Goal: Task Accomplishment & Management: Complete application form

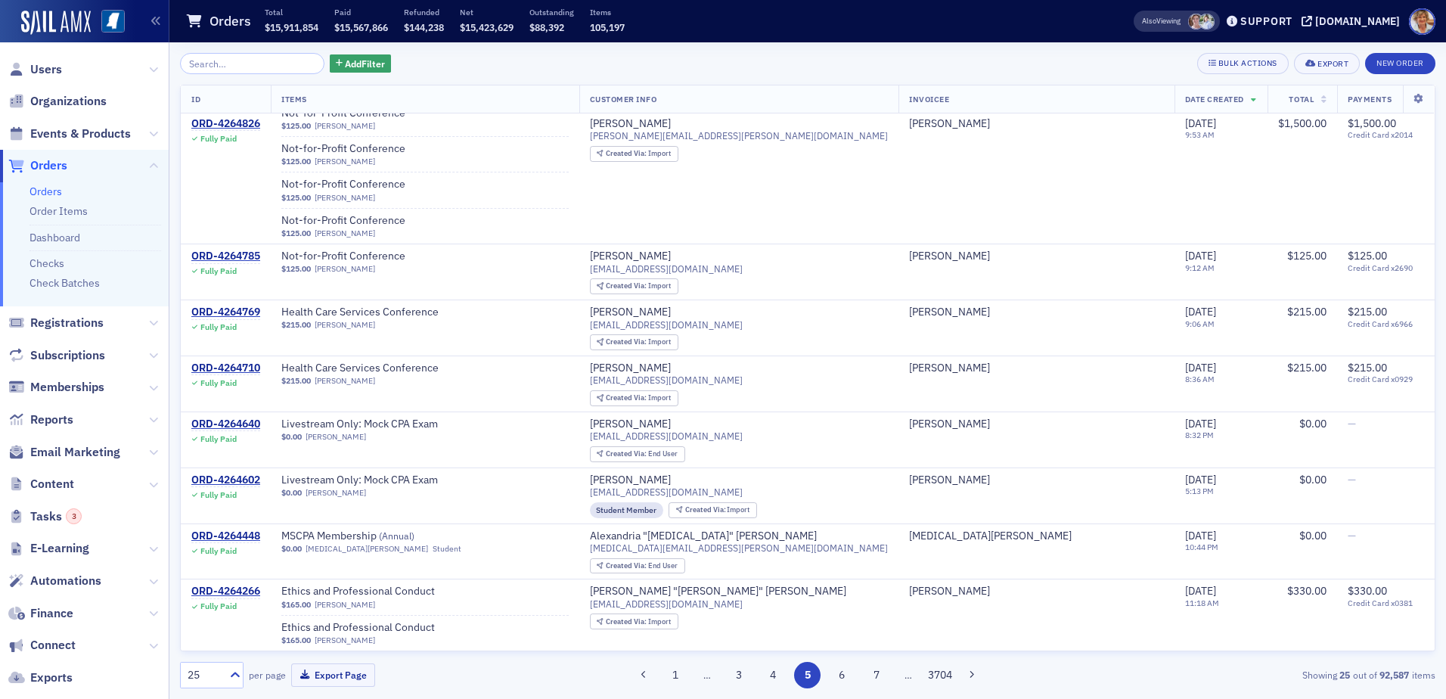
scroll to position [1332, 0]
click at [58, 615] on span "Finance" at bounding box center [51, 613] width 43 height 17
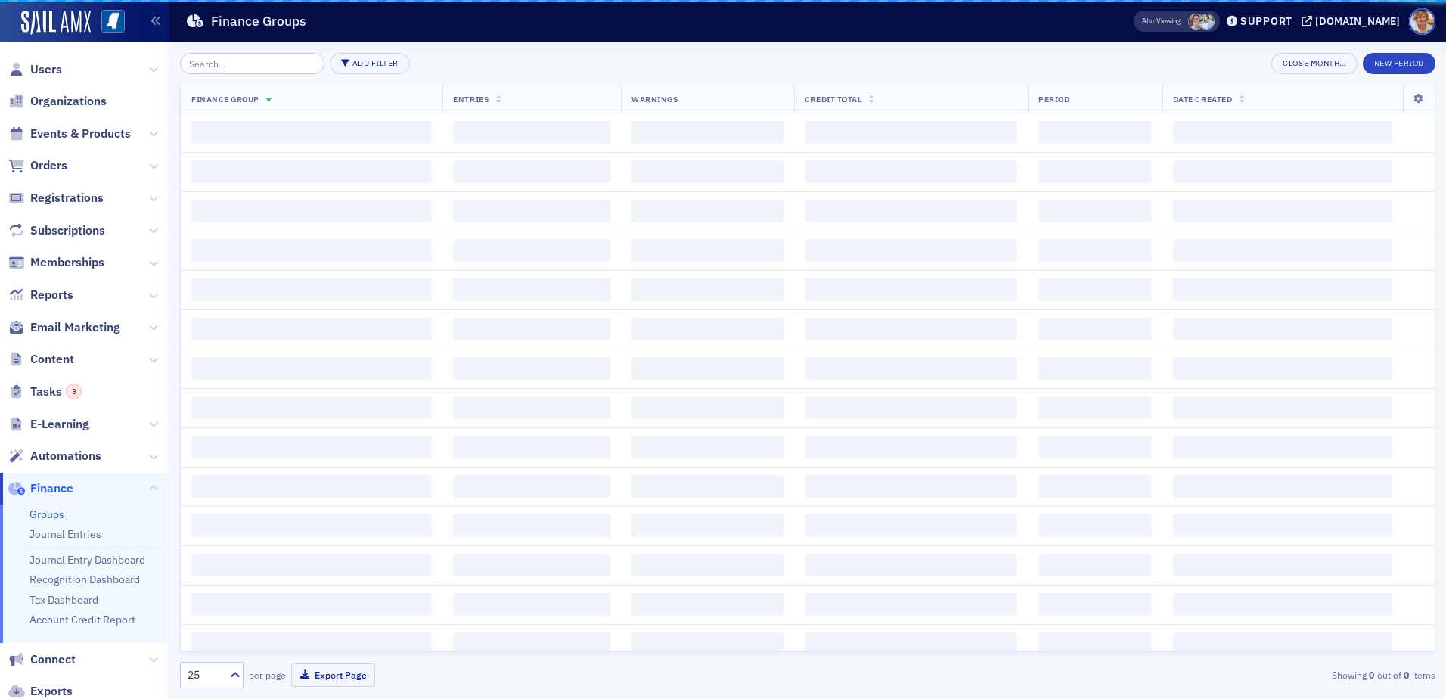
click at [58, 614] on link "Account Credit Report" at bounding box center [82, 620] width 106 height 14
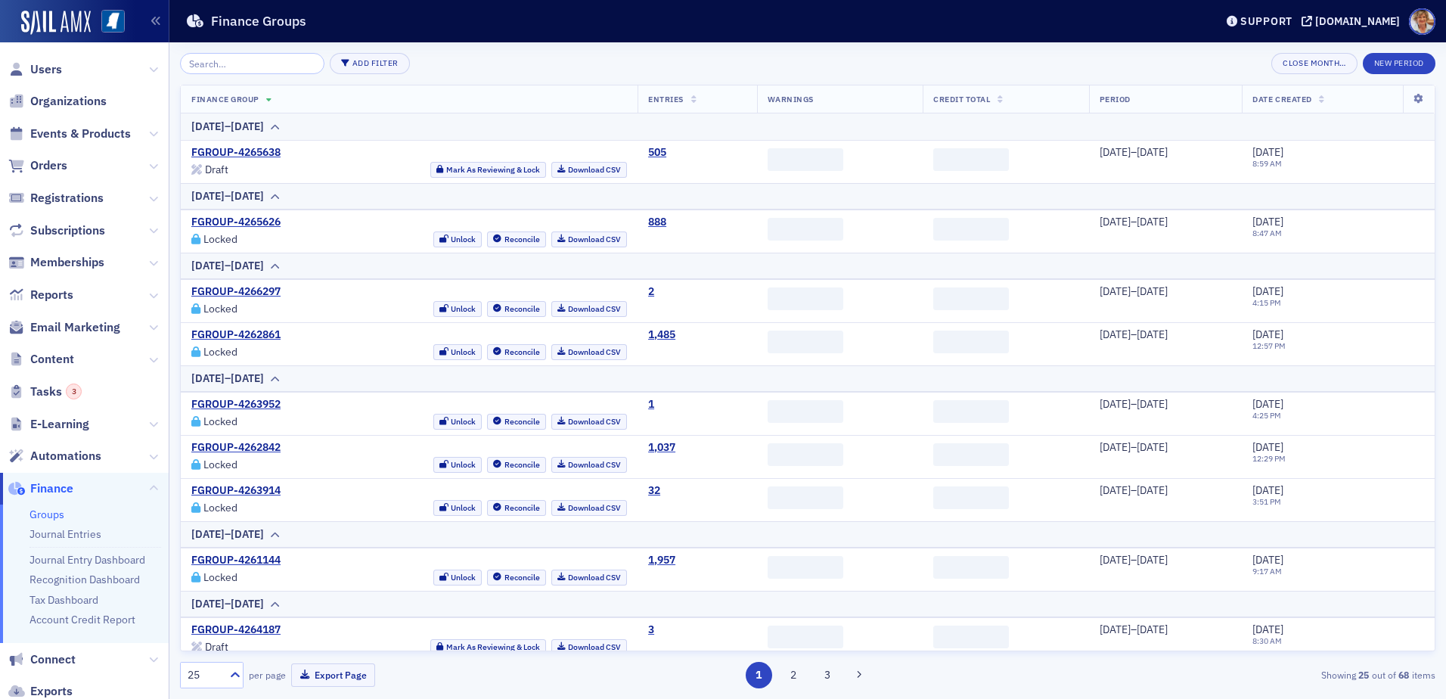
scroll to position [105, 0]
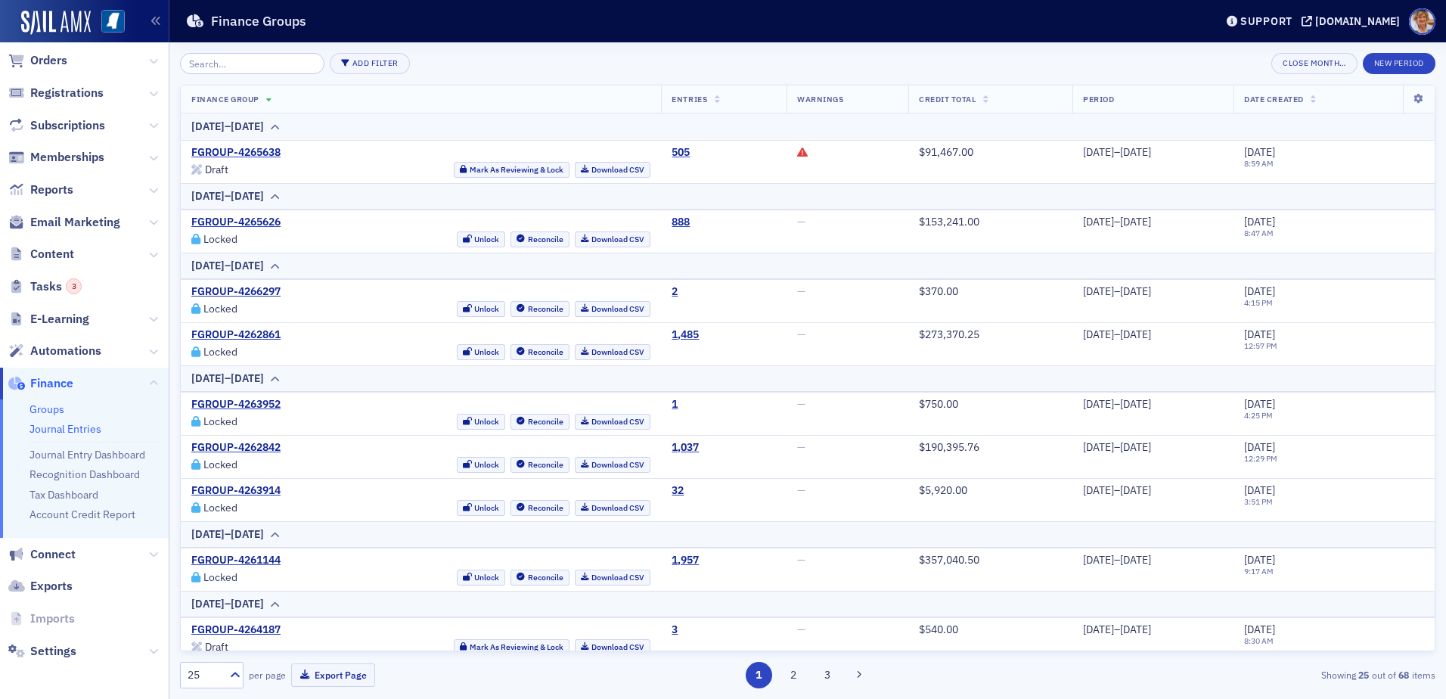
click at [78, 426] on link "Journal Entries" at bounding box center [65, 429] width 72 height 14
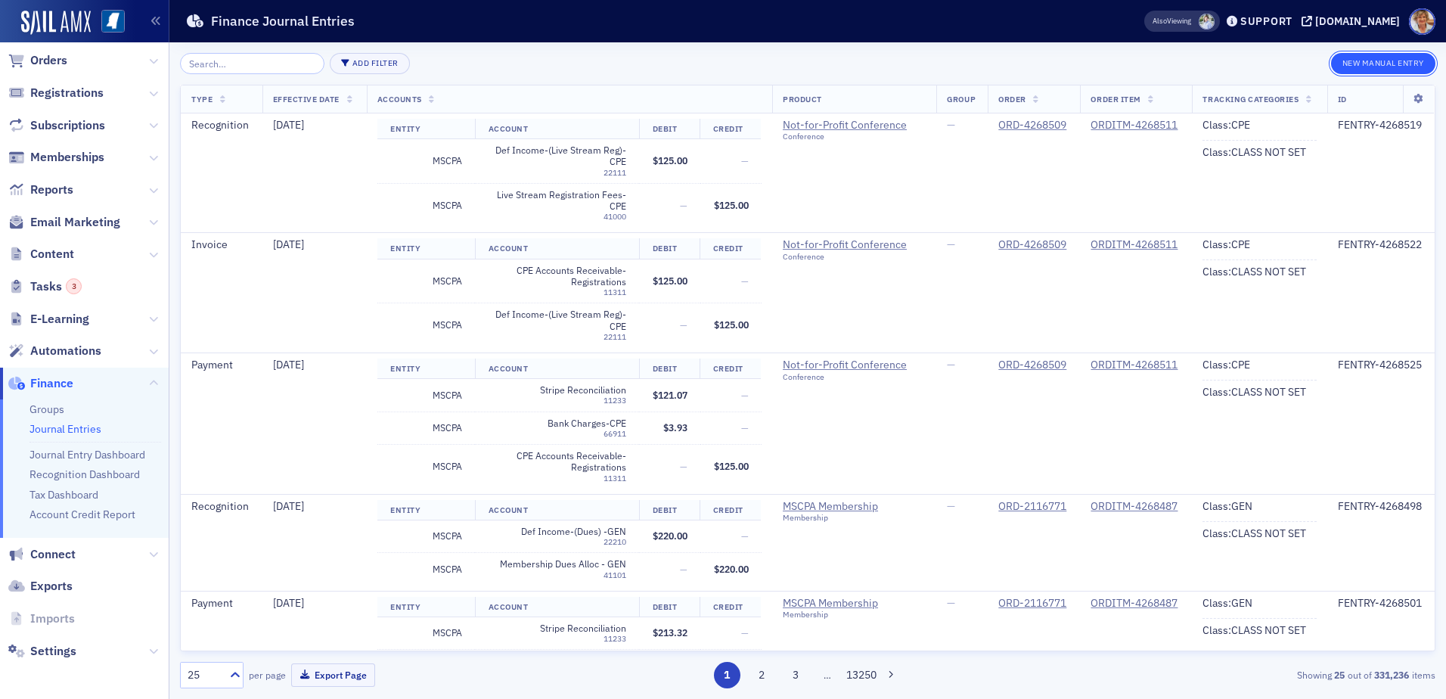
click at [1366, 58] on button "New Manual Entry" at bounding box center [1383, 63] width 104 height 21
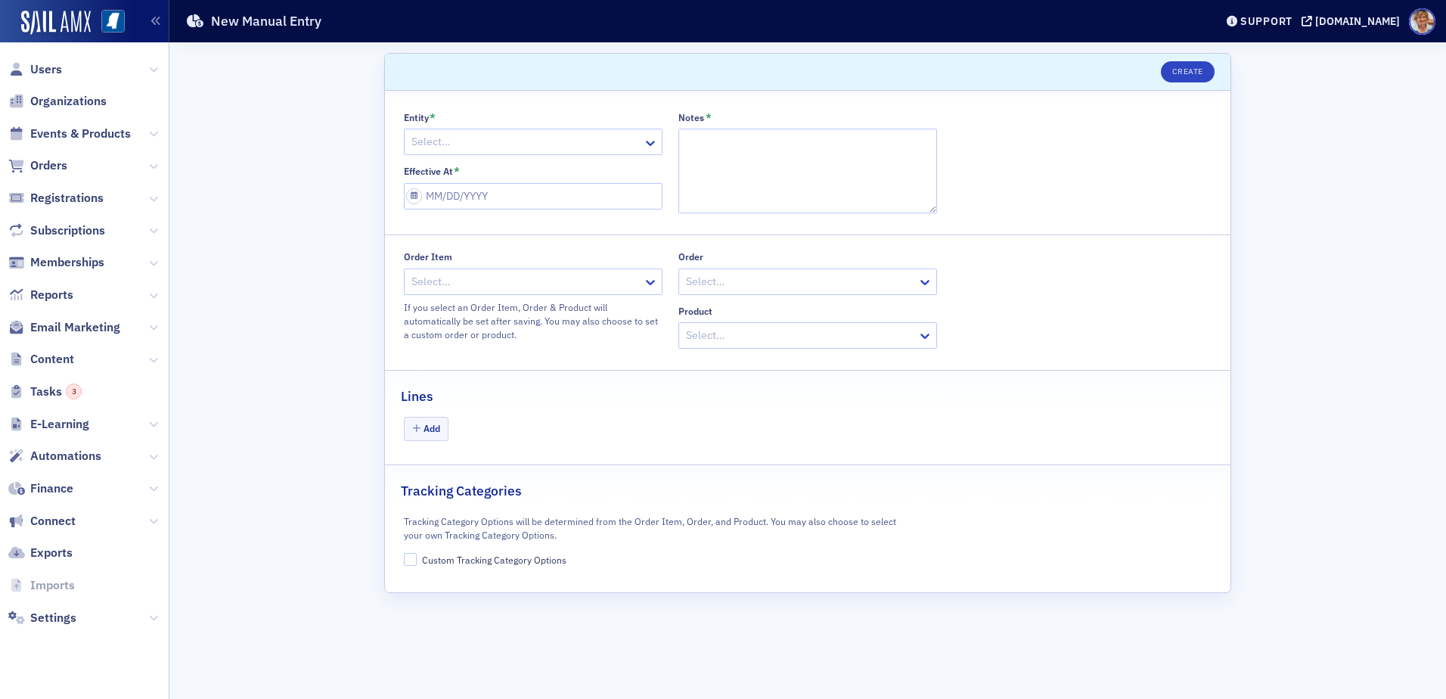
click at [1367, 61] on div "Scroll to Create Entity * Select… Effective At * Notes * Order Item Select… If …" at bounding box center [807, 370] width 1255 height 656
click at [652, 144] on icon at bounding box center [650, 143] width 9 height 5
click at [647, 144] on icon at bounding box center [650, 142] width 15 height 15
click at [410, 203] on div "MSCPA" at bounding box center [533, 203] width 257 height 28
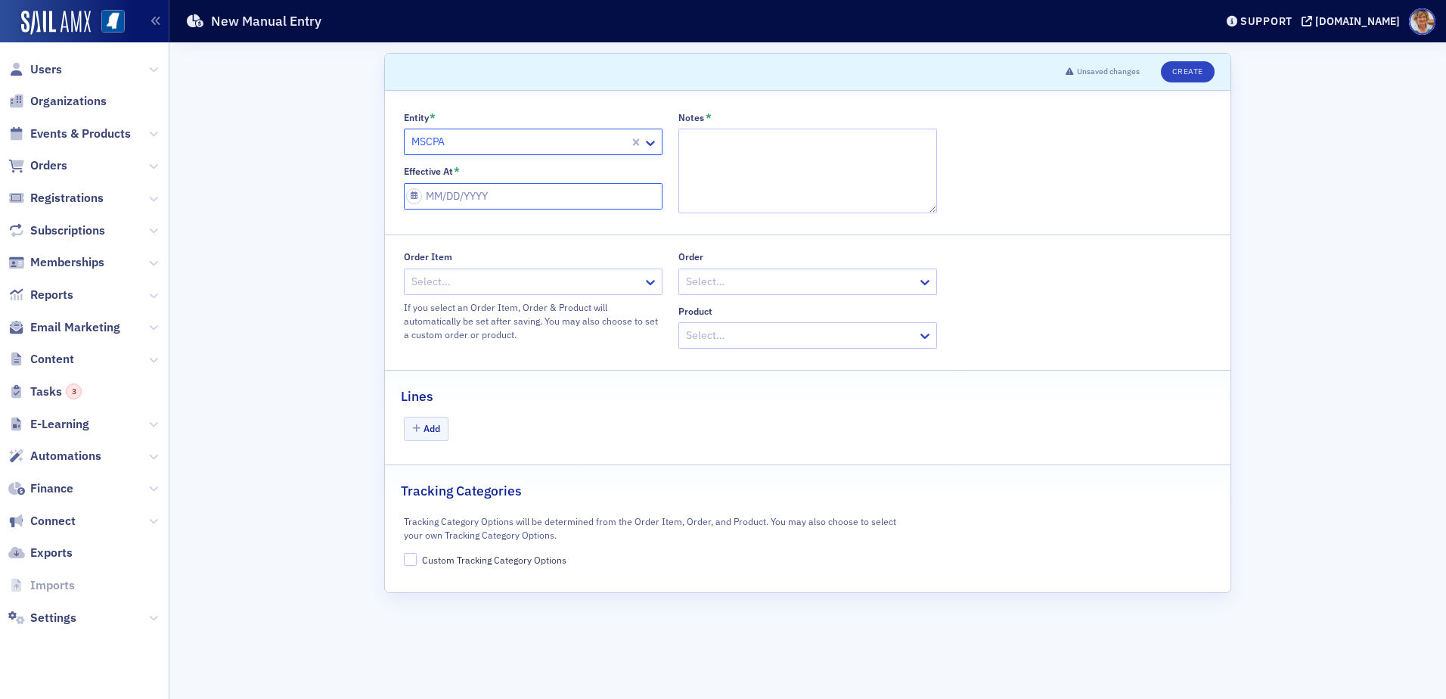
click at [538, 194] on input "Effective At *" at bounding box center [533, 196] width 259 height 26
select select "8"
select select "2025"
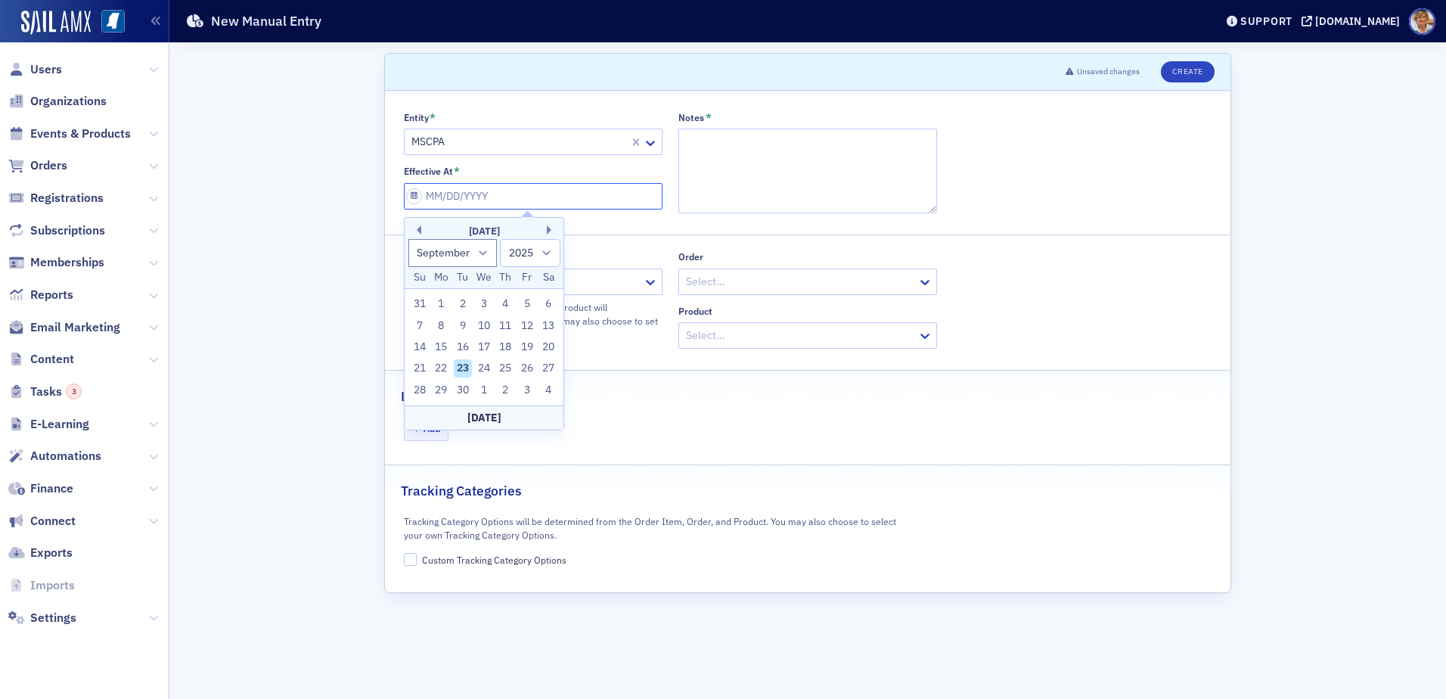
click at [519, 194] on input "Effective At *" at bounding box center [533, 196] width 259 height 26
type input "0"
select select "0"
select select "2000"
type input "07"
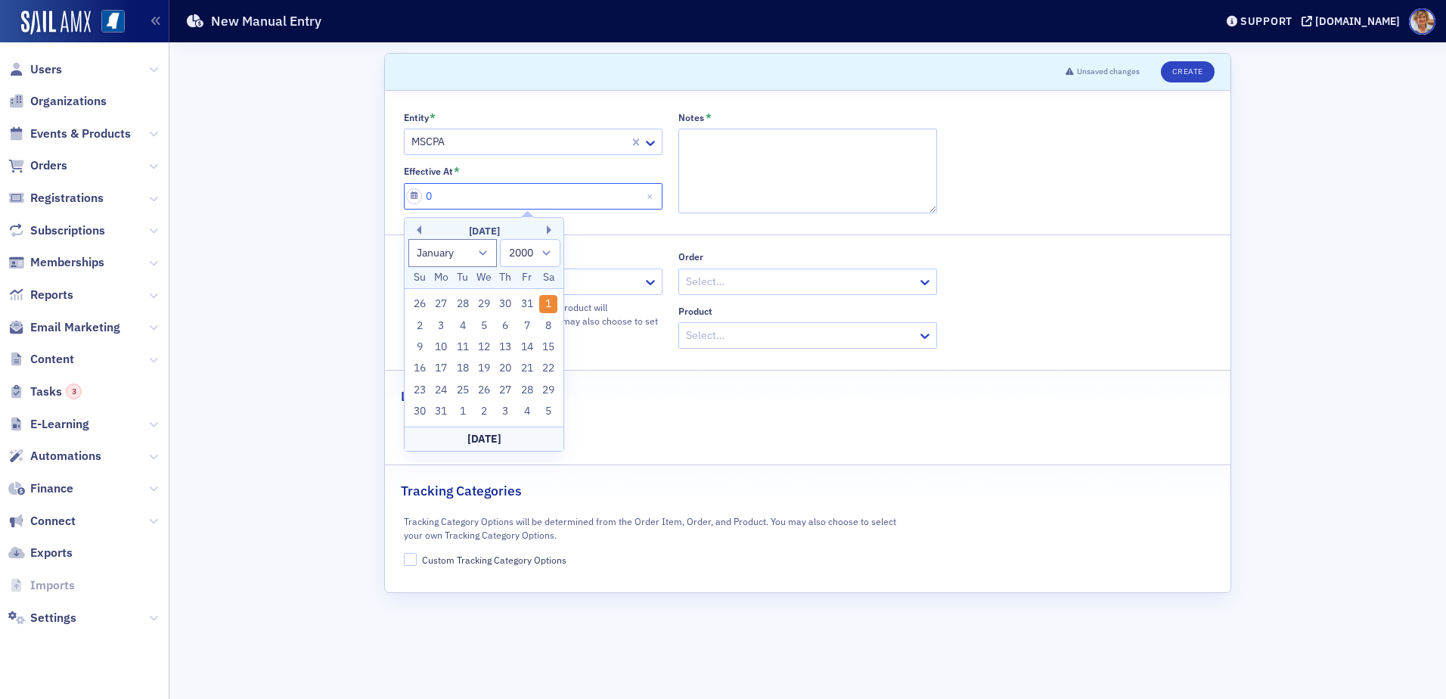
select select "6"
select select "2025"
type input "07/11/2"
select select "2002"
type input "[DATE]"
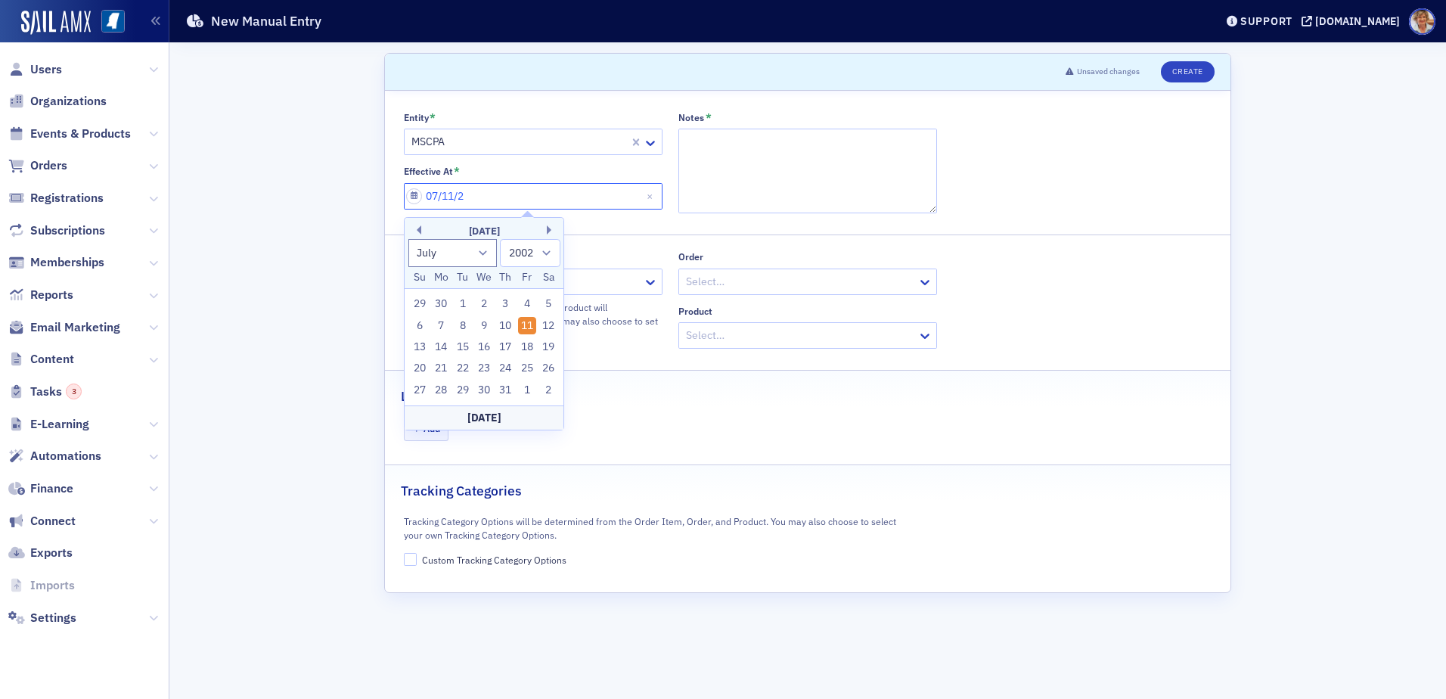
select select "2020"
type input "[DATE]"
select select "2025"
type input "[DATE]"
type textarea "C{PA Charge ACH"
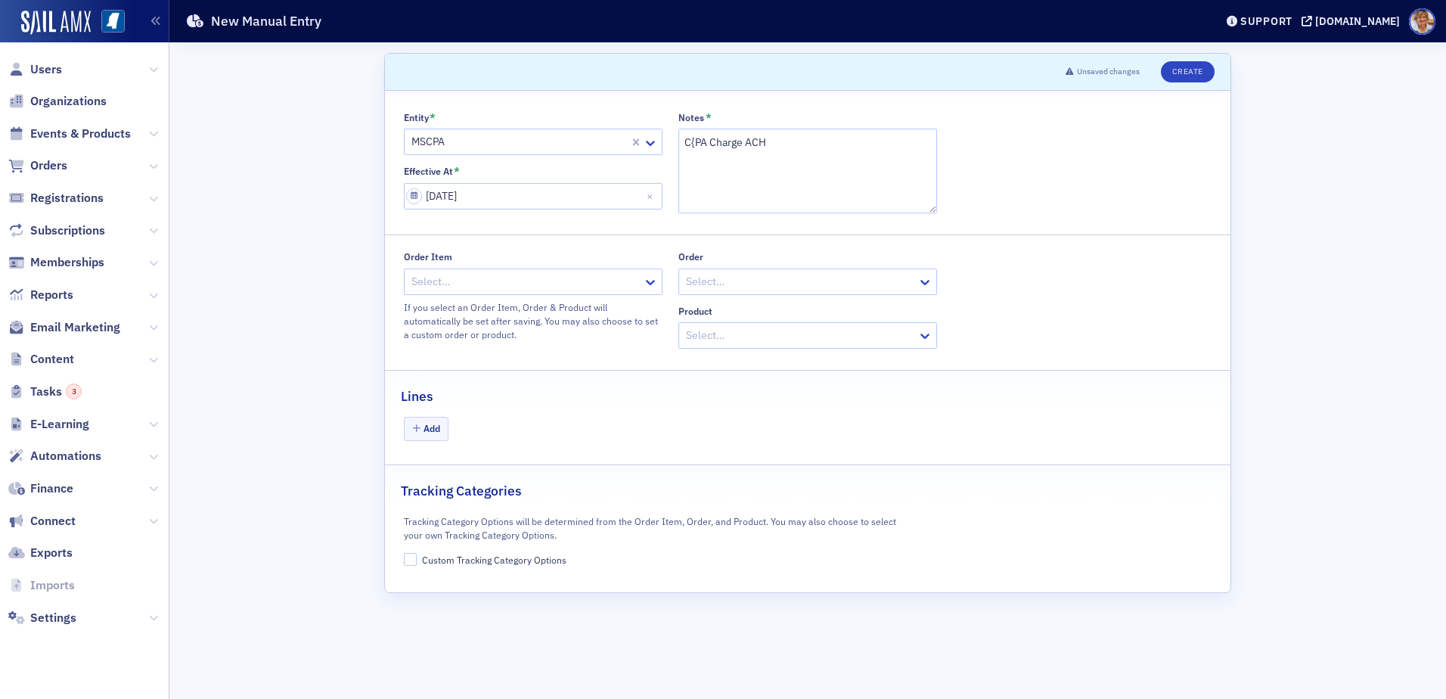
click at [687, 384] on div "Lines" at bounding box center [808, 389] width 814 height 36
click at [653, 282] on icon at bounding box center [650, 282] width 9 height 5
type input "639353"
click at [481, 317] on span "ORDITM-639353 - Newsletter Advertising" at bounding box center [514, 315] width 200 height 16
click at [430, 434] on button "Add" at bounding box center [426, 428] width 45 height 23
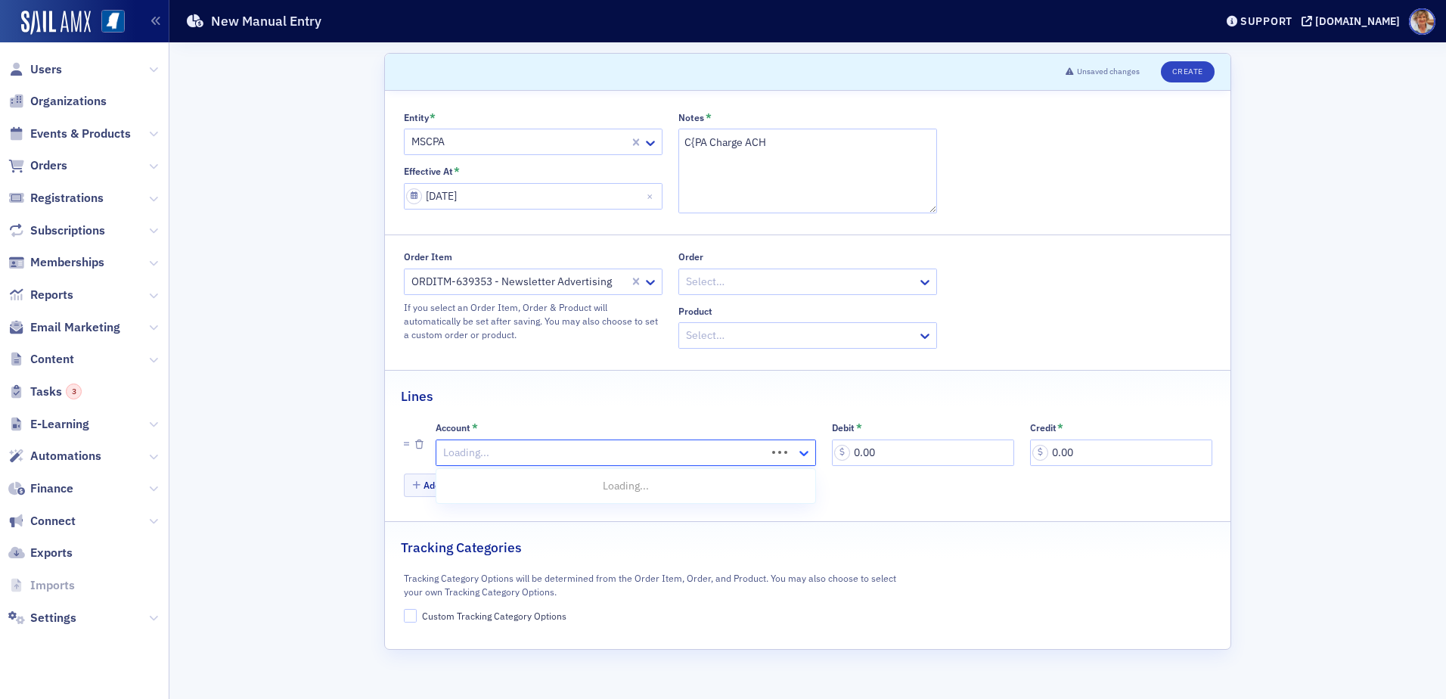
click at [799, 452] on icon at bounding box center [803, 452] width 15 height 15
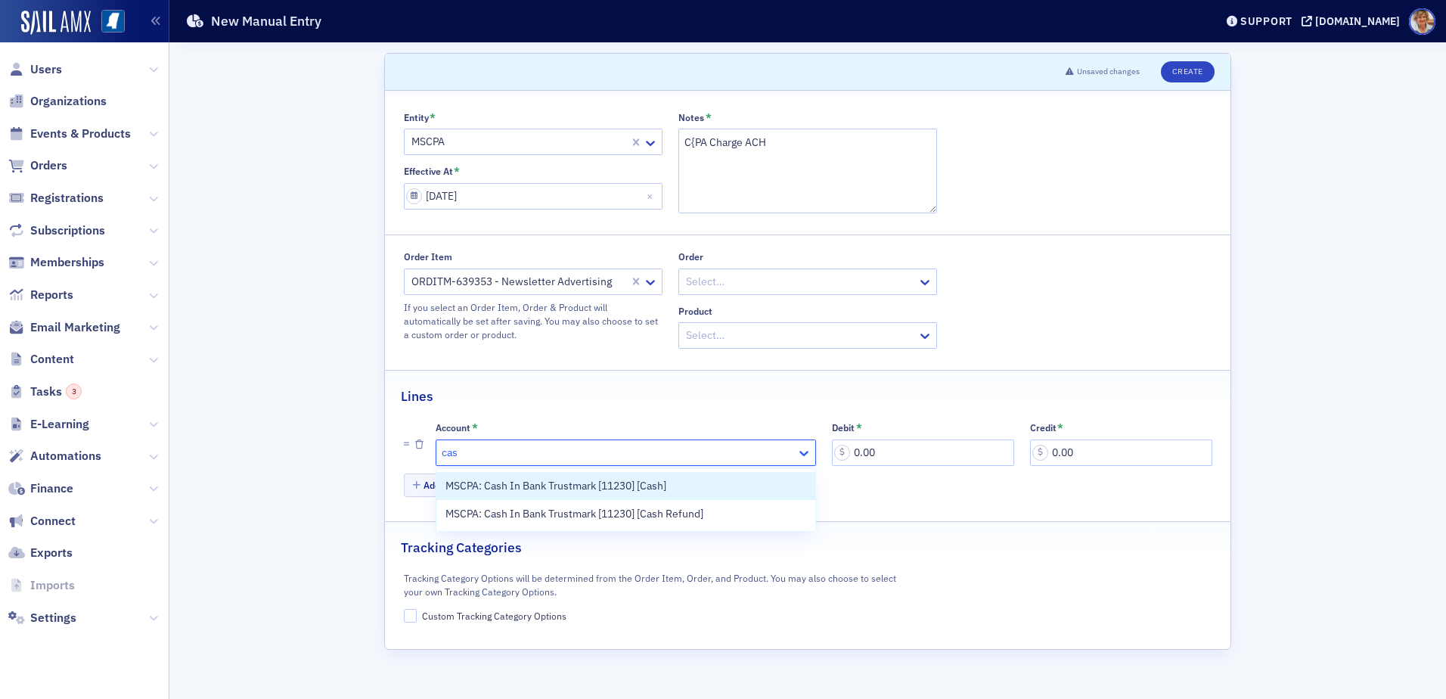
type input "cash"
click at [593, 488] on span "MSCPA: Cash In Bank Trustmark [11230] [Cash]" at bounding box center [555, 486] width 221 height 16
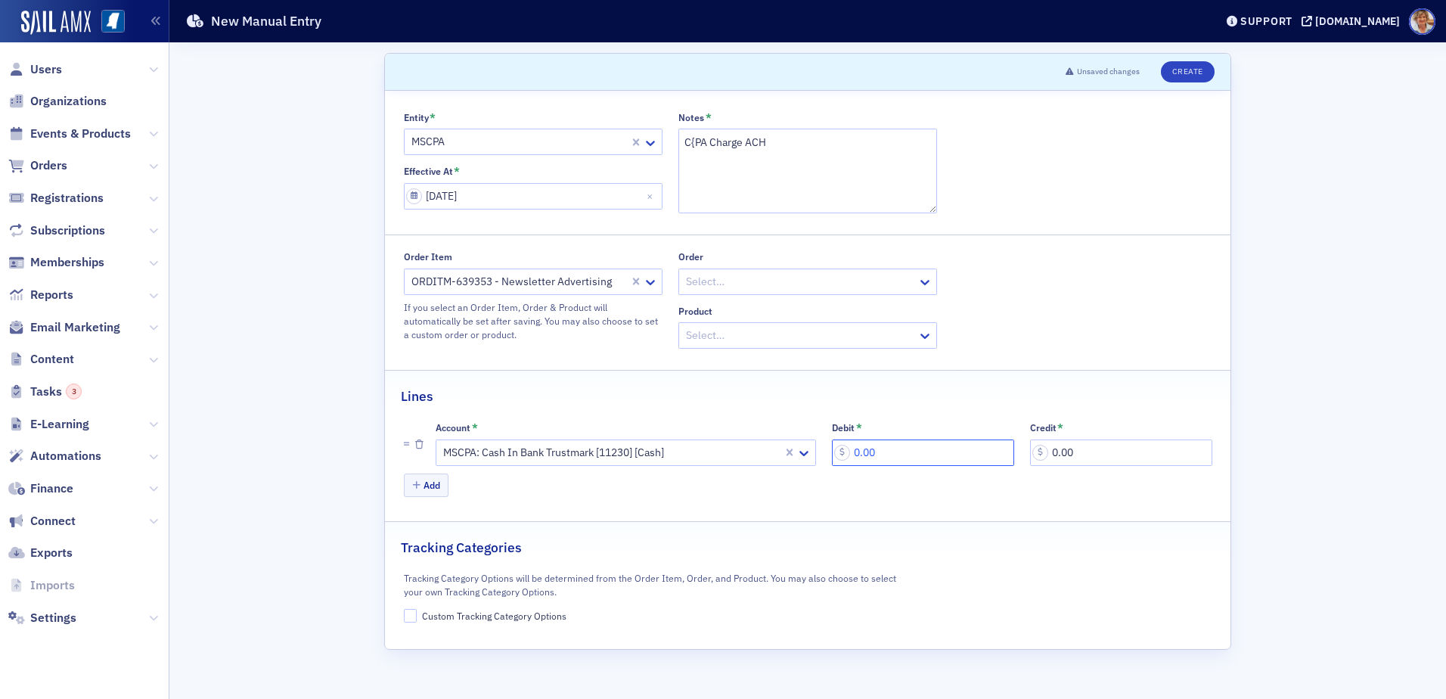
click at [909, 461] on input "0.00" at bounding box center [923, 452] width 182 height 26
type input "450.00"
click at [427, 489] on button "Add" at bounding box center [426, 484] width 45 height 23
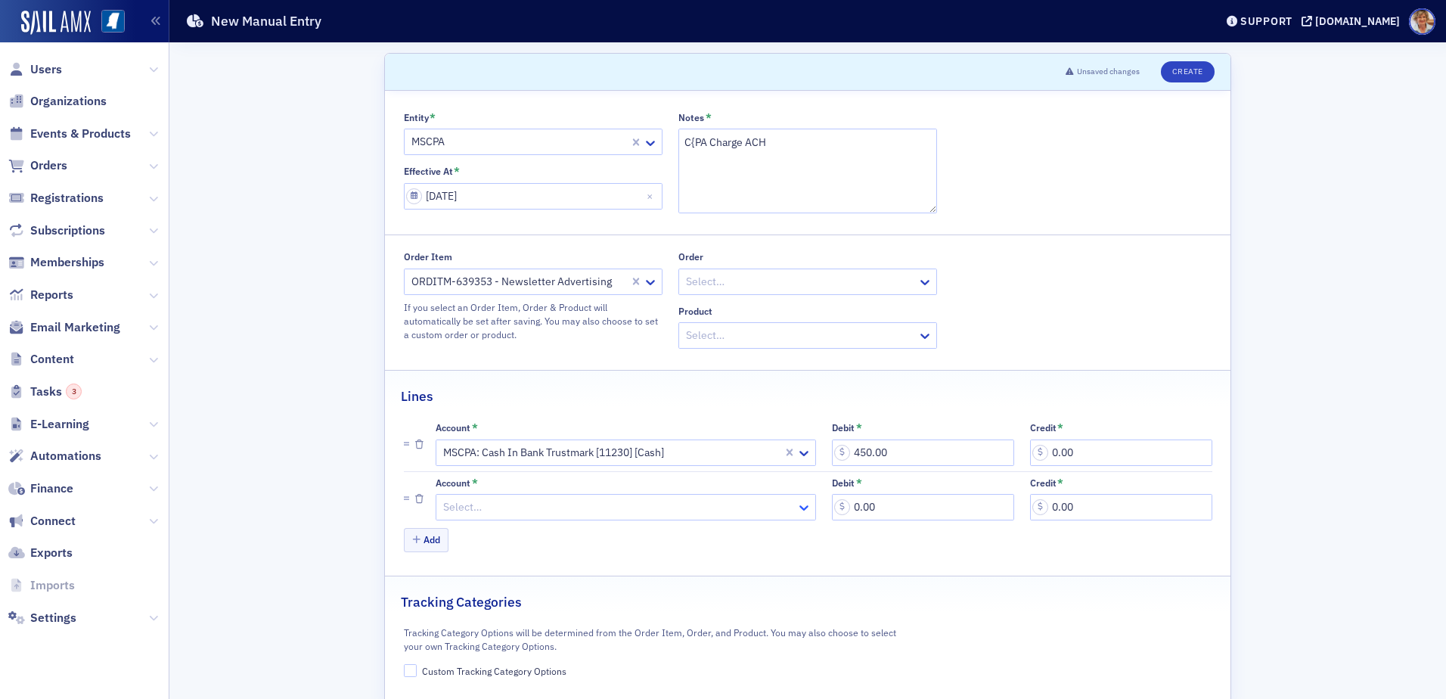
click at [799, 506] on icon at bounding box center [803, 507] width 15 height 15
click at [568, 498] on div at bounding box center [618, 507] width 353 height 19
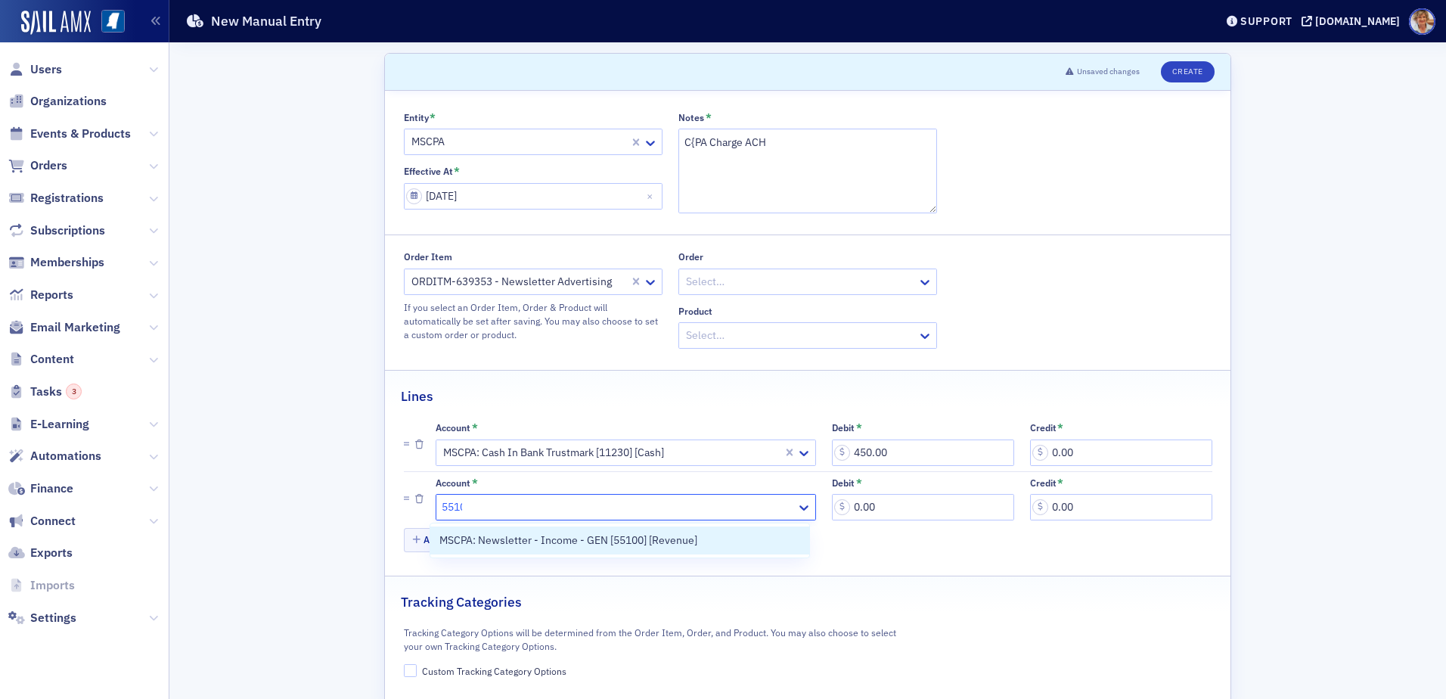
type input "55100"
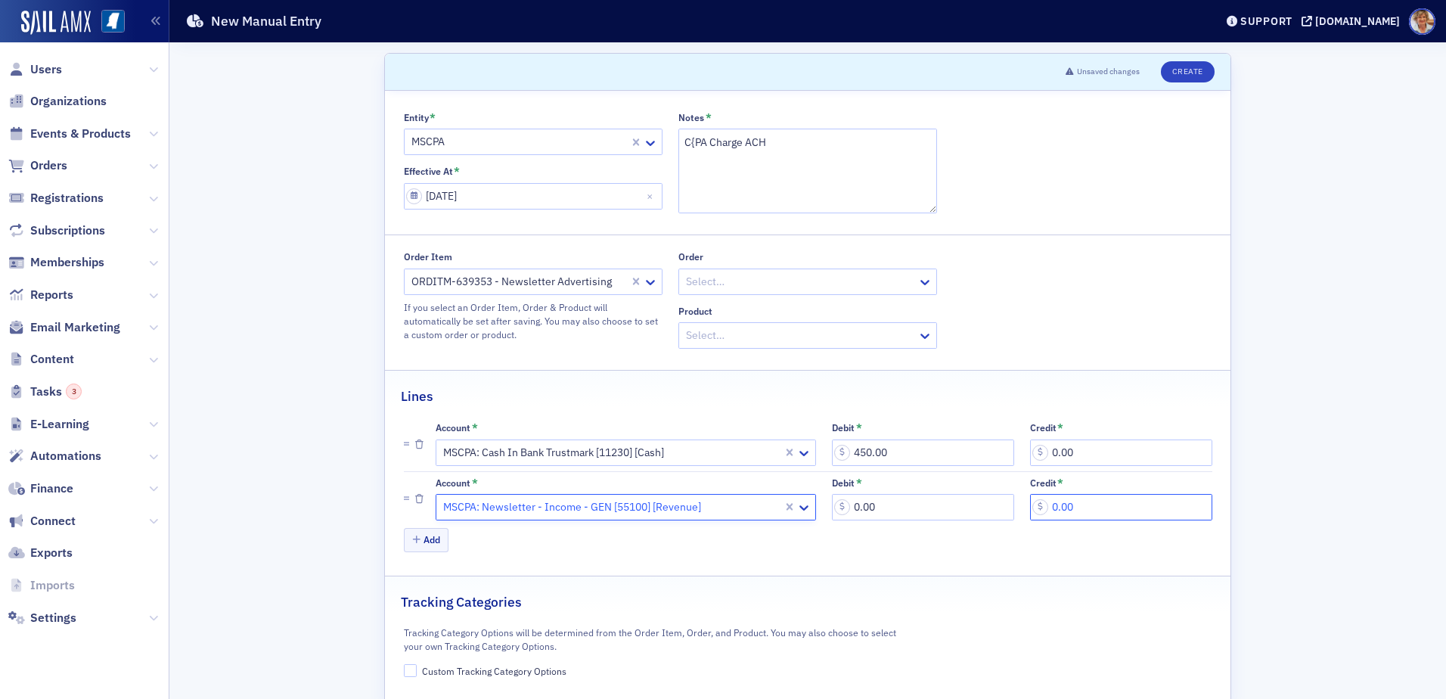
click at [1043, 504] on input "0.00" at bounding box center [1121, 507] width 182 height 26
type input "450.00"
click at [418, 546] on button "Add" at bounding box center [426, 539] width 45 height 23
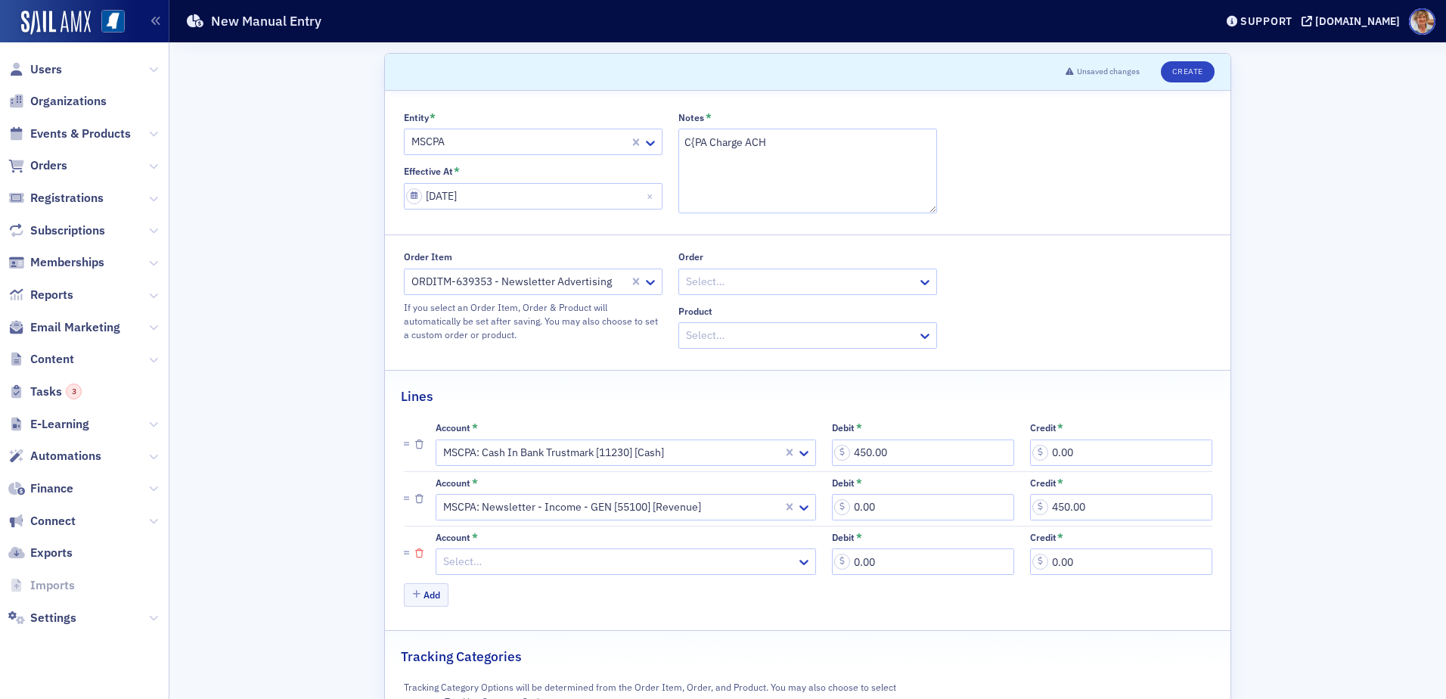
click at [415, 554] on icon "button" at bounding box center [419, 553] width 8 height 9
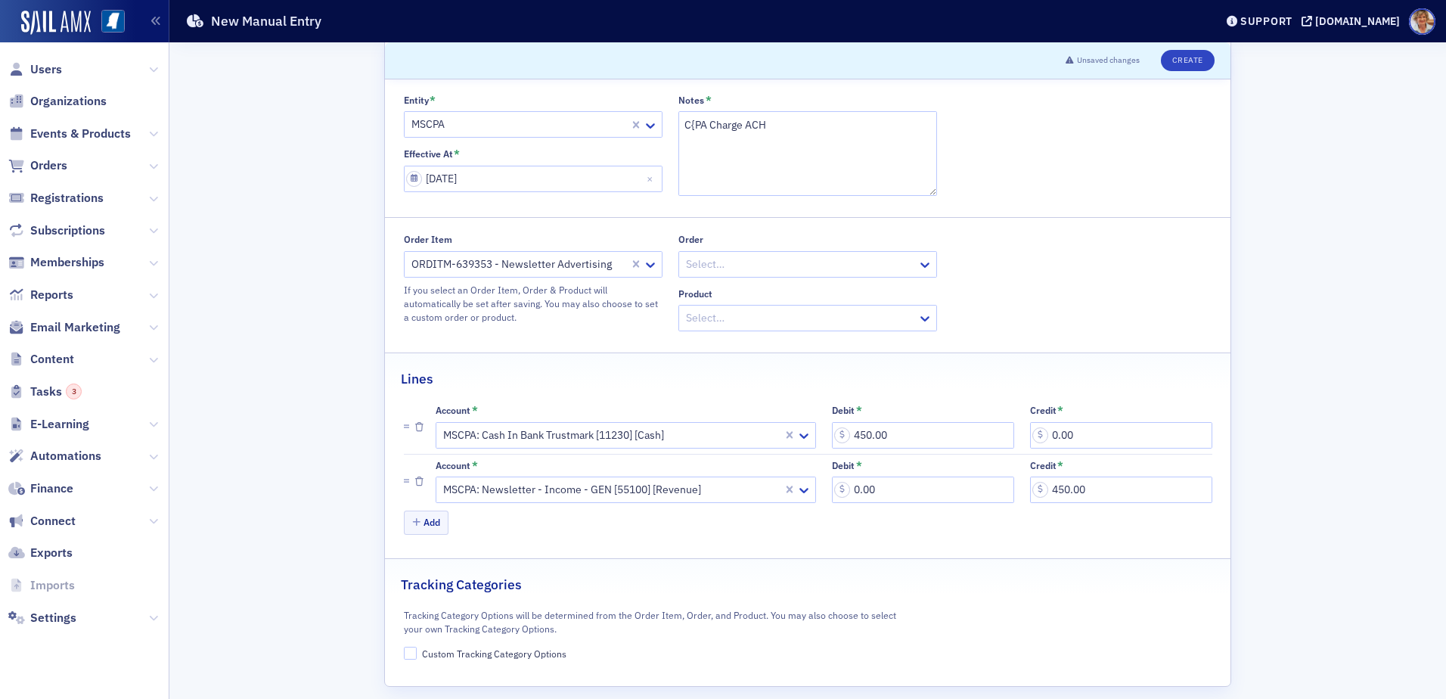
scroll to position [32, 0]
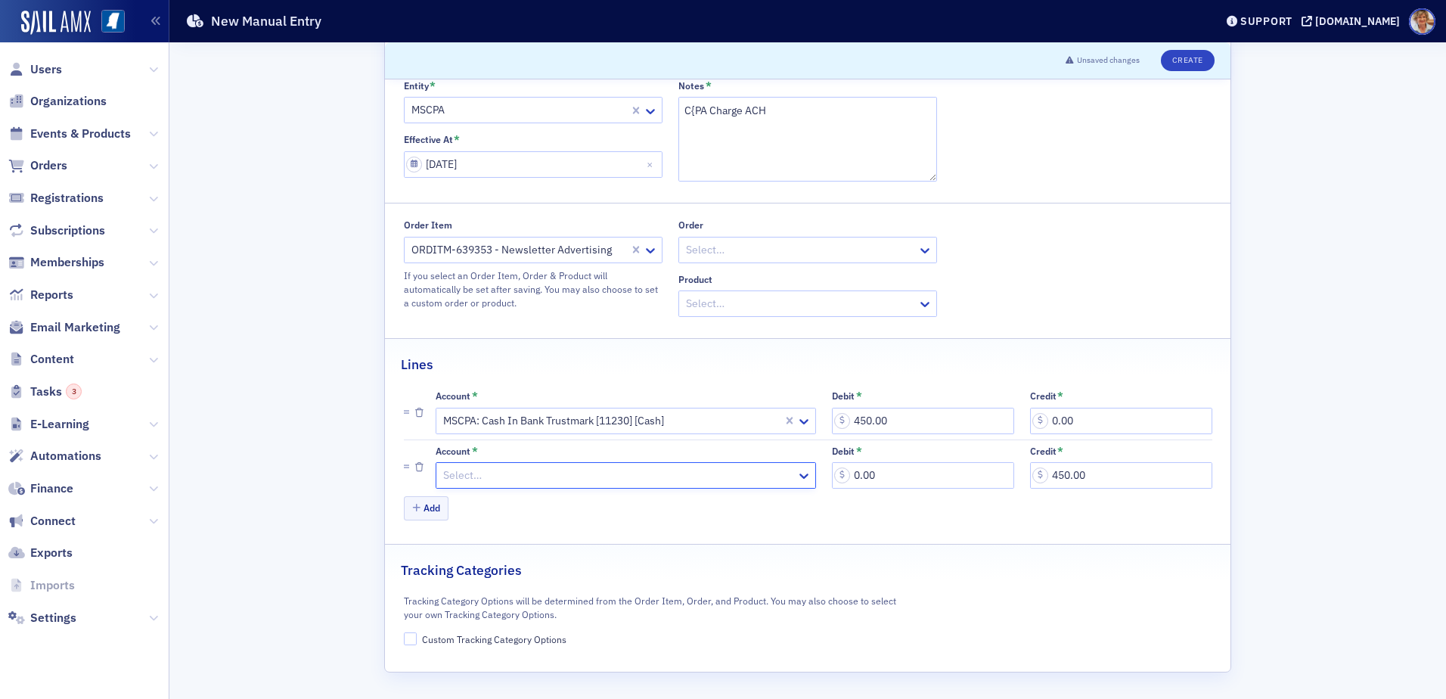
drag, startPoint x: 791, startPoint y: 478, endPoint x: 789, endPoint y: 487, distance: 9.4
click at [799, 476] on icon at bounding box center [803, 475] width 15 height 15
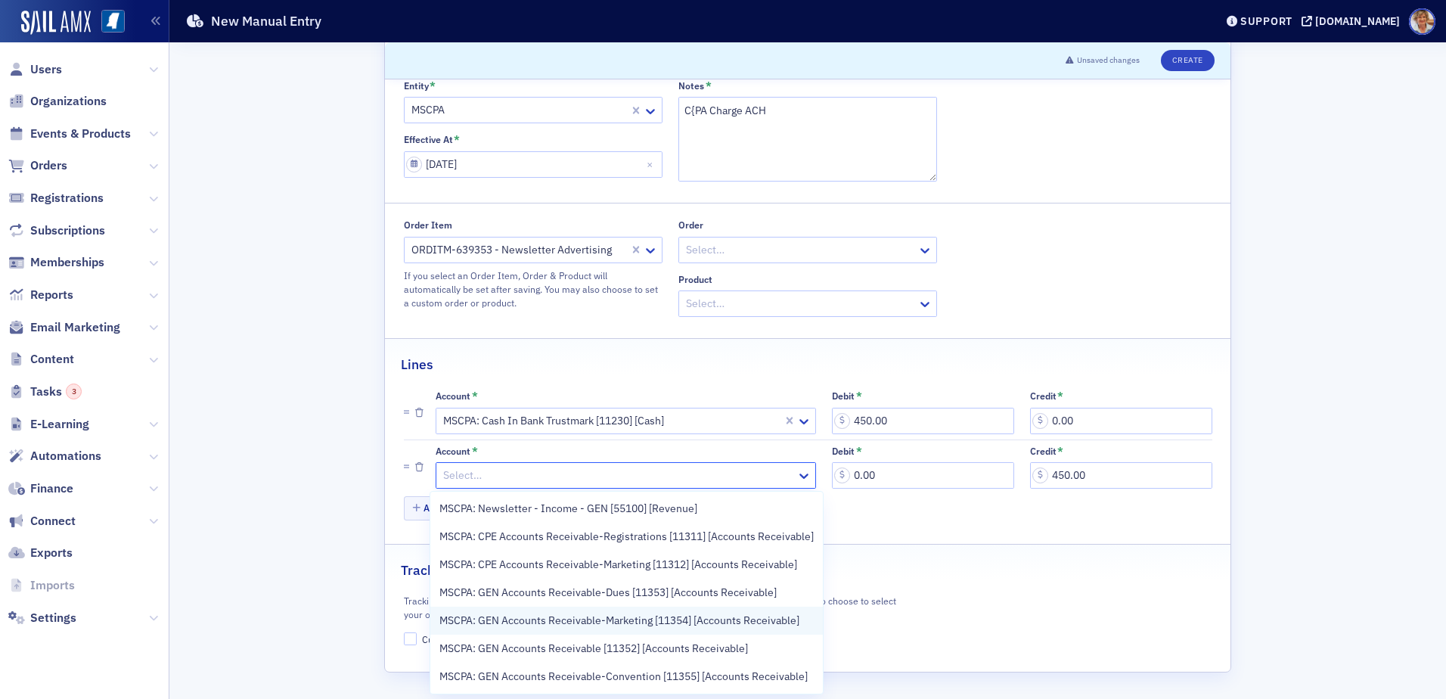
click at [677, 616] on span "MSCPA: GEN Accounts Receivable-Marketing [11354] [Accounts Receivable]" at bounding box center [619, 621] width 360 height 16
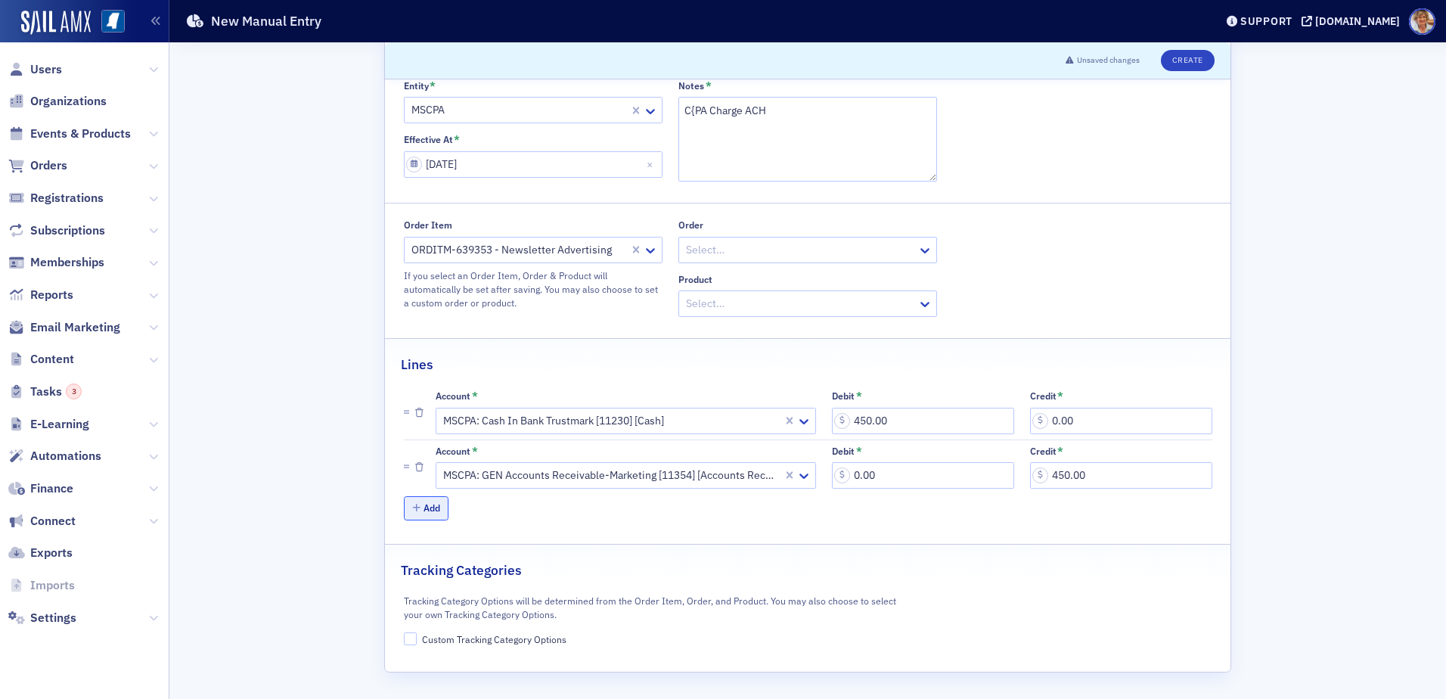
click at [429, 513] on button "Add" at bounding box center [426, 507] width 45 height 23
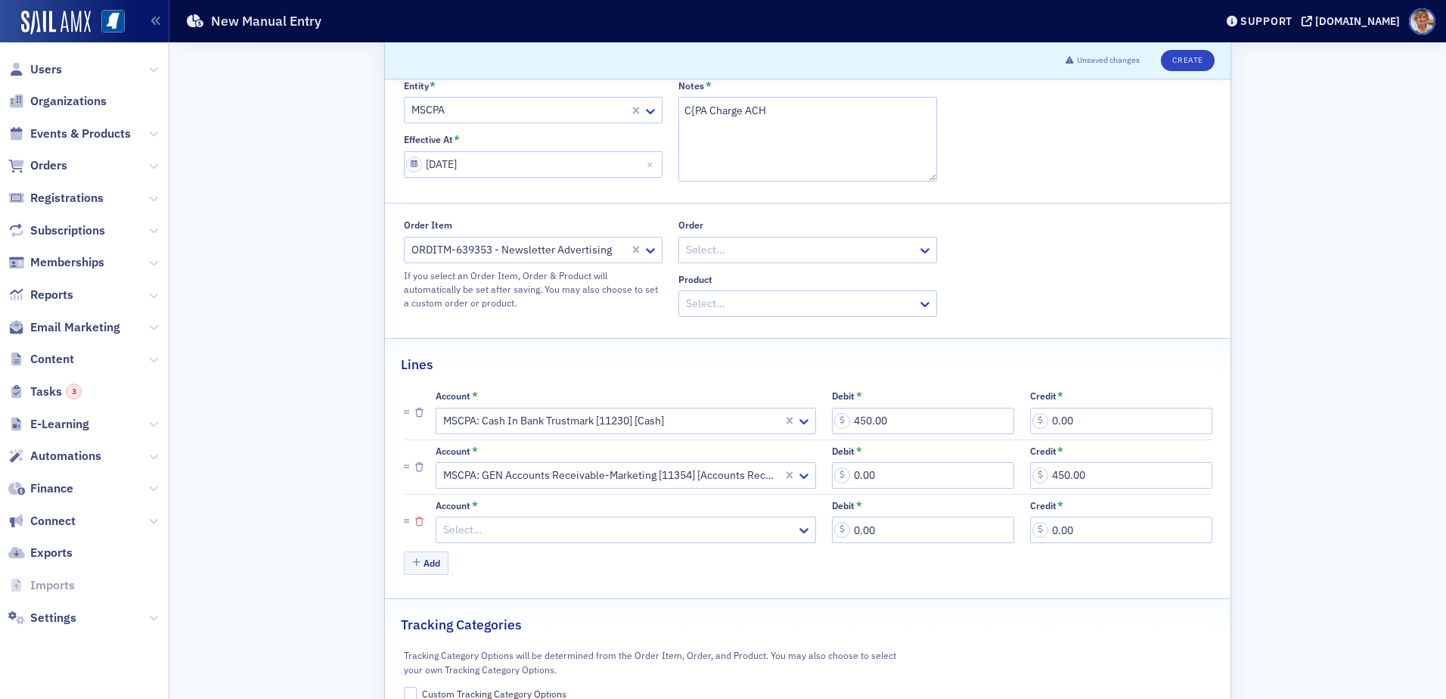
click at [416, 525] on icon "button" at bounding box center [419, 521] width 8 height 9
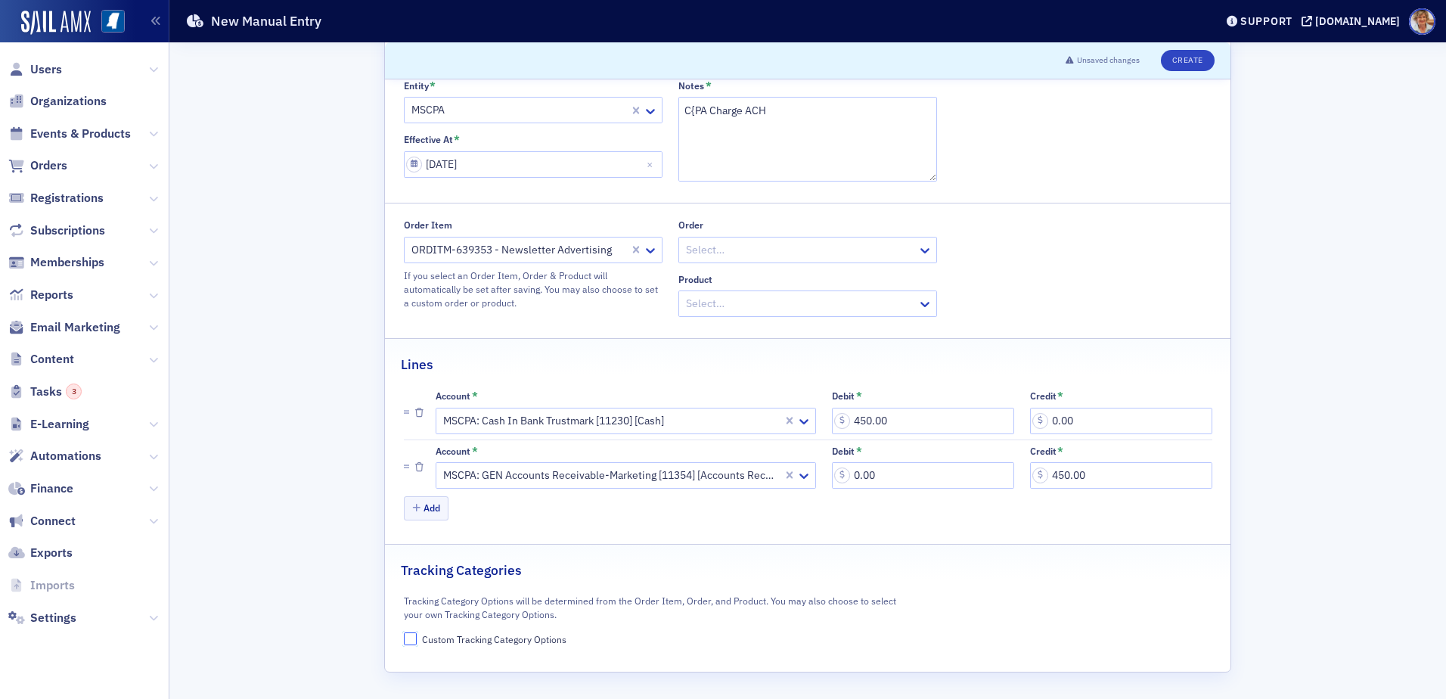
click at [410, 643] on input "Custom Tracking Category Options" at bounding box center [411, 639] width 14 height 14
checkbox input "true"
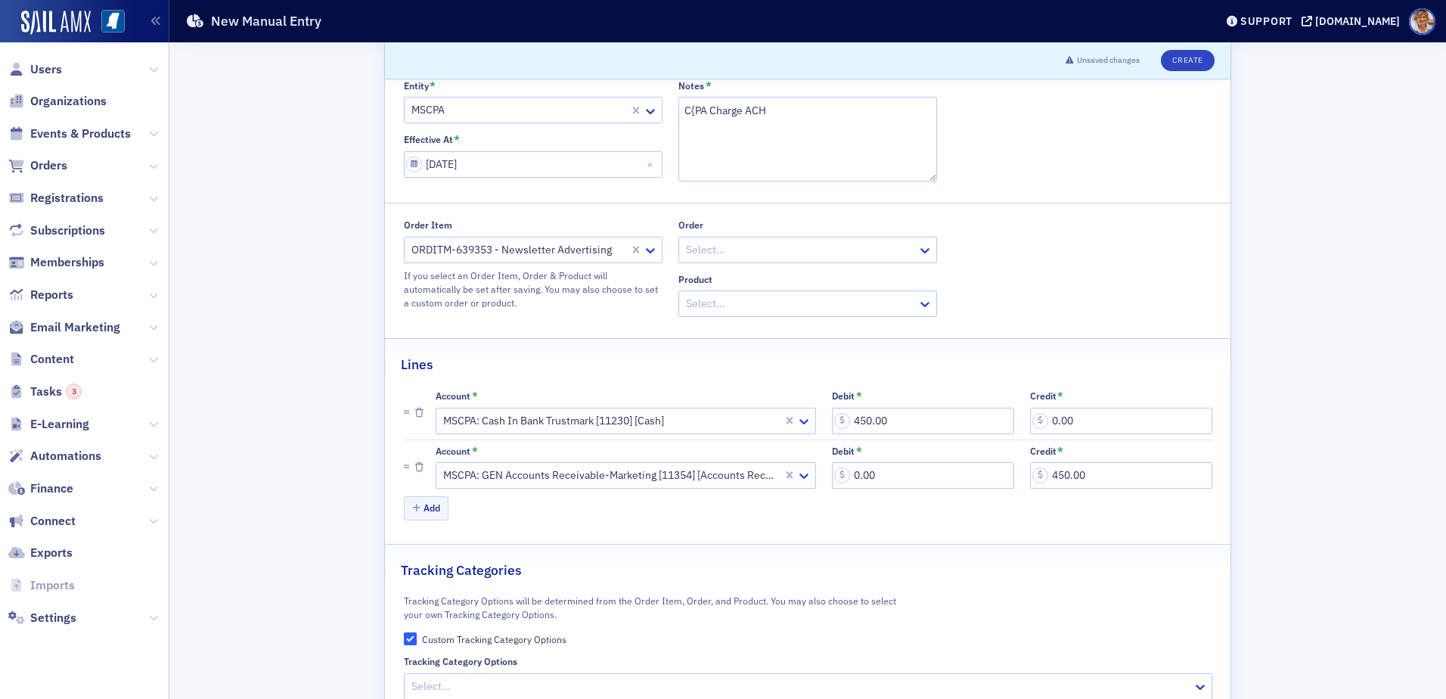
click at [495, 681] on div at bounding box center [800, 686] width 781 height 19
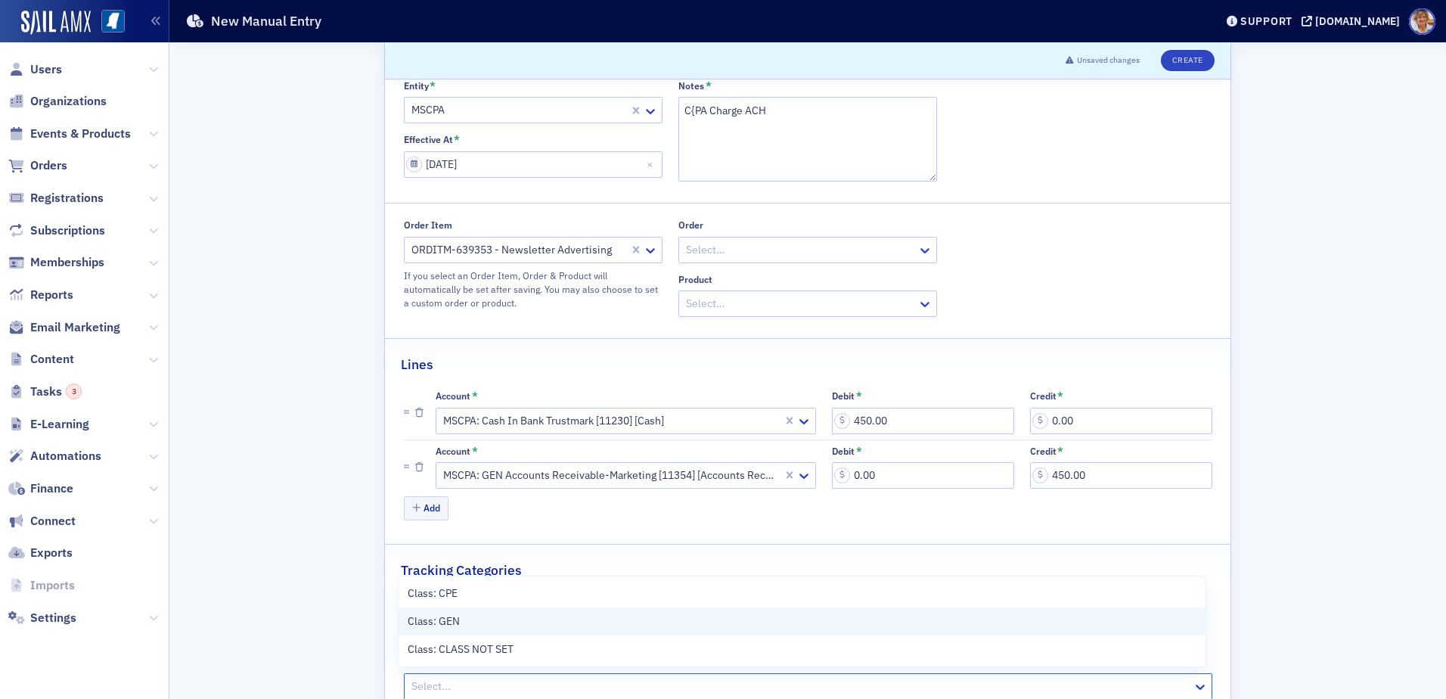
click at [411, 622] on span "Class: GEN" at bounding box center [434, 621] width 52 height 16
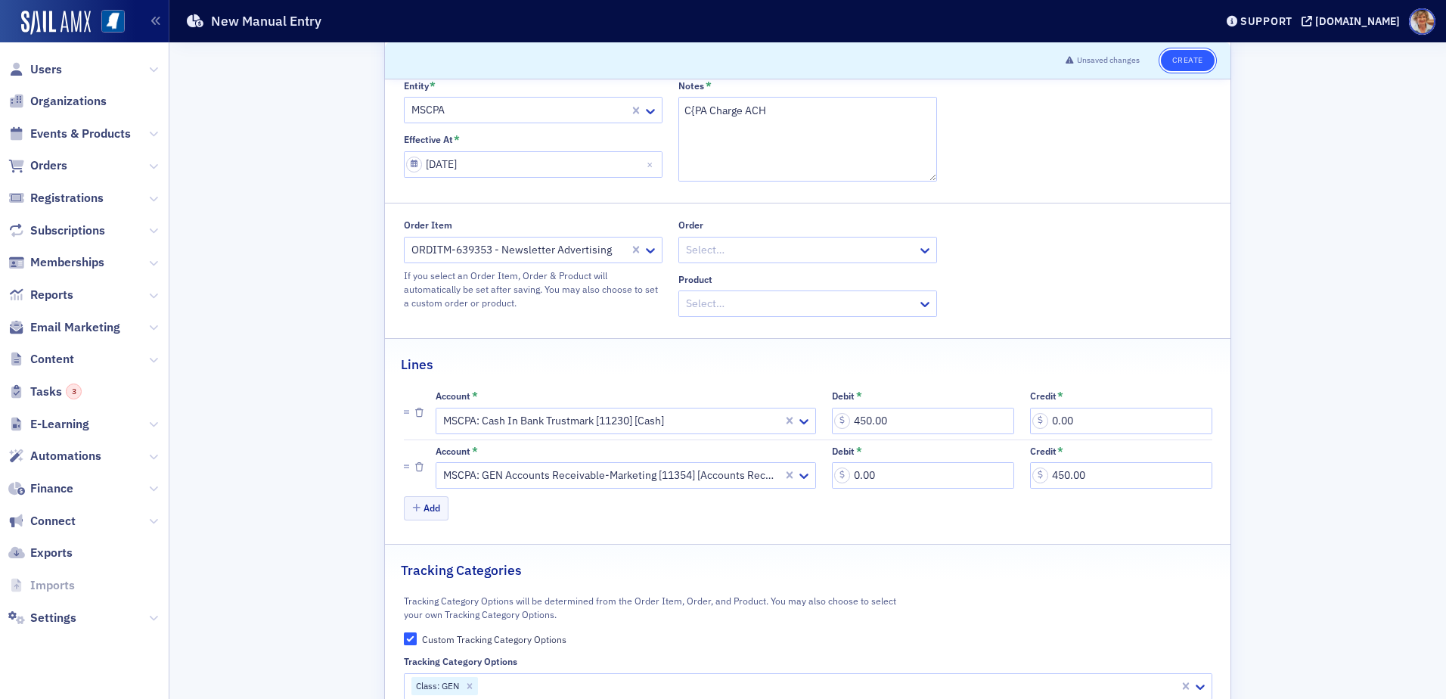
click at [1184, 59] on button "Create" at bounding box center [1188, 60] width 54 height 21
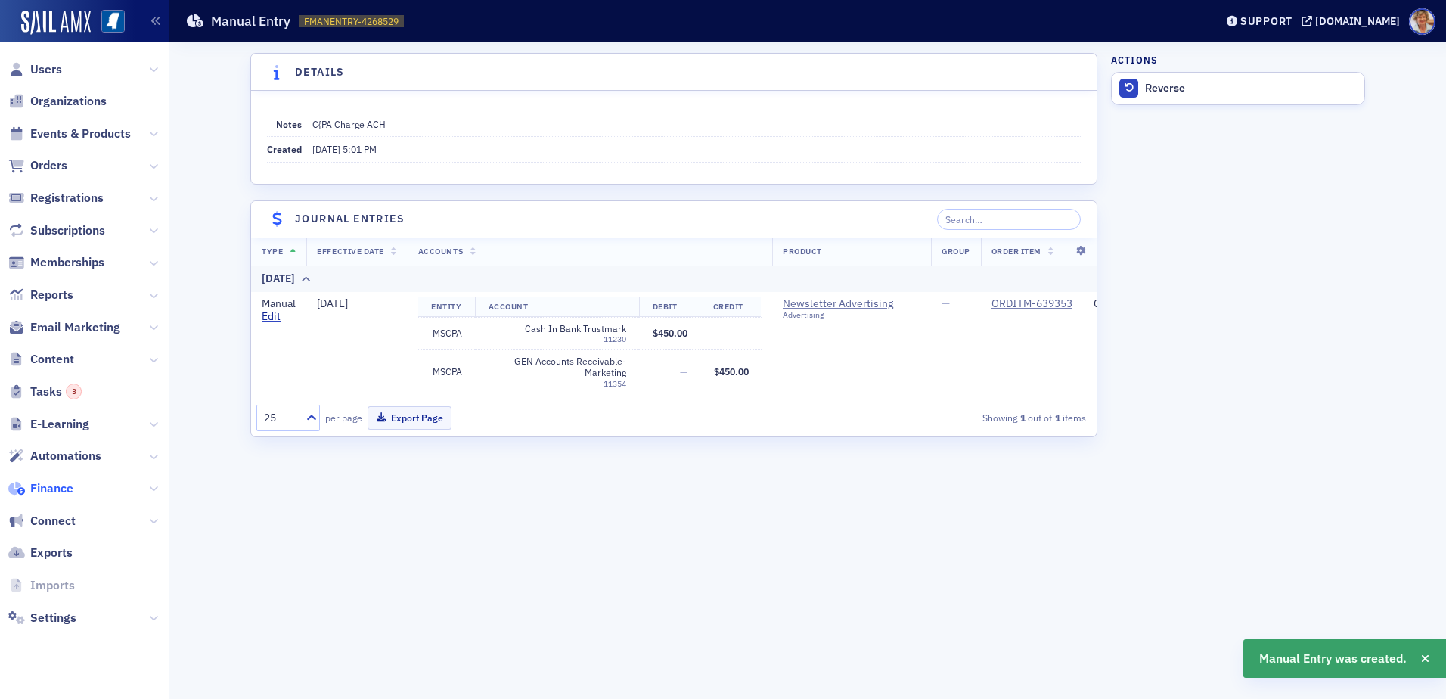
click at [46, 489] on span "Finance" at bounding box center [51, 488] width 43 height 17
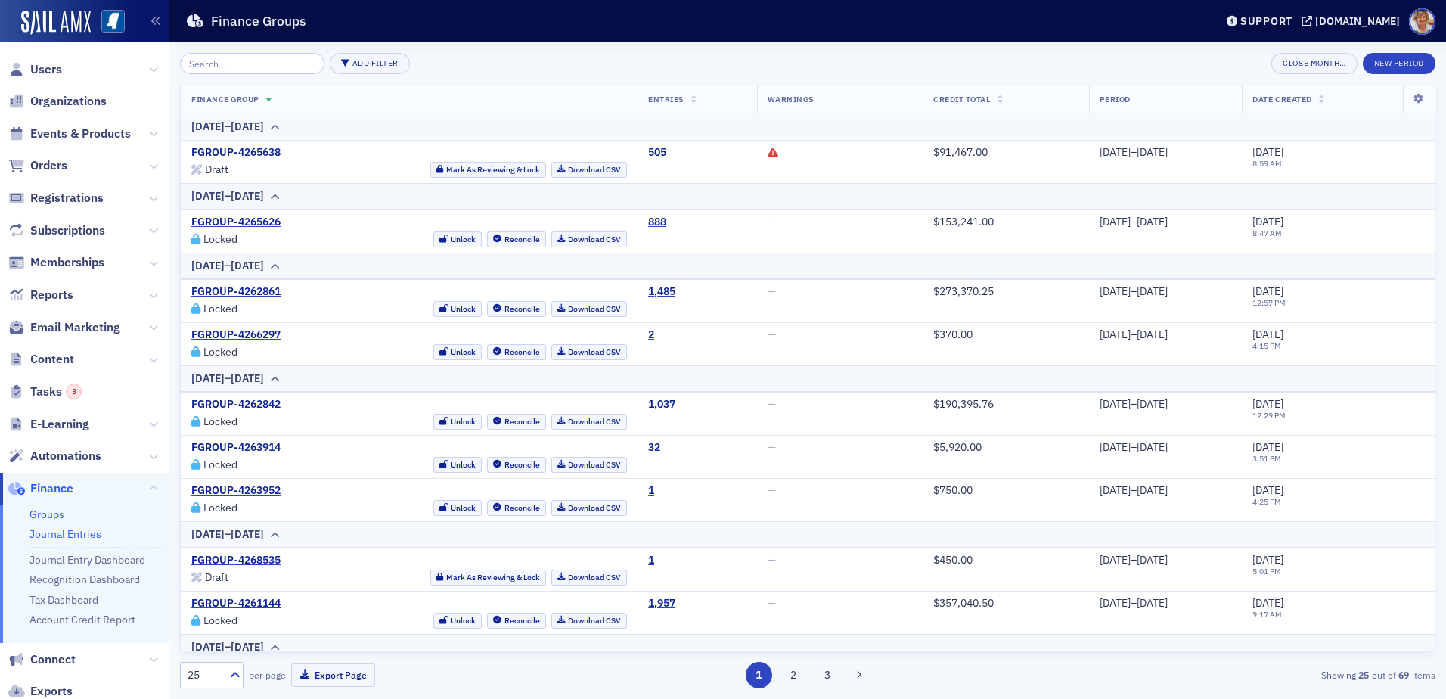
click at [66, 531] on link "Journal Entries" at bounding box center [65, 534] width 72 height 14
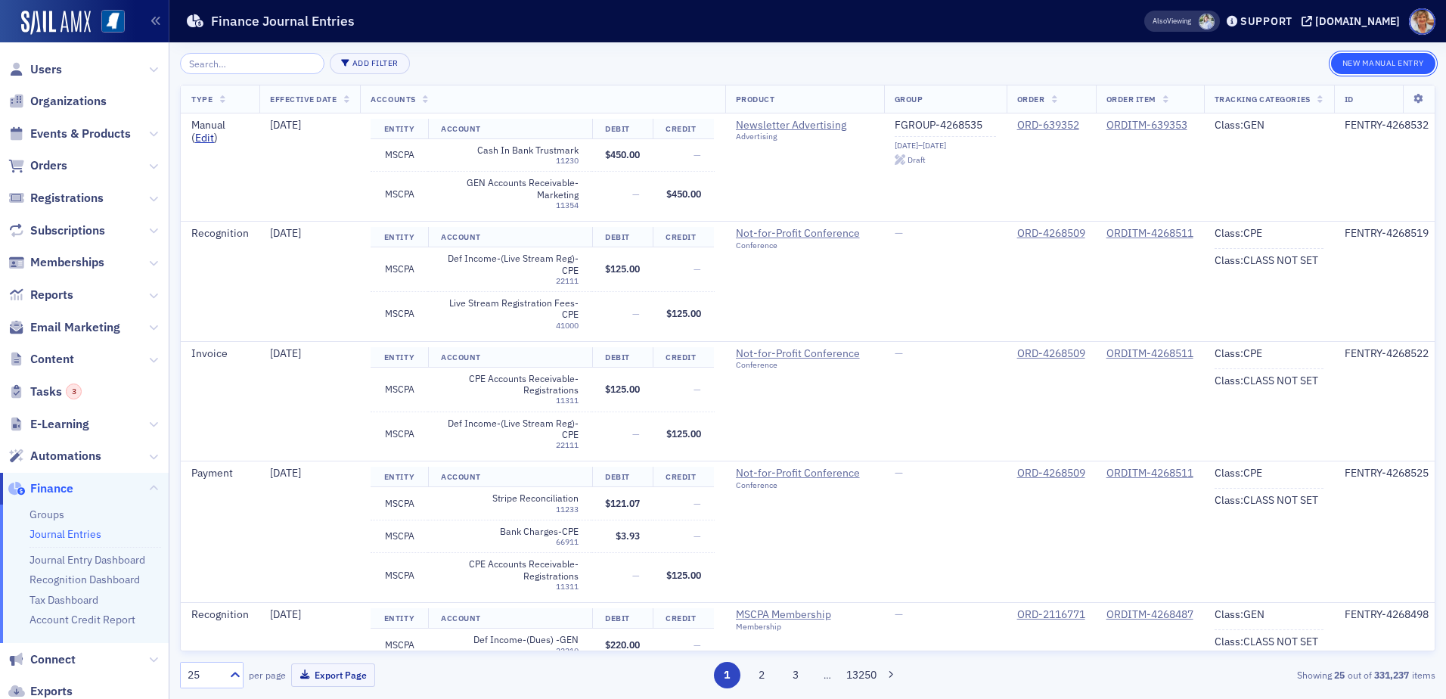
click at [1381, 63] on button "New Manual Entry" at bounding box center [1383, 63] width 104 height 21
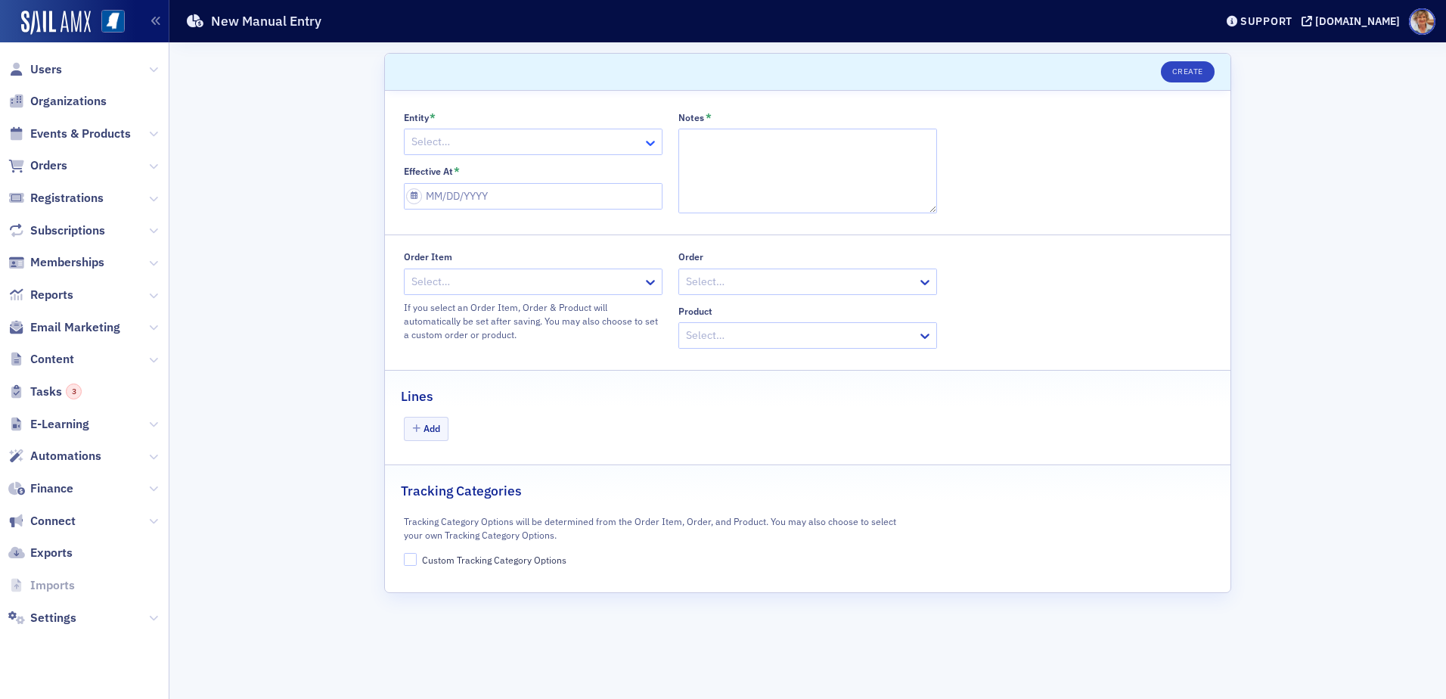
click at [648, 144] on icon at bounding box center [650, 143] width 9 height 5
click at [443, 204] on span "MSCPA" at bounding box center [430, 203] width 33 height 16
click at [712, 152] on textarea "Notes *" at bounding box center [807, 171] width 259 height 85
type textarea "CPA Charge ACH"
select select "8"
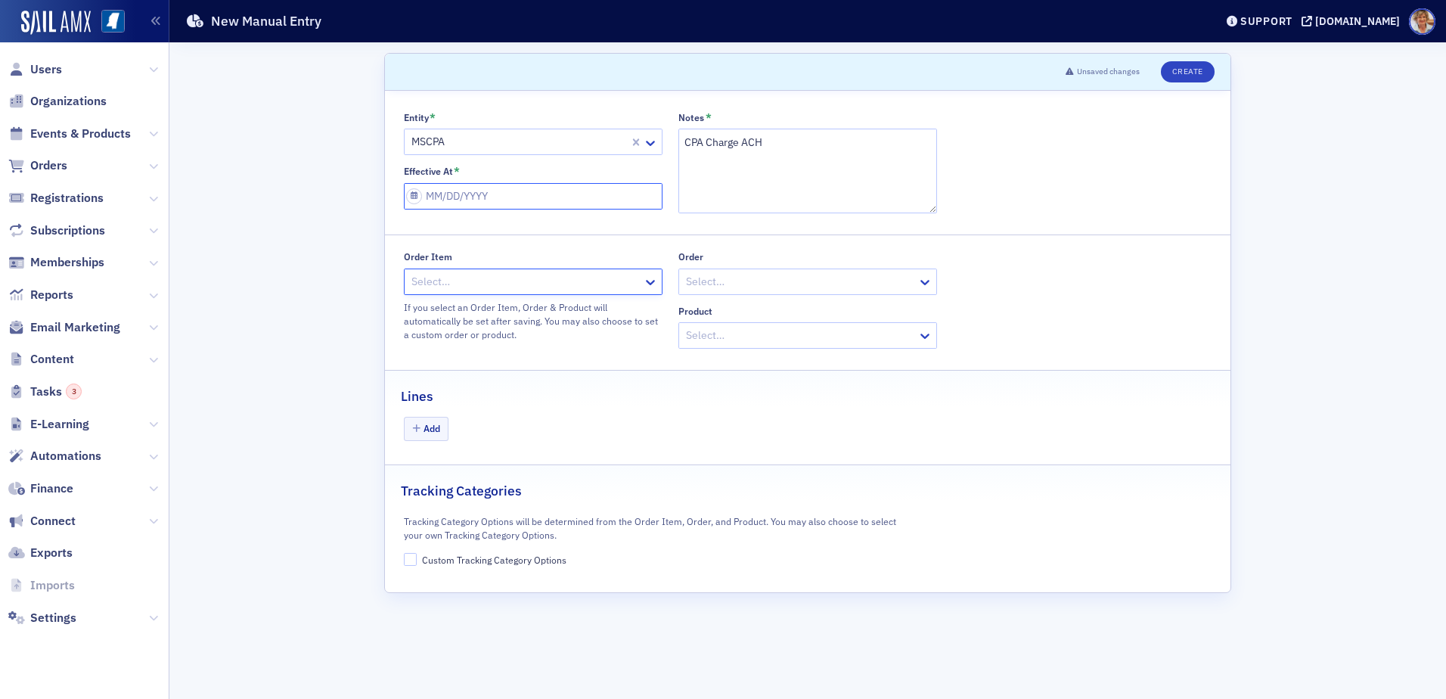
select select "2025"
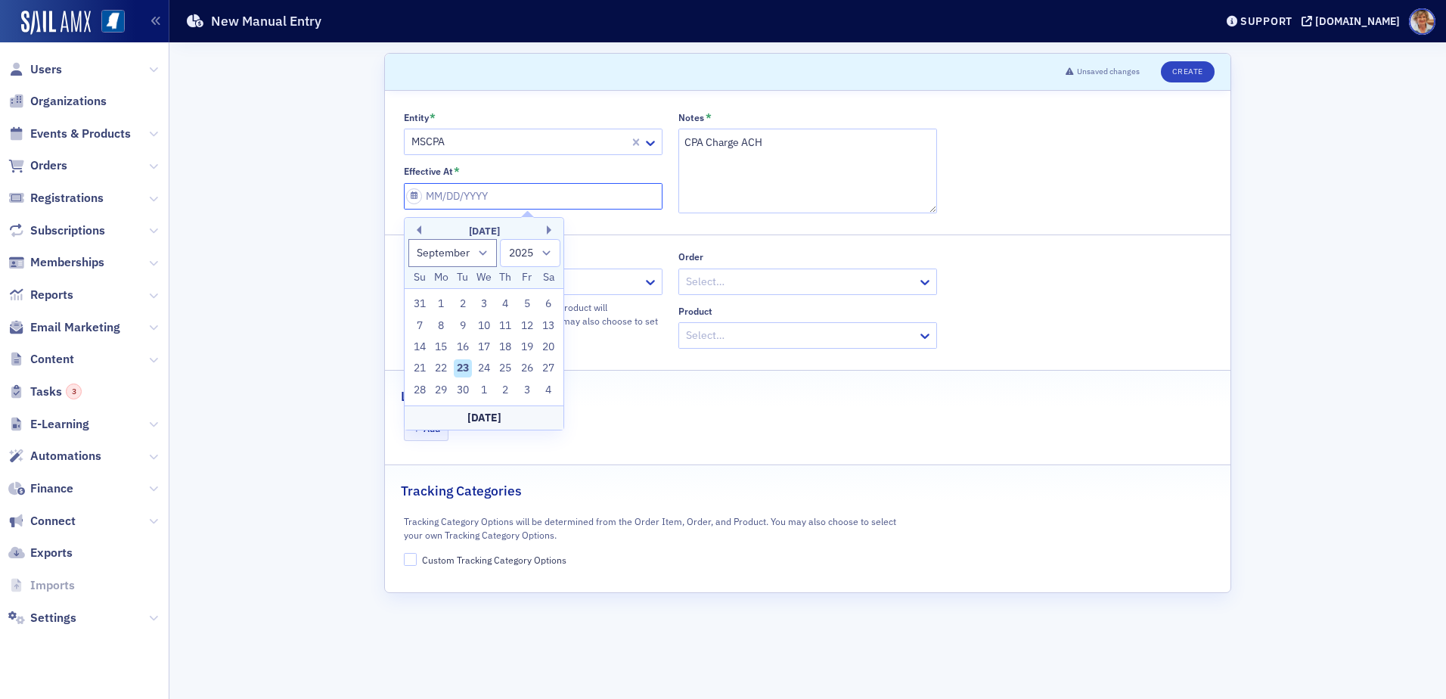
drag, startPoint x: 530, startPoint y: 199, endPoint x: 533, endPoint y: 191, distance: 8.9
click at [532, 196] on input "Effective At *" at bounding box center [533, 196] width 259 height 26
type input "0"
select select "0"
select select "2000"
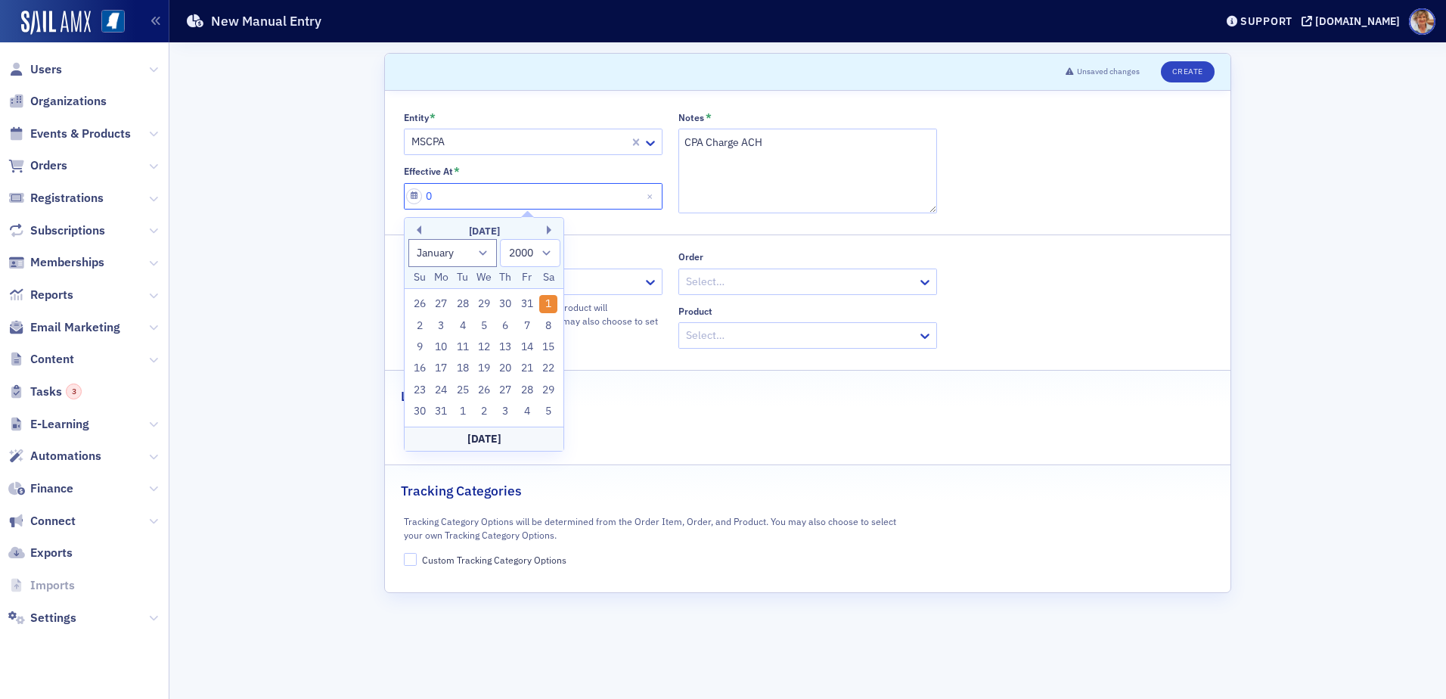
type input "07"
select select "6"
select select "2025"
type input "07/24/2"
select select "2002"
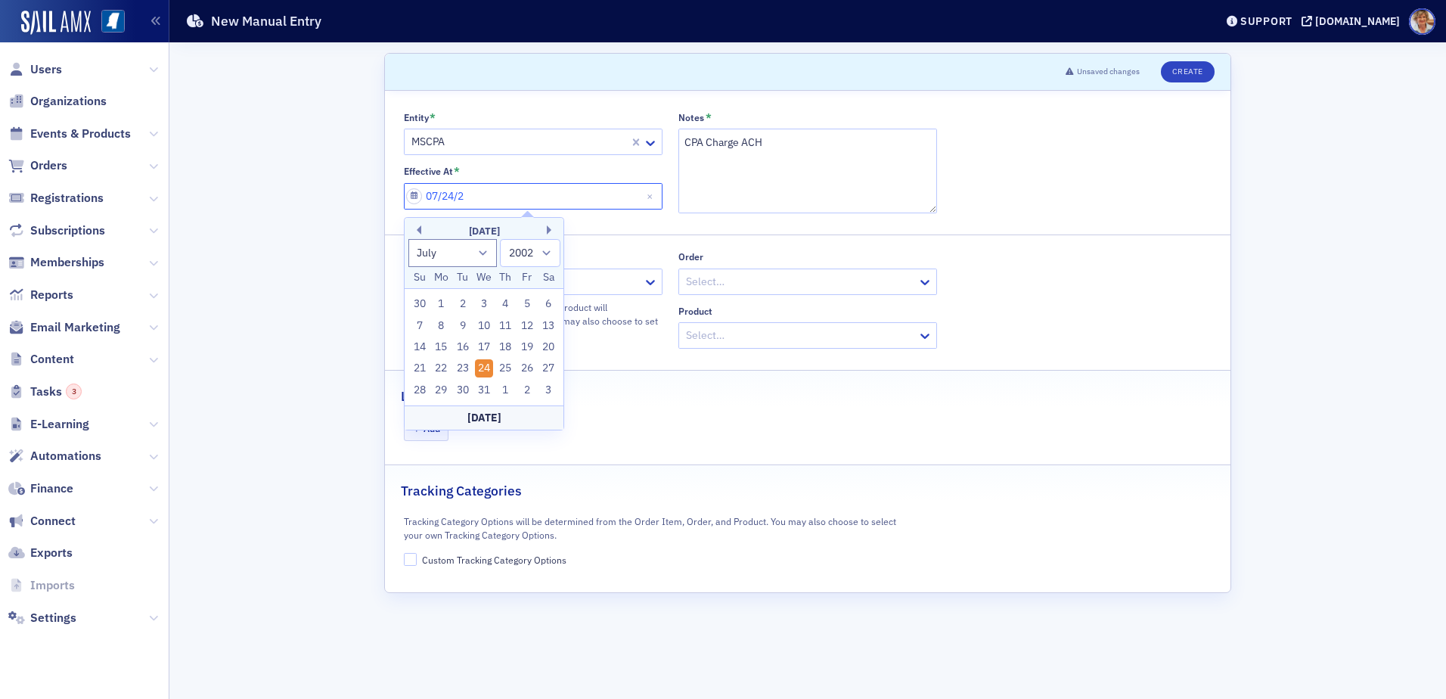
type input "[DATE]"
select select "2020"
type input "[DATE]"
select select "2025"
type input "[DATE]"
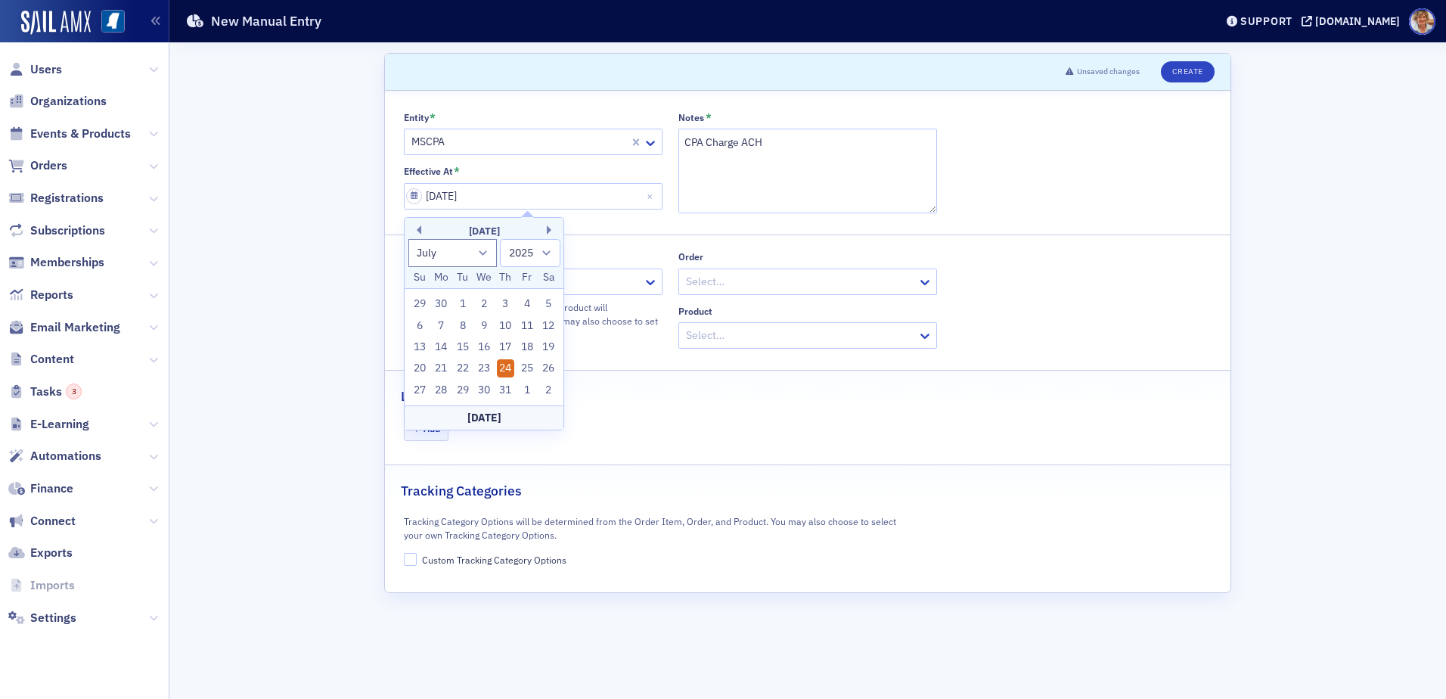
click at [501, 361] on div "24" at bounding box center [506, 368] width 18 height 18
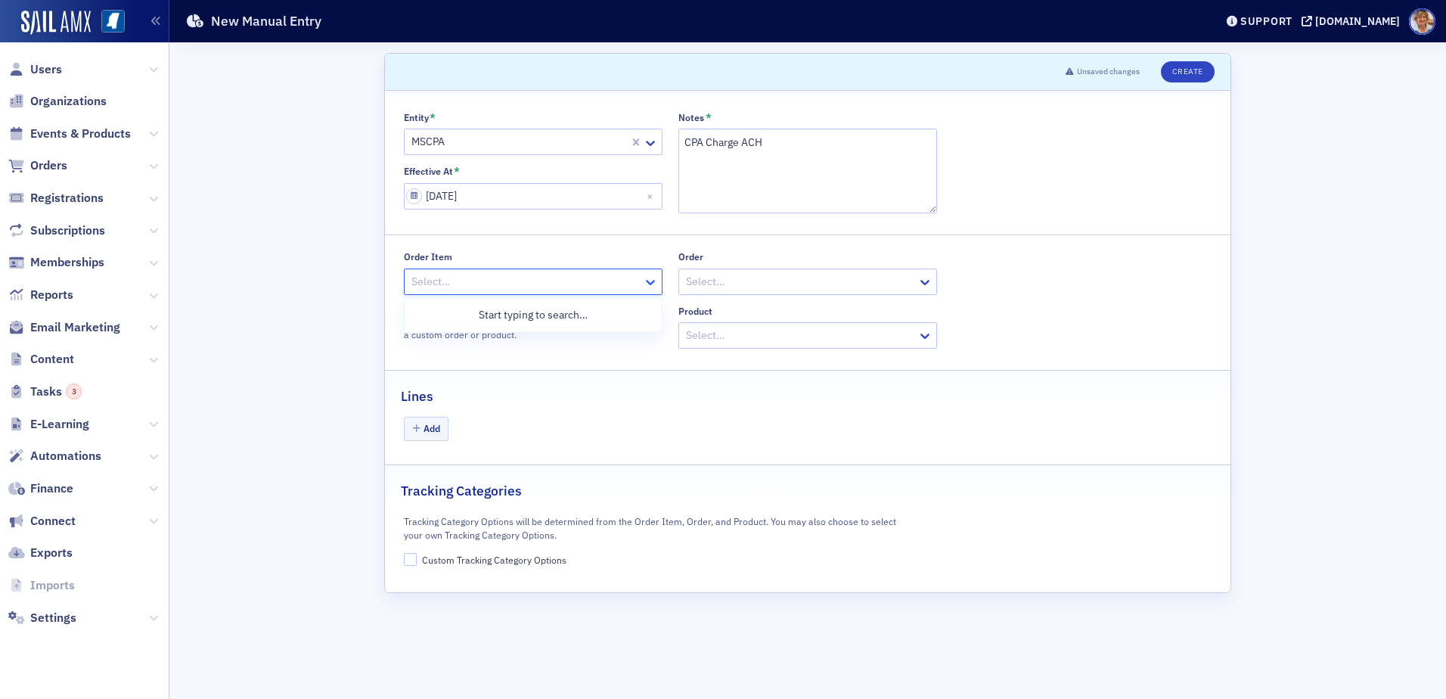
click at [648, 281] on icon at bounding box center [650, 282] width 15 height 15
type input "2107462"
click at [610, 312] on span "ORDITM-2107462 - Newsletter Advertising" at bounding box center [517, 315] width 206 height 16
click at [432, 426] on button "Add" at bounding box center [426, 428] width 45 height 23
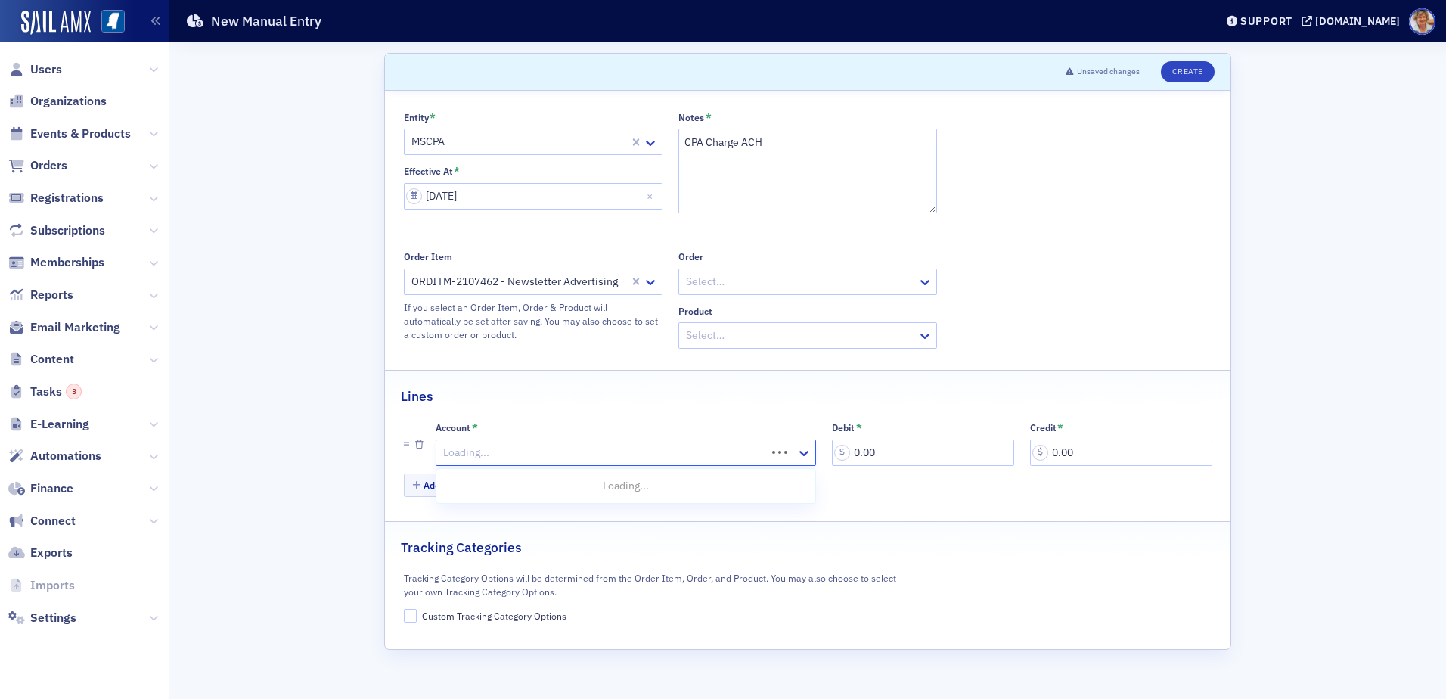
click at [509, 451] on div at bounding box center [603, 452] width 323 height 19
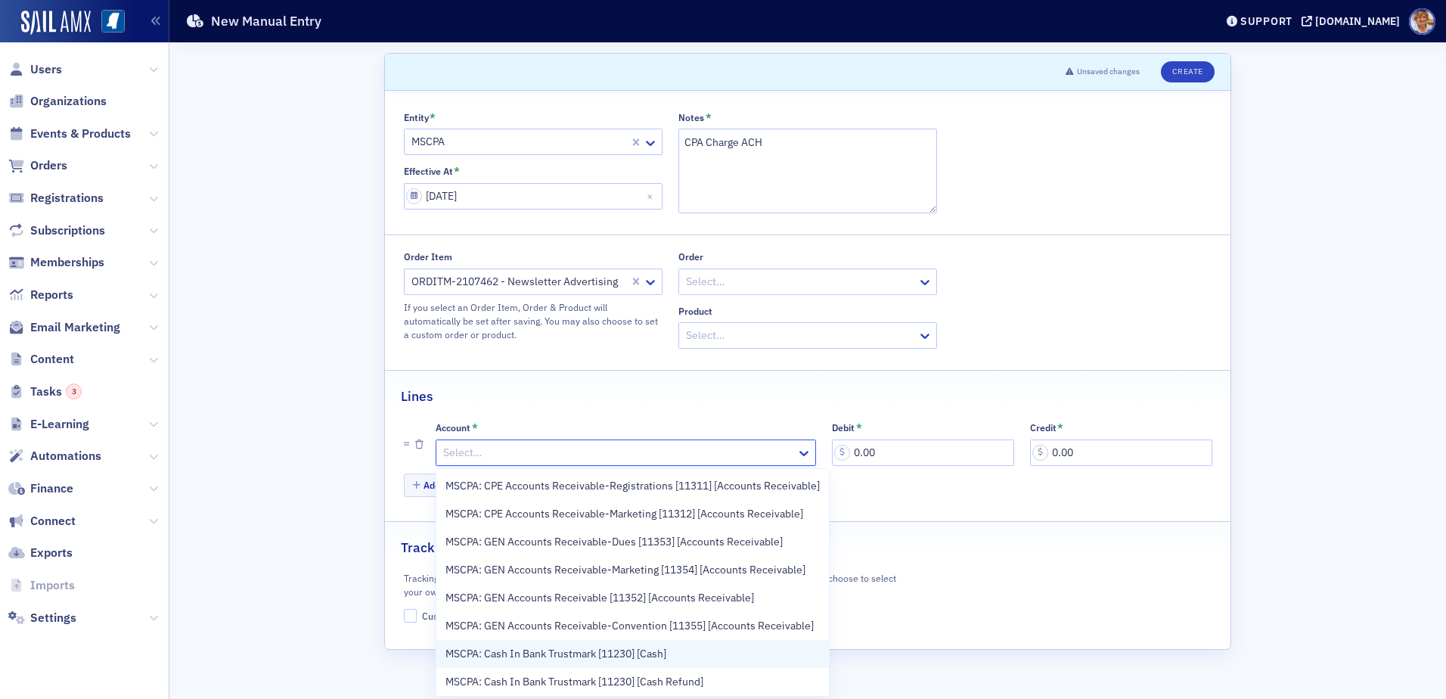
click at [611, 653] on span "MSCPA: Cash In Bank Trustmark [11230] [Cash]" at bounding box center [555, 654] width 221 height 16
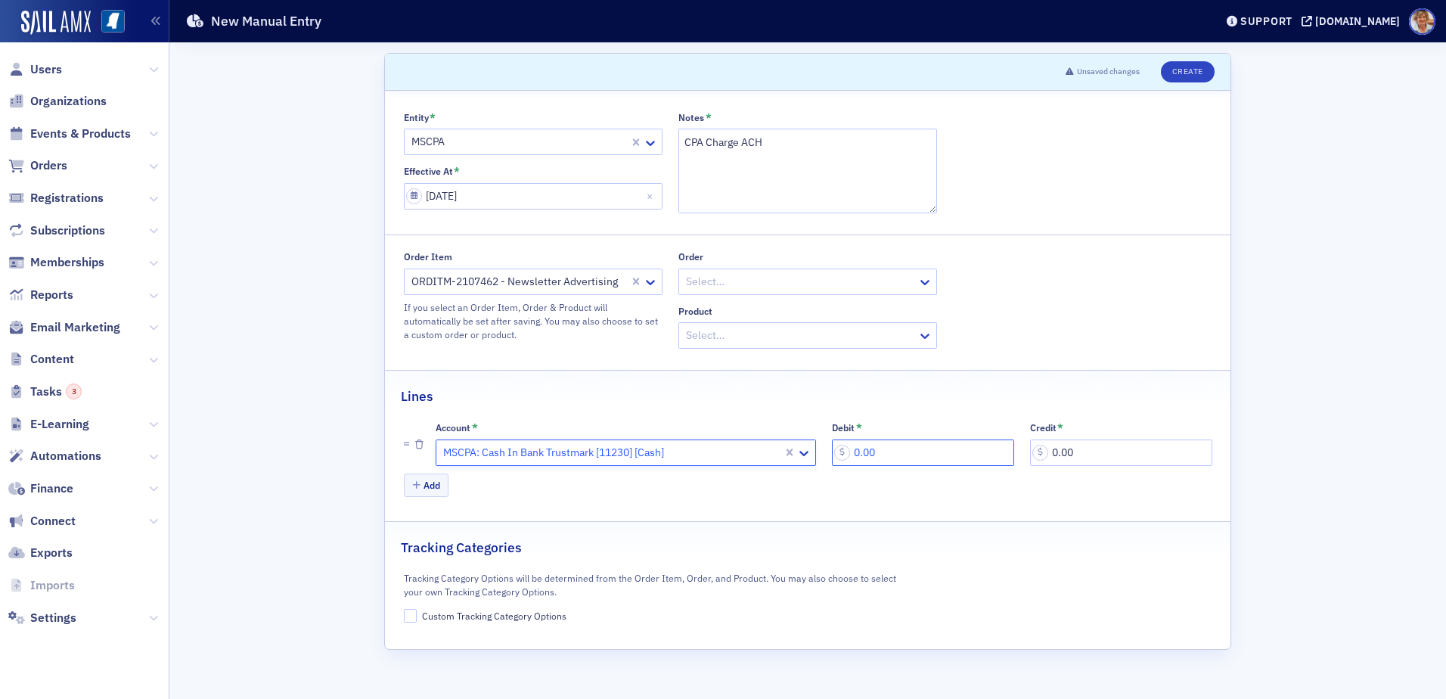
click at [893, 454] on input "0.00" at bounding box center [923, 452] width 182 height 26
type input "450.00"
click at [441, 487] on button "Add" at bounding box center [426, 484] width 45 height 23
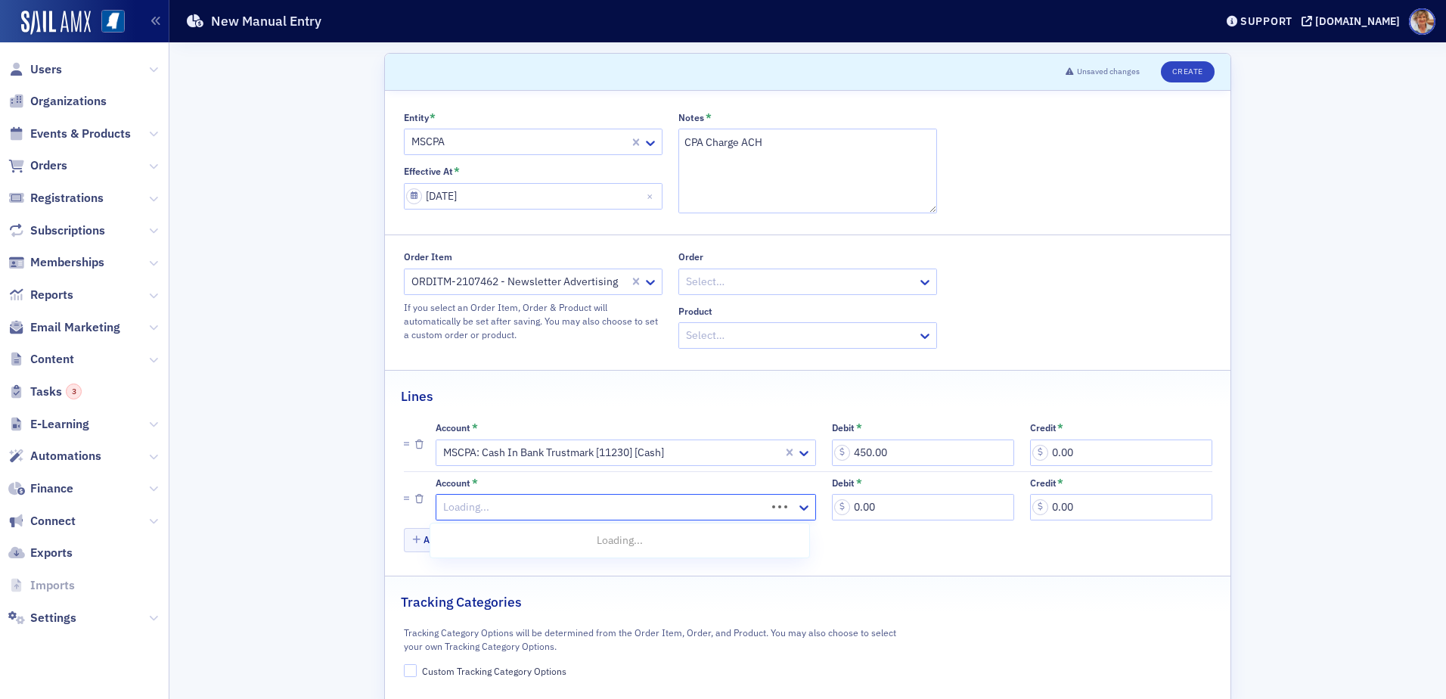
click at [663, 504] on div at bounding box center [603, 507] width 323 height 19
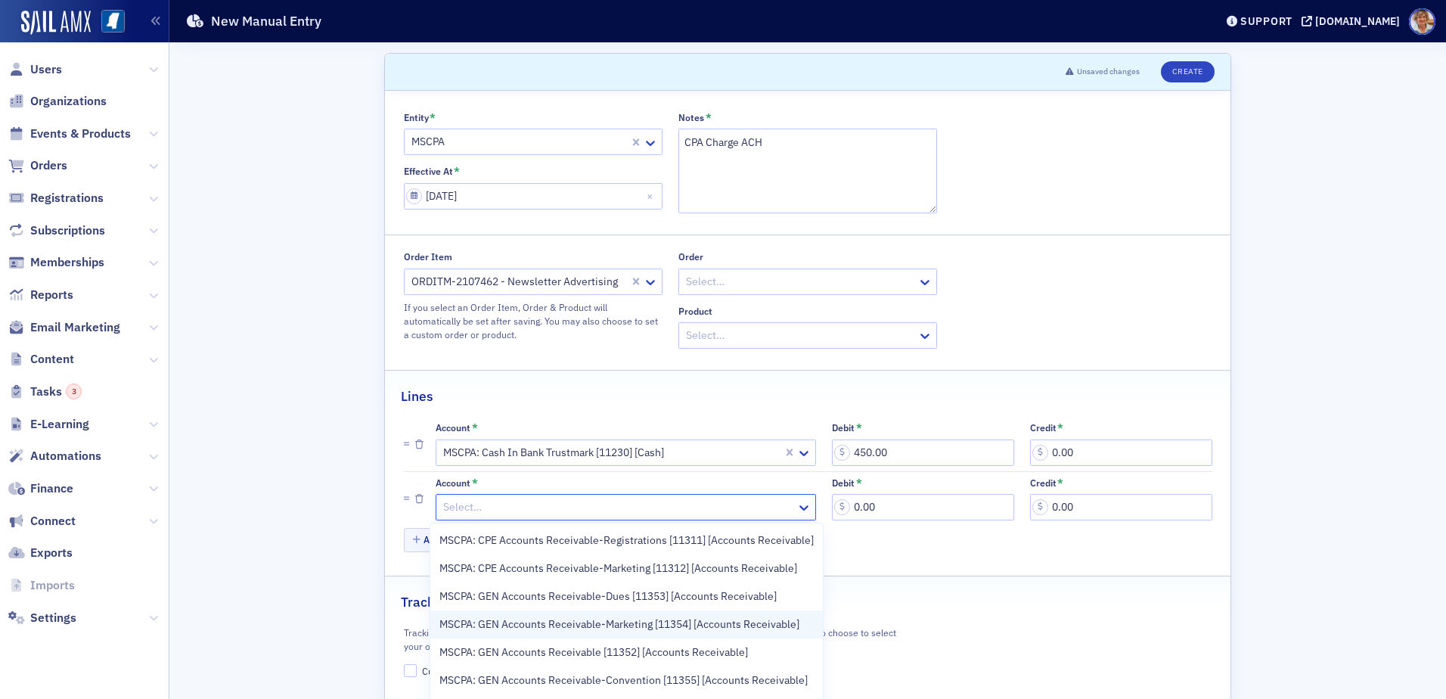
click at [458, 625] on span "MSCPA: GEN Accounts Receivable-Marketing [11354] [Accounts Receivable]" at bounding box center [619, 624] width 360 height 16
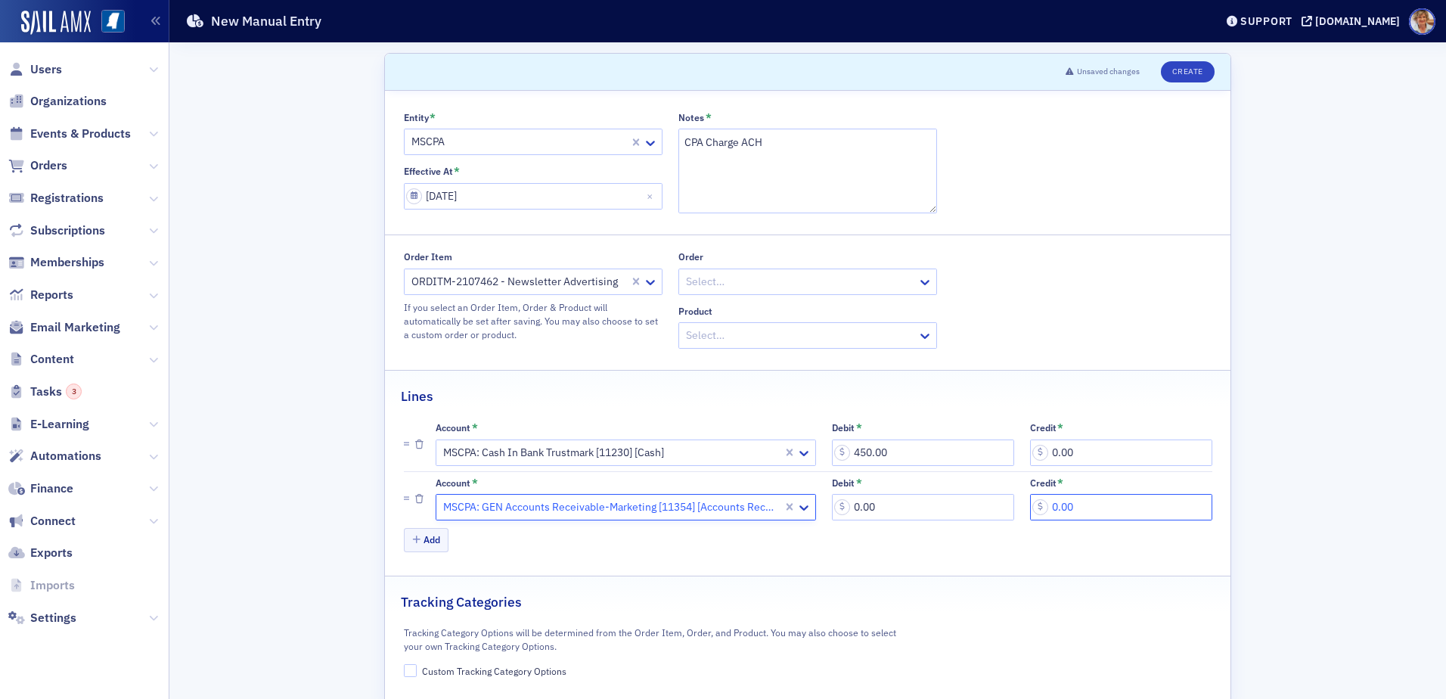
click at [1081, 505] on input "0.00" at bounding box center [1121, 507] width 182 height 26
type input "450.00"
click at [411, 676] on input "Custom Tracking Category Options" at bounding box center [411, 671] width 14 height 14
checkbox input "true"
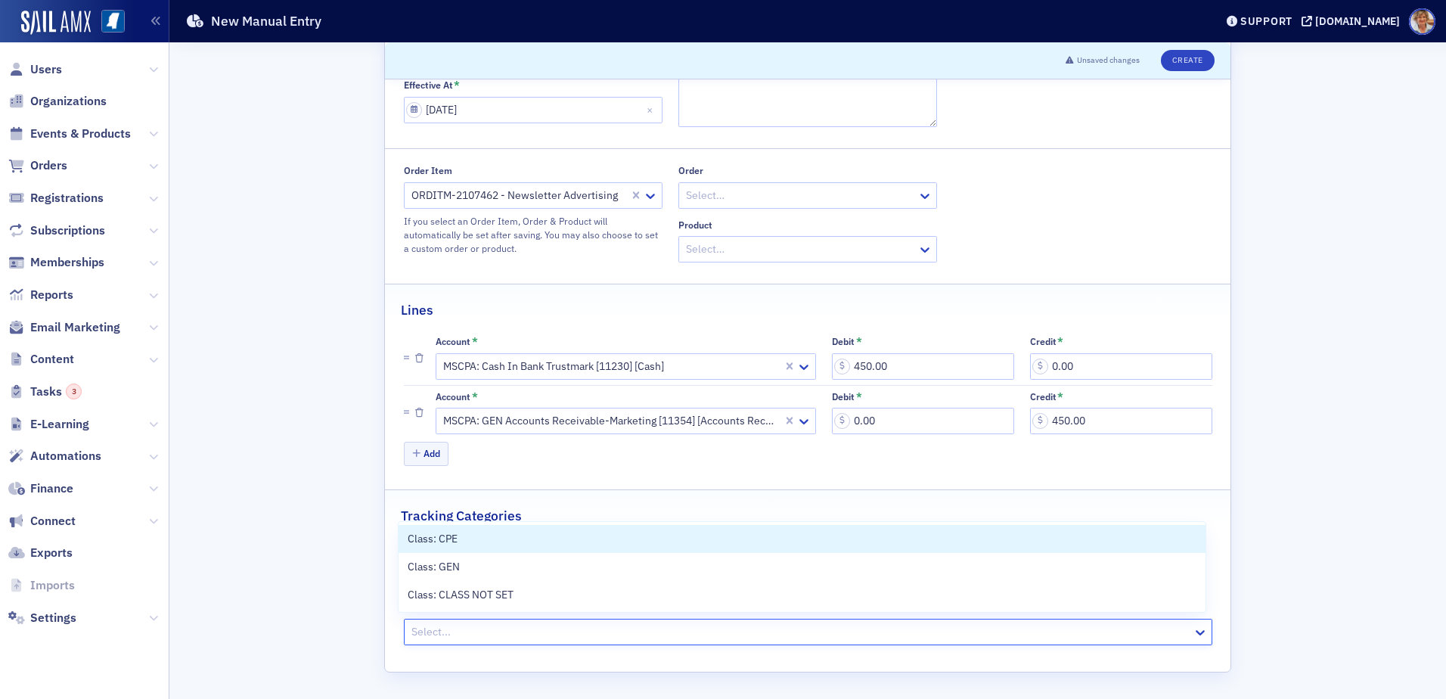
click at [437, 630] on div at bounding box center [800, 631] width 781 height 19
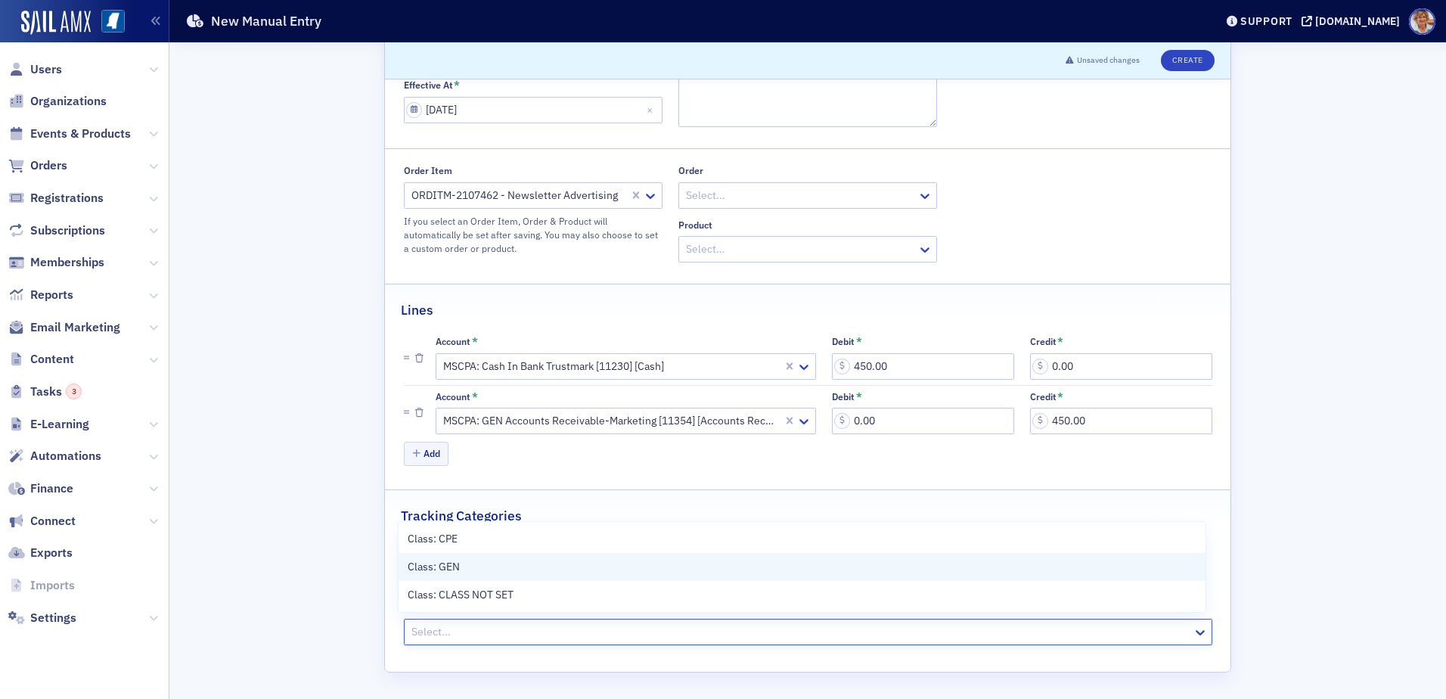
click at [433, 563] on span "Class: GEN" at bounding box center [434, 567] width 52 height 16
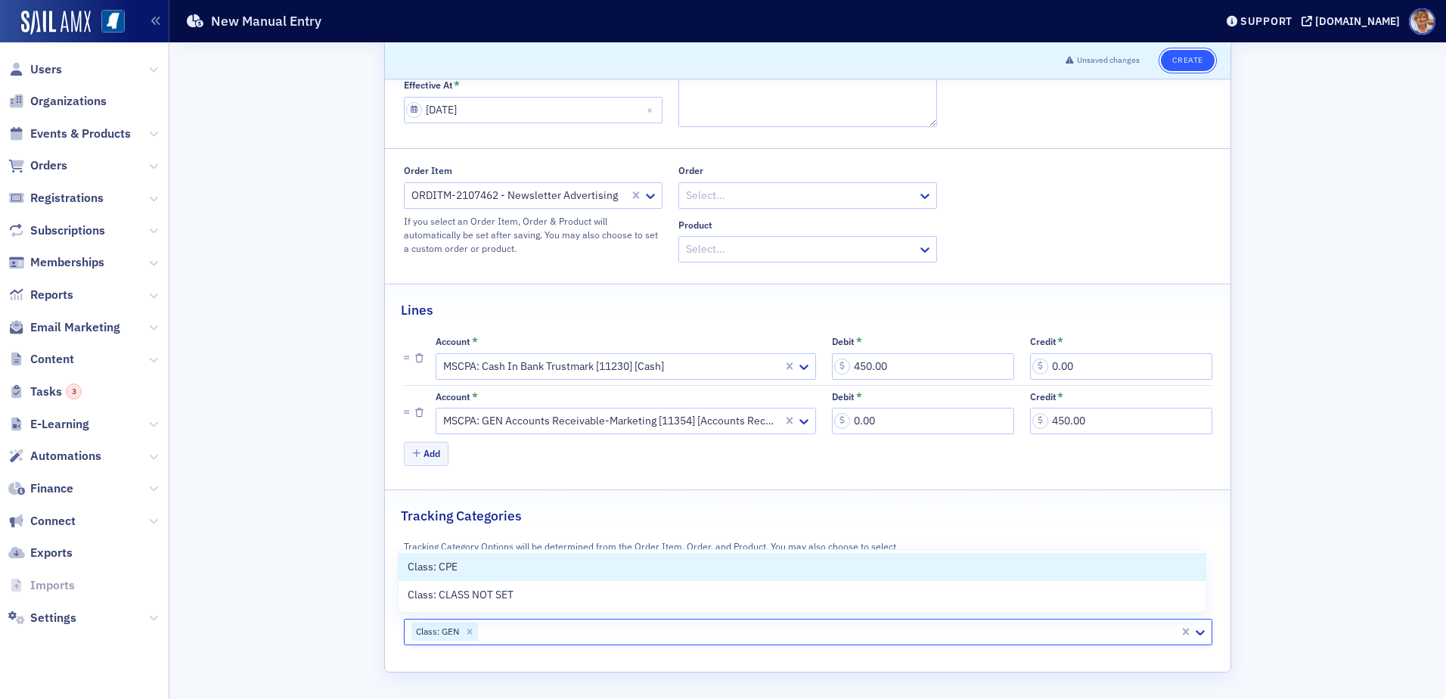
click at [1181, 59] on button "Create" at bounding box center [1188, 60] width 54 height 21
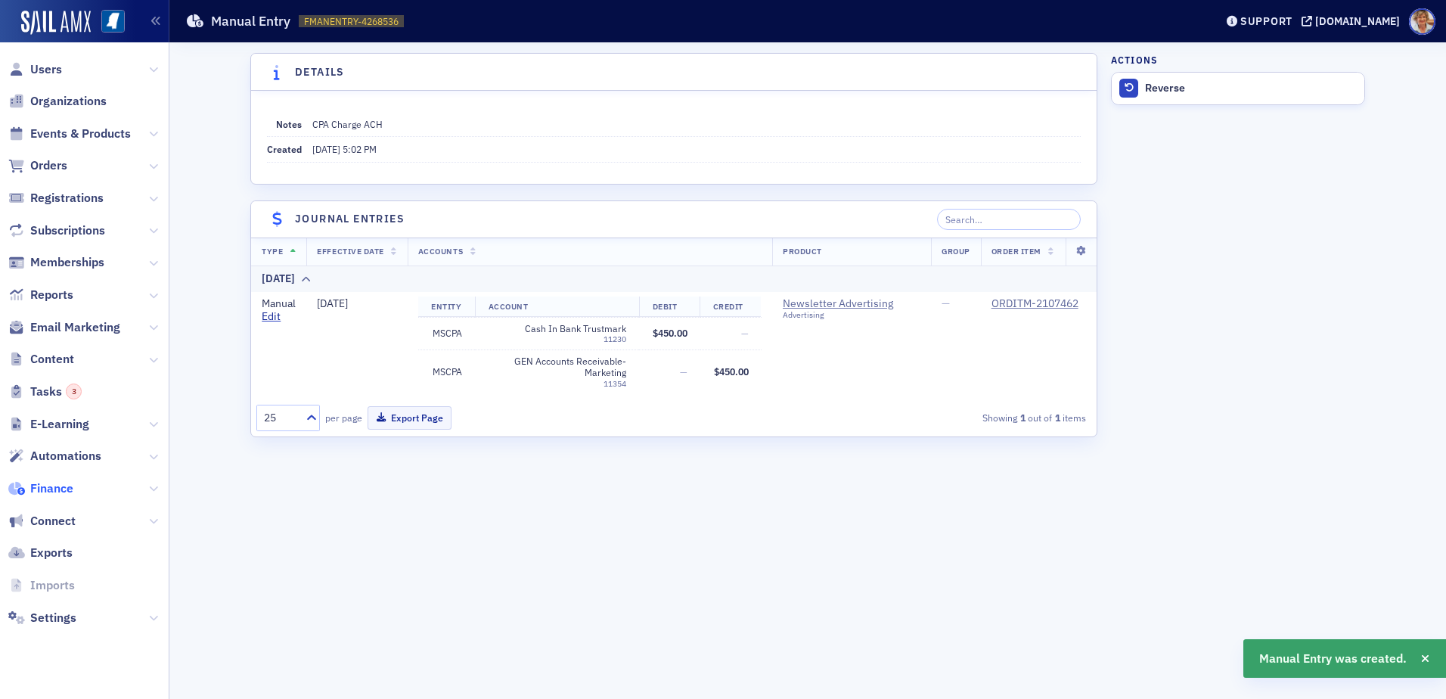
click at [67, 486] on span "Finance" at bounding box center [51, 488] width 43 height 17
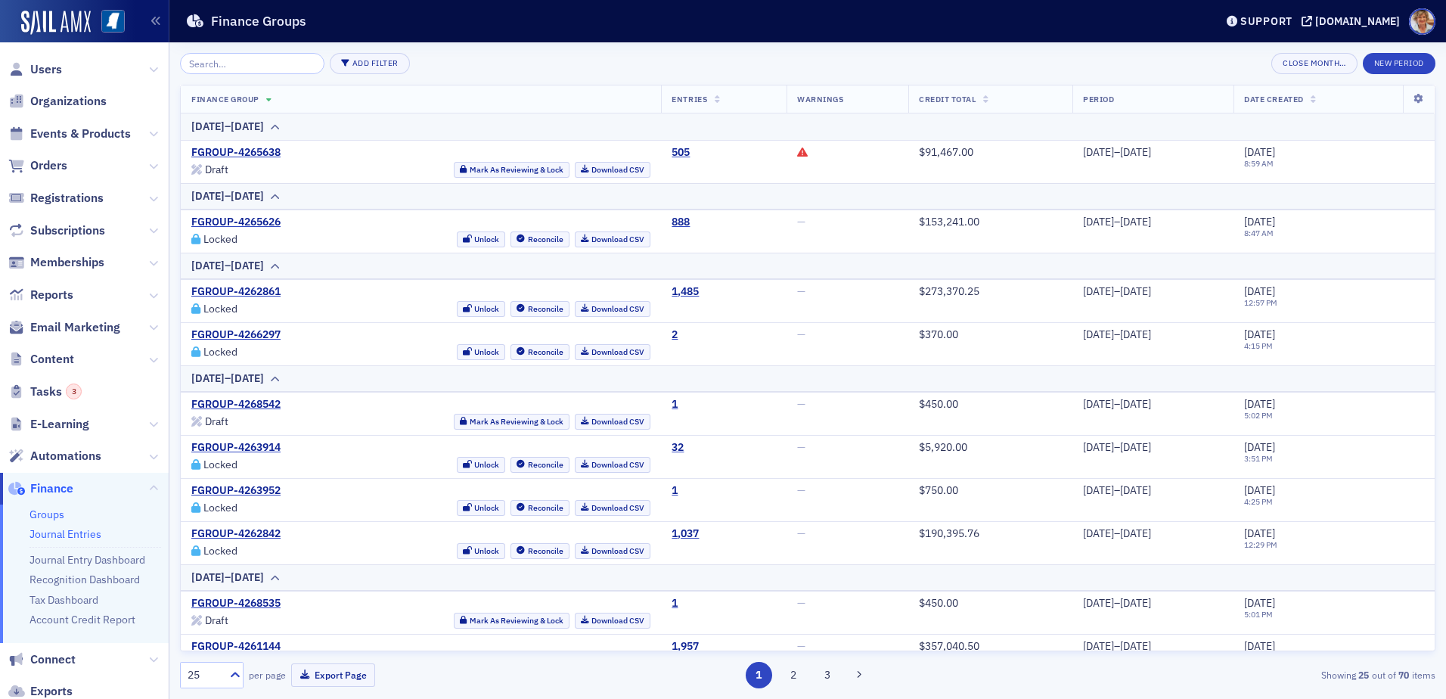
click at [56, 534] on link "Journal Entries" at bounding box center [65, 534] width 72 height 14
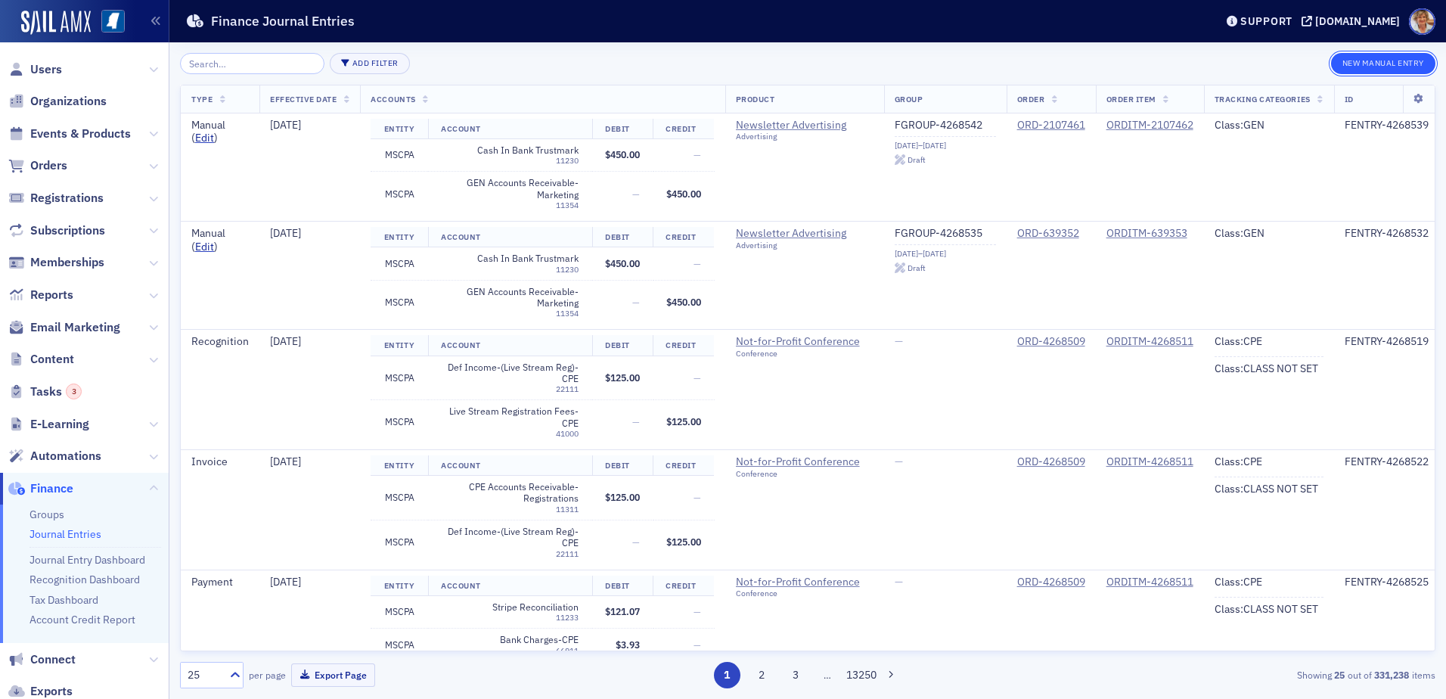
click at [1354, 59] on button "New Manual Entry" at bounding box center [1383, 63] width 104 height 21
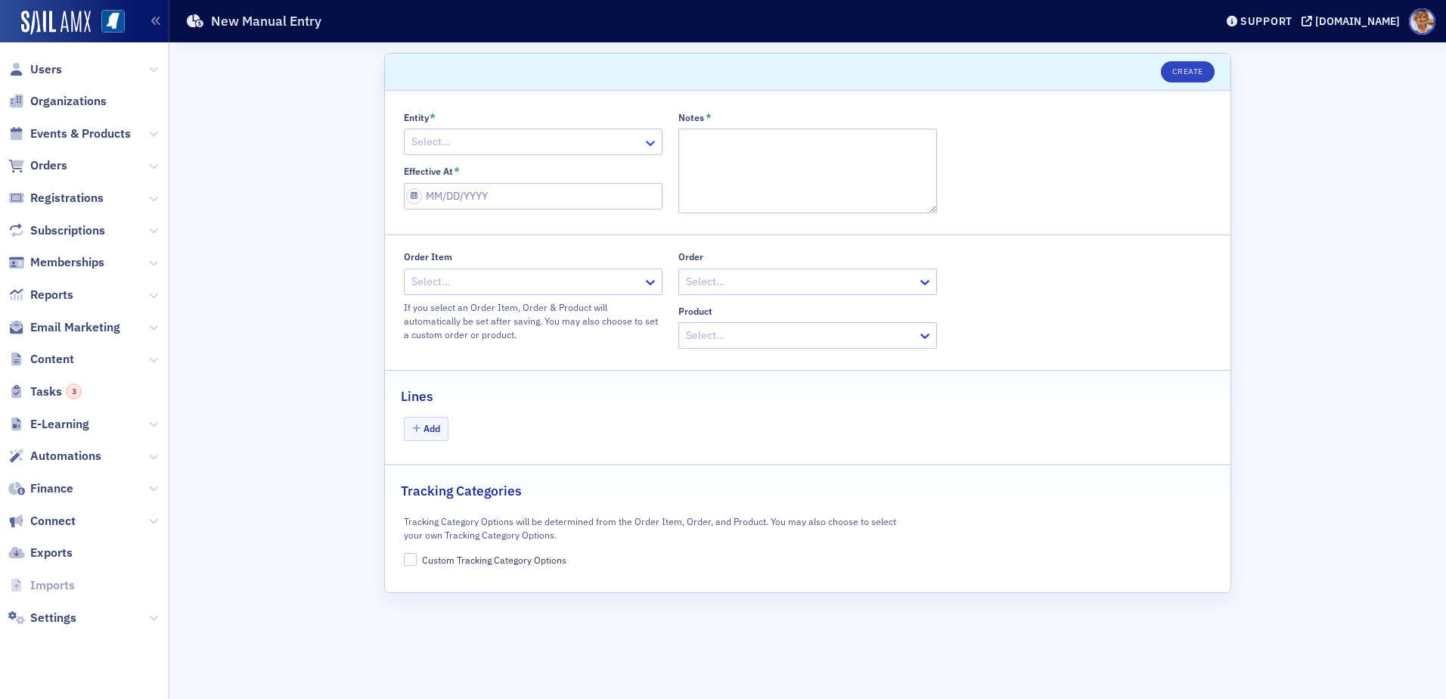
click at [651, 138] on icon at bounding box center [650, 142] width 15 height 15
click at [435, 194] on div "MSCPA" at bounding box center [533, 203] width 257 height 28
click at [710, 147] on textarea "Notes *" at bounding box center [807, 171] width 259 height 85
type textarea "CPA Charge ACH"
select select "8"
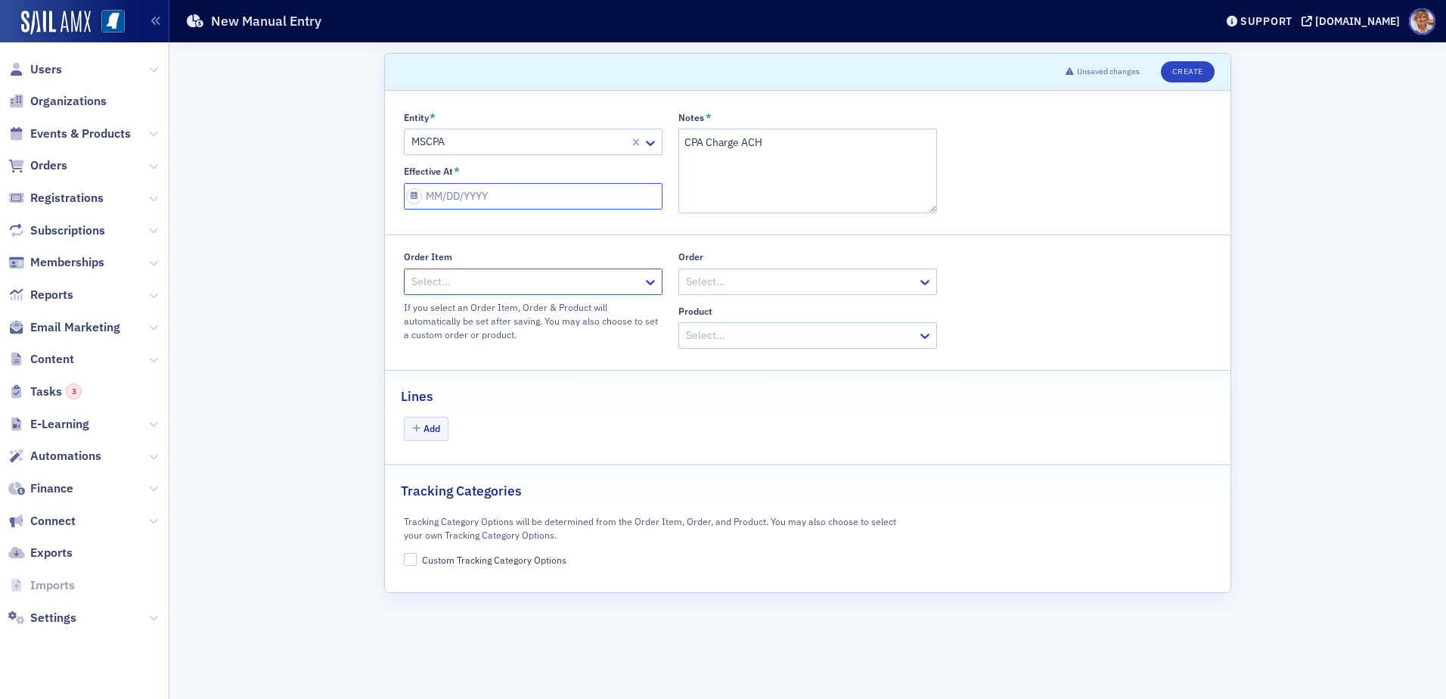
select select "2025"
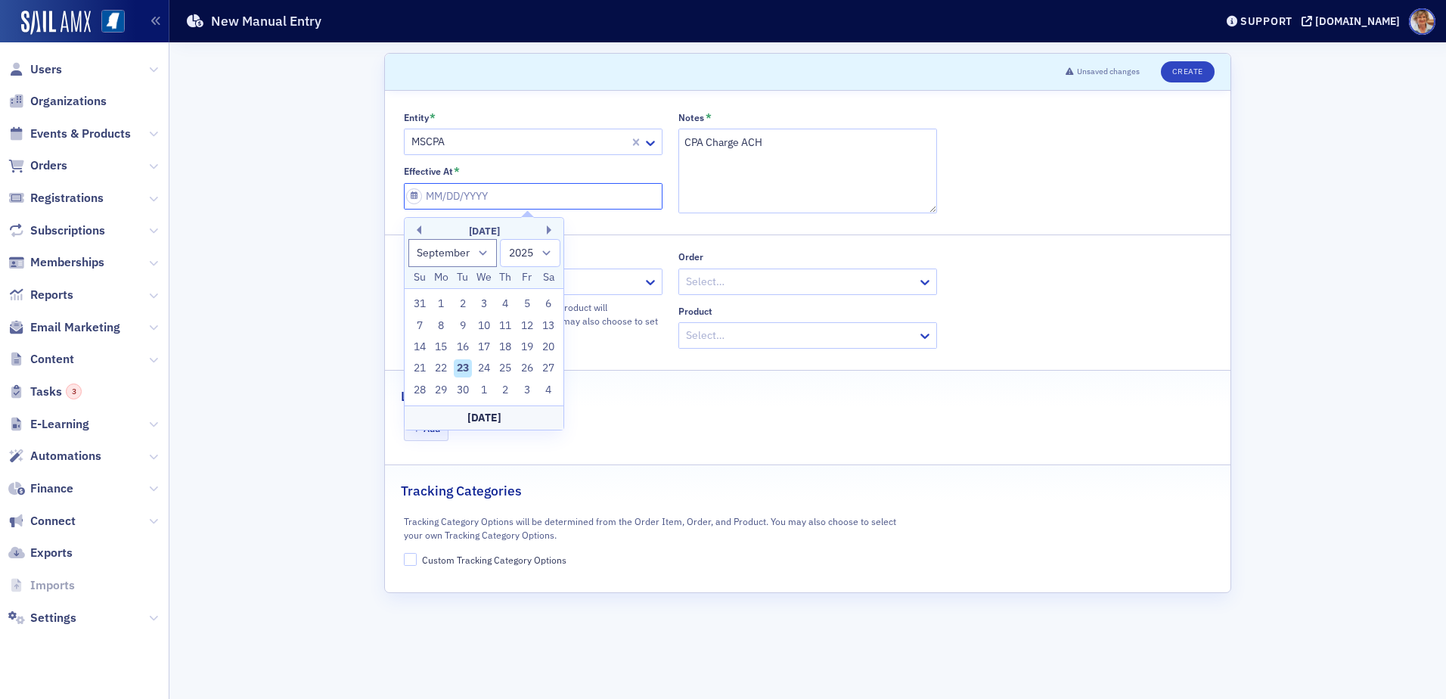
click at [495, 202] on input "Effective At *" at bounding box center [533, 196] width 259 height 26
click at [503, 197] on input "Effective At *" at bounding box center [533, 196] width 259 height 26
type input "0"
select select "0"
select select "2000"
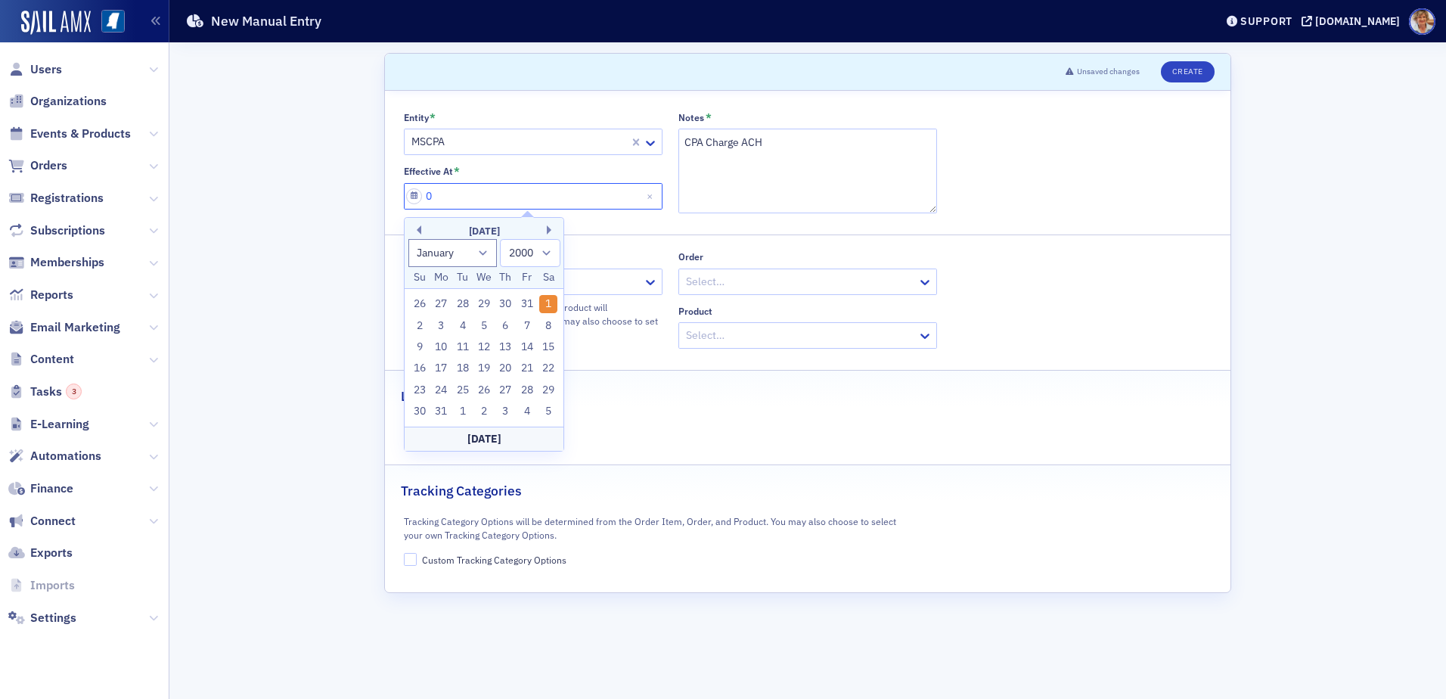
type input "09"
select select "8"
select select "2025"
type input "091"
select select "0"
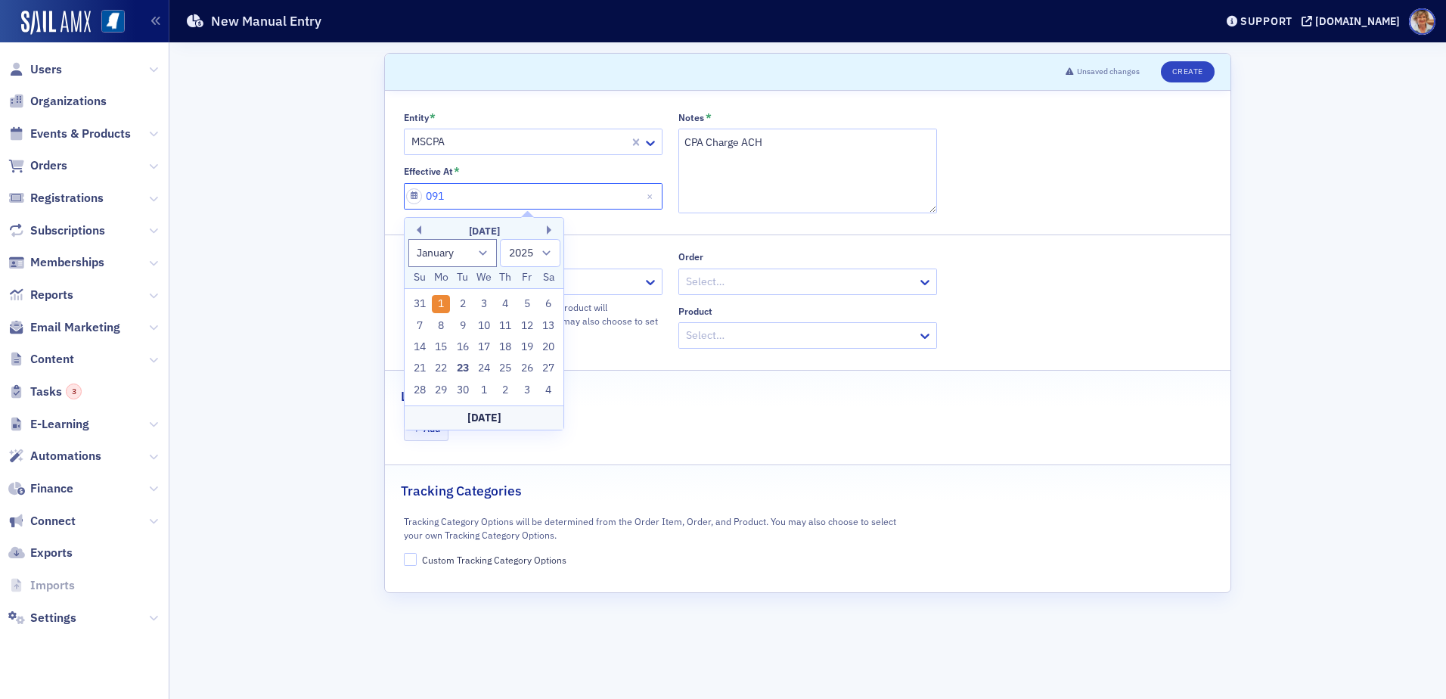
select select "1991"
type input "09"
select select "8"
select select "2025"
type input "09/12/2"
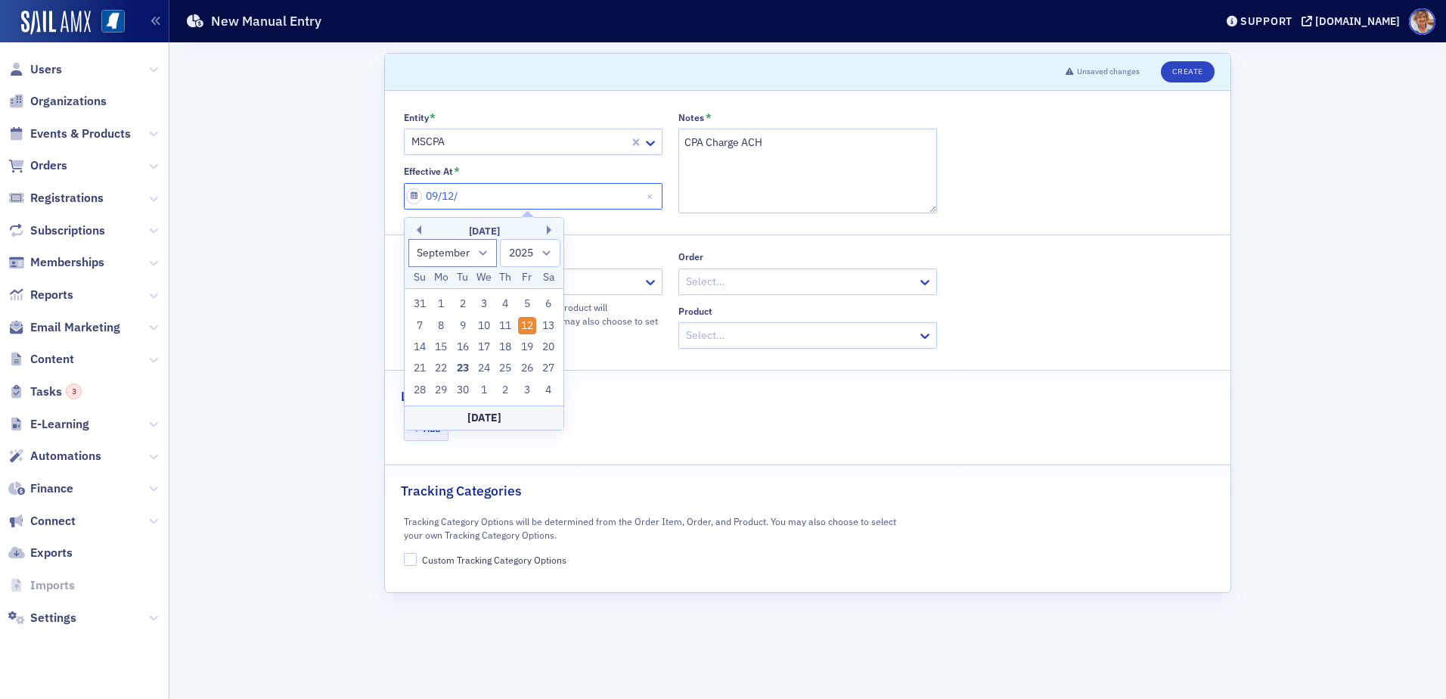
select select "2002"
type input "[DATE]"
select select "2020"
type input "[DATE]"
select select "2025"
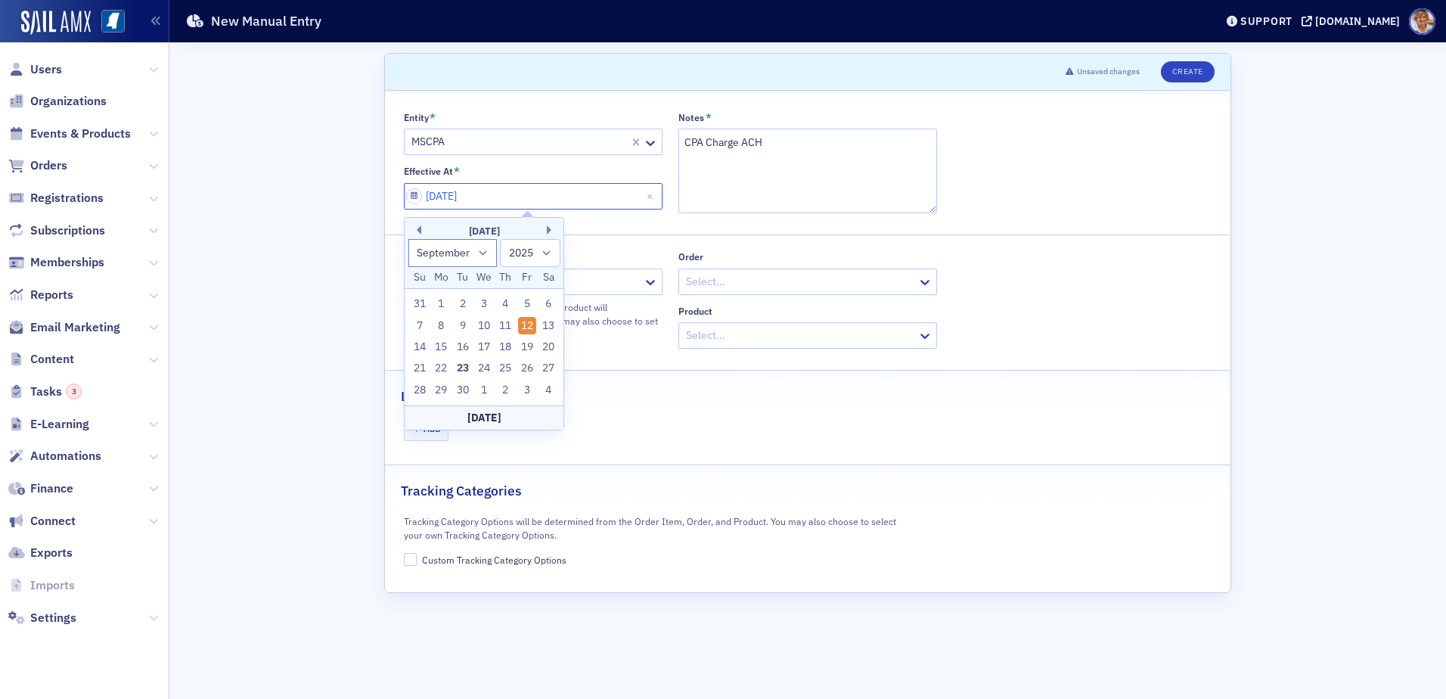
type input "[DATE]"
click at [656, 413] on fieldset "Lines Add" at bounding box center [808, 412] width 846 height 84
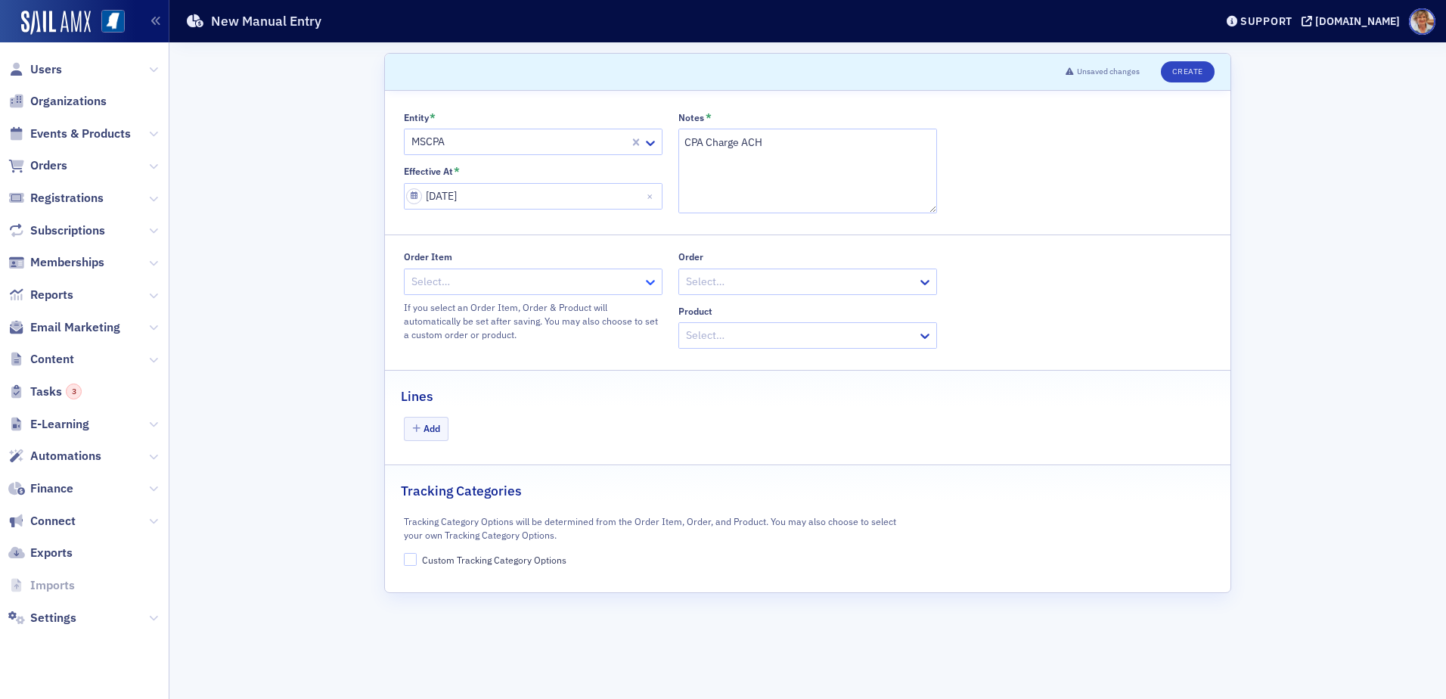
click at [654, 282] on icon at bounding box center [650, 282] width 15 height 15
type input "2107462"
click at [593, 314] on span "ORDITM-2107462 - Newsletter Advertising" at bounding box center [517, 315] width 206 height 16
click at [424, 428] on button "Add" at bounding box center [426, 428] width 45 height 23
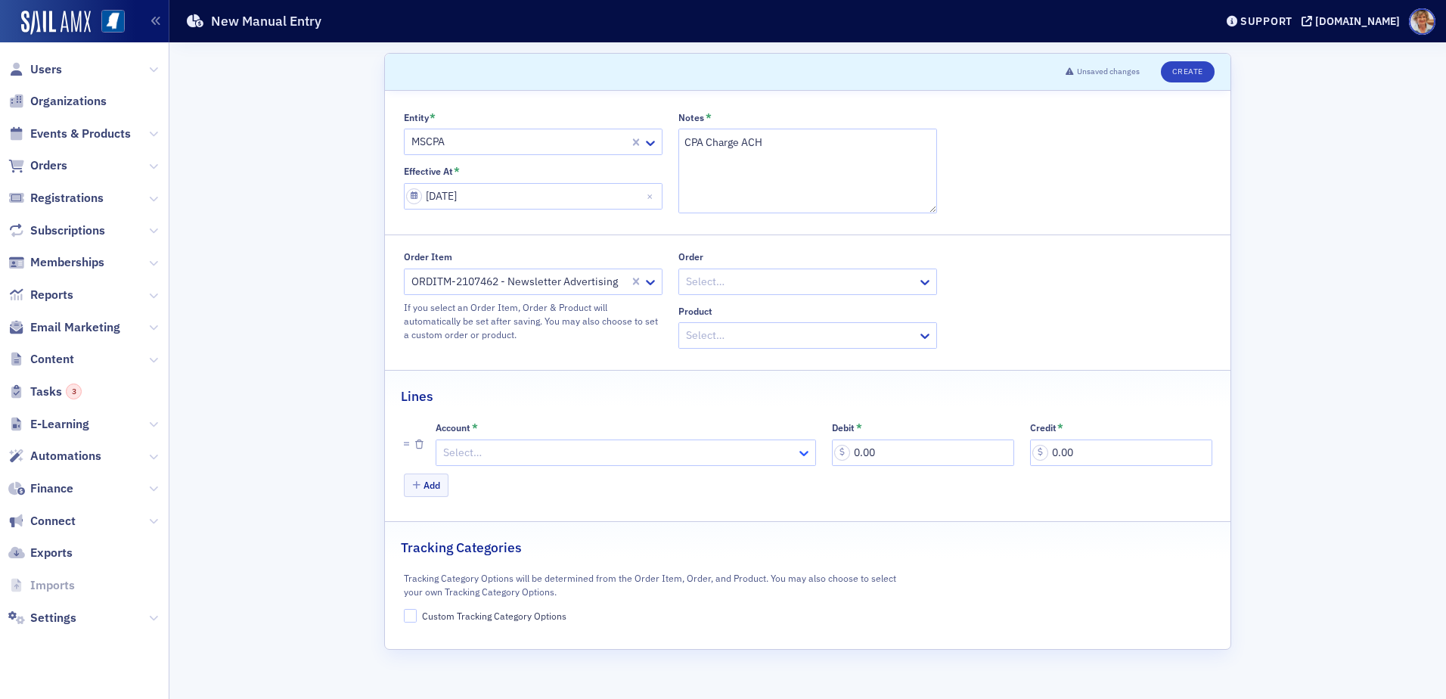
click at [803, 454] on icon at bounding box center [803, 453] width 9 height 5
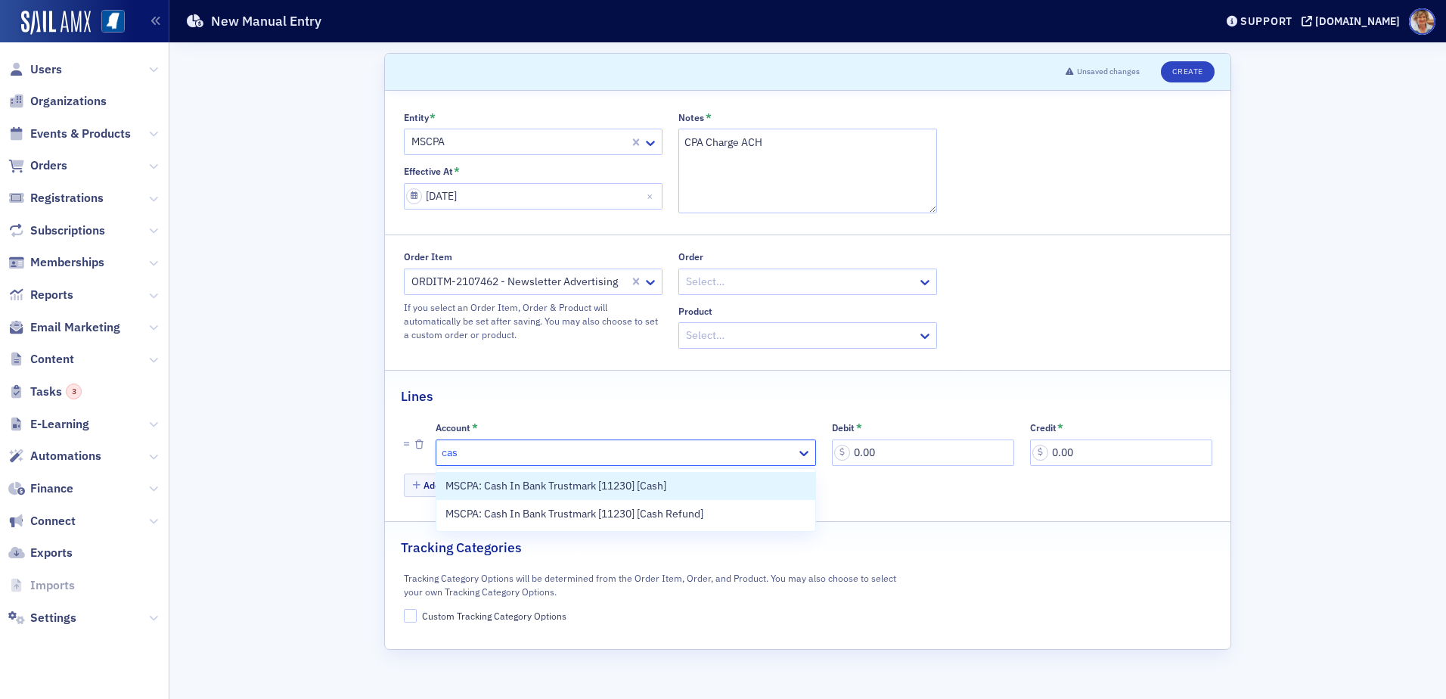
type input "cash"
click at [602, 486] on span "MSCPA: Cash In Bank Trustmark [11230] [Cash]" at bounding box center [555, 486] width 221 height 16
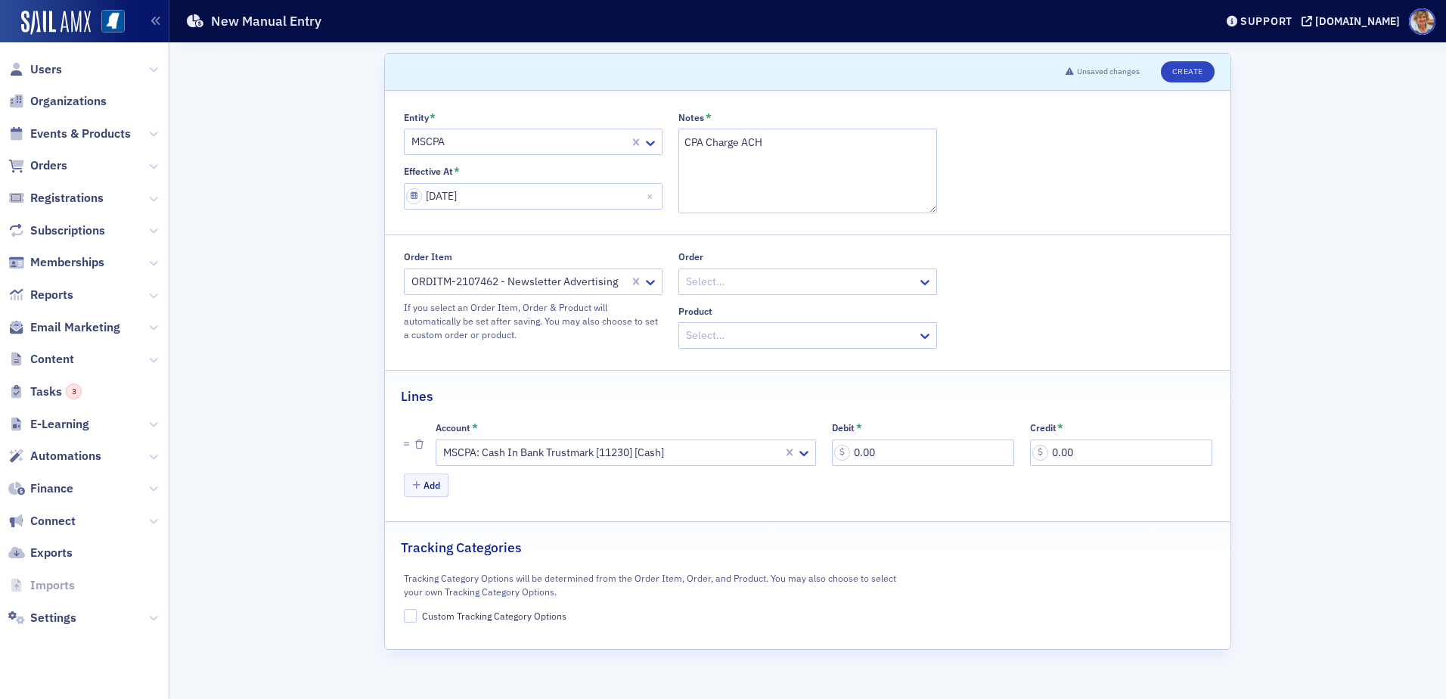
click at [604, 490] on div "Add" at bounding box center [808, 486] width 808 height 26
click at [1082, 458] on input "0.00" at bounding box center [1121, 452] width 182 height 26
type input "450.00"
click at [430, 480] on button "Add" at bounding box center [426, 484] width 45 height 23
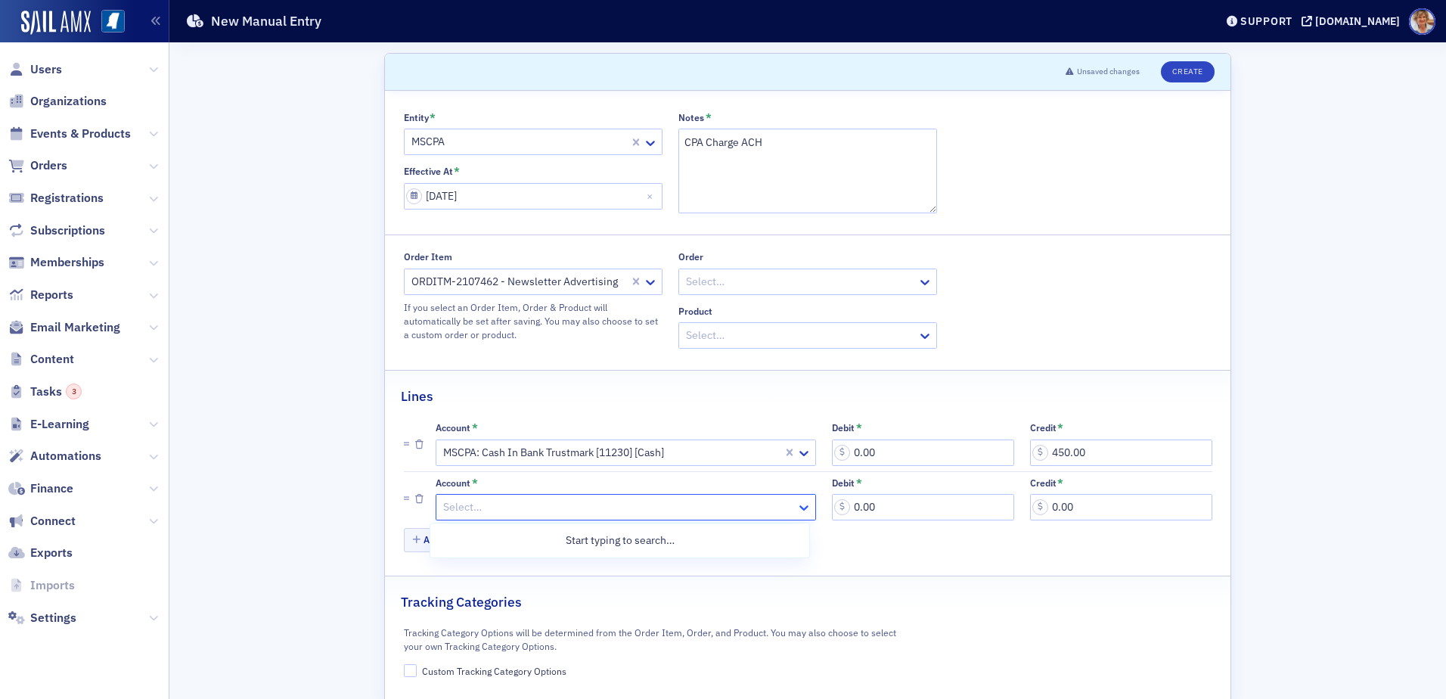
click at [796, 510] on icon at bounding box center [803, 507] width 15 height 15
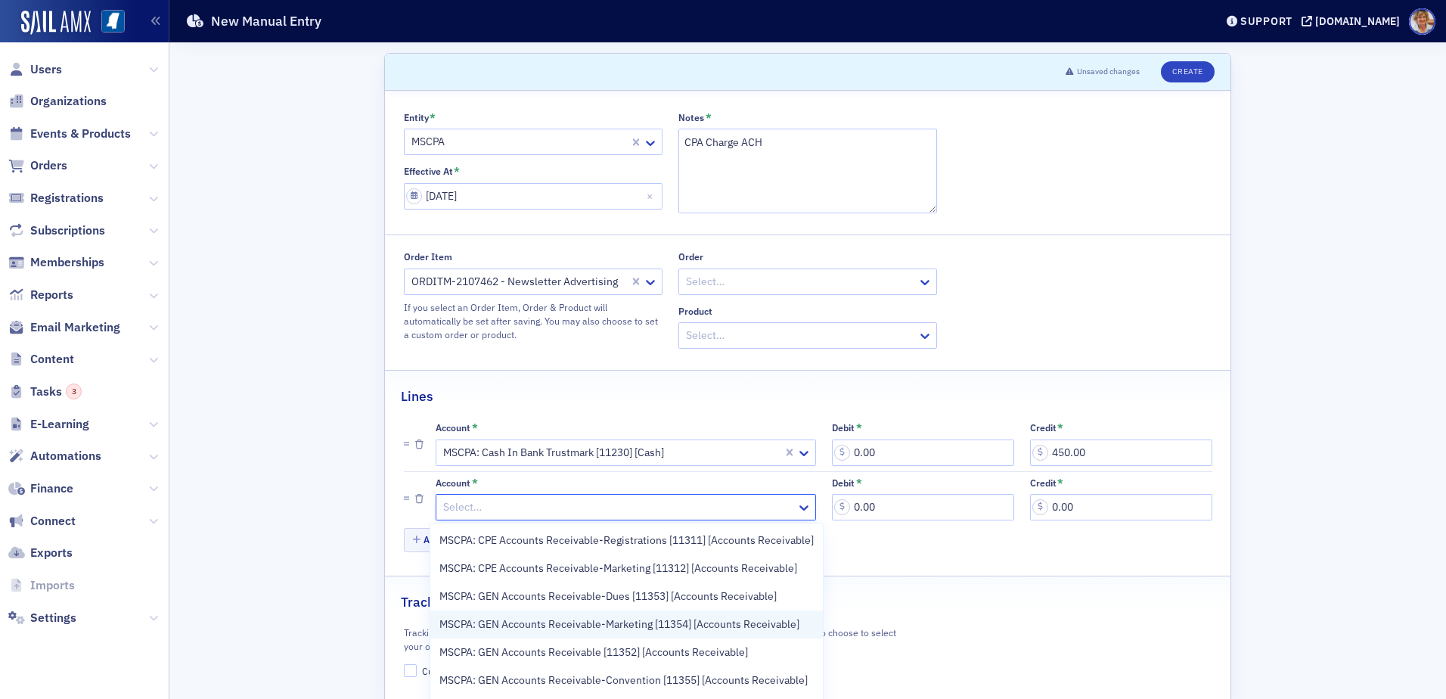
click at [632, 628] on span "MSCPA: GEN Accounts Receivable-Marketing [11354] [Accounts Receivable]" at bounding box center [619, 624] width 360 height 16
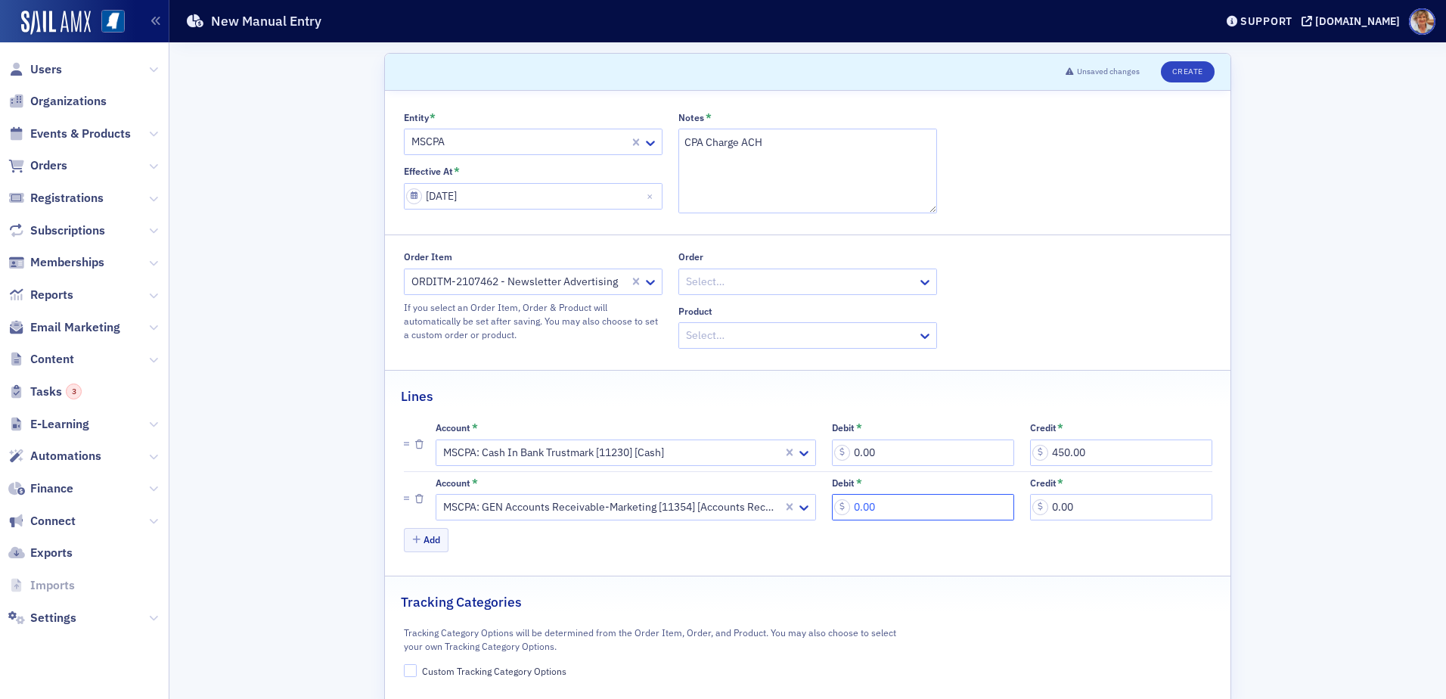
click at [914, 500] on input "0.00" at bounding box center [923, 507] width 182 height 26
type input "450.00"
click at [399, 667] on div "Tracking Category Options will be determined from the Order Item, Order, and Pr…" at bounding box center [808, 649] width 846 height 54
click at [407, 672] on input "Custom Tracking Category Options" at bounding box center [411, 671] width 14 height 14
checkbox input "true"
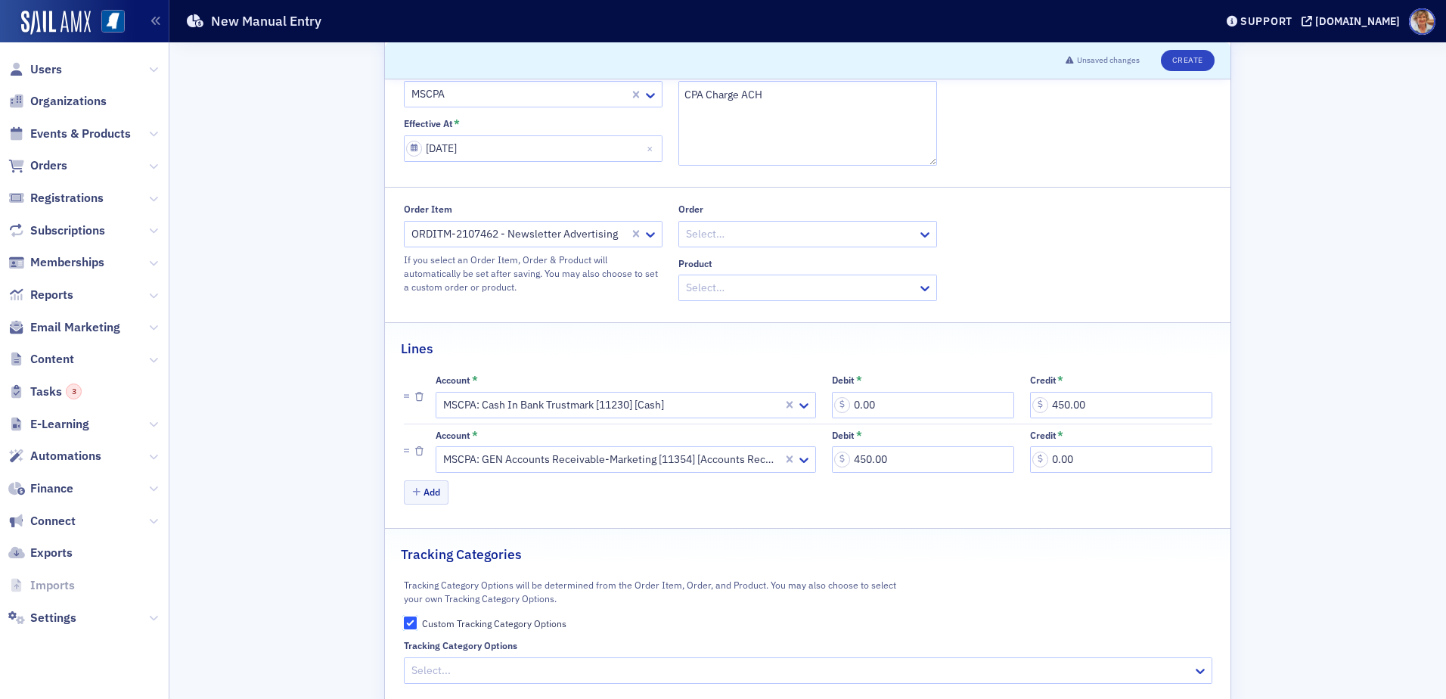
scroll to position [86, 0]
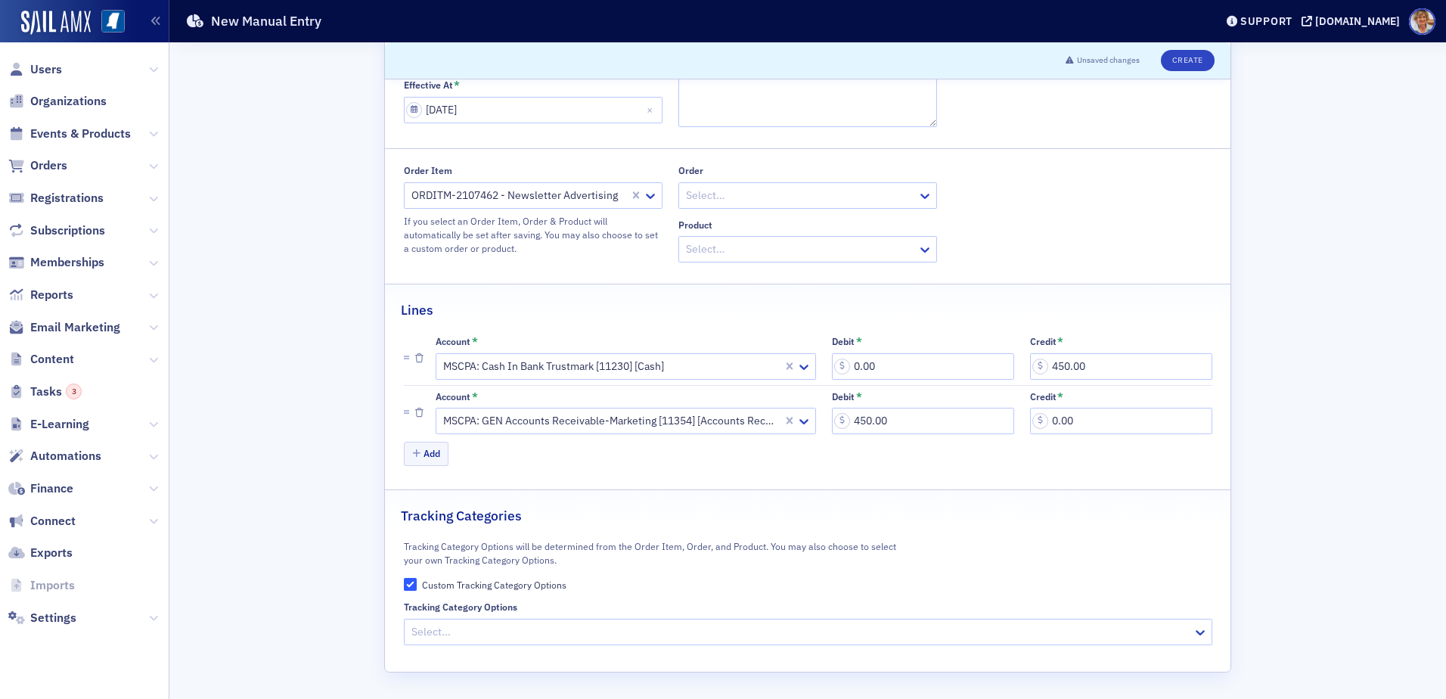
click at [414, 633] on div at bounding box center [800, 631] width 781 height 19
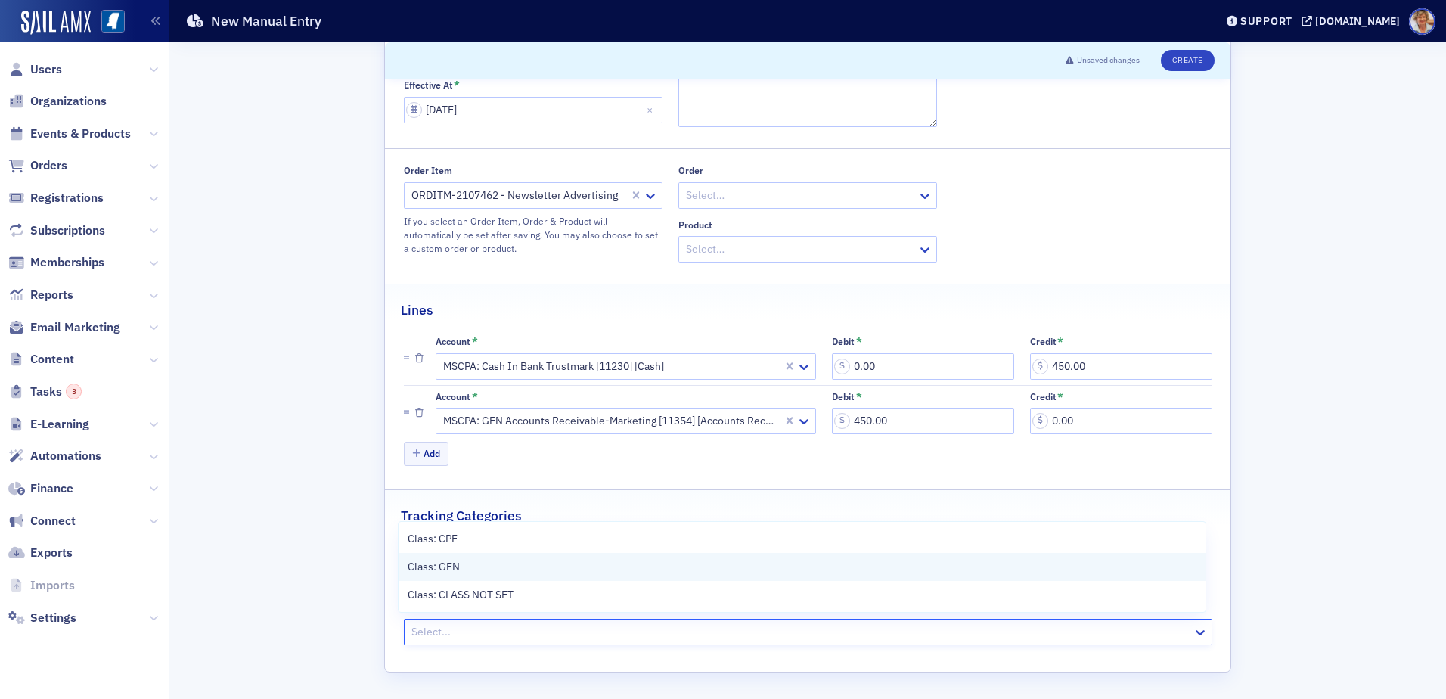
click at [424, 559] on span "Class: GEN" at bounding box center [434, 567] width 52 height 16
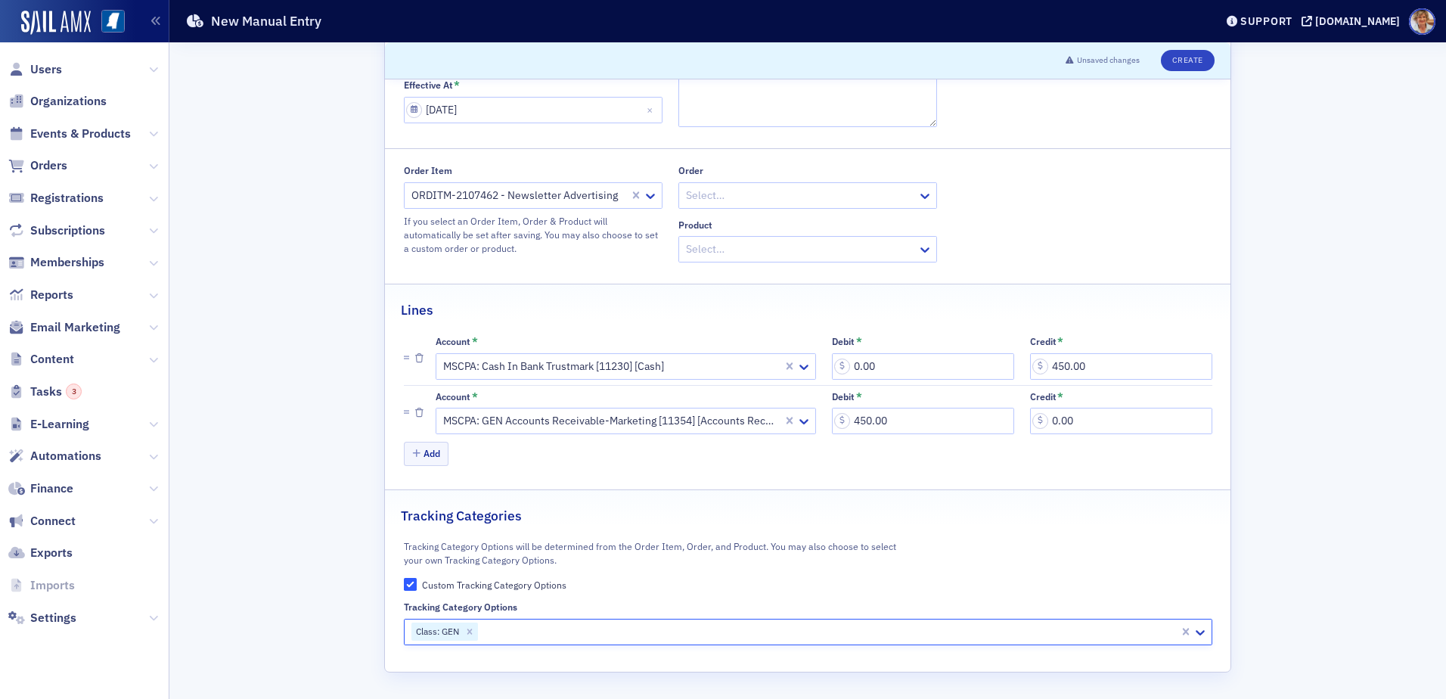
click at [417, 636] on div "Class: GEN" at bounding box center [436, 631] width 50 height 18
click at [1184, 62] on button "Create" at bounding box center [1188, 60] width 54 height 21
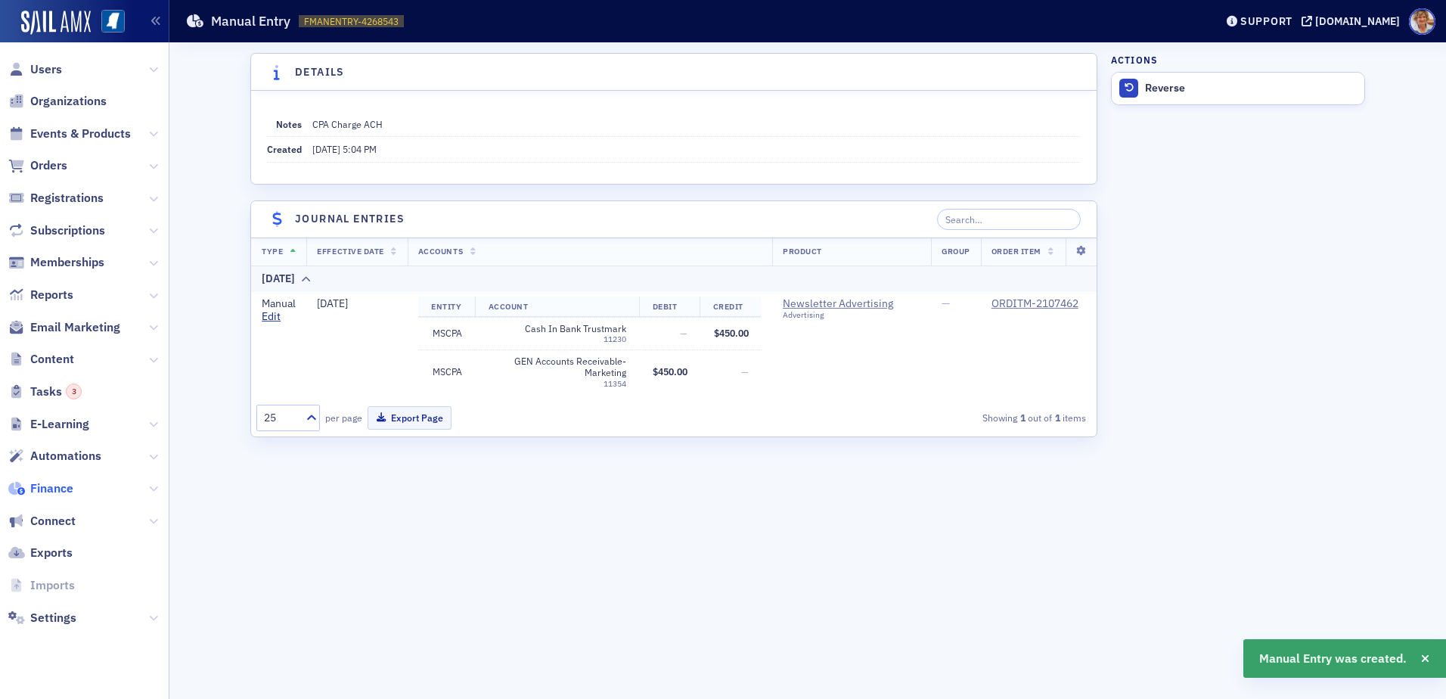
click at [70, 489] on span "Finance" at bounding box center [51, 488] width 43 height 17
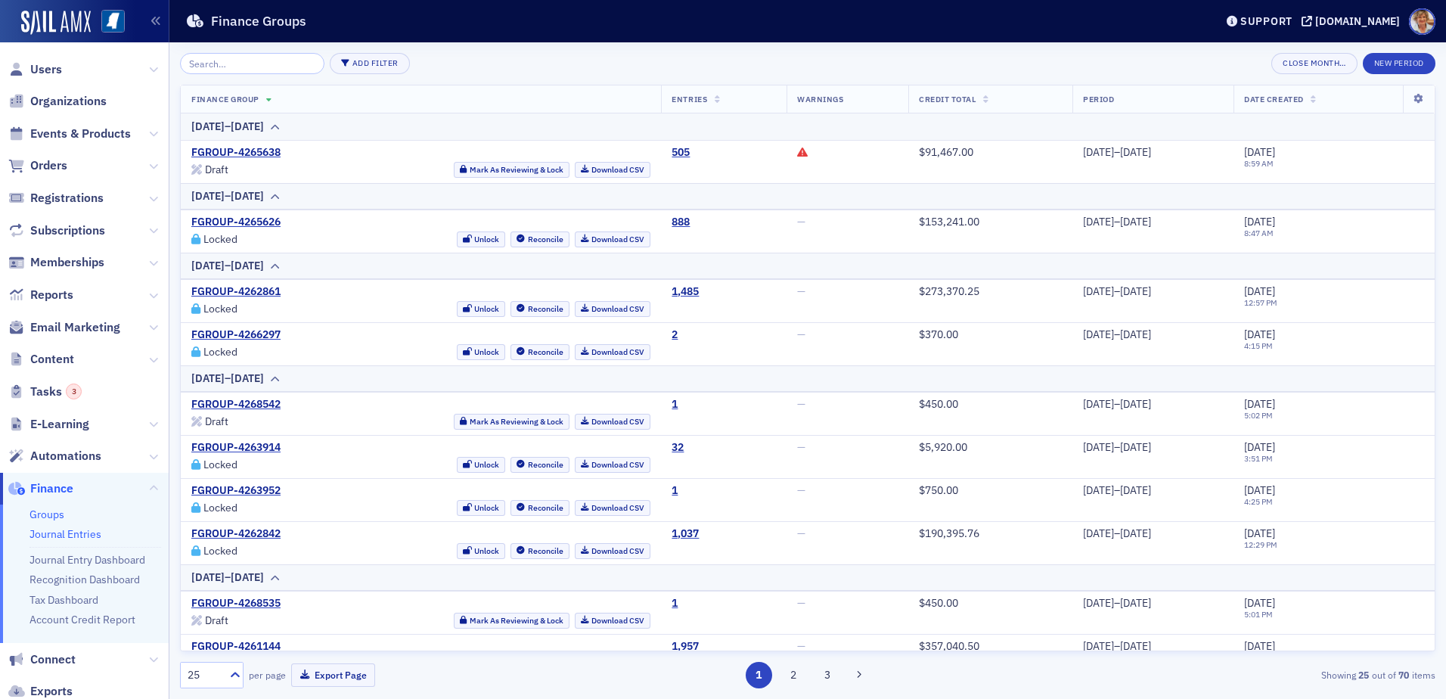
click at [74, 535] on link "Journal Entries" at bounding box center [65, 534] width 72 height 14
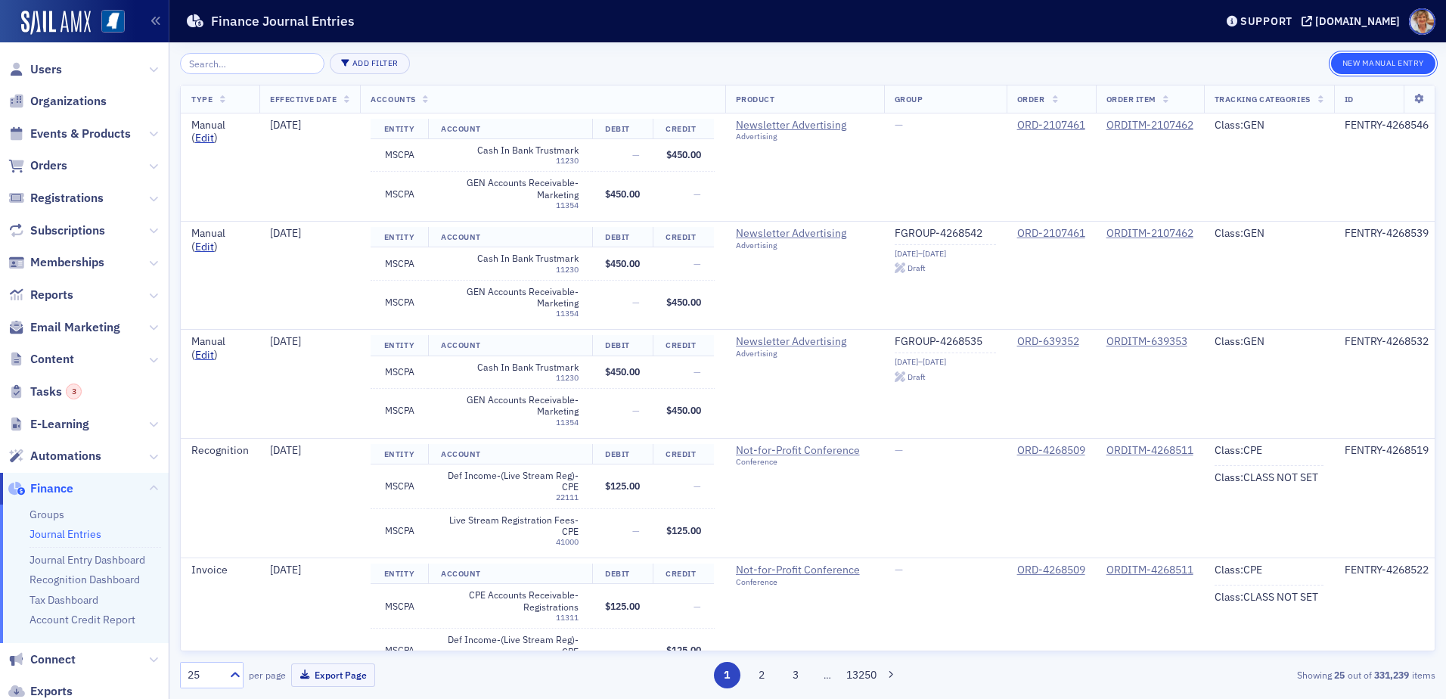
click at [1370, 57] on button "New Manual Entry" at bounding box center [1383, 63] width 104 height 21
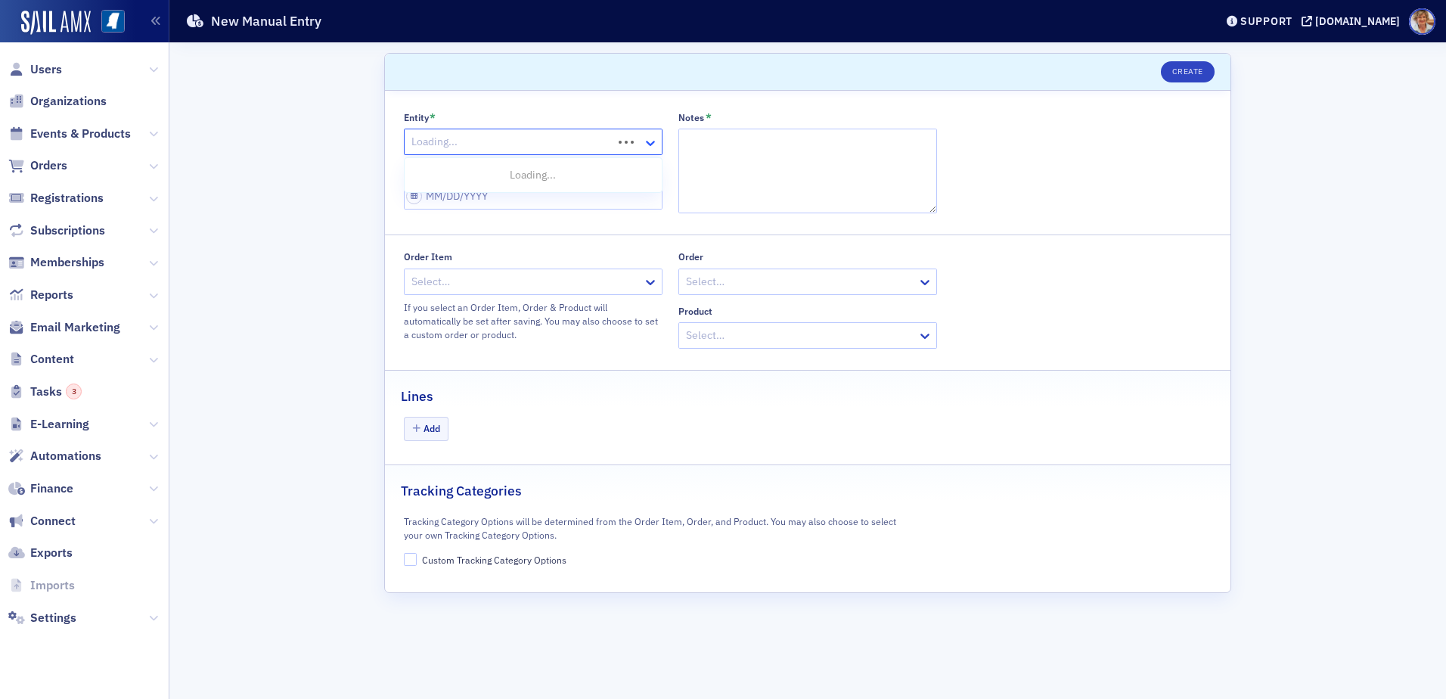
click at [651, 144] on icon at bounding box center [650, 143] width 9 height 5
click at [439, 203] on span "MSCPA" at bounding box center [430, 203] width 33 height 16
drag, startPoint x: 743, startPoint y: 141, endPoint x: 746, endPoint y: 134, distance: 7.8
click at [743, 138] on textarea "Notes *" at bounding box center [807, 171] width 259 height 85
type textarea "CPA Charge"
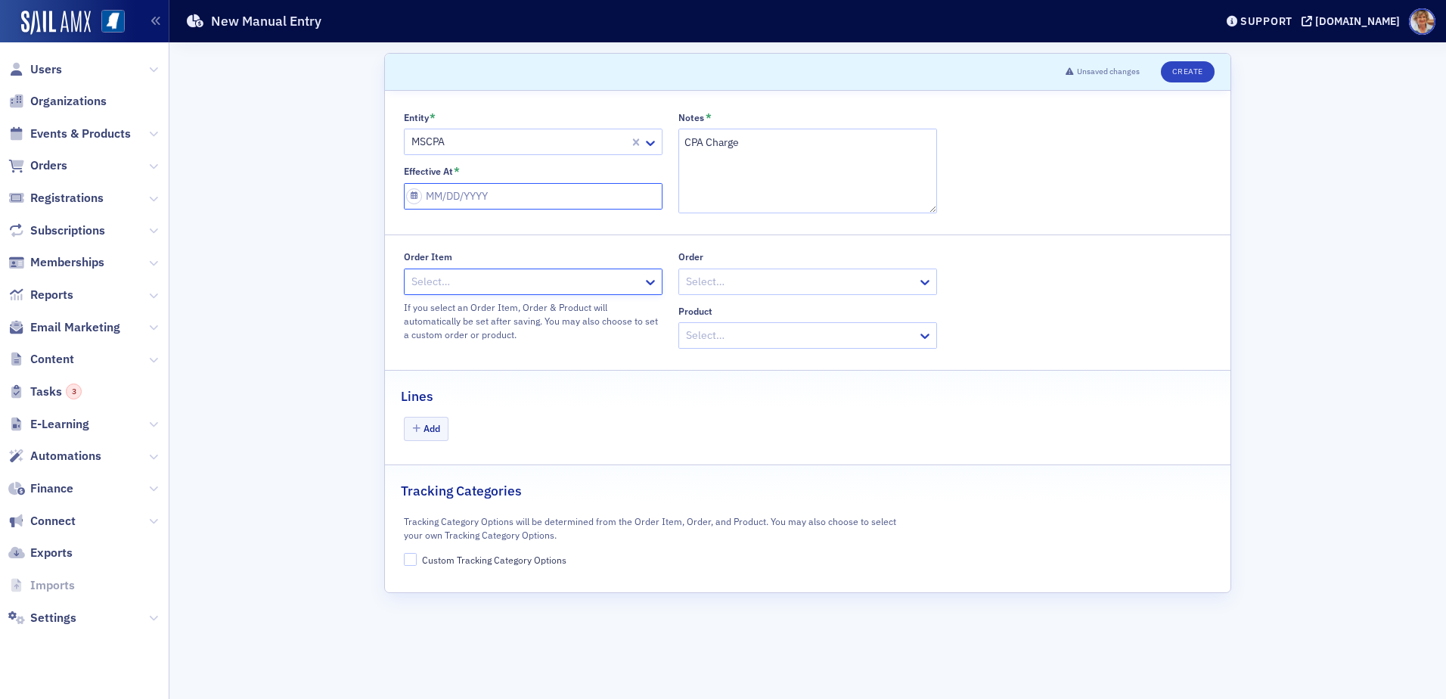
click at [514, 200] on input "Effective At *" at bounding box center [533, 196] width 259 height 26
select select "8"
select select "2025"
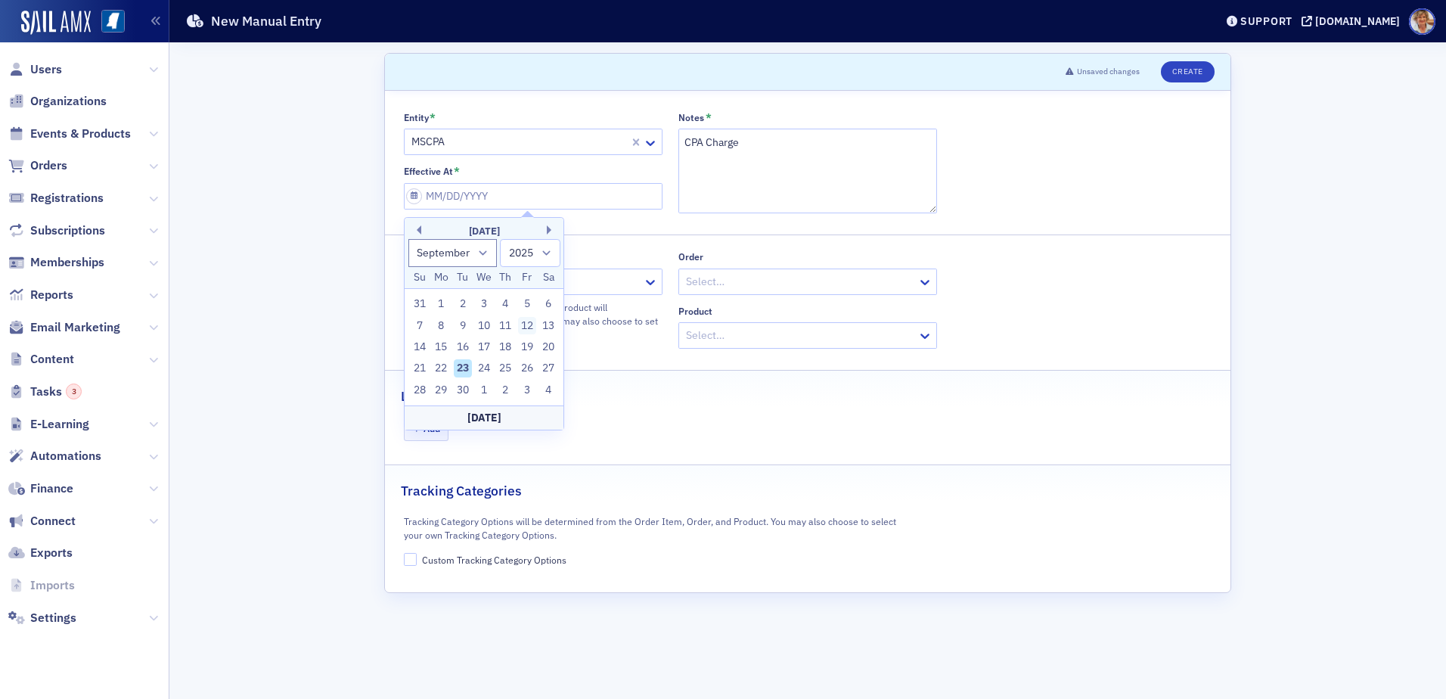
click at [529, 324] on div "12" at bounding box center [527, 326] width 18 height 18
type input "[DATE]"
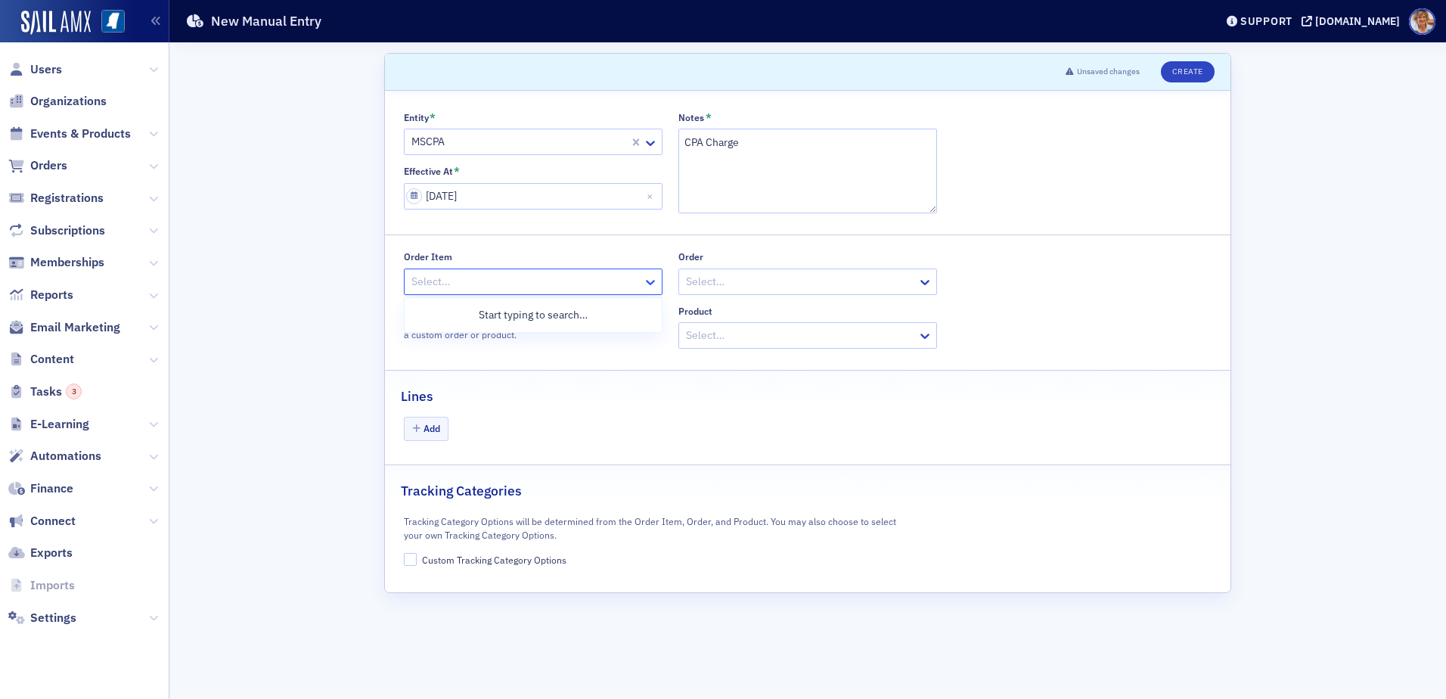
click at [651, 284] on icon at bounding box center [650, 282] width 9 height 5
type input "2107462"
click at [546, 312] on span "ORDITM-2107462 - Newsletter Advertising" at bounding box center [517, 315] width 206 height 16
click at [429, 427] on button "Add" at bounding box center [426, 428] width 45 height 23
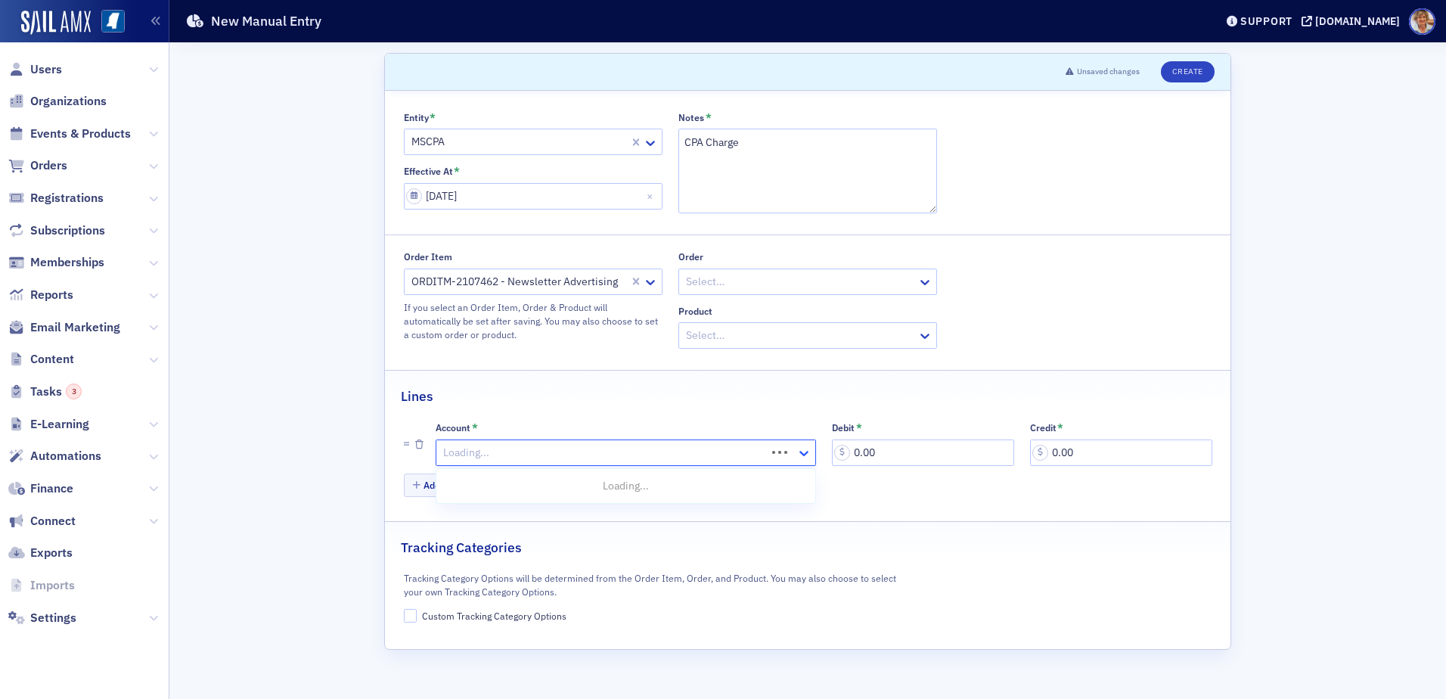
click at [799, 455] on icon at bounding box center [803, 452] width 15 height 15
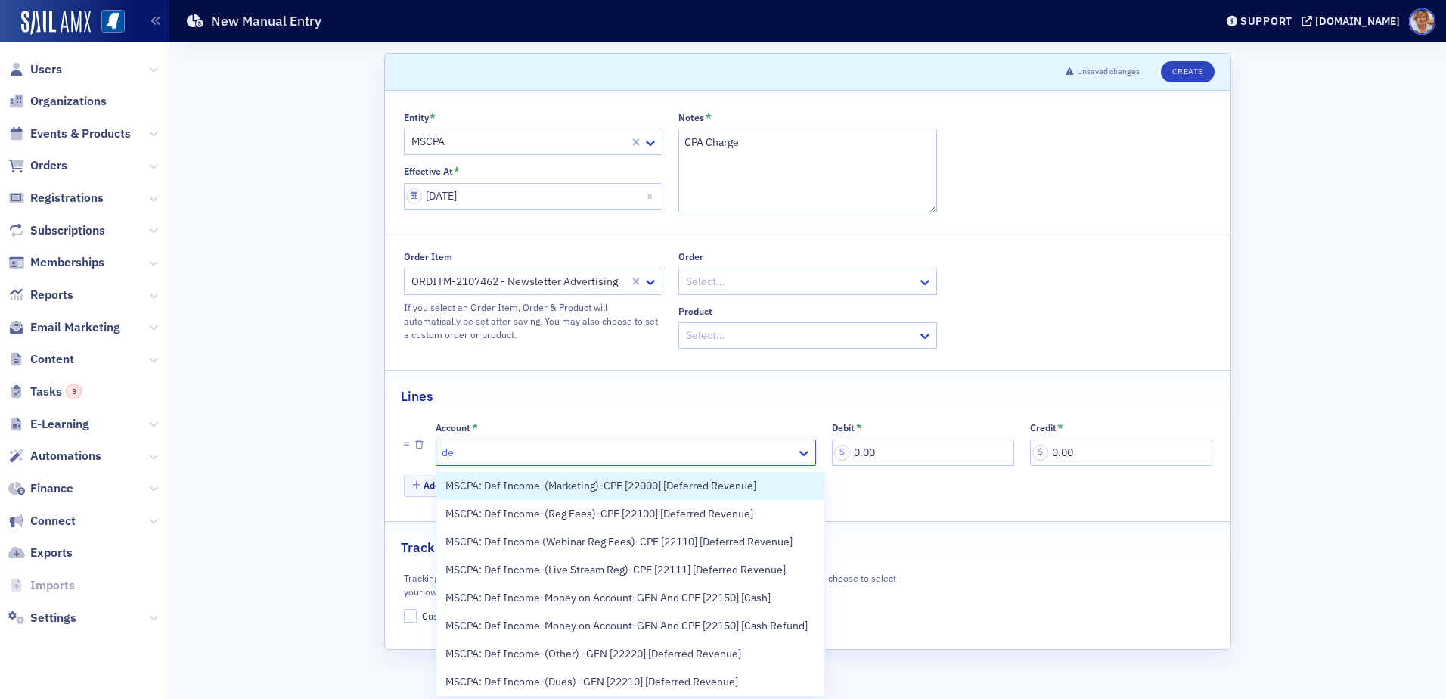
type input "d"
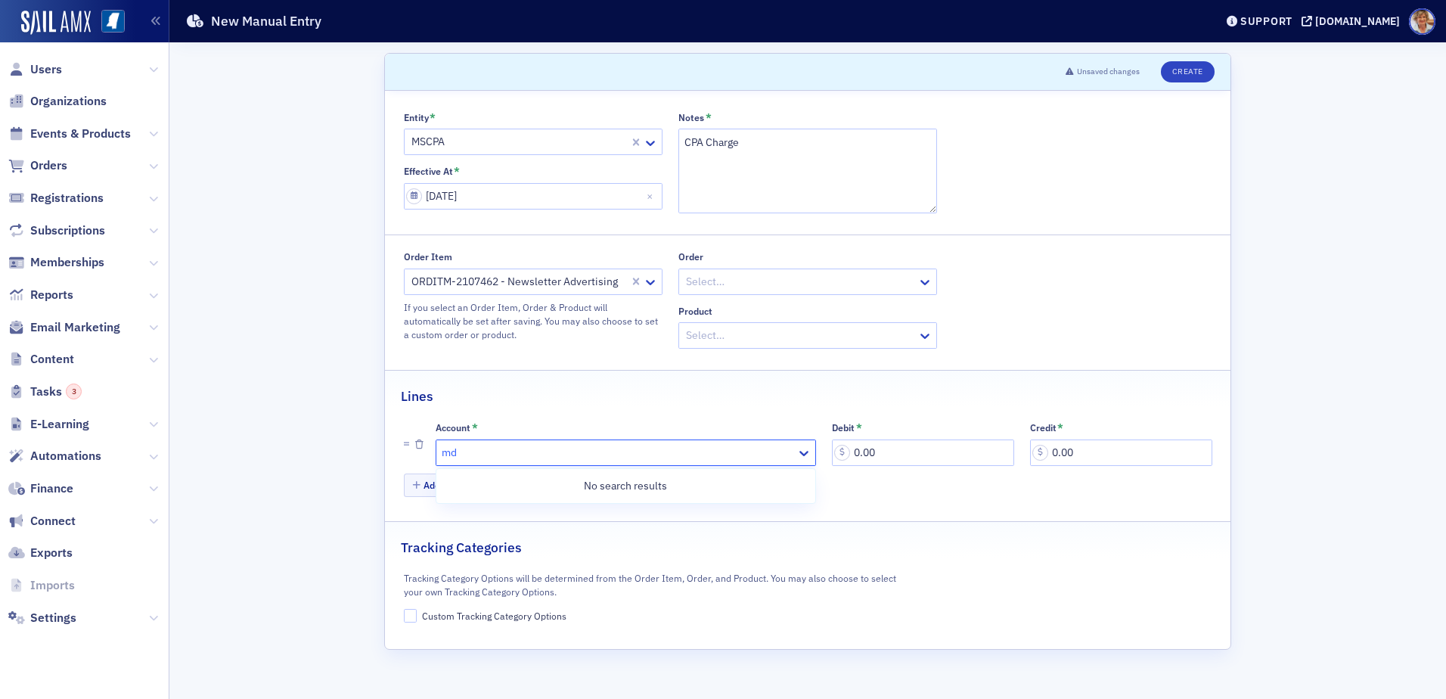
type input "m"
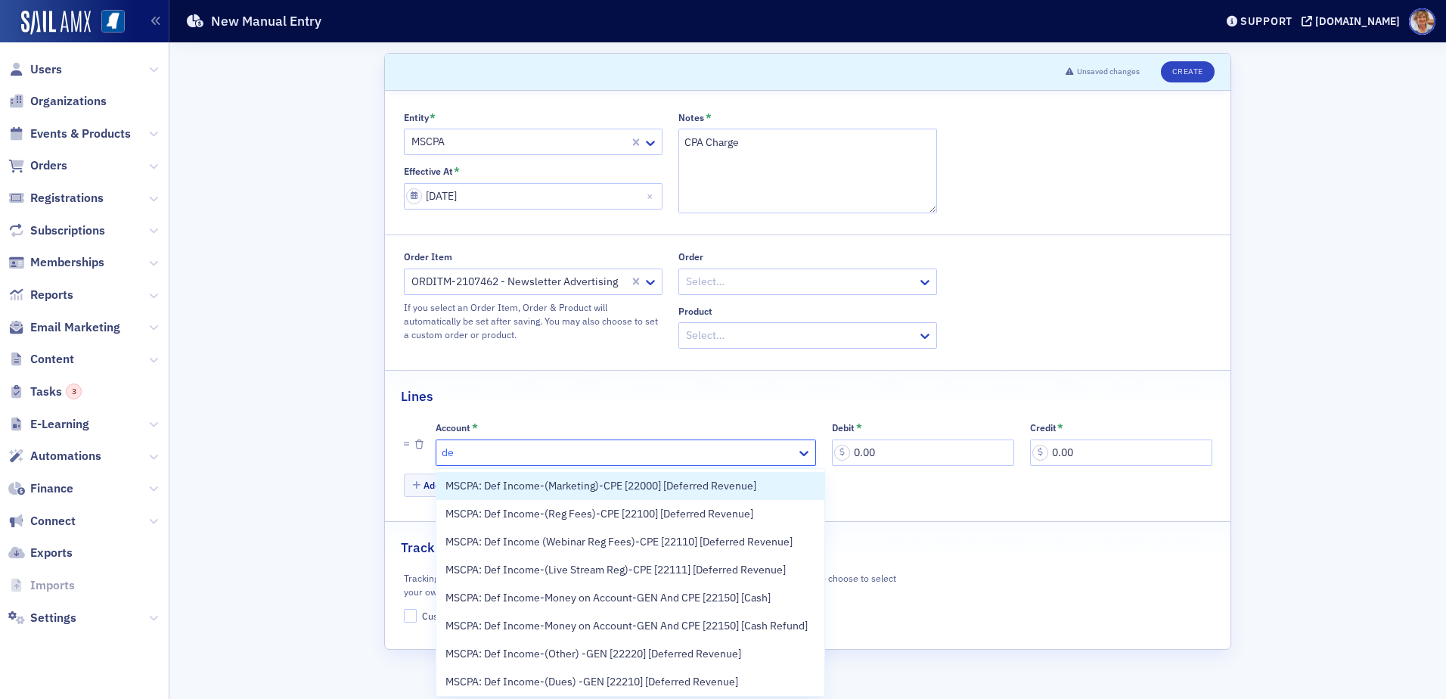
type input "d"
type input "22200"
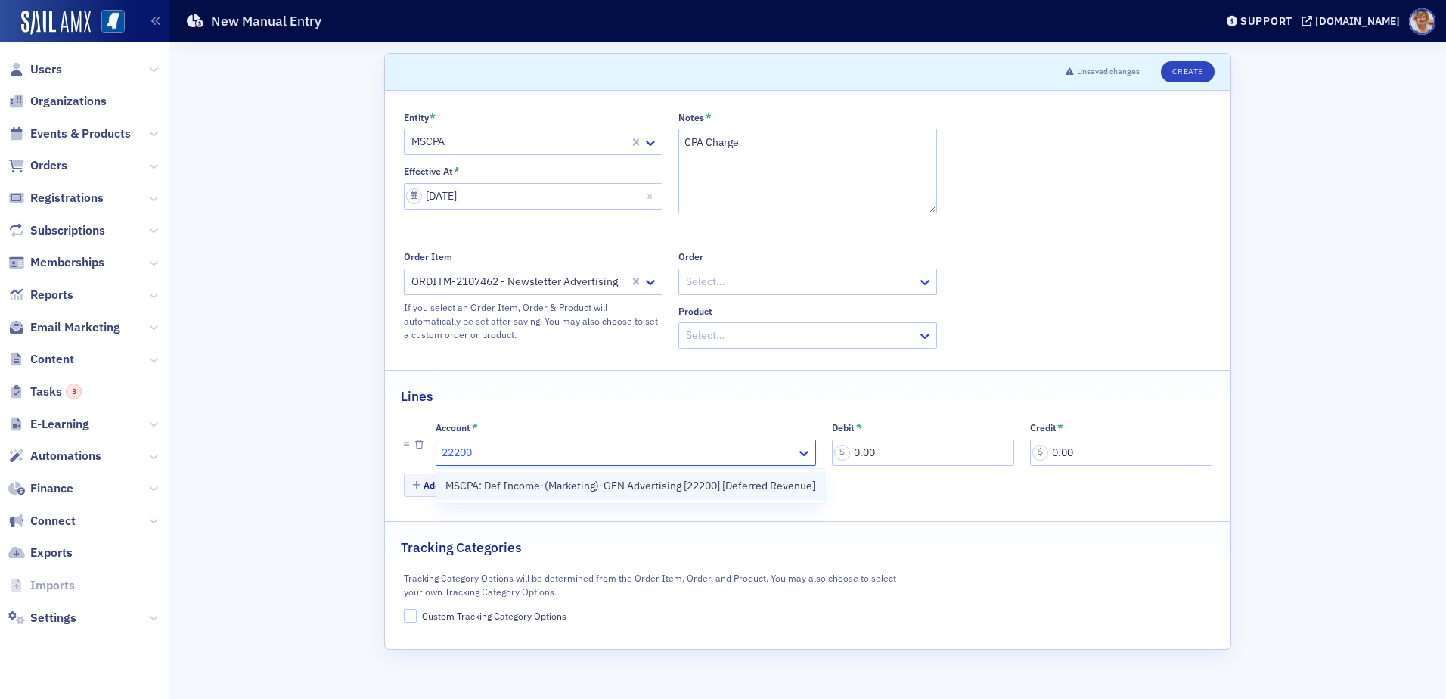
click at [604, 488] on span "MSCPA: Def Income-(Marketing)-GEN Advertising [22200] [Deferred Revenue]" at bounding box center [630, 486] width 370 height 16
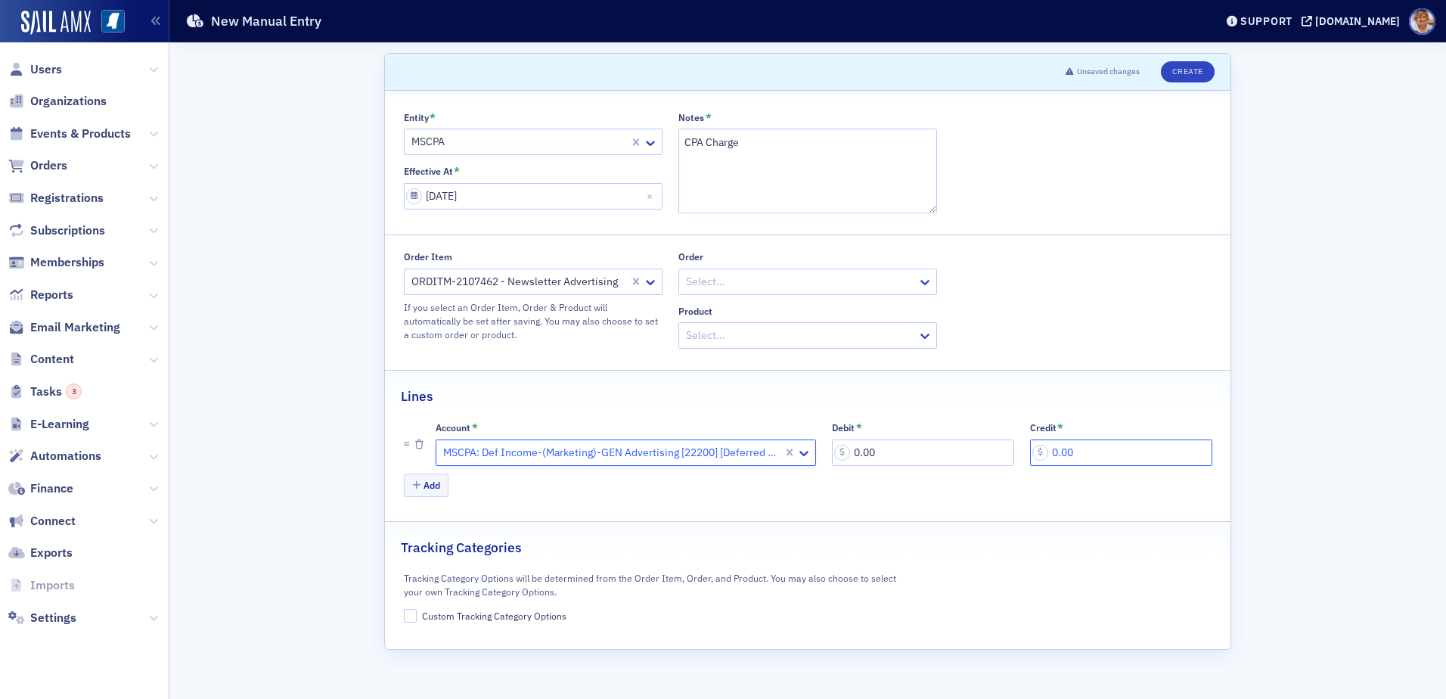
click at [1094, 450] on input "0.00" at bounding box center [1121, 452] width 182 height 26
type input "450.00"
click at [415, 486] on icon "button" at bounding box center [416, 485] width 8 height 9
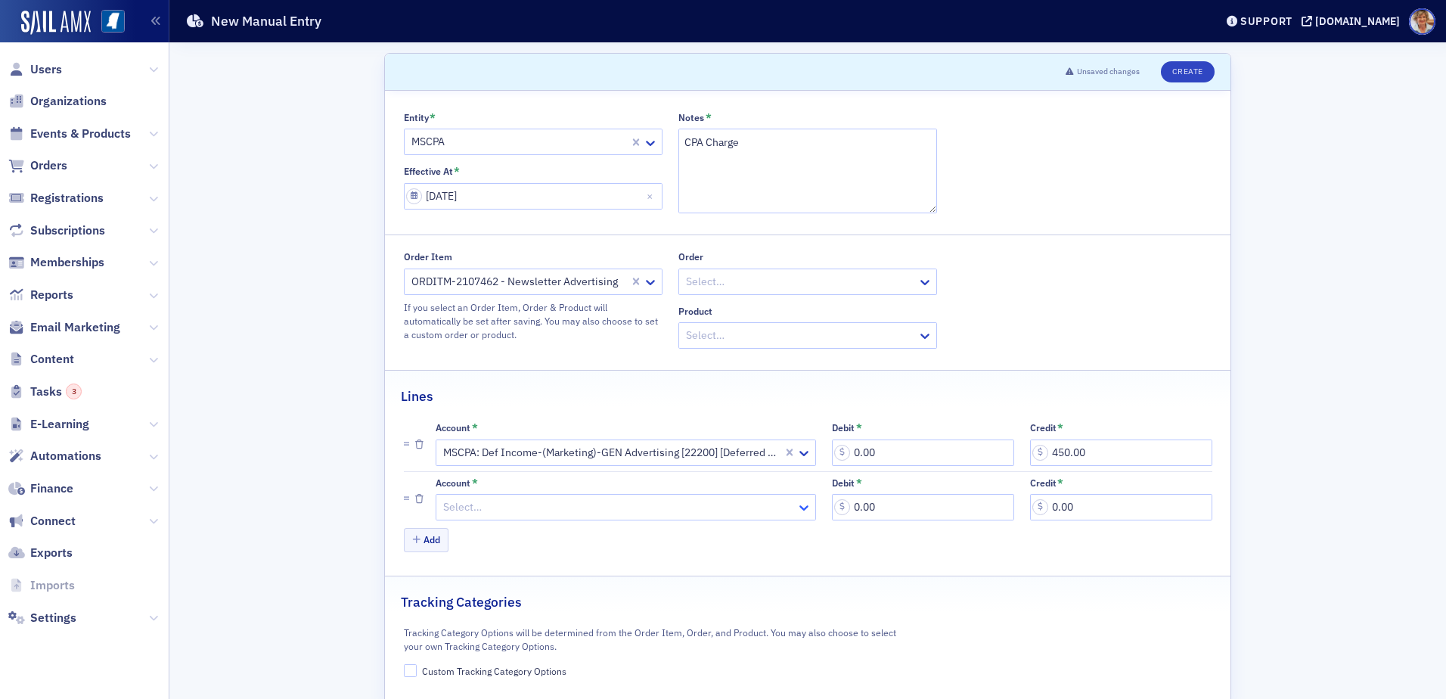
click at [799, 509] on icon at bounding box center [803, 507] width 9 height 5
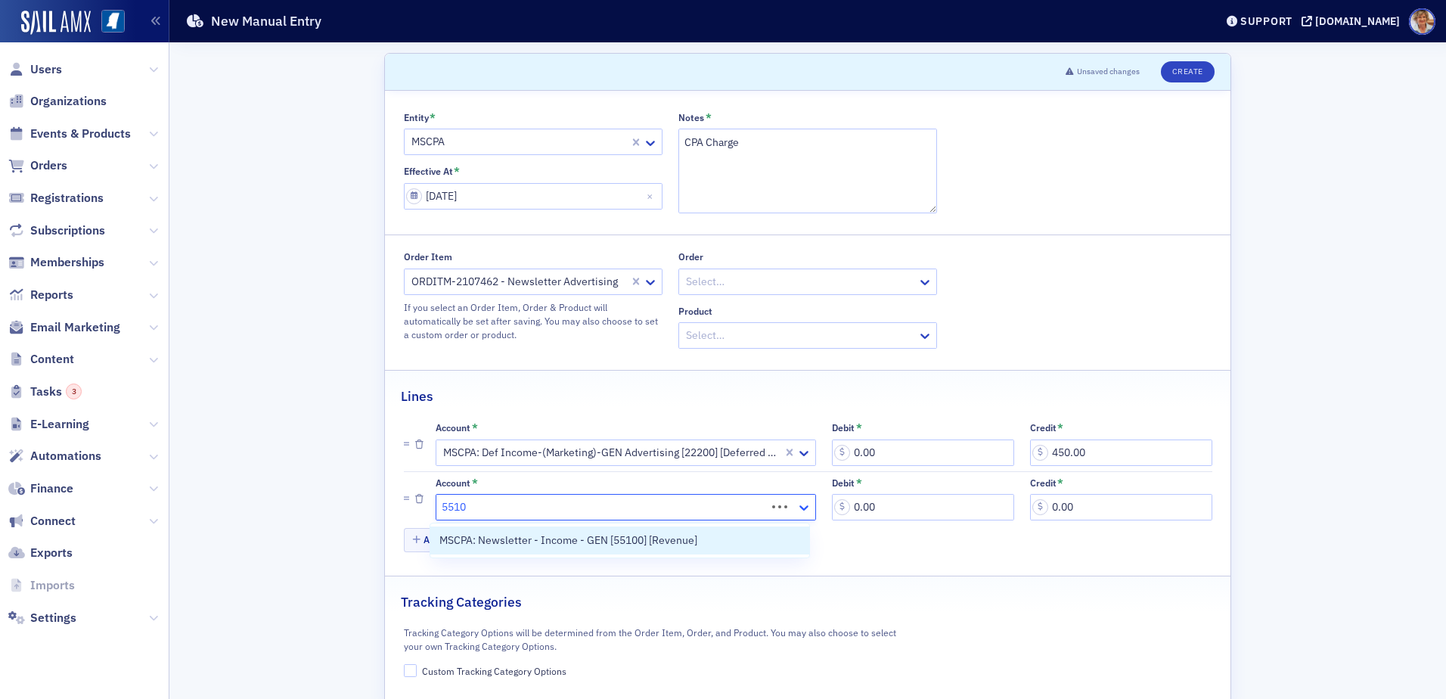
type input "55100"
click at [556, 541] on span "MSCPA: Newsletter - Income - GEN [55100] [Revenue]" at bounding box center [568, 540] width 258 height 16
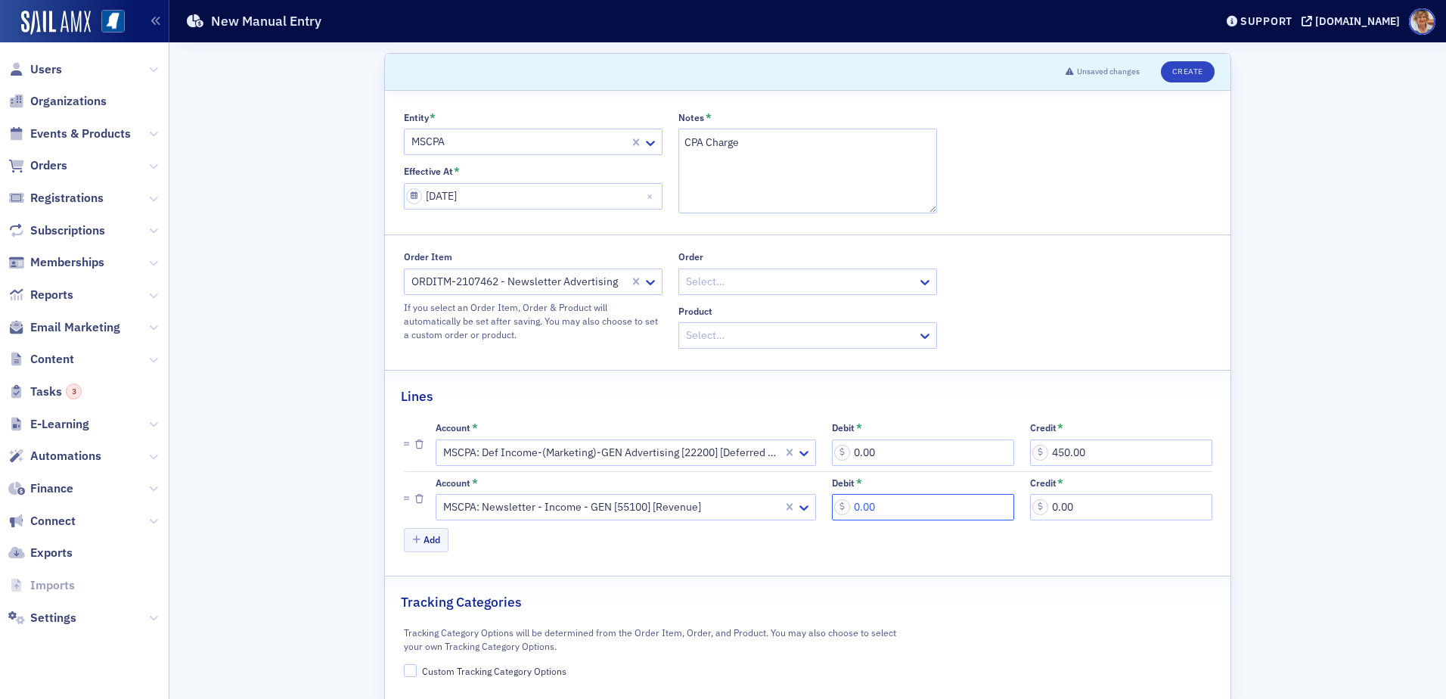
click at [902, 507] on input "0.00" at bounding box center [923, 507] width 182 height 26
type input "450.00"
click at [404, 669] on input "Custom Tracking Category Options" at bounding box center [411, 671] width 14 height 14
checkbox input "true"
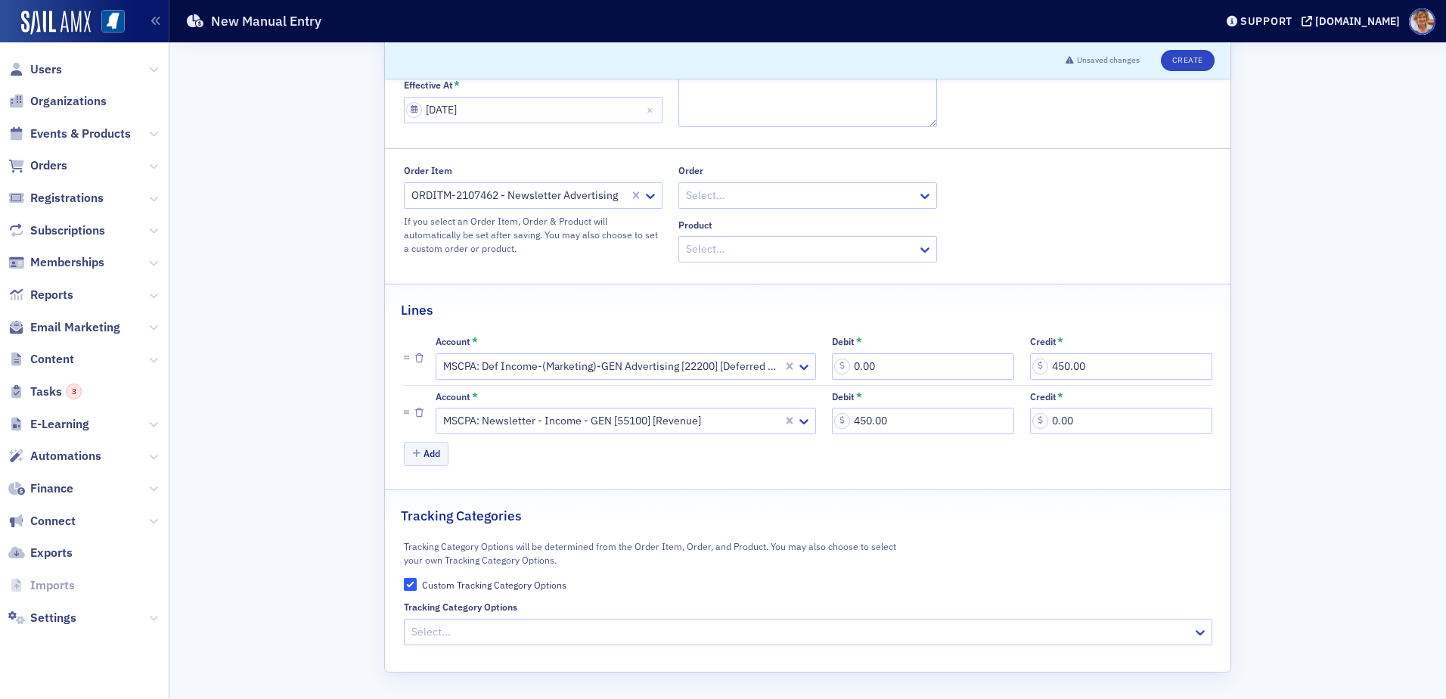
click at [458, 639] on div at bounding box center [800, 631] width 781 height 19
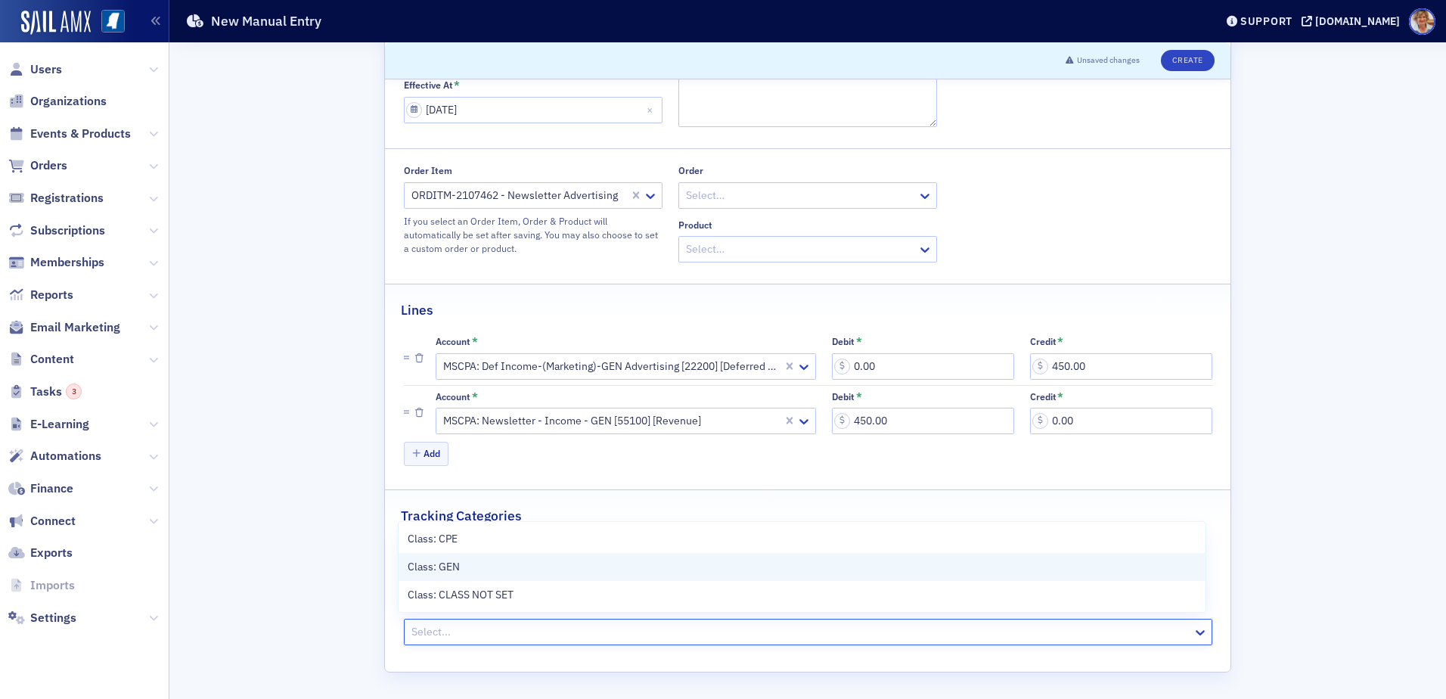
click at [416, 571] on span "Class: GEN" at bounding box center [434, 567] width 52 height 16
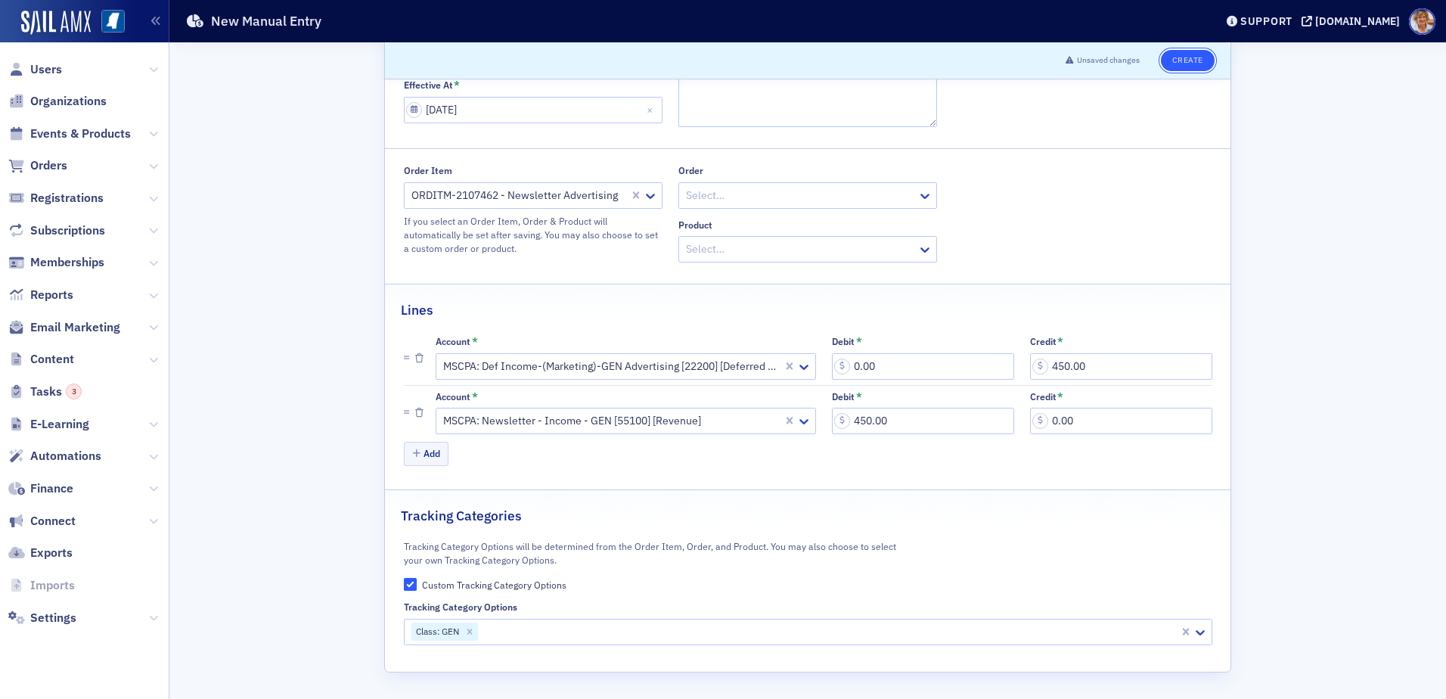
click at [1183, 61] on button "Create" at bounding box center [1188, 60] width 54 height 21
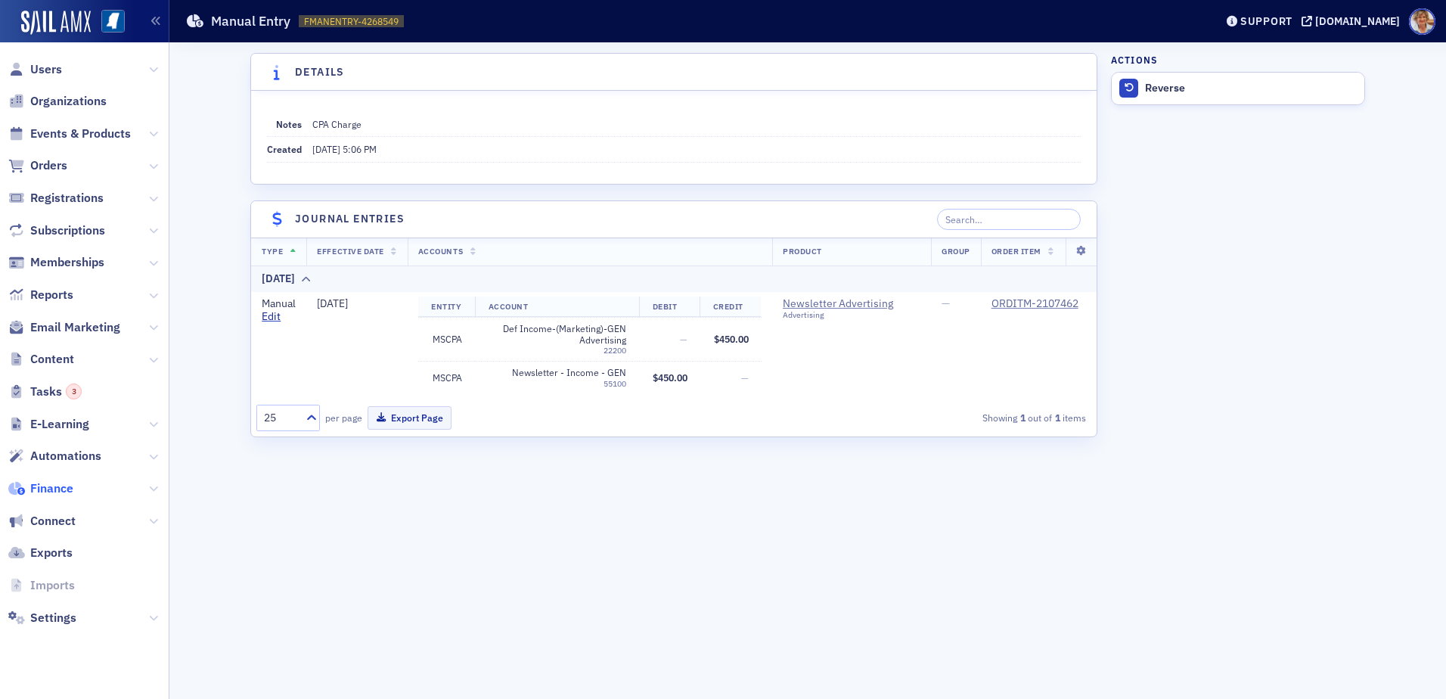
click at [60, 492] on span "Finance" at bounding box center [51, 488] width 43 height 17
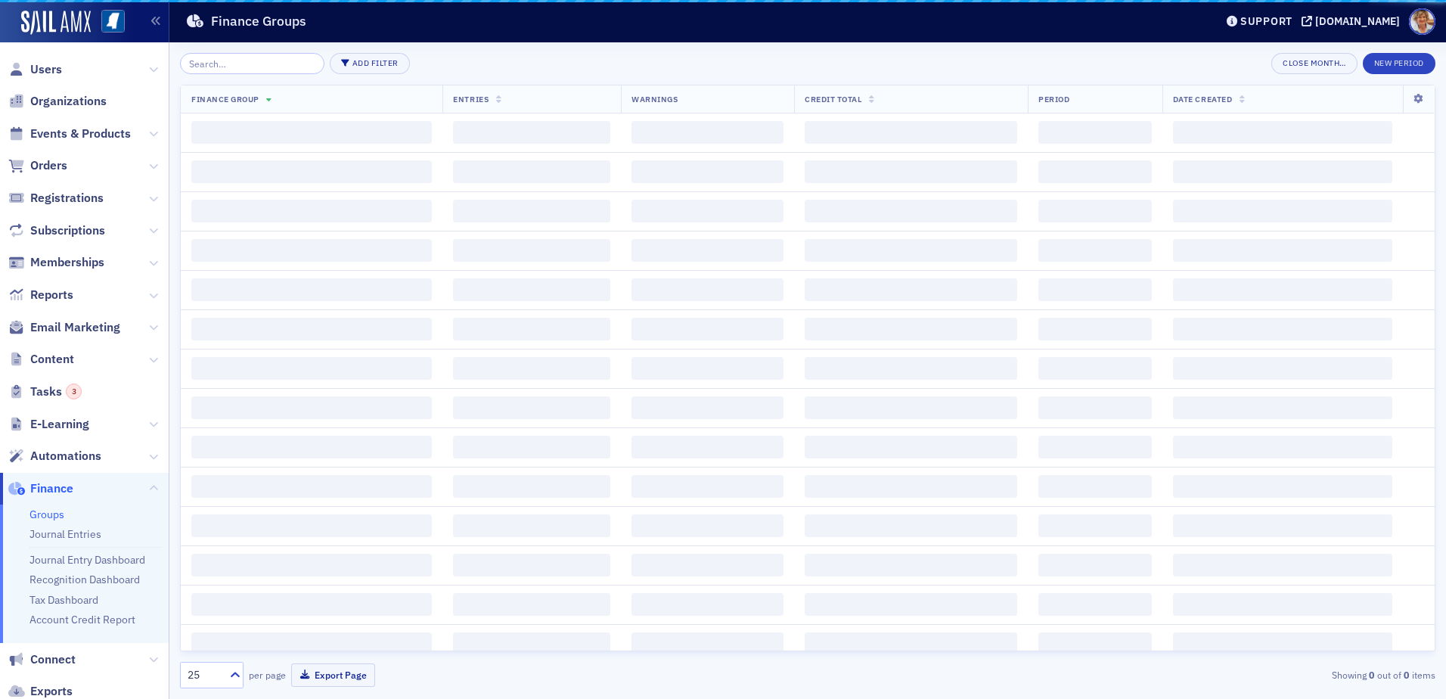
click at [60, 487] on span "Finance" at bounding box center [51, 488] width 43 height 17
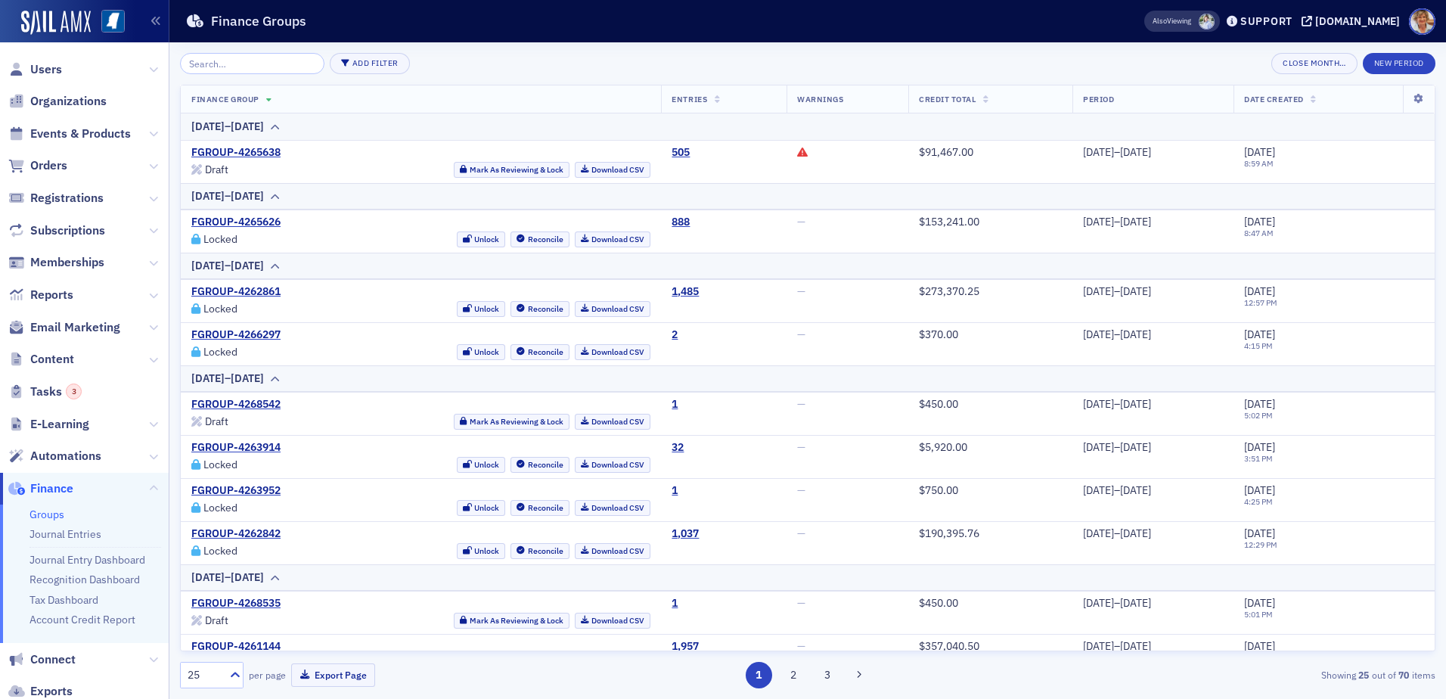
click at [54, 512] on link "Groups" at bounding box center [46, 514] width 35 height 14
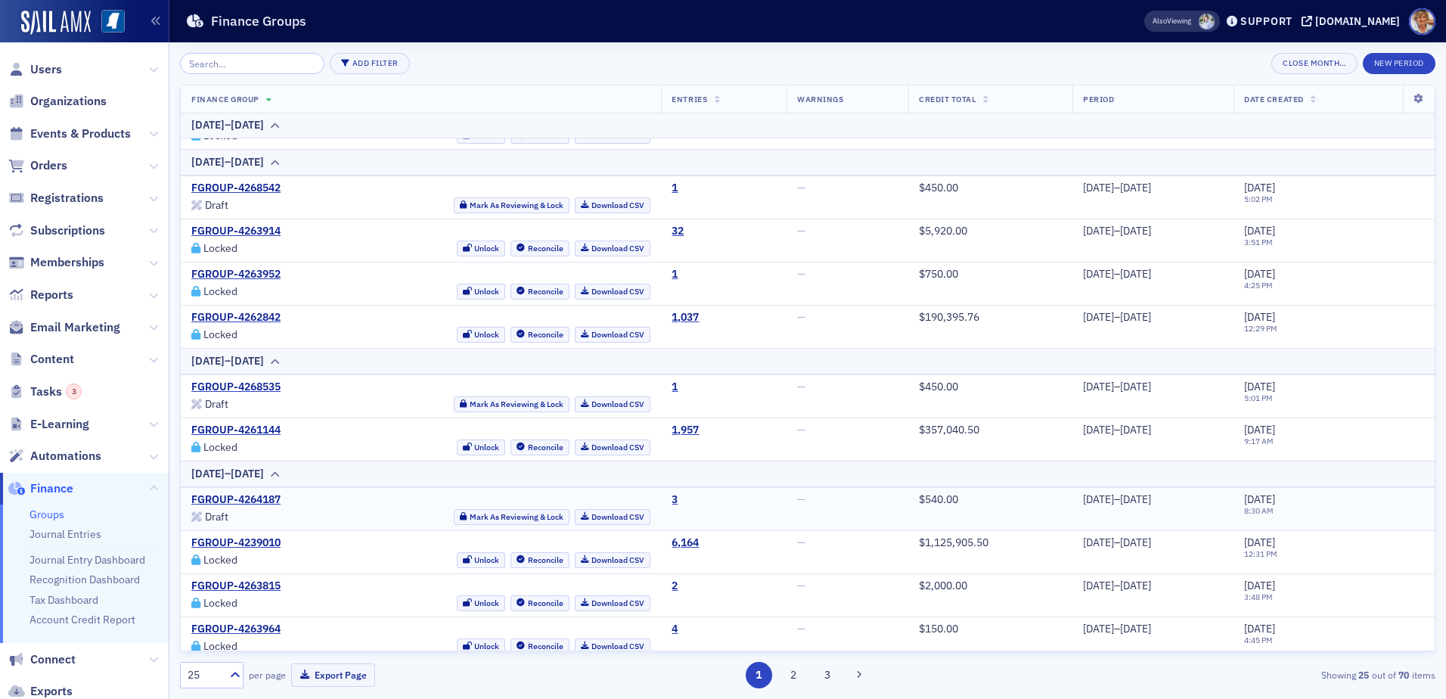
scroll to position [227, 0]
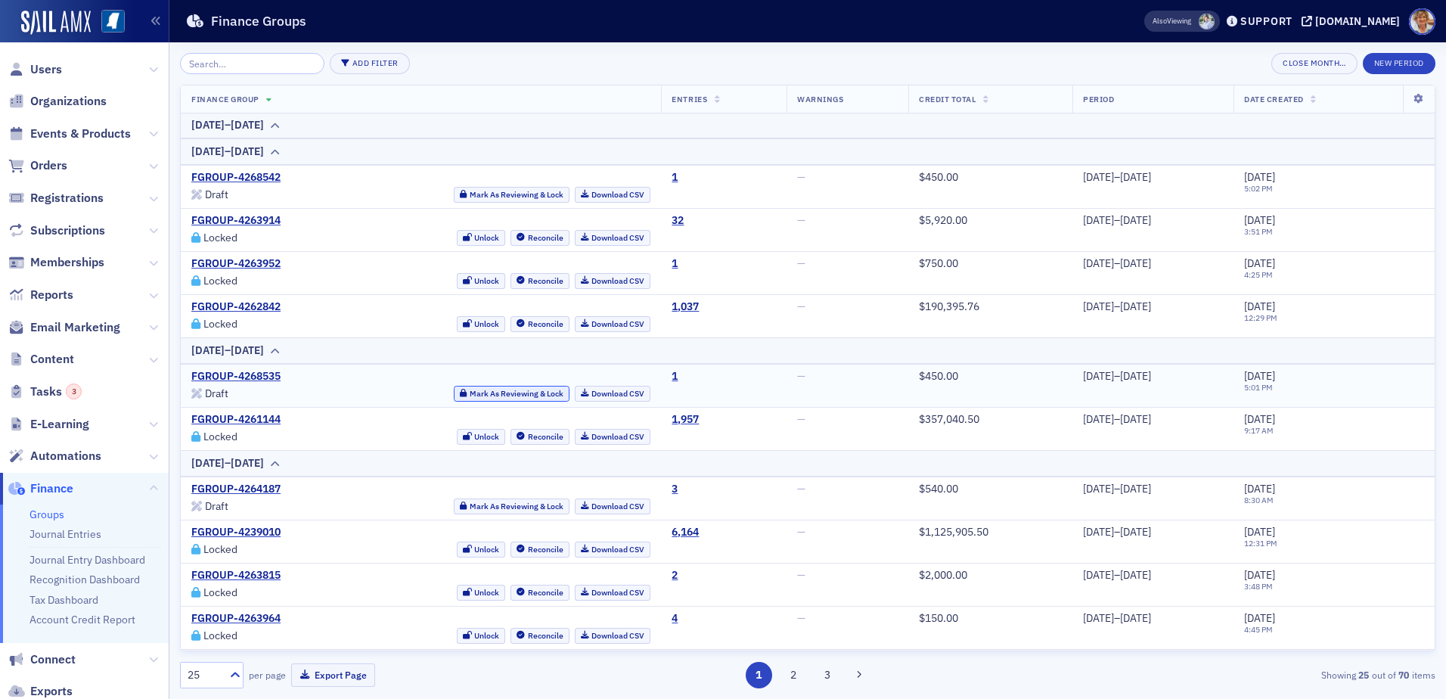
click at [457, 392] on button "Mark As Reviewing & Lock" at bounding box center [512, 394] width 116 height 16
click at [575, 392] on link "Download CSV" at bounding box center [613, 394] width 76 height 16
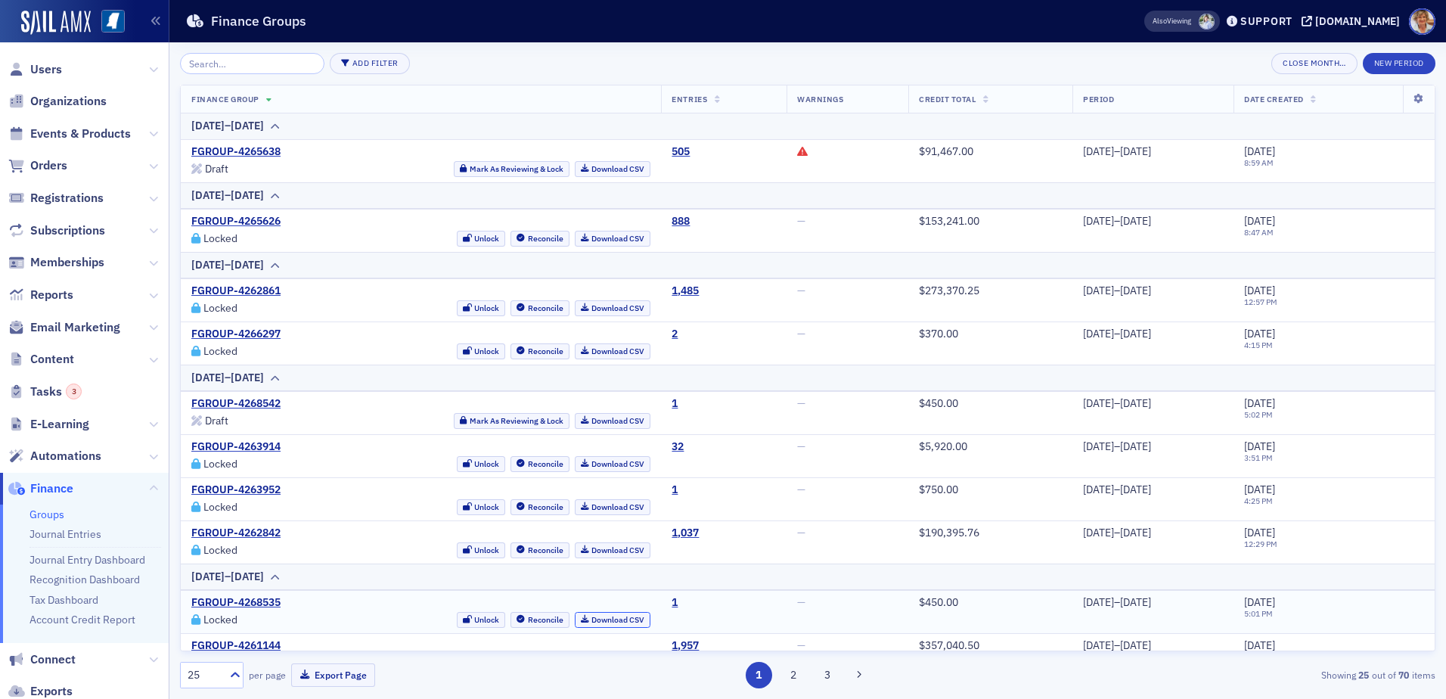
scroll to position [0, 0]
click at [53, 537] on link "Journal Entries" at bounding box center [65, 534] width 72 height 14
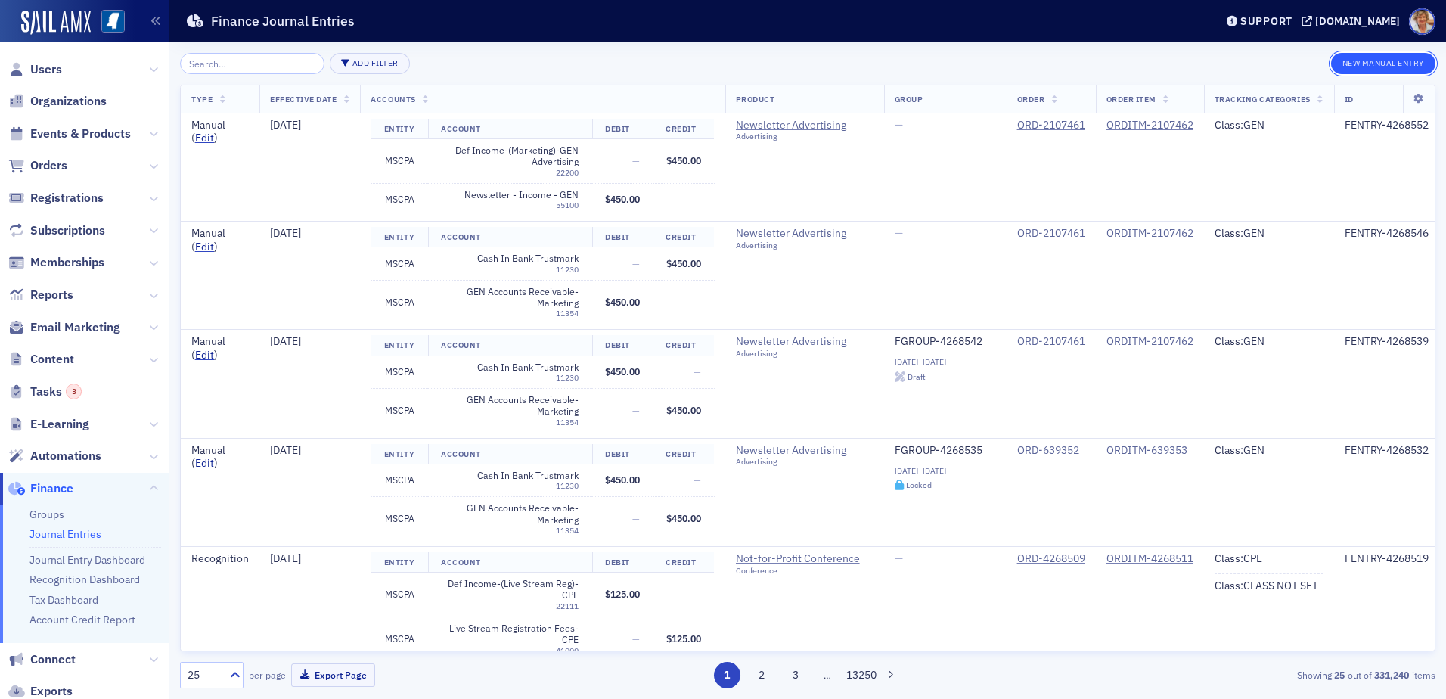
click at [1379, 70] on button "New Manual Entry" at bounding box center [1383, 63] width 104 height 21
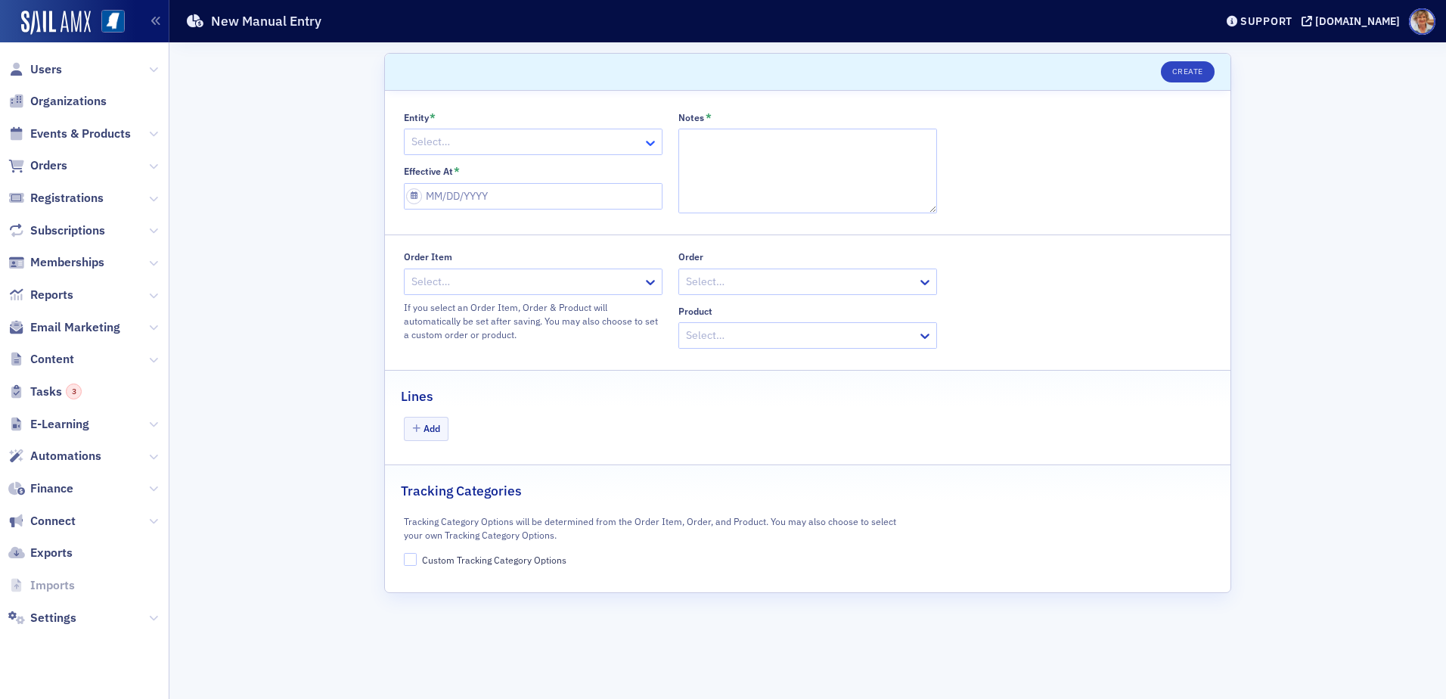
click at [646, 141] on icon at bounding box center [650, 142] width 15 height 15
click at [443, 204] on span "MSCPA" at bounding box center [430, 203] width 33 height 16
click at [759, 144] on textarea "Notes *" at bounding box center [807, 171] width 259 height 85
type textarea "CPA Charge ACH"
click at [551, 200] on input "Effective At *" at bounding box center [533, 196] width 259 height 26
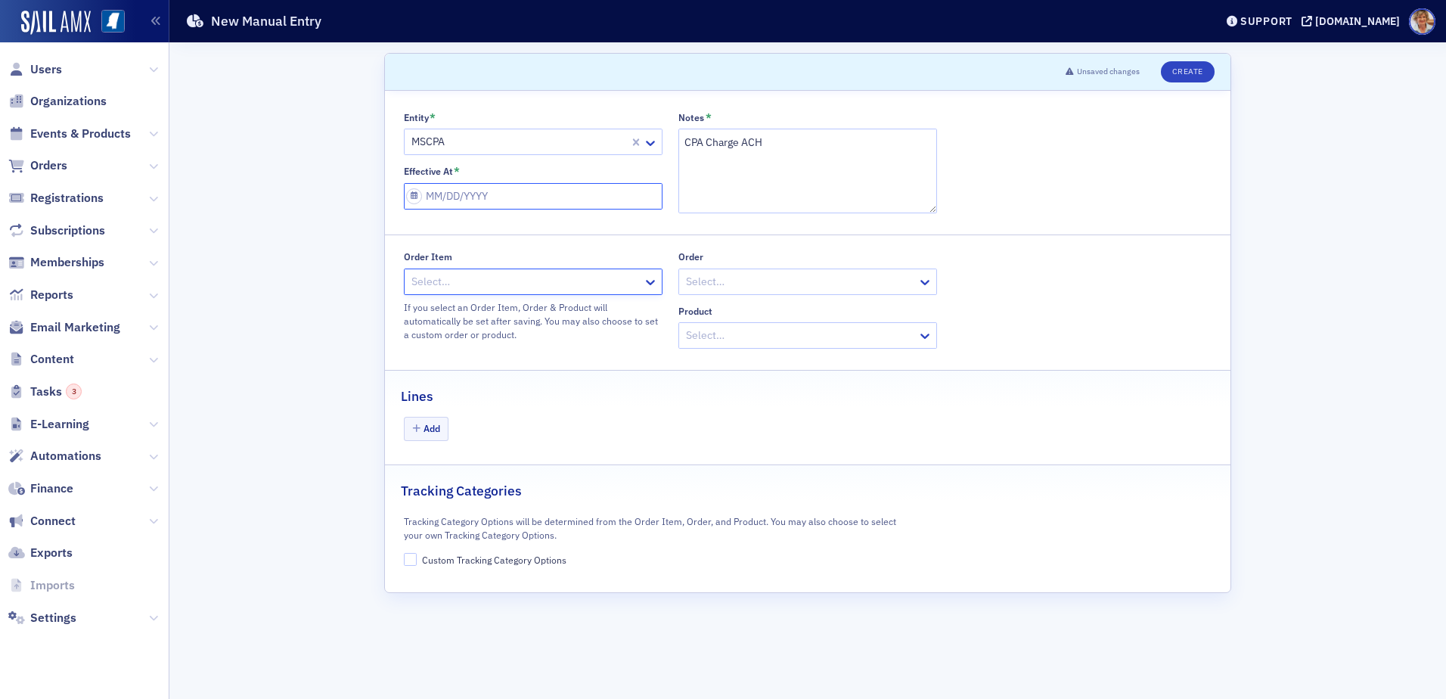
select select "8"
select select "2025"
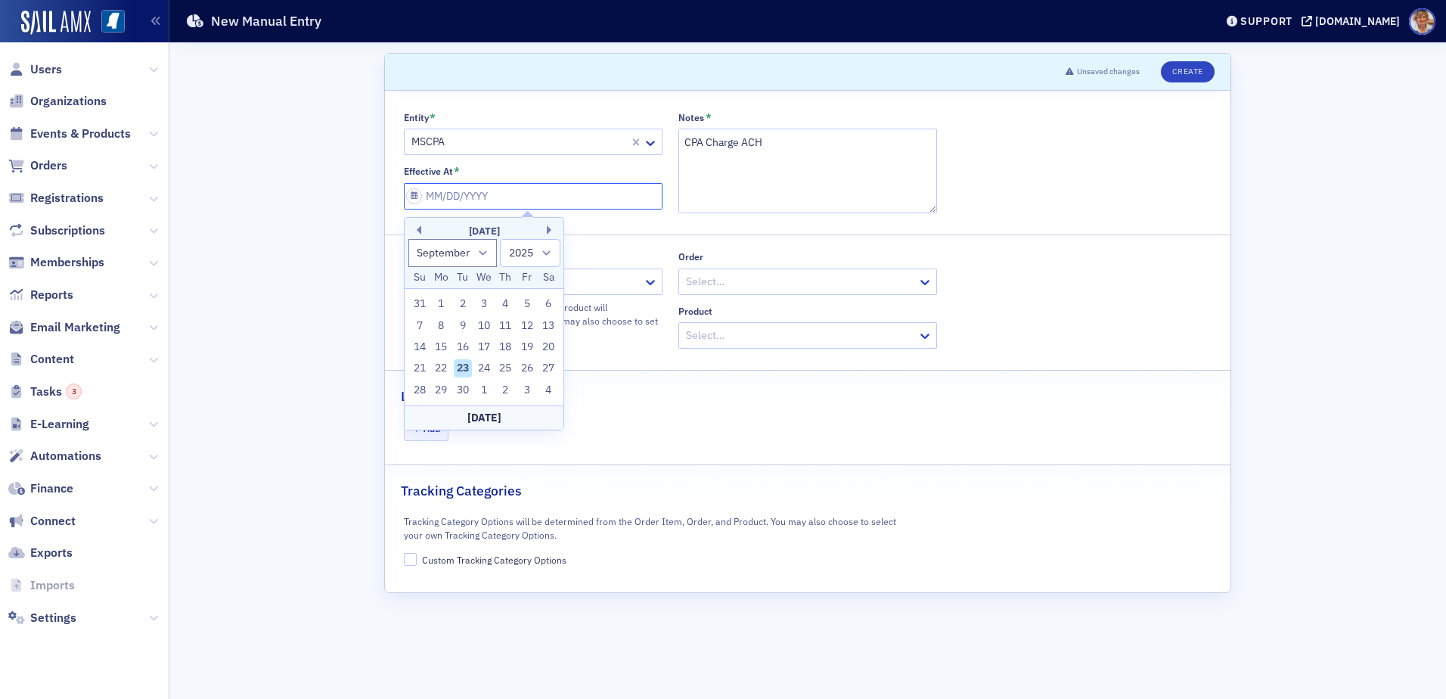
type input "0"
select select "0"
select select "2000"
type input "07"
select select "6"
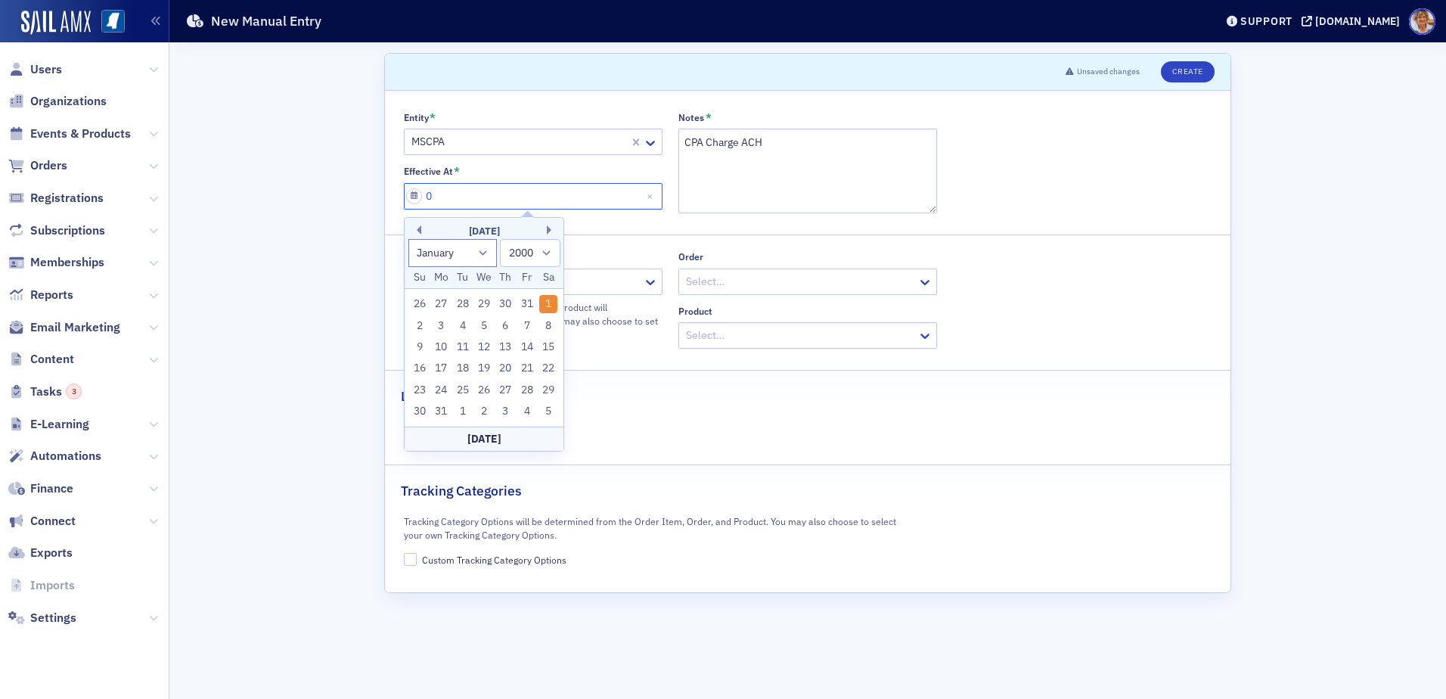
select select "2025"
type input "0"
select select "0"
select select "2000"
type input "08"
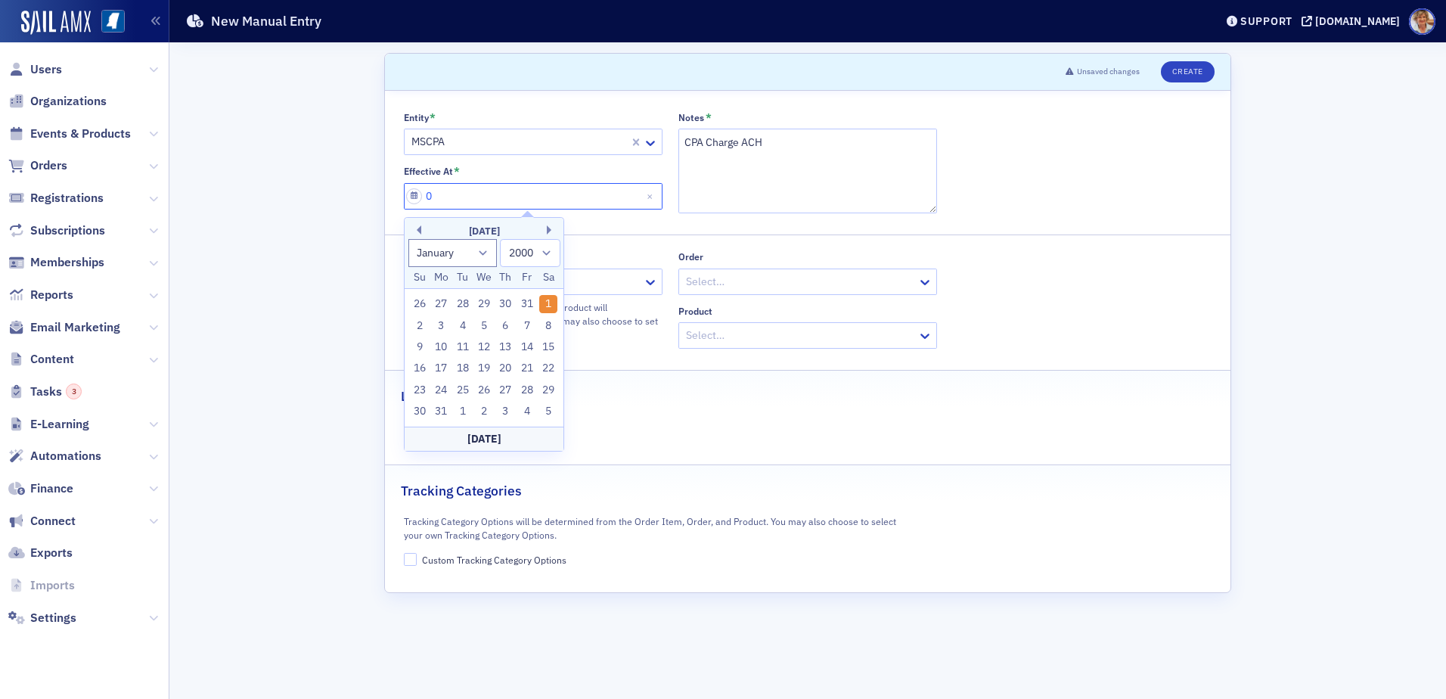
select select "7"
select select "2025"
type input "08/28/2"
select select "2002"
type input "[DATE]"
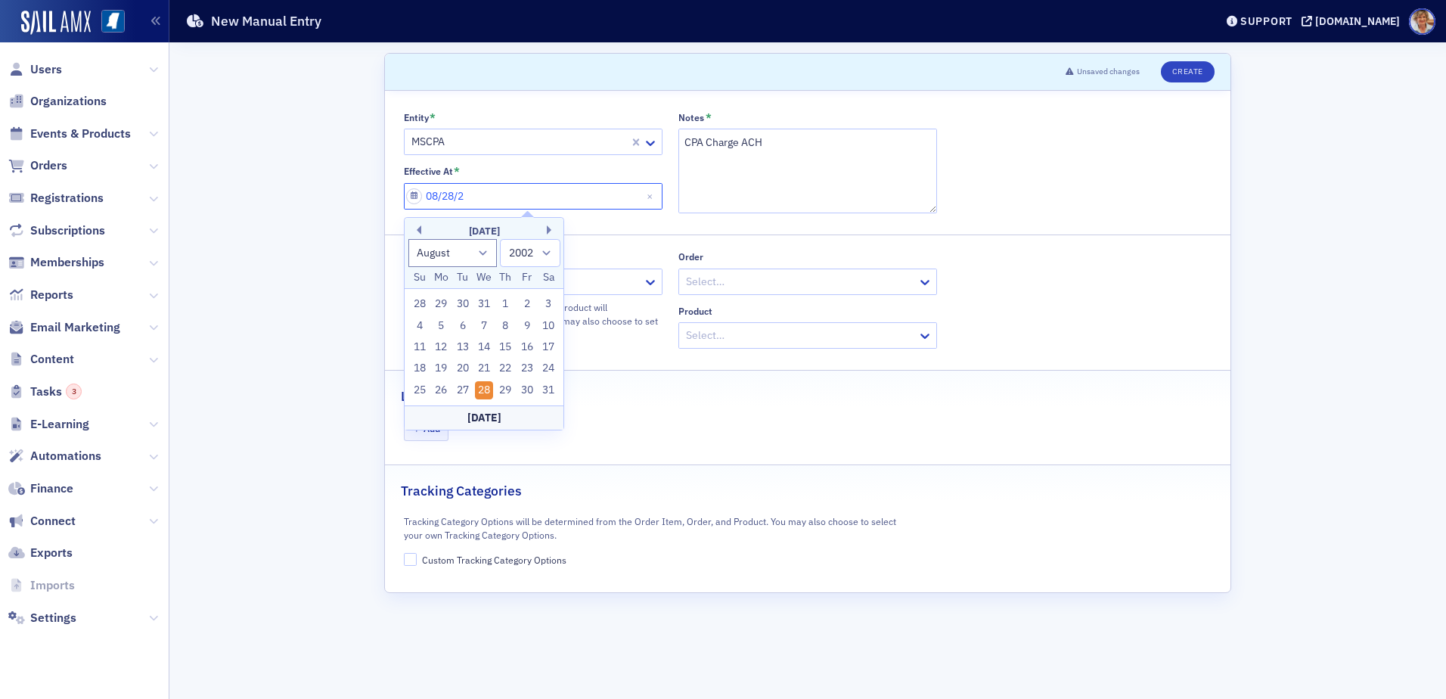
select select "2020"
type input "[DATE]"
select select "2025"
type input "[DATE]"
click at [661, 380] on div "Lines" at bounding box center [808, 389] width 814 height 36
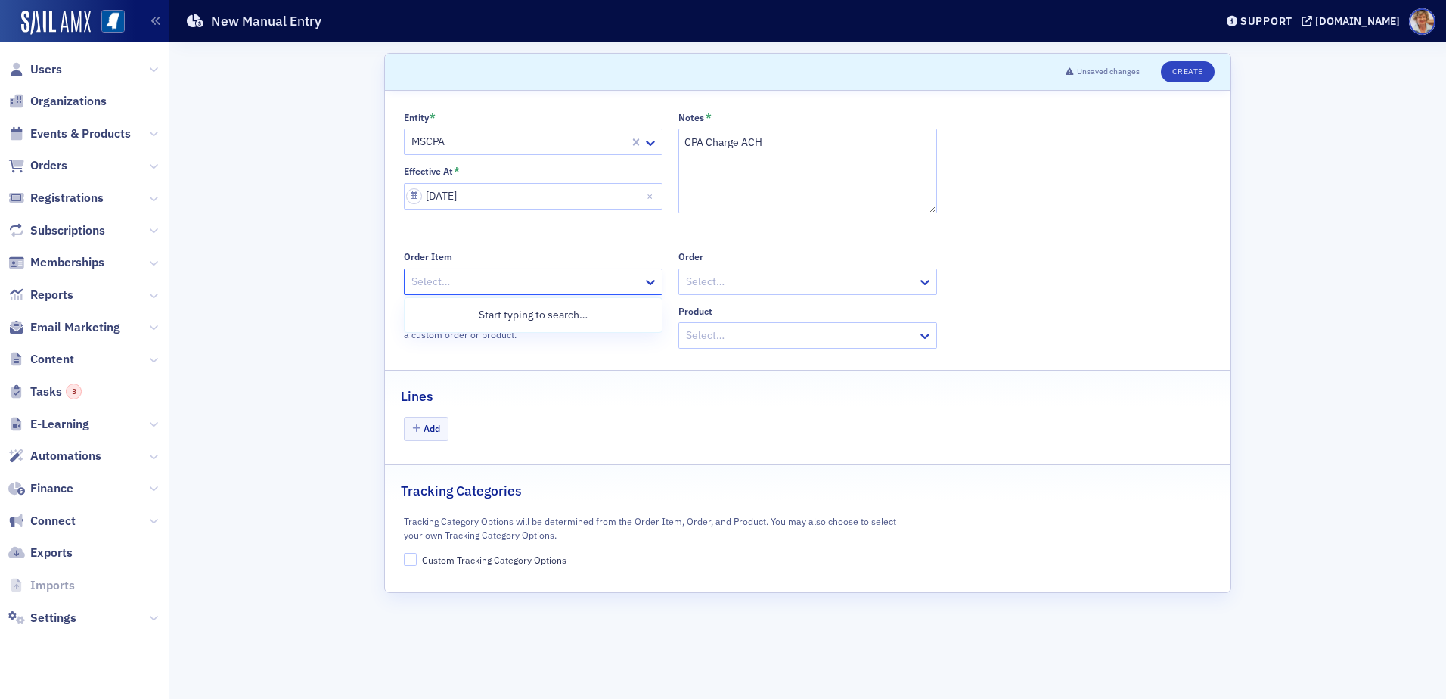
click at [577, 278] on div at bounding box center [525, 281] width 231 height 19
type input "4200004"
click at [471, 318] on span "ORDITM-4200004 - Newsletter Advertising" at bounding box center [517, 315] width 206 height 16
click at [423, 427] on button "Add" at bounding box center [426, 428] width 45 height 23
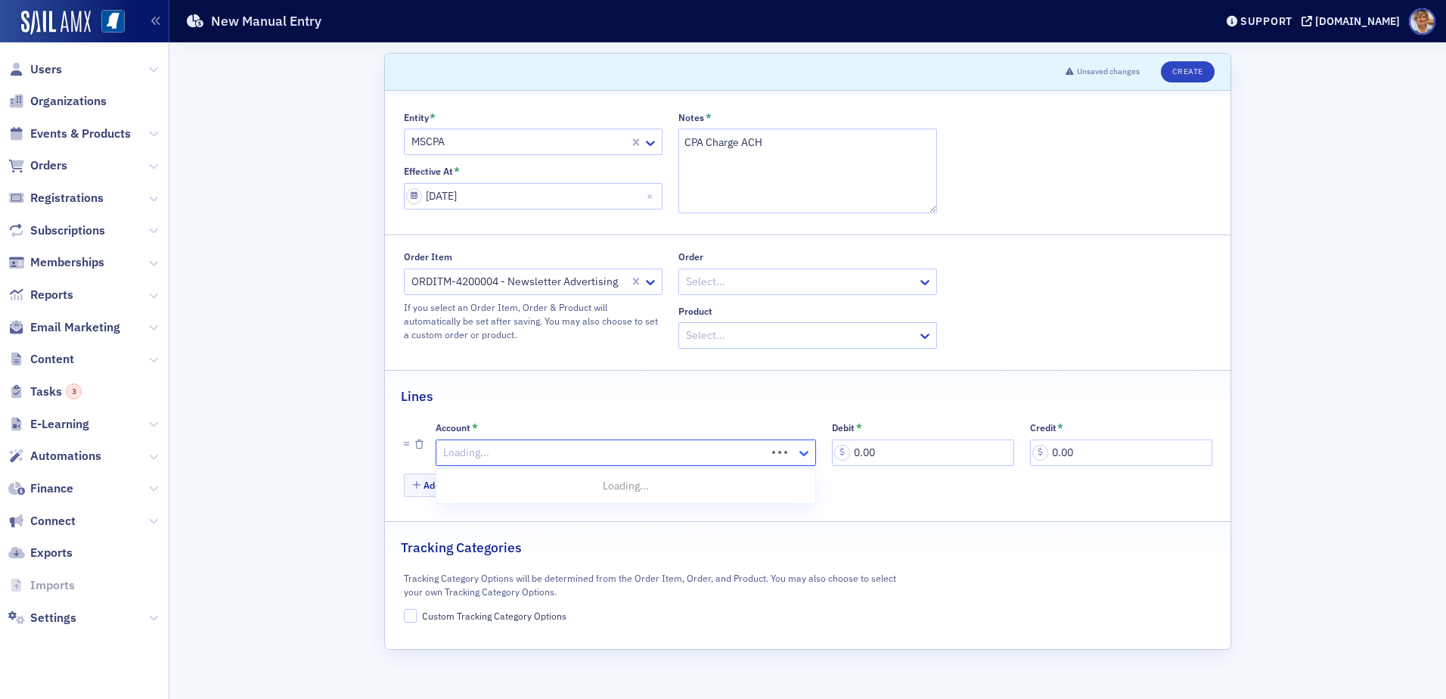
click at [808, 450] on icon at bounding box center [803, 452] width 15 height 15
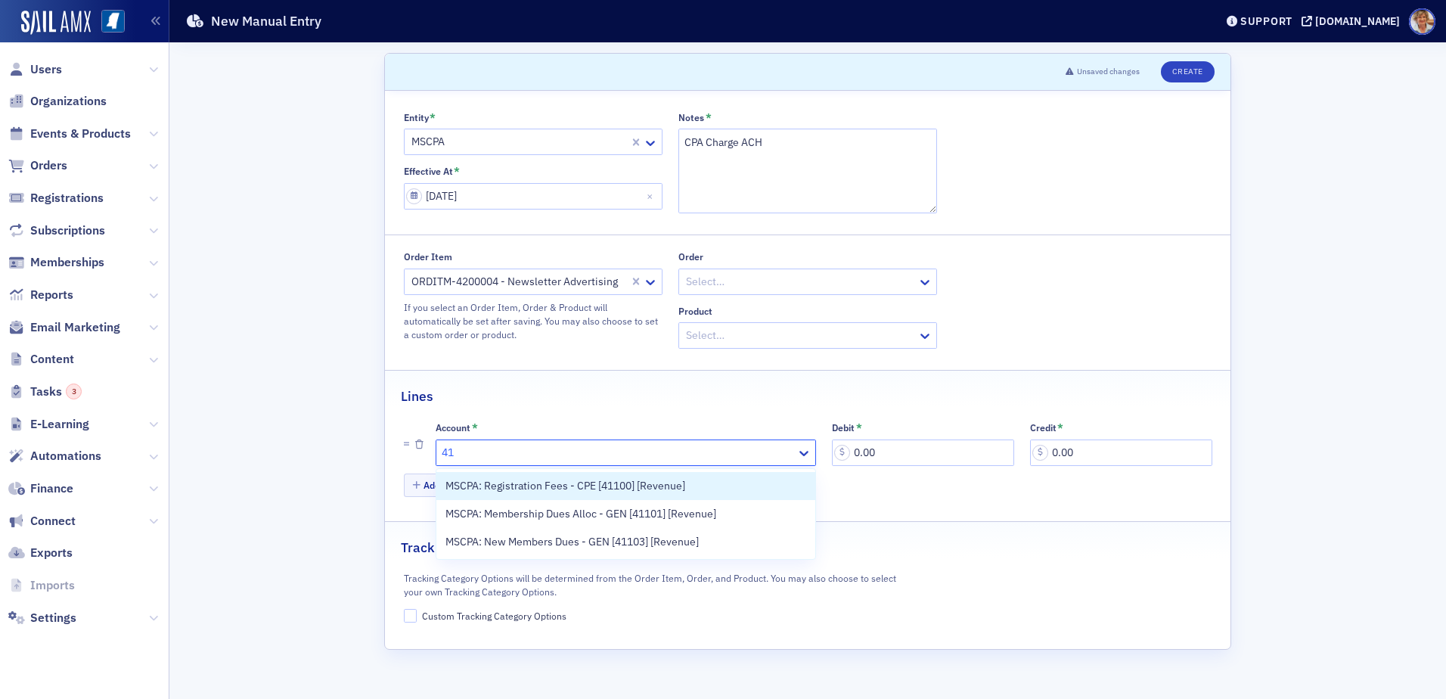
type input "4"
type input "Cash"
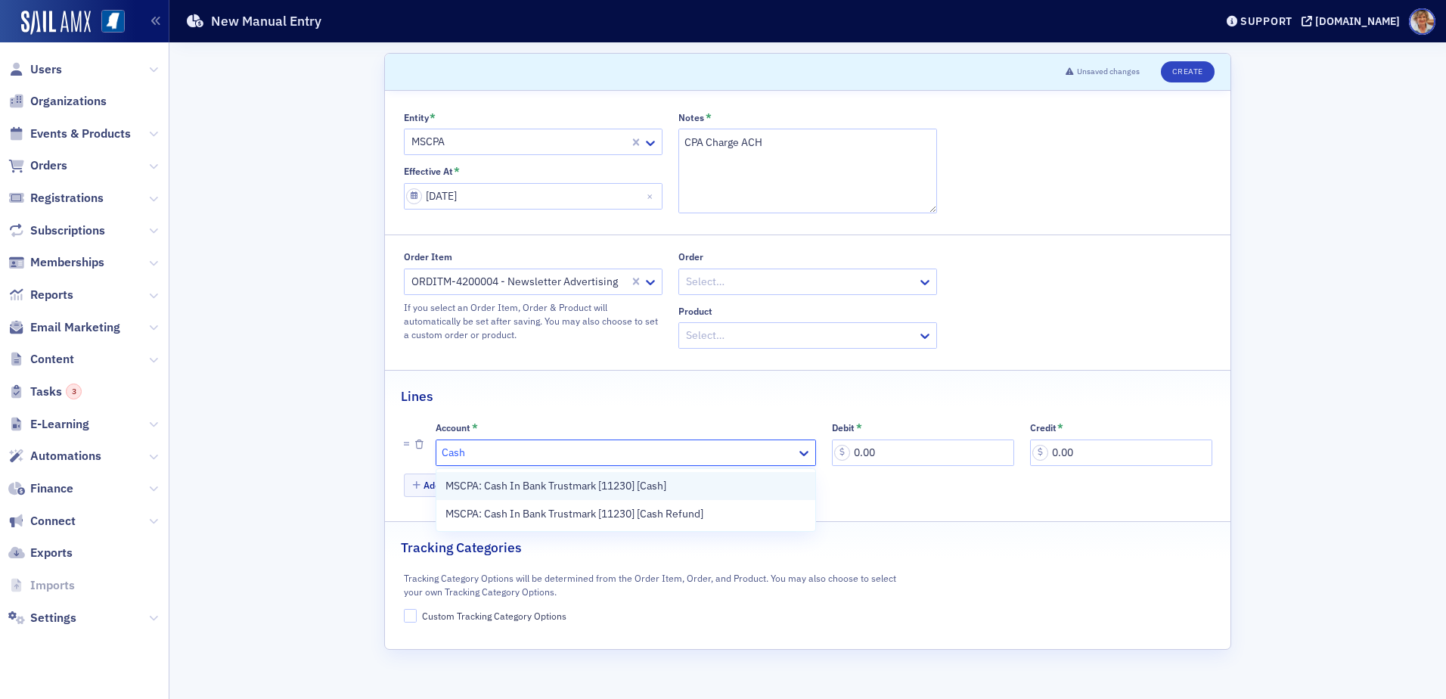
click at [635, 482] on span "MSCPA: Cash In Bank Trustmark [11230] [Cash]" at bounding box center [555, 486] width 221 height 16
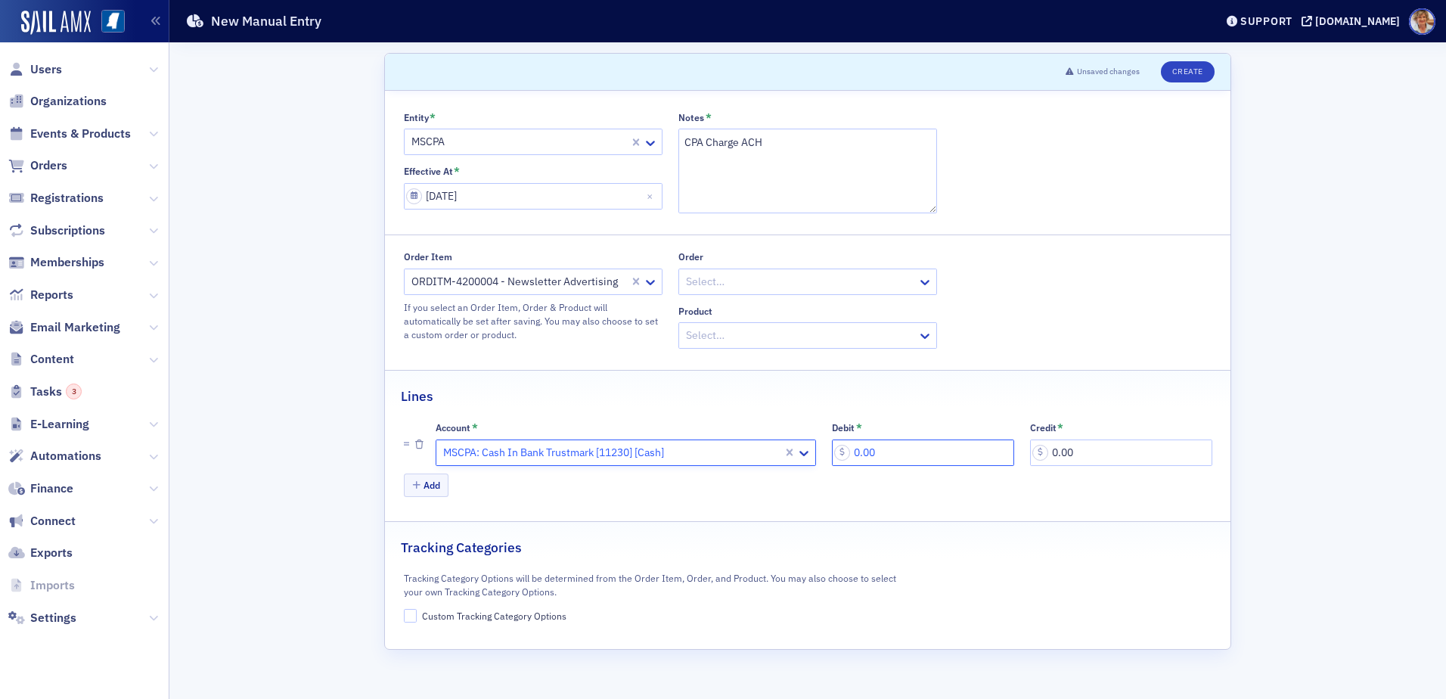
click at [923, 456] on input "0.00" at bounding box center [923, 452] width 182 height 26
click at [907, 449] on input "0.00" at bounding box center [923, 452] width 182 height 26
type input "450.00"
click at [438, 487] on button "Add" at bounding box center [426, 484] width 45 height 23
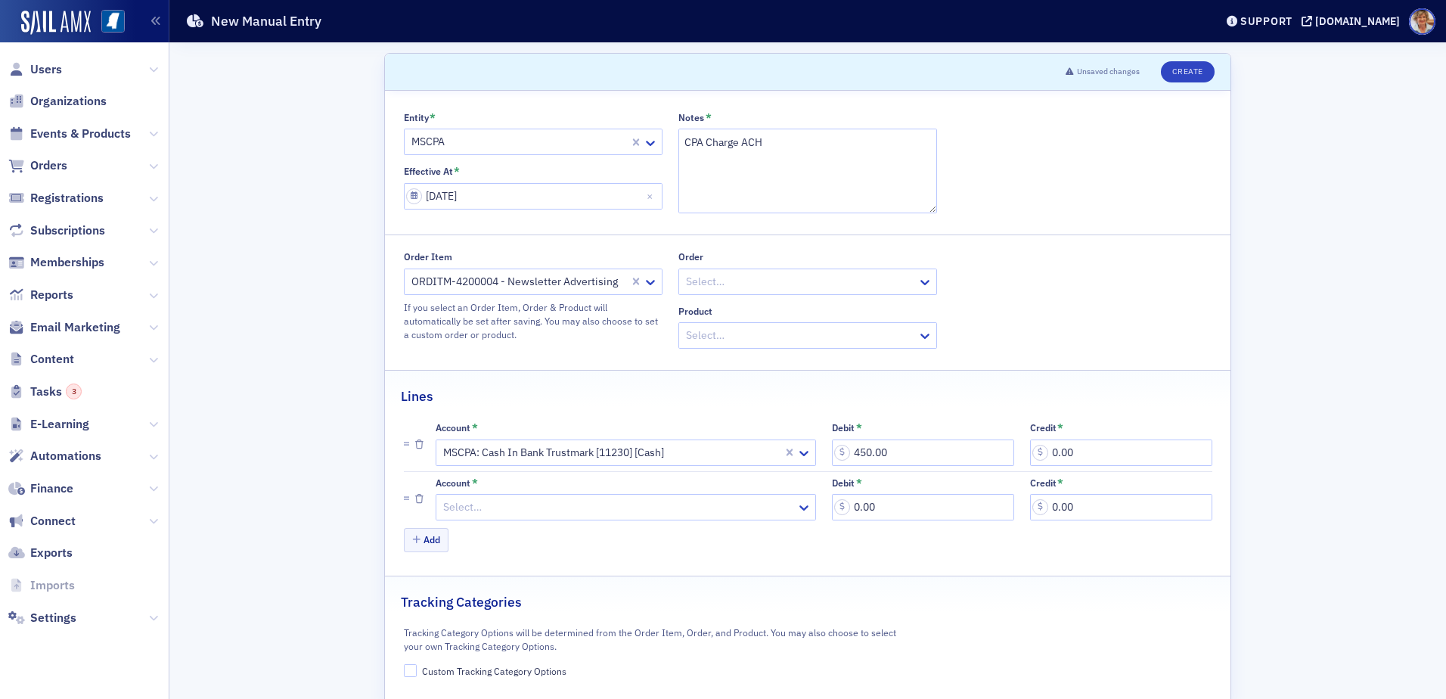
click at [731, 511] on div at bounding box center [618, 507] width 353 height 19
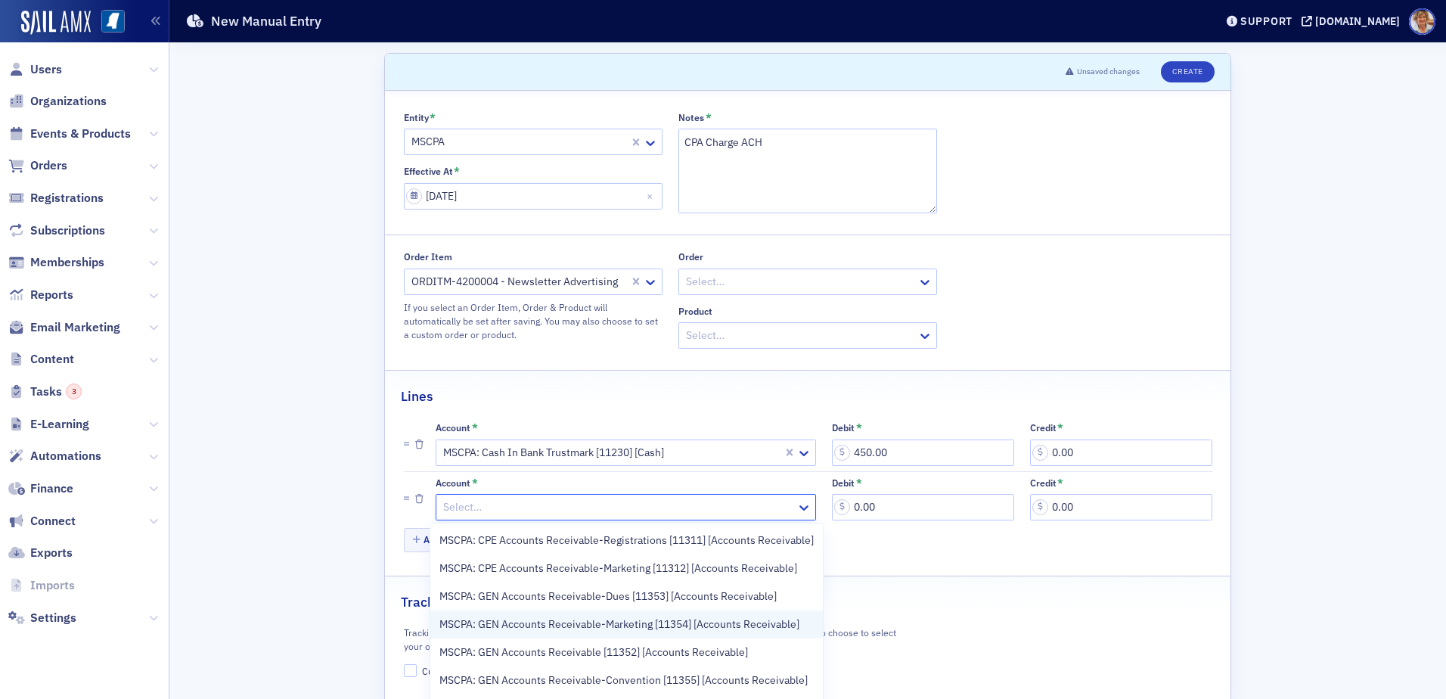
click at [599, 624] on span "MSCPA: GEN Accounts Receivable-Marketing [11354] [Accounts Receivable]" at bounding box center [619, 624] width 360 height 16
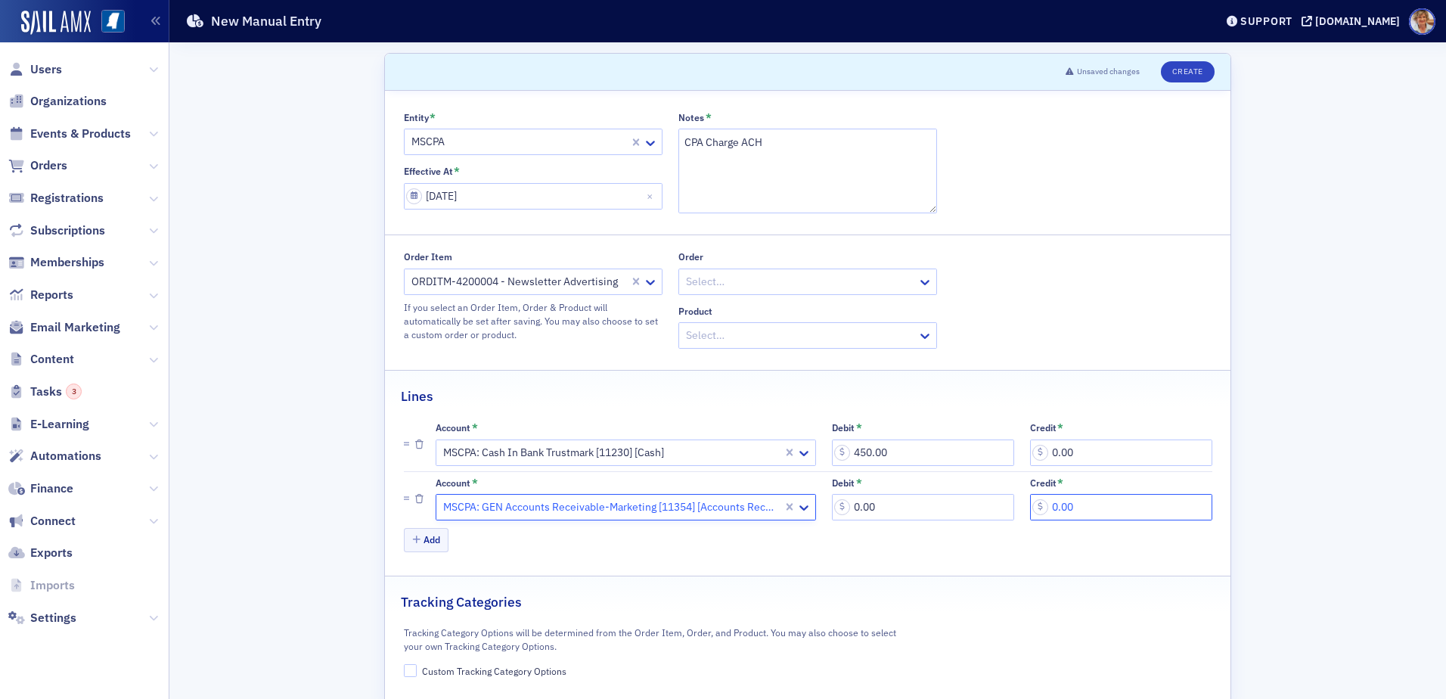
click at [1094, 509] on input "0.00" at bounding box center [1121, 507] width 182 height 26
type input "450.00"
click at [409, 675] on input "Custom Tracking Category Options" at bounding box center [411, 671] width 14 height 14
checkbox input "true"
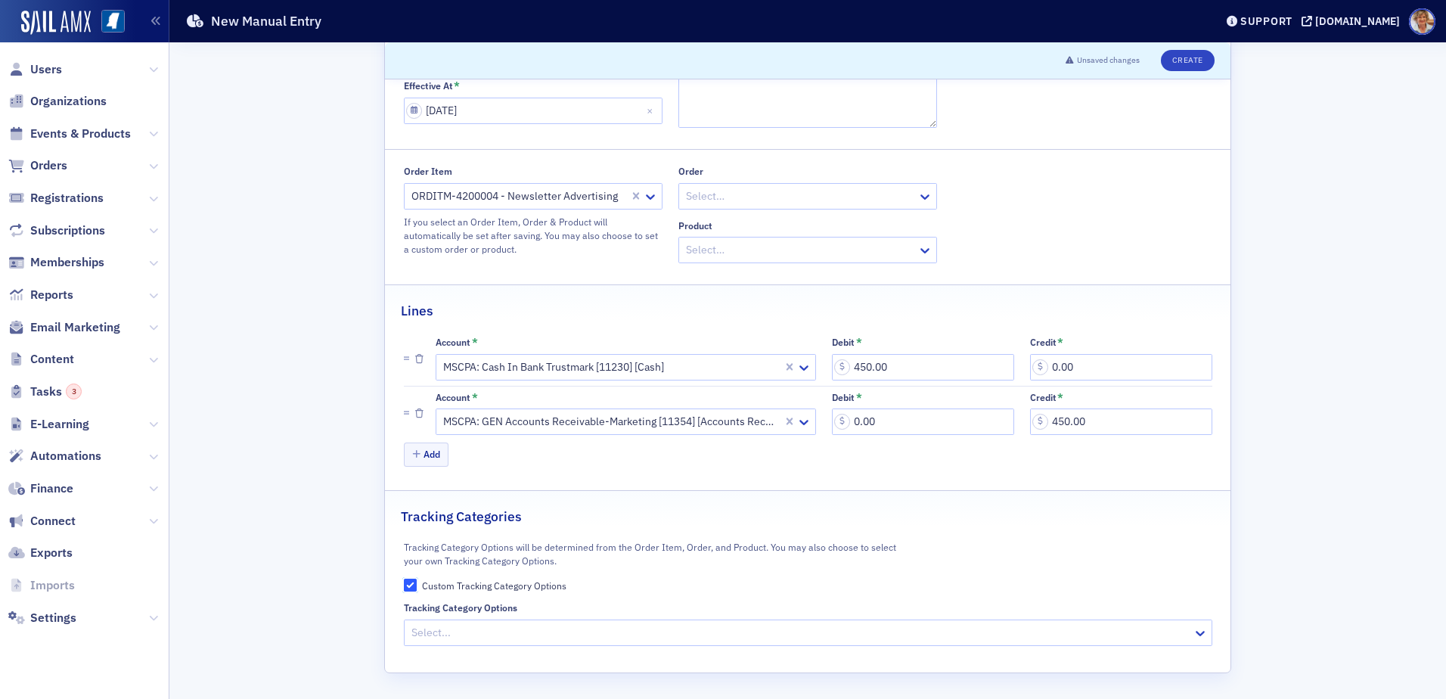
scroll to position [86, 0]
click at [442, 628] on div at bounding box center [800, 631] width 781 height 19
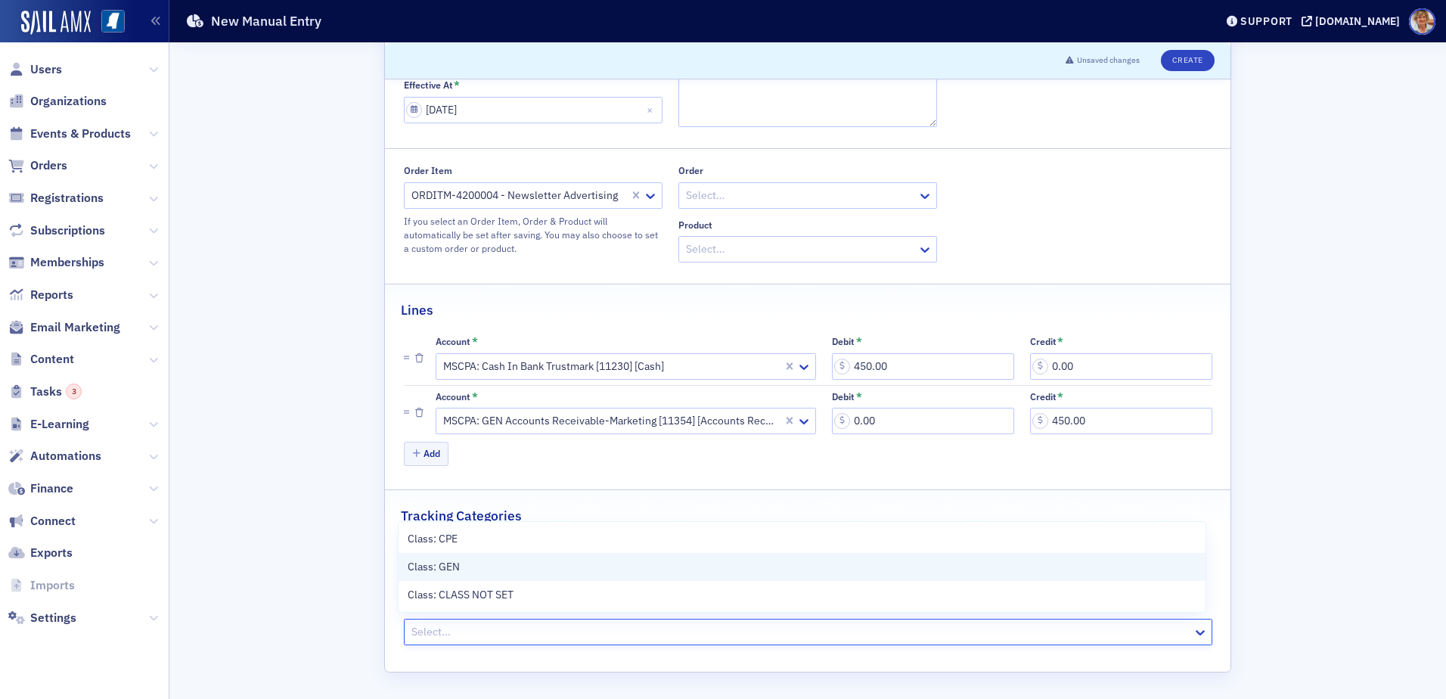
click at [430, 566] on span "Class: GEN" at bounding box center [434, 567] width 52 height 16
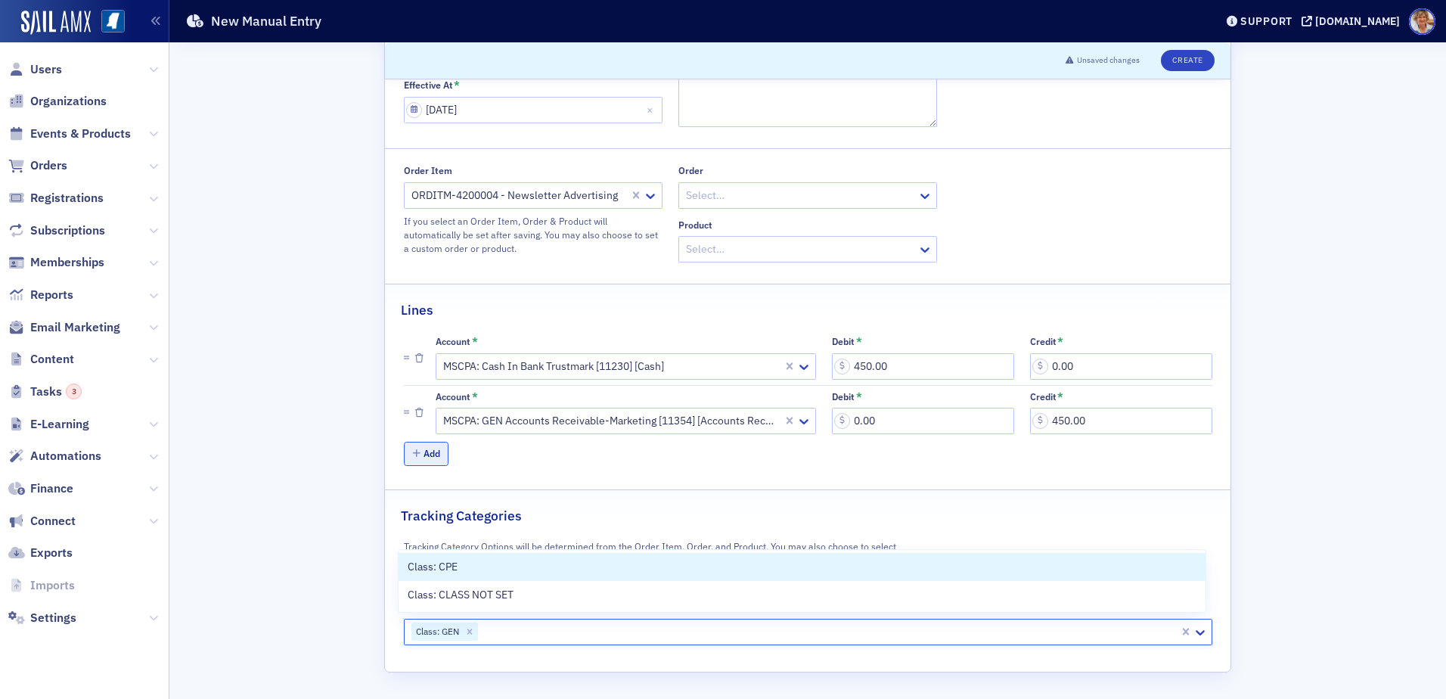
click at [434, 461] on button "Add" at bounding box center [426, 453] width 45 height 23
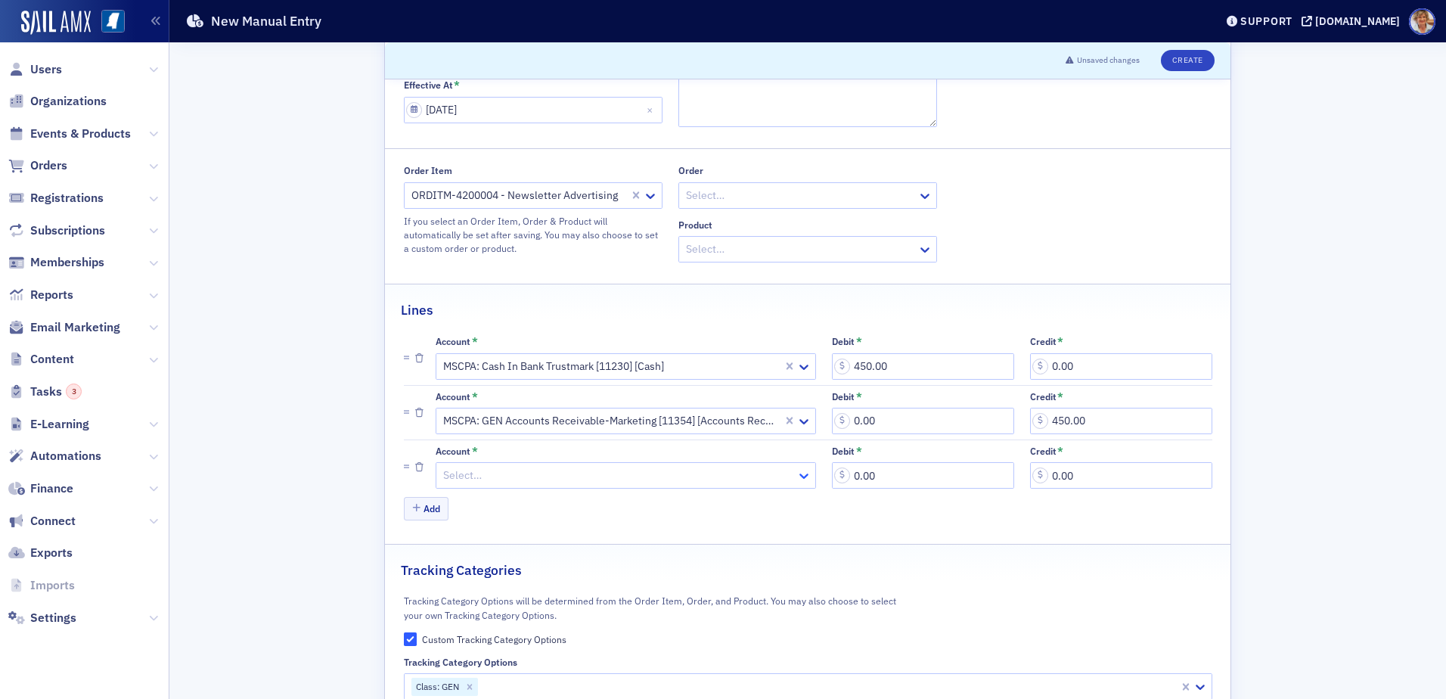
click at [800, 478] on icon at bounding box center [803, 475] width 15 height 15
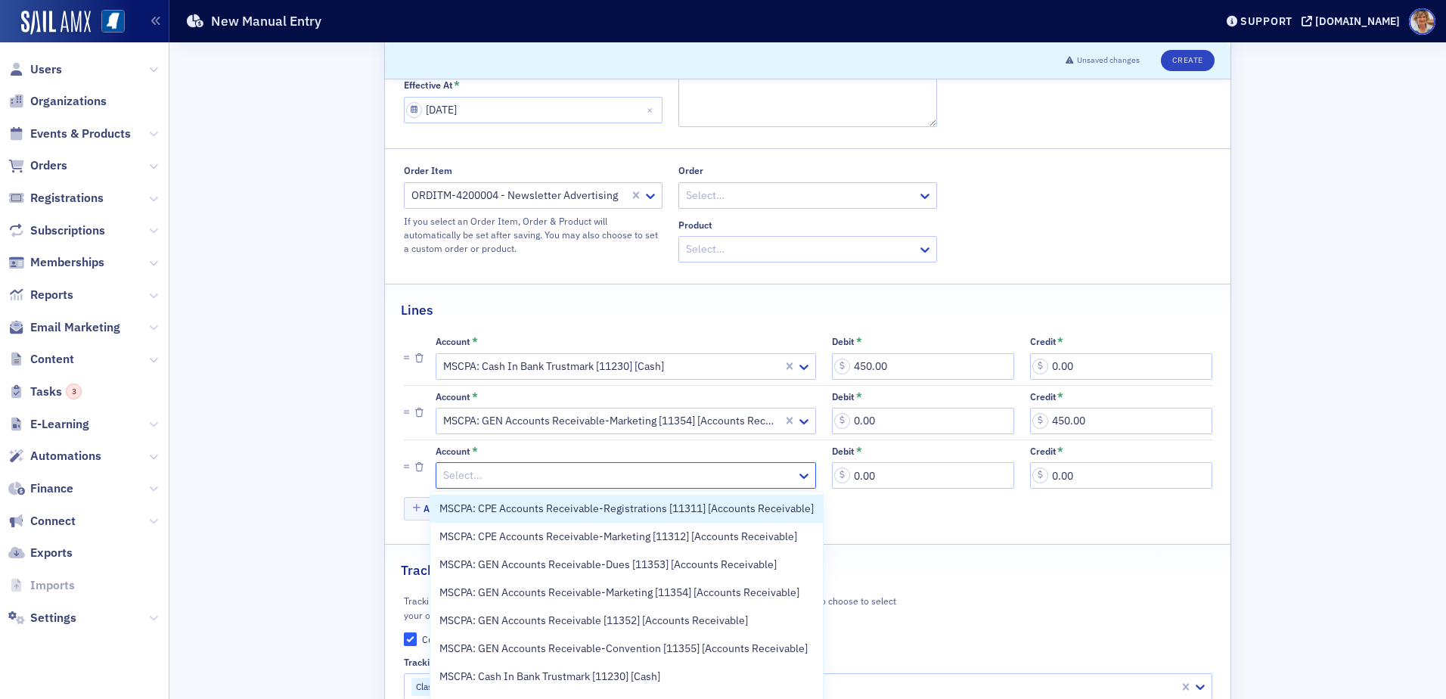
click at [997, 553] on div "Tracking Categories" at bounding box center [808, 563] width 814 height 36
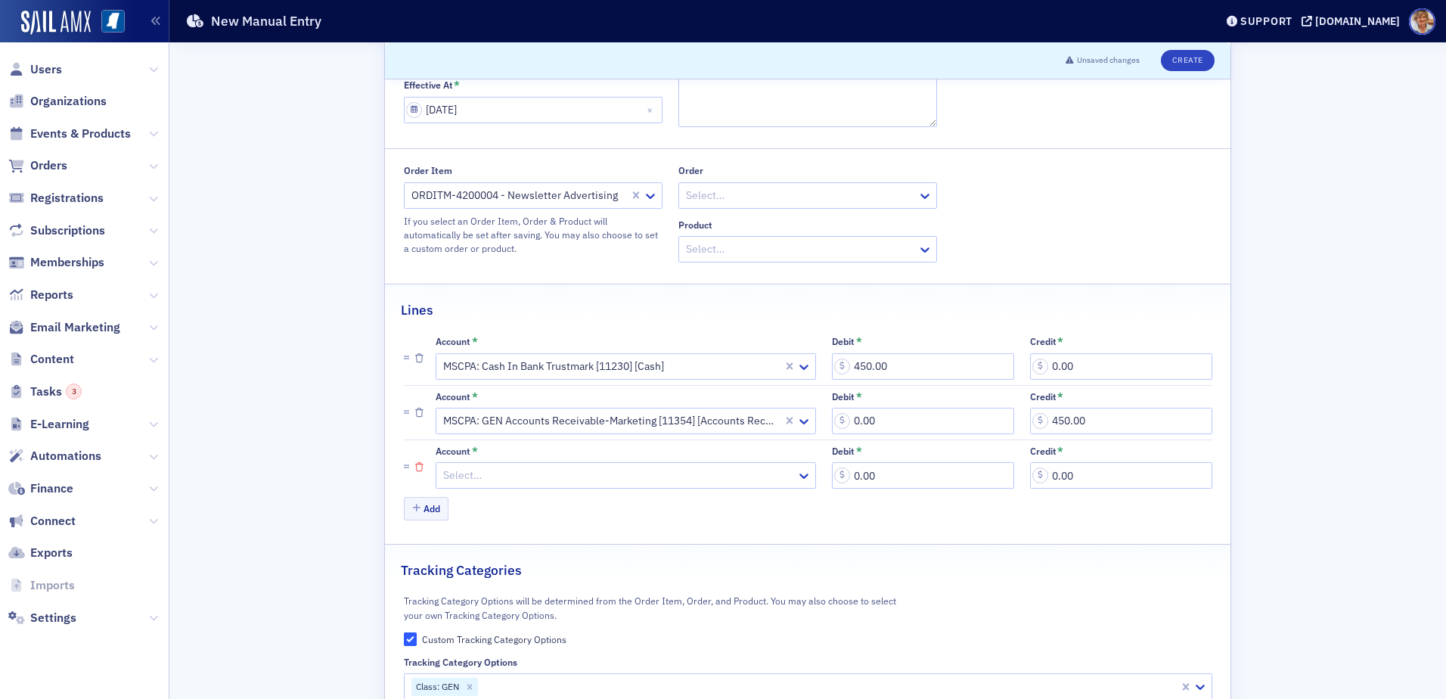
click at [415, 469] on icon "button" at bounding box center [419, 467] width 8 height 9
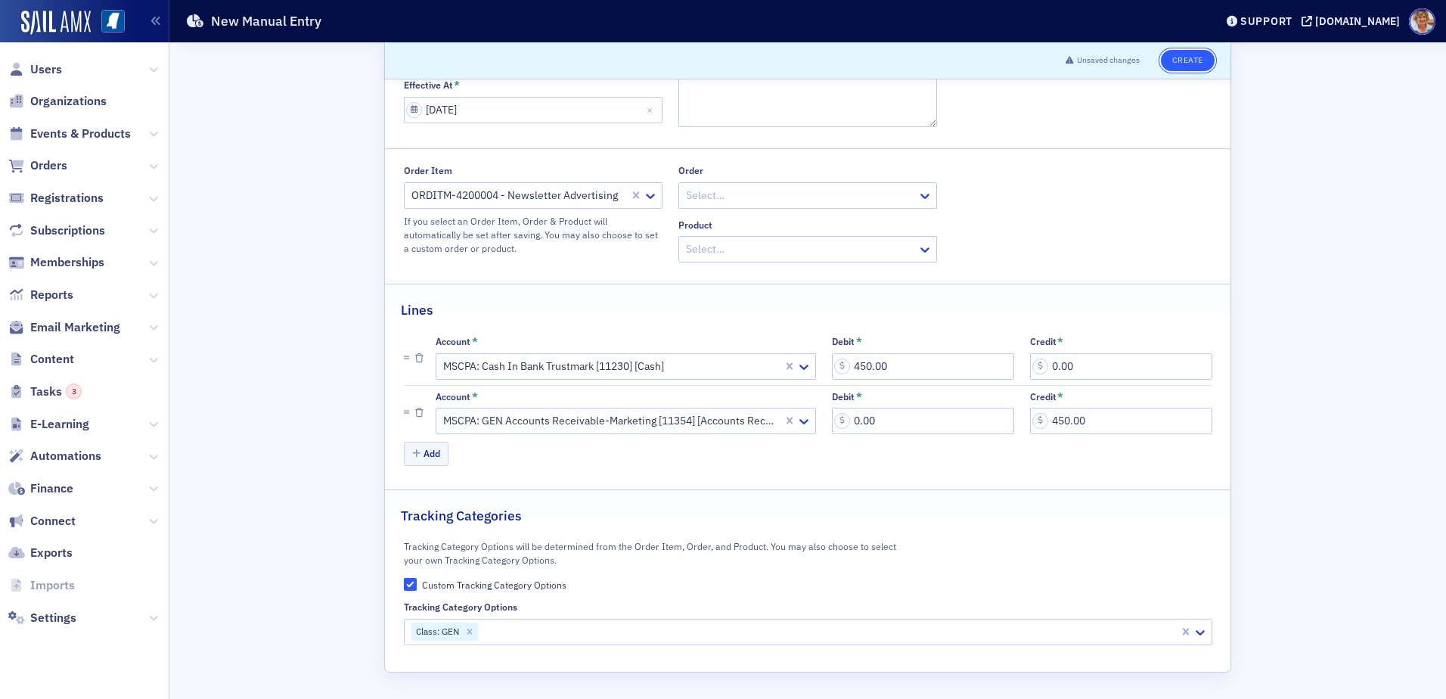
click at [1184, 63] on button "Create" at bounding box center [1188, 60] width 54 height 21
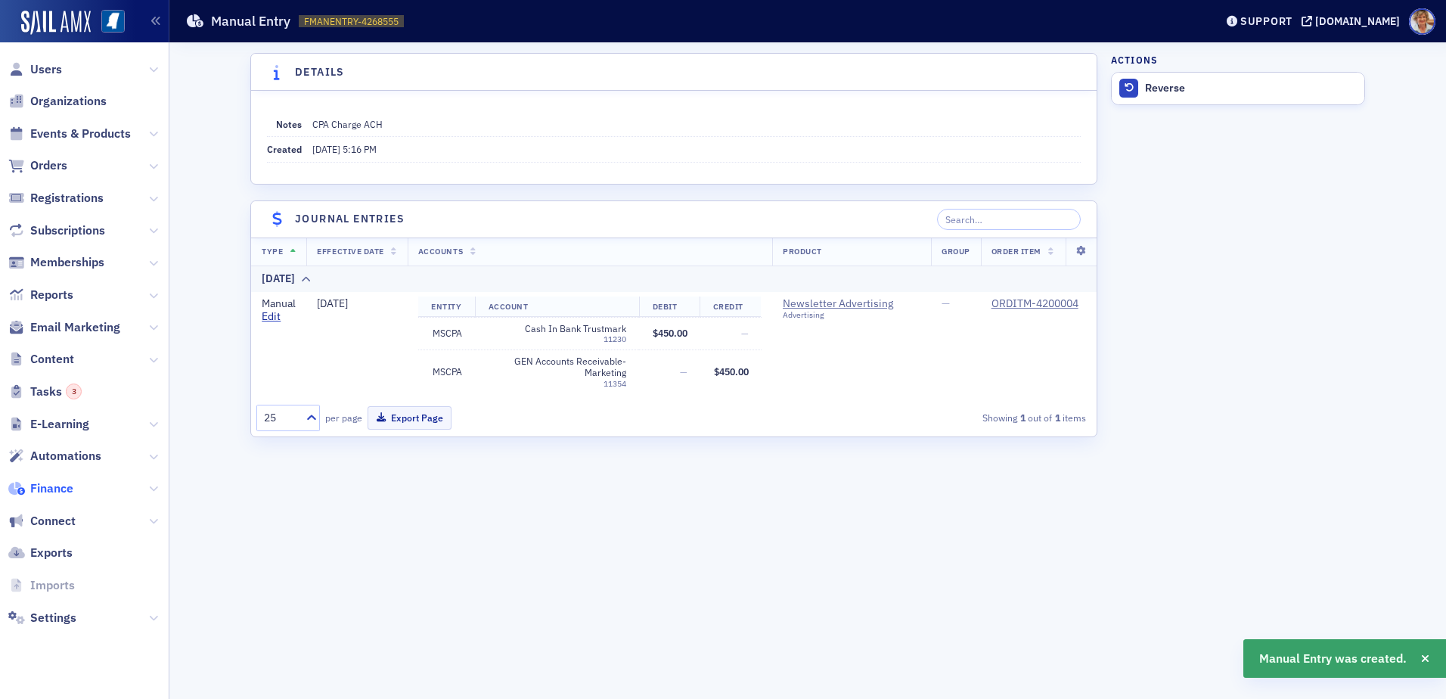
click at [58, 491] on span "Finance" at bounding box center [51, 488] width 43 height 17
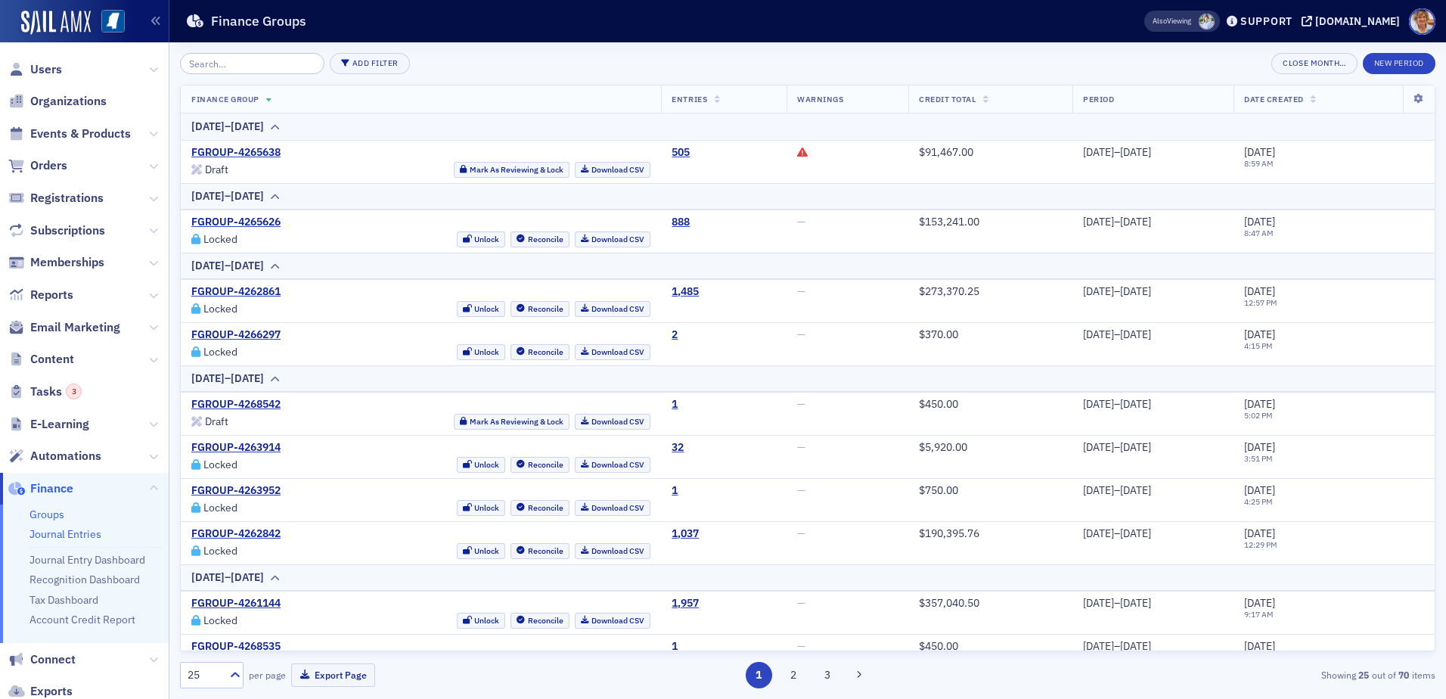
click at [56, 538] on link "Journal Entries" at bounding box center [65, 534] width 72 height 14
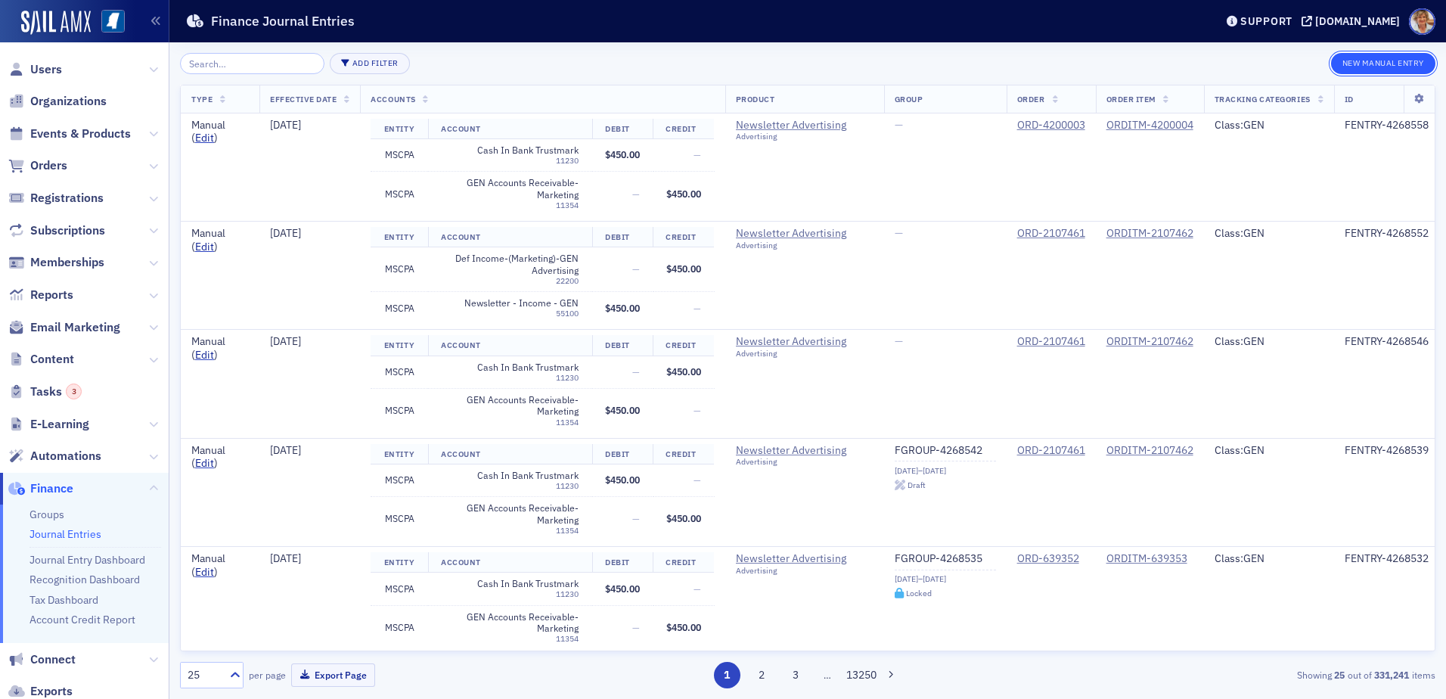
click at [1386, 55] on button "New Manual Entry" at bounding box center [1383, 63] width 104 height 21
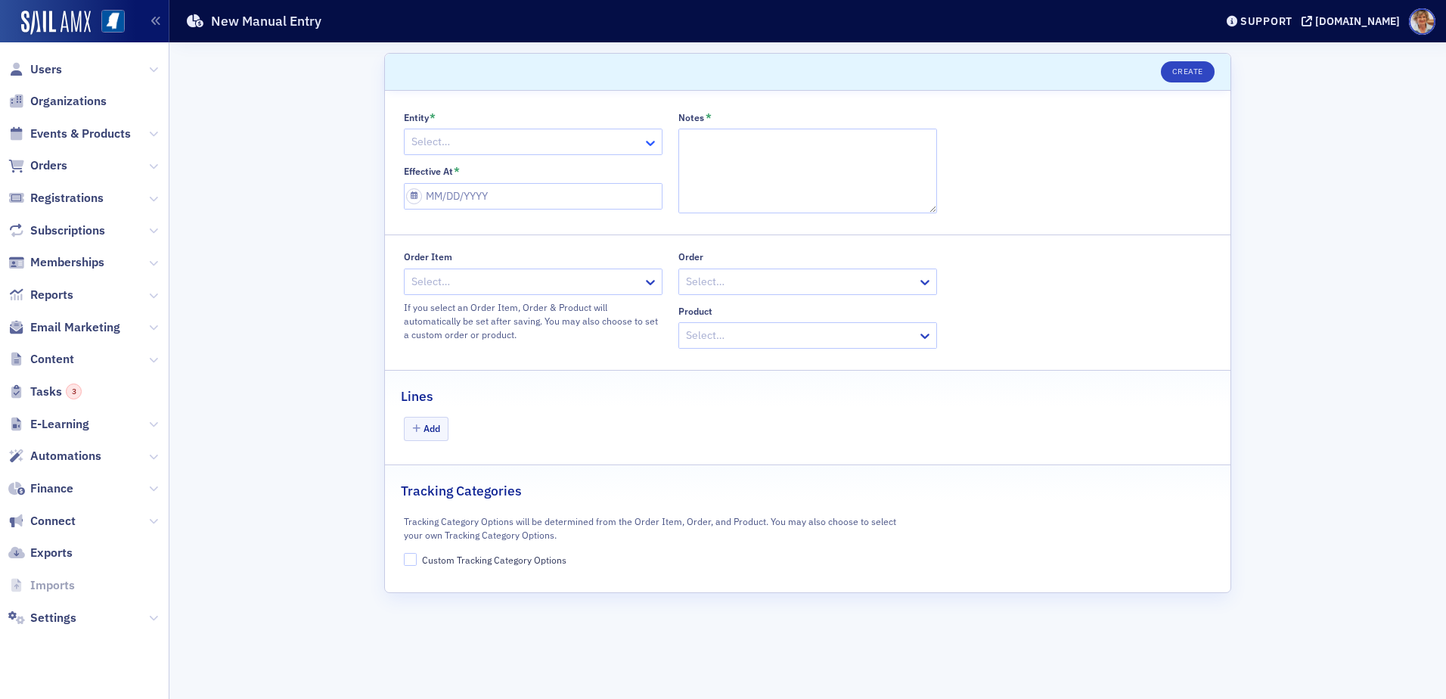
click at [650, 138] on icon at bounding box center [650, 142] width 15 height 15
click at [448, 200] on div "MSCPA" at bounding box center [533, 203] width 239 height 16
click at [776, 138] on textarea "Notes *" at bounding box center [807, 171] width 259 height 85
type textarea "CPA Charge ACH"
select select "8"
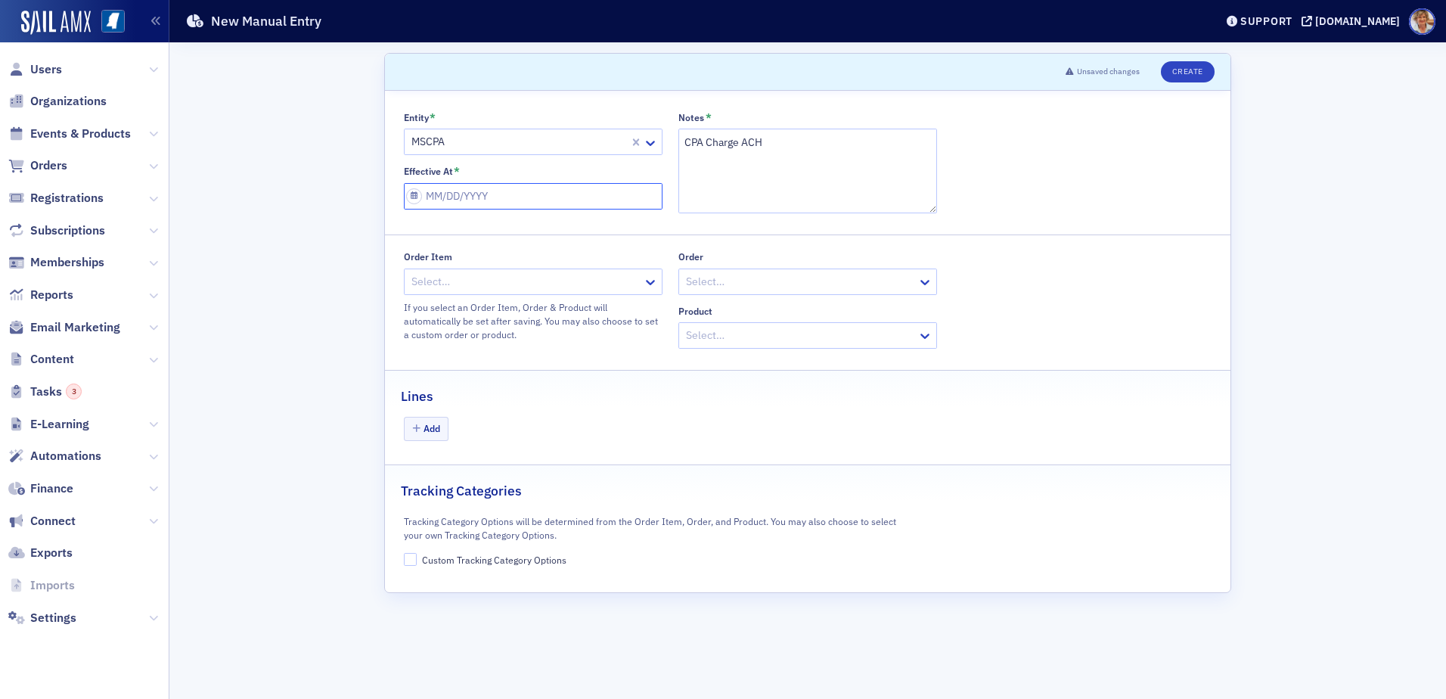
select select "2025"
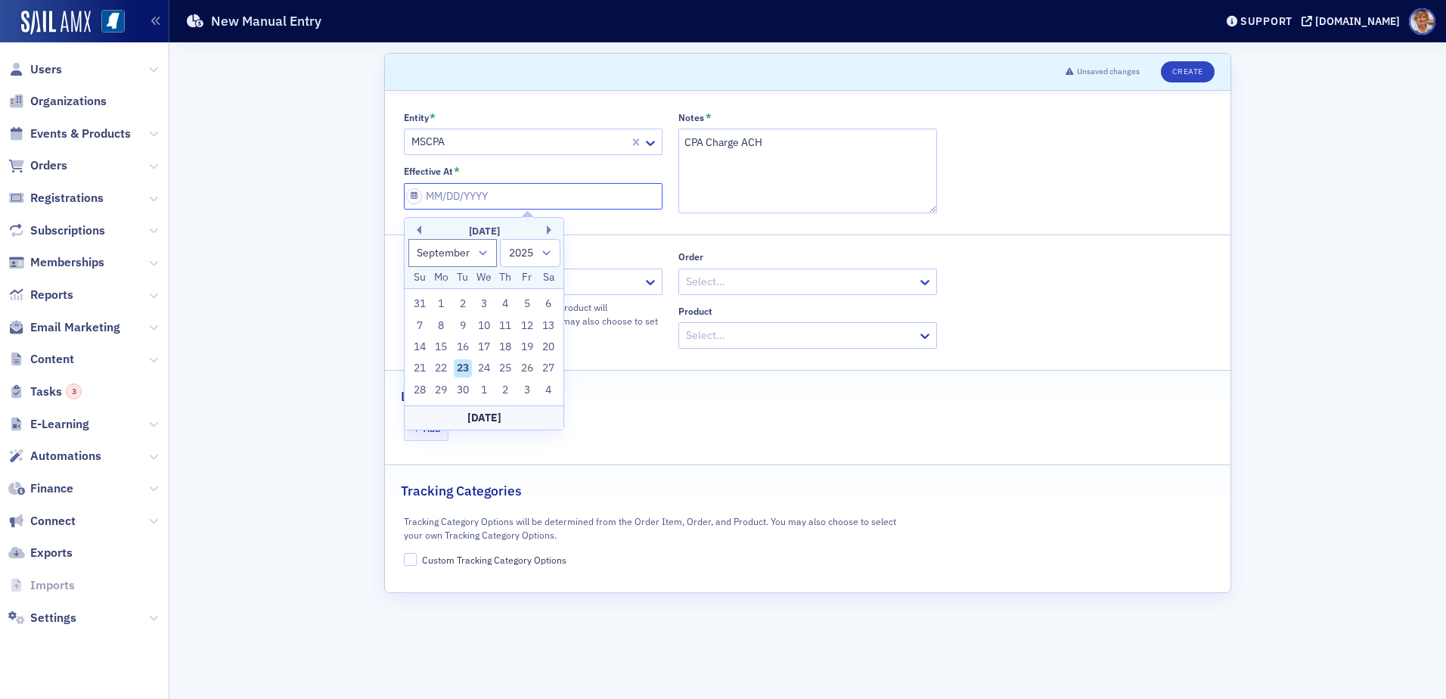
click at [505, 194] on input "Effective At *" at bounding box center [533, 196] width 259 height 26
click at [504, 197] on input "Effective At *" at bounding box center [533, 196] width 259 height 26
type input "0"
select select "0"
select select "2000"
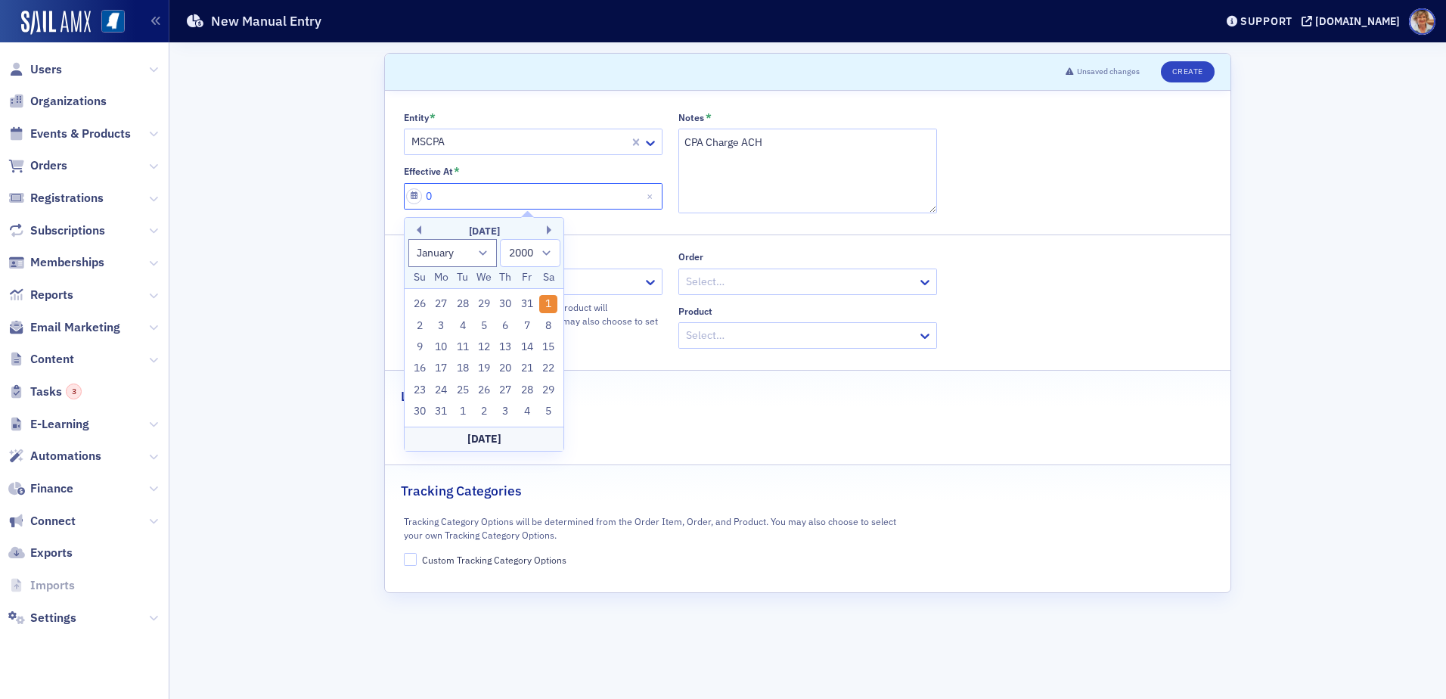
type input "09"
select select "8"
select select "2025"
type input "09/12/2"
select select "2002"
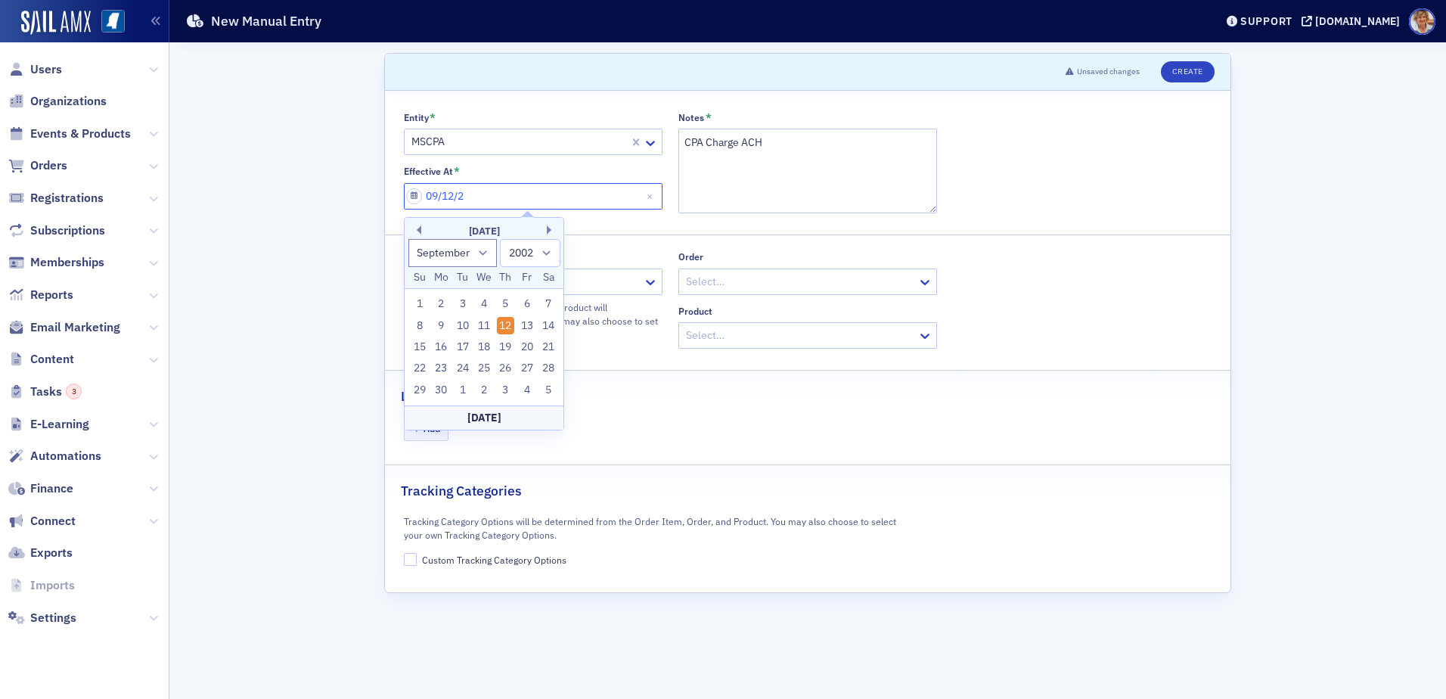
type input "[DATE]"
select select "2020"
type input "[DATE]"
select select "2025"
type input "[DATE]"
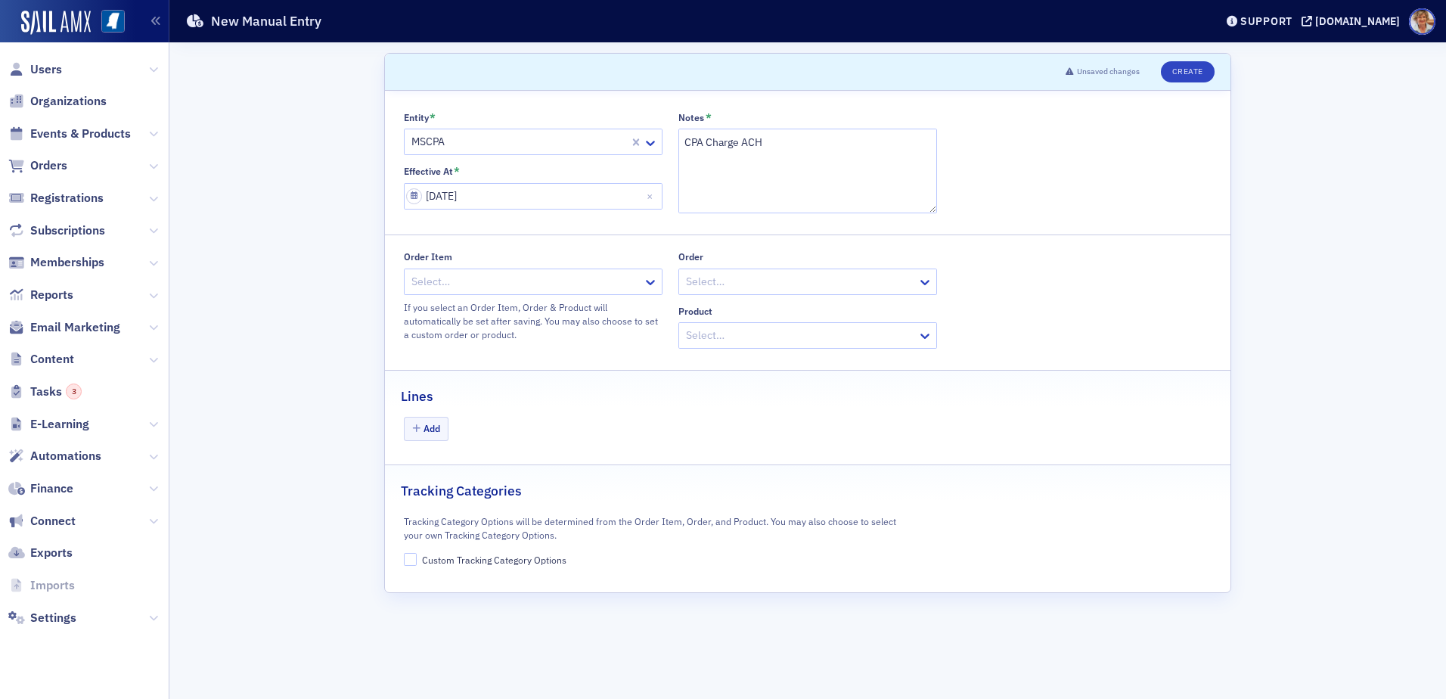
click at [715, 431] on div "Add" at bounding box center [808, 430] width 808 height 26
click at [649, 284] on icon at bounding box center [650, 282] width 15 height 15
type input "4200004"
click at [601, 316] on span "ORDITM-4200004 - Newsletter Advertising" at bounding box center [517, 315] width 206 height 16
click at [442, 436] on button "Add" at bounding box center [426, 428] width 45 height 23
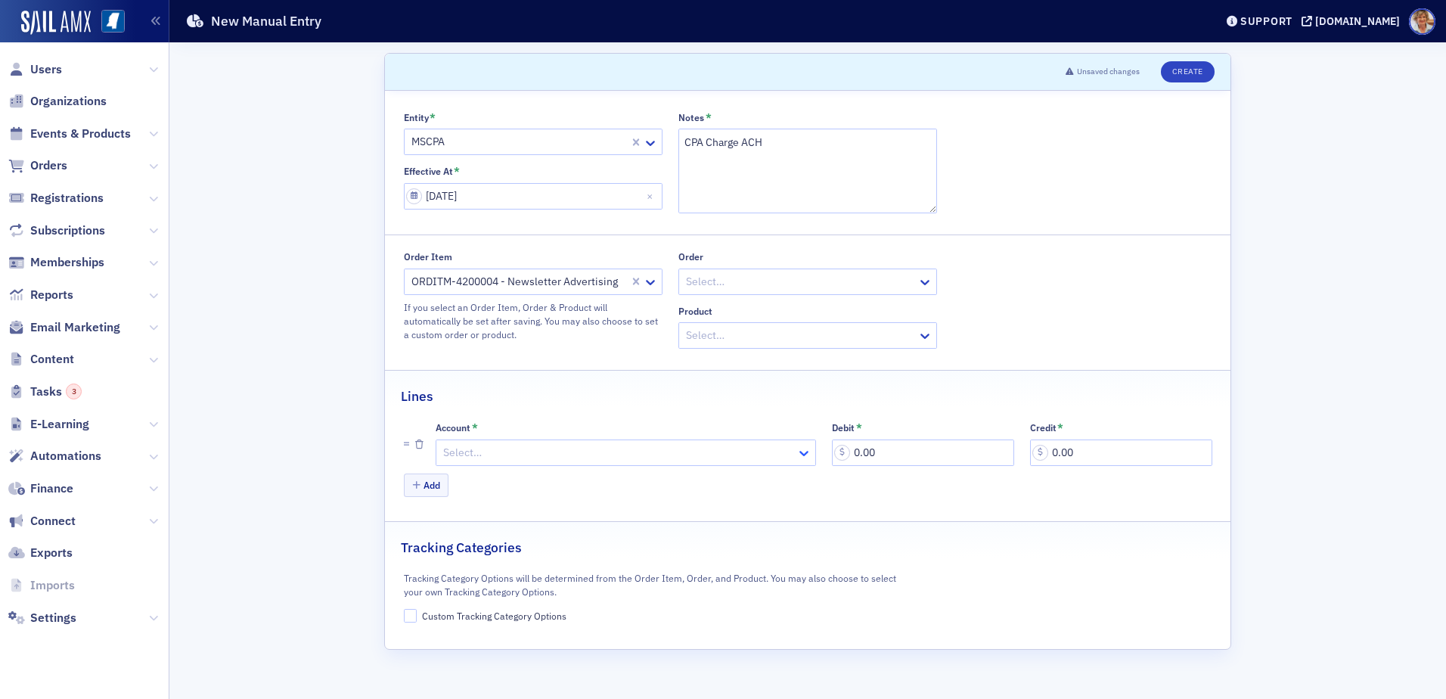
click at [804, 452] on icon at bounding box center [803, 452] width 15 height 15
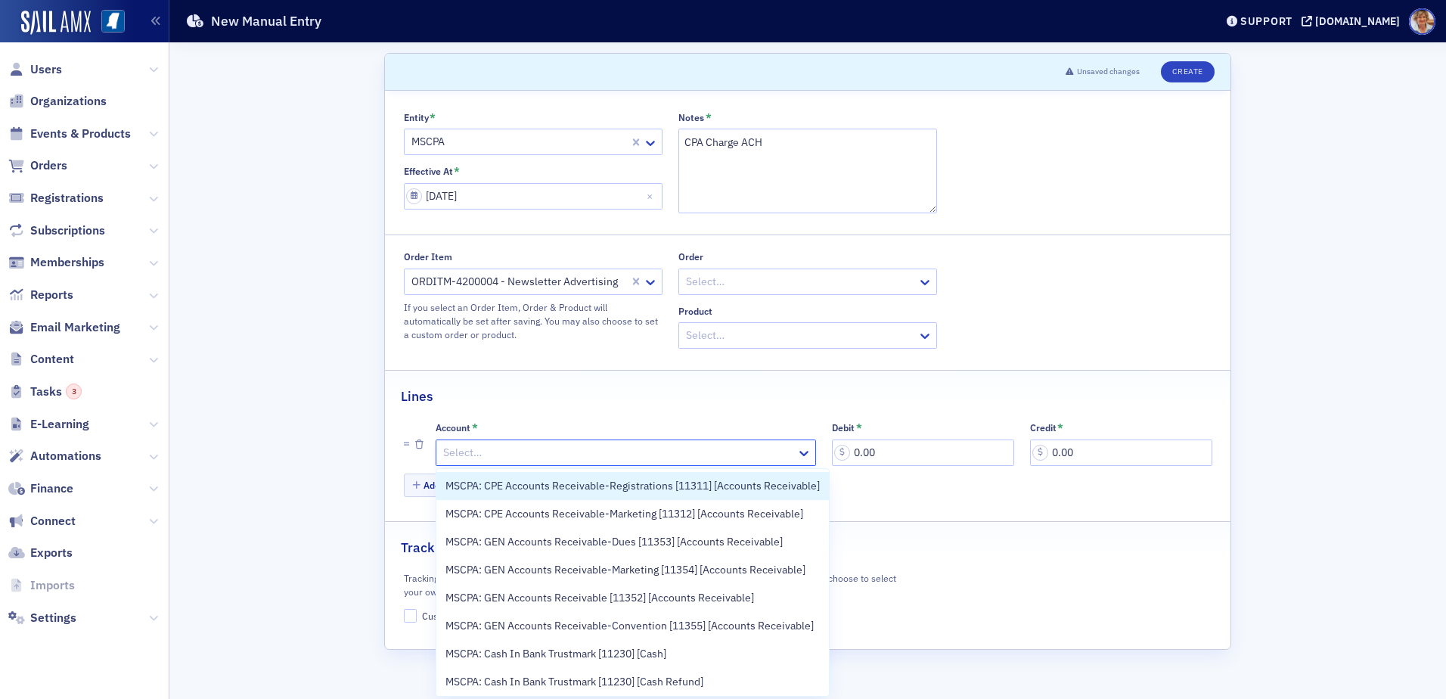
click at [593, 448] on div at bounding box center [618, 452] width 353 height 19
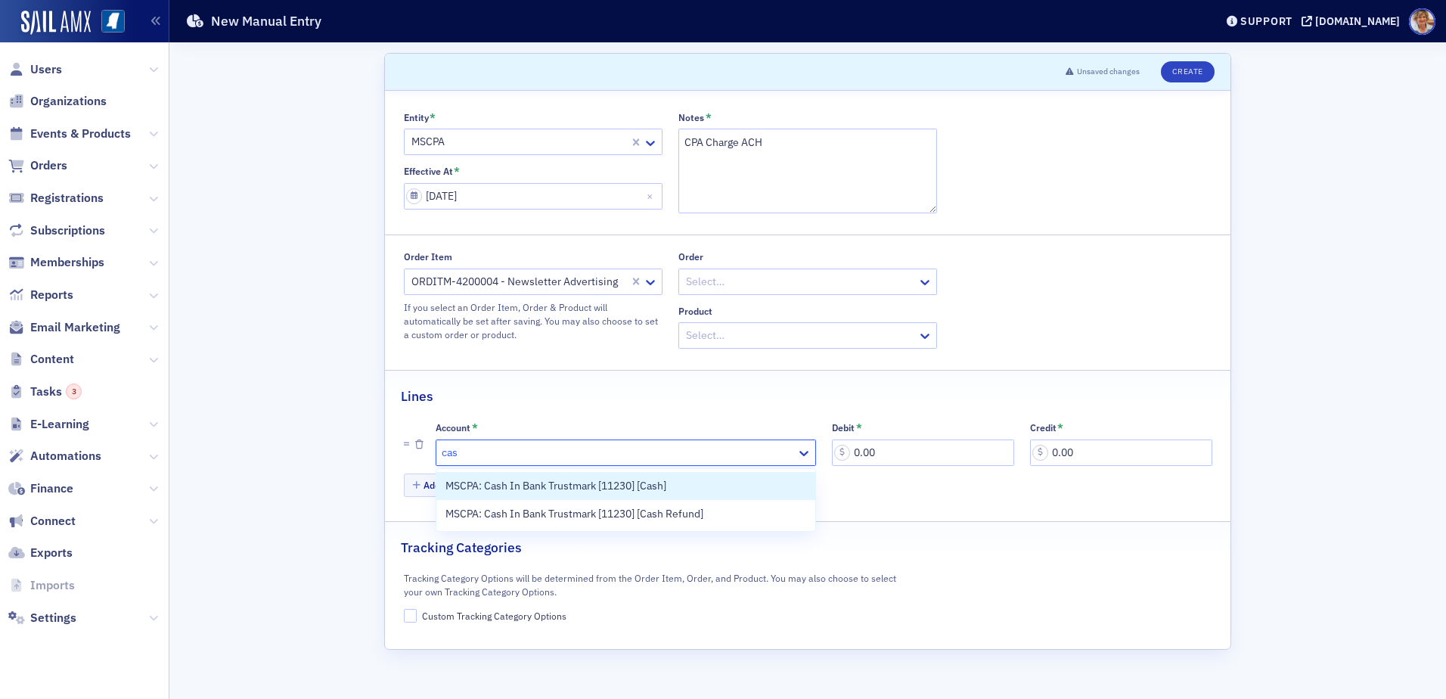
type input "cash"
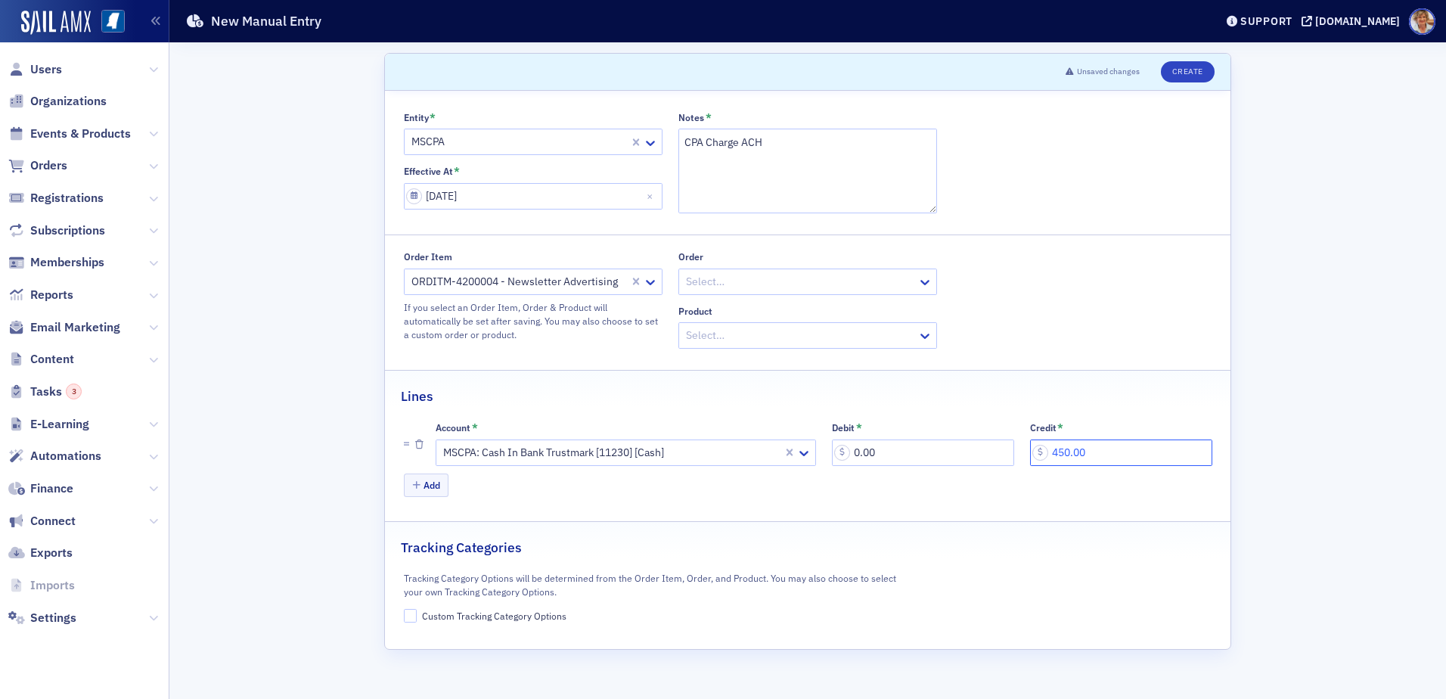
type input "450.00"
click at [420, 482] on button "Add" at bounding box center [426, 484] width 45 height 23
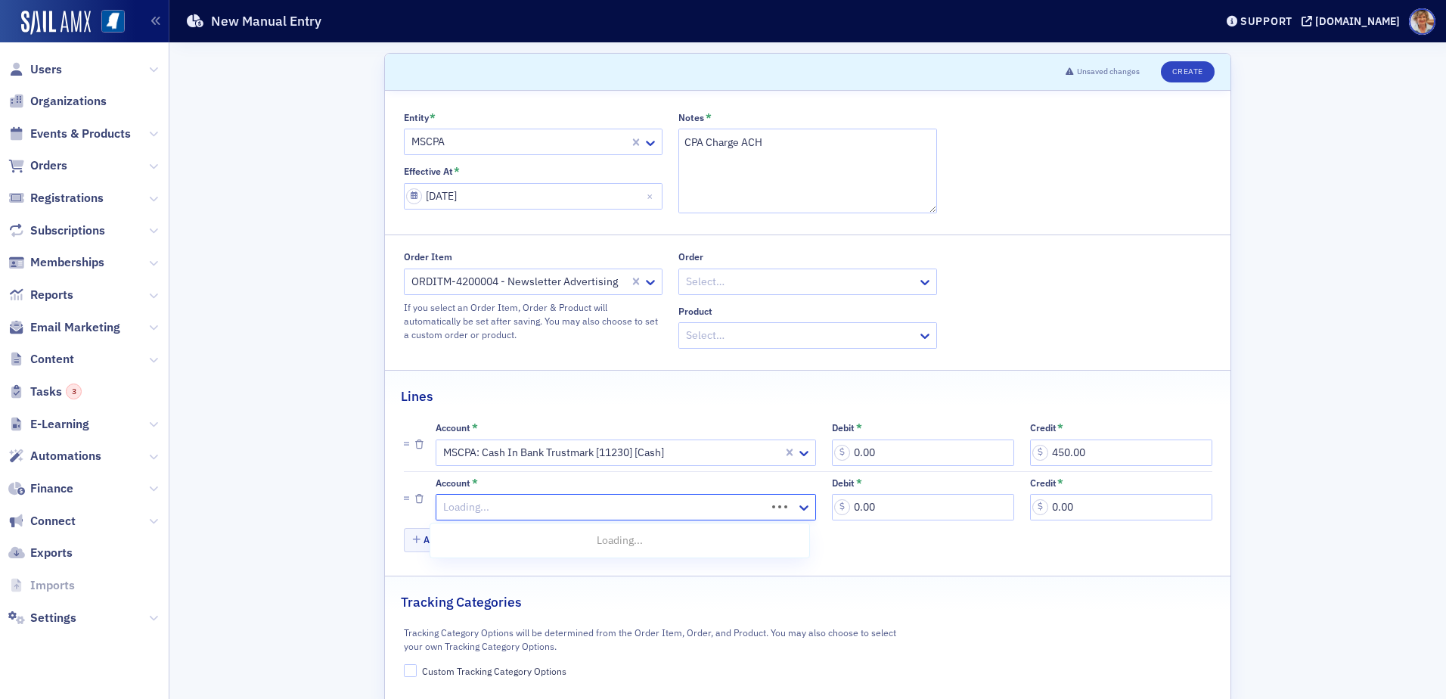
click at [751, 506] on div at bounding box center [603, 507] width 323 height 19
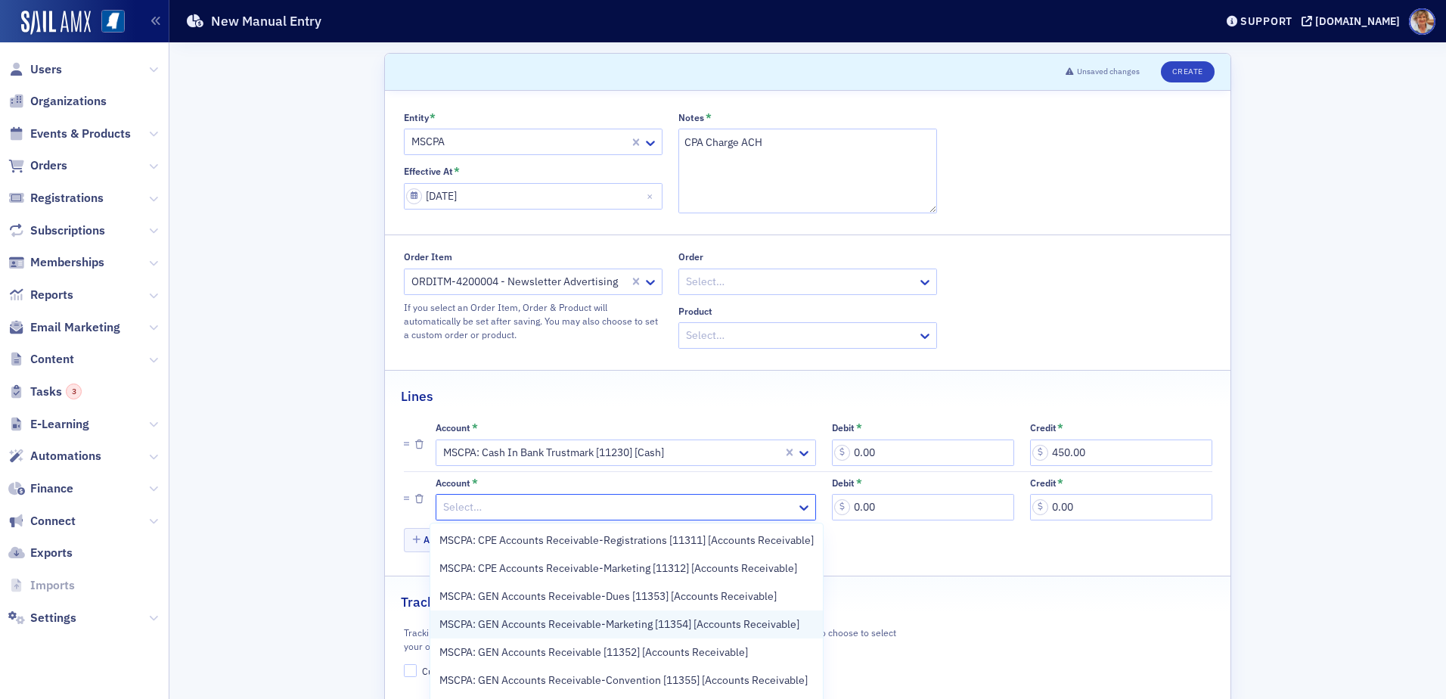
click at [715, 624] on span "MSCPA: GEN Accounts Receivable-Marketing [11354] [Accounts Receivable]" at bounding box center [619, 624] width 360 height 16
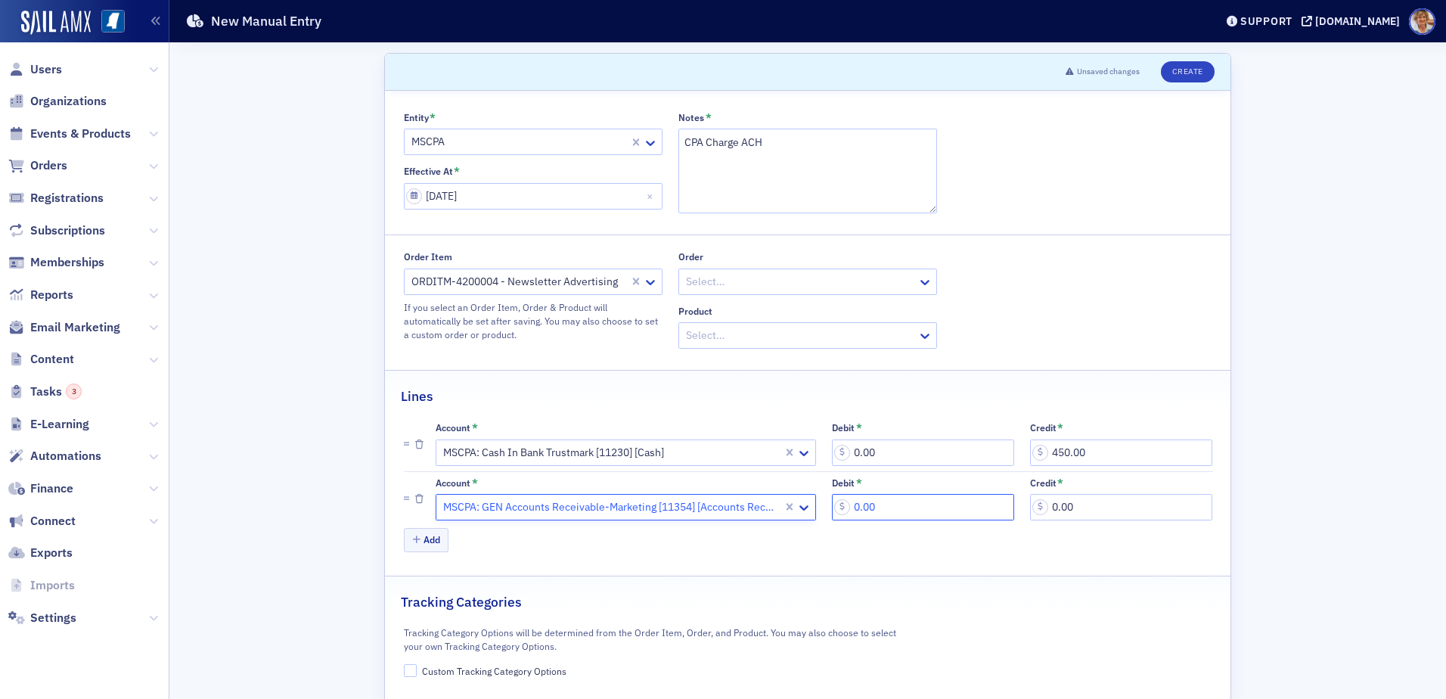
click at [904, 514] on input "0.00" at bounding box center [923, 507] width 182 height 26
type input "450.00"
click at [404, 671] on input "Custom Tracking Category Options" at bounding box center [411, 671] width 14 height 14
checkbox input "true"
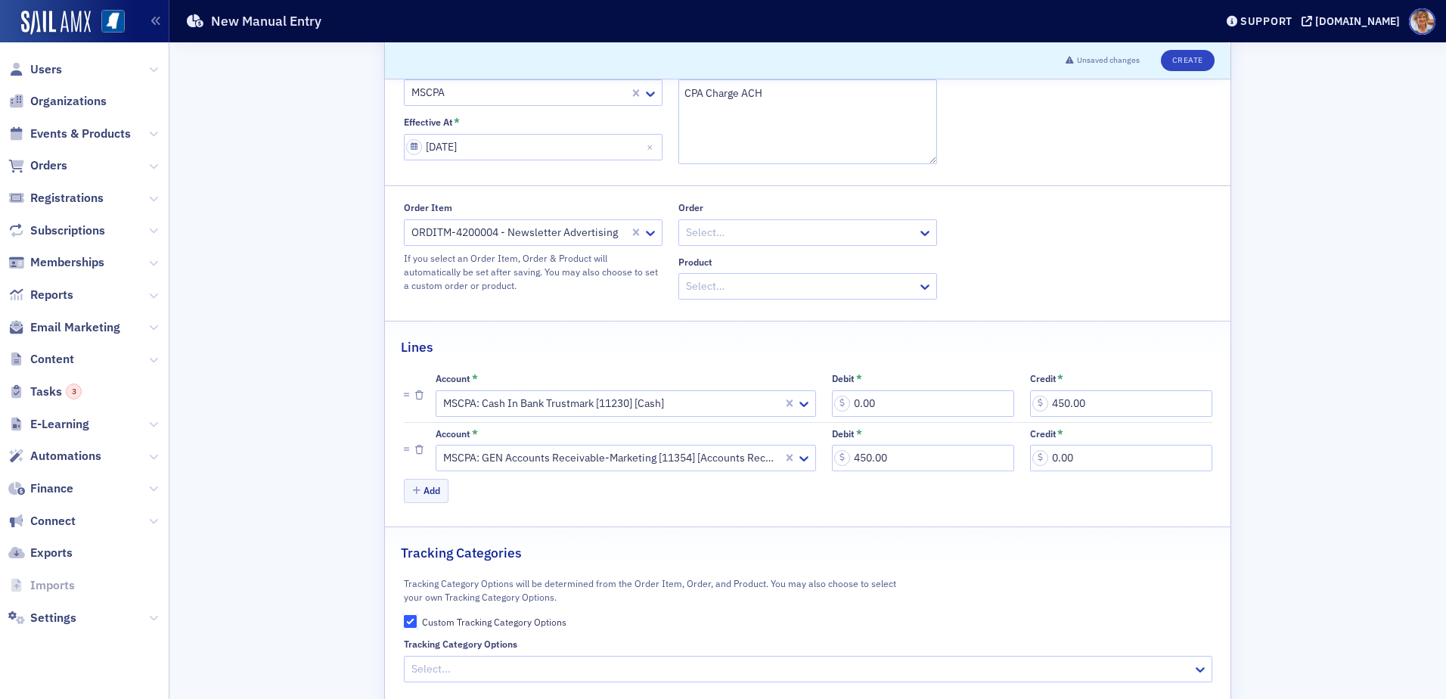
scroll to position [76, 0]
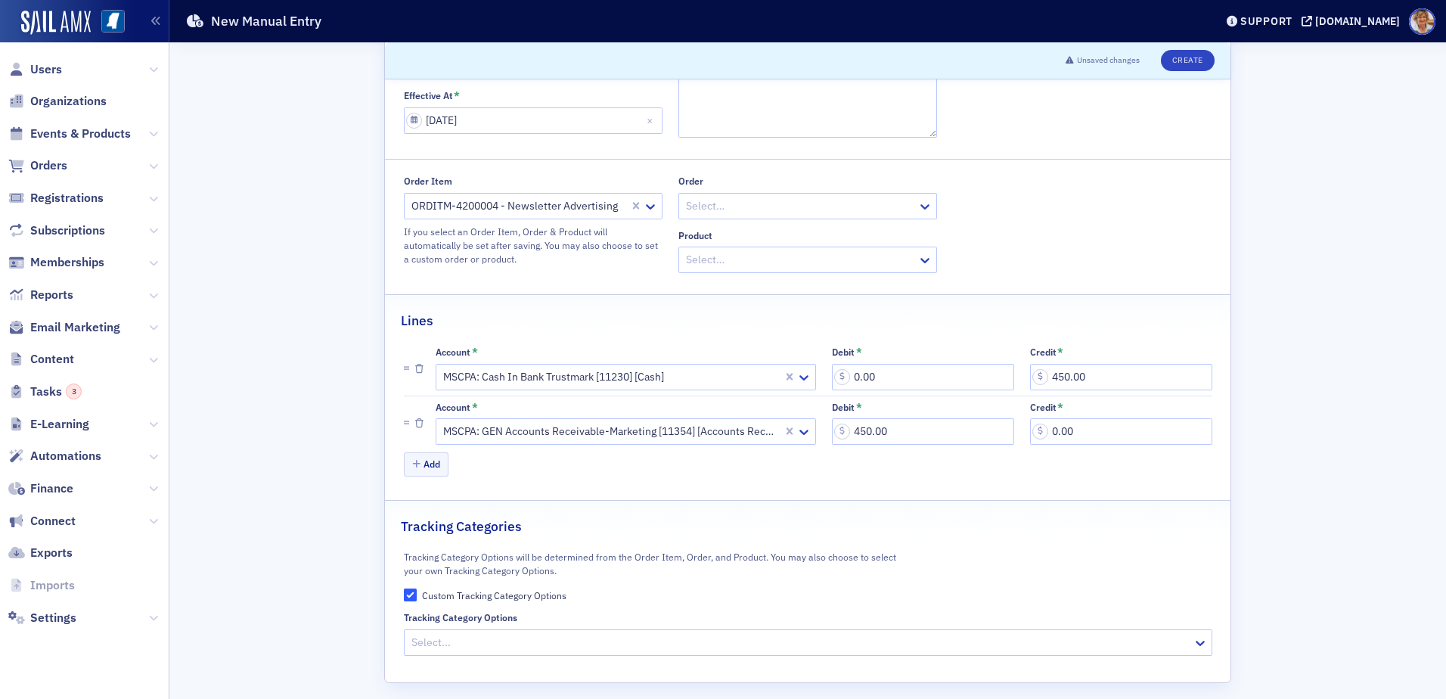
click at [414, 644] on div at bounding box center [800, 642] width 781 height 19
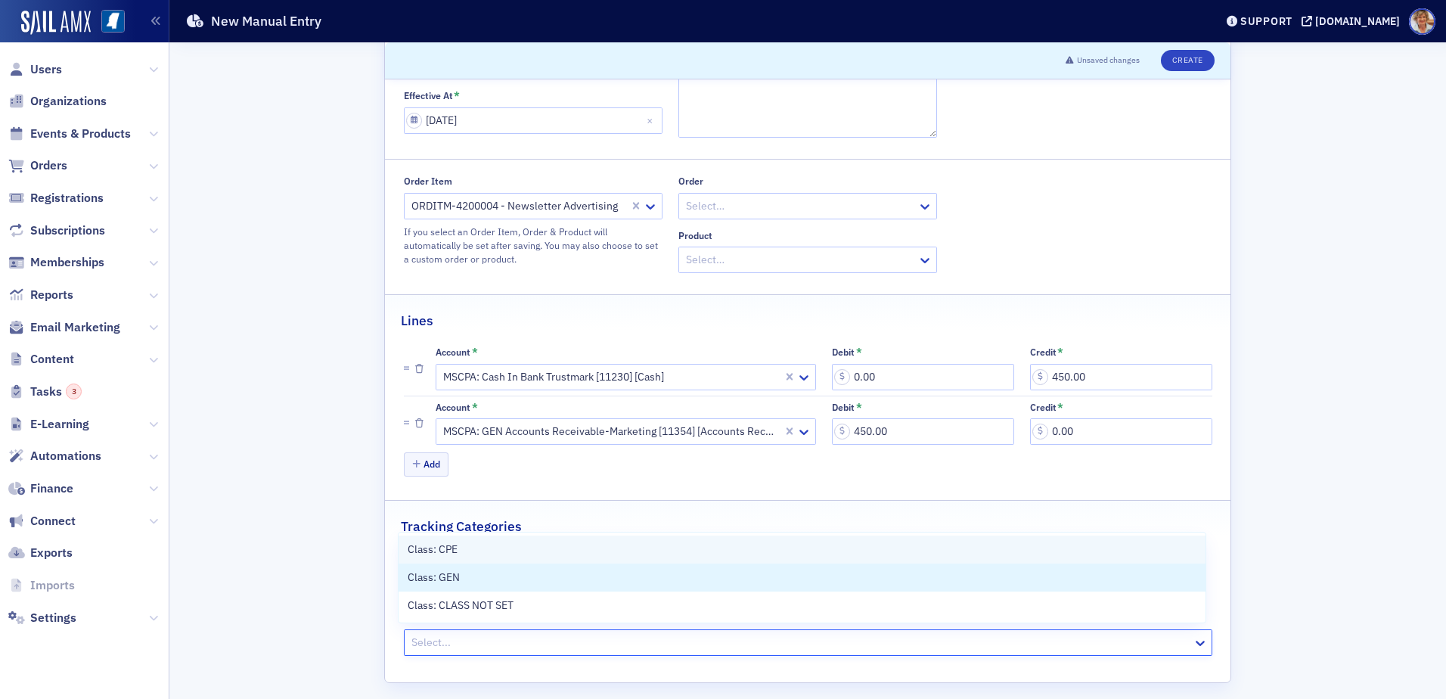
click at [432, 579] on span "Class: GEN" at bounding box center [434, 577] width 52 height 16
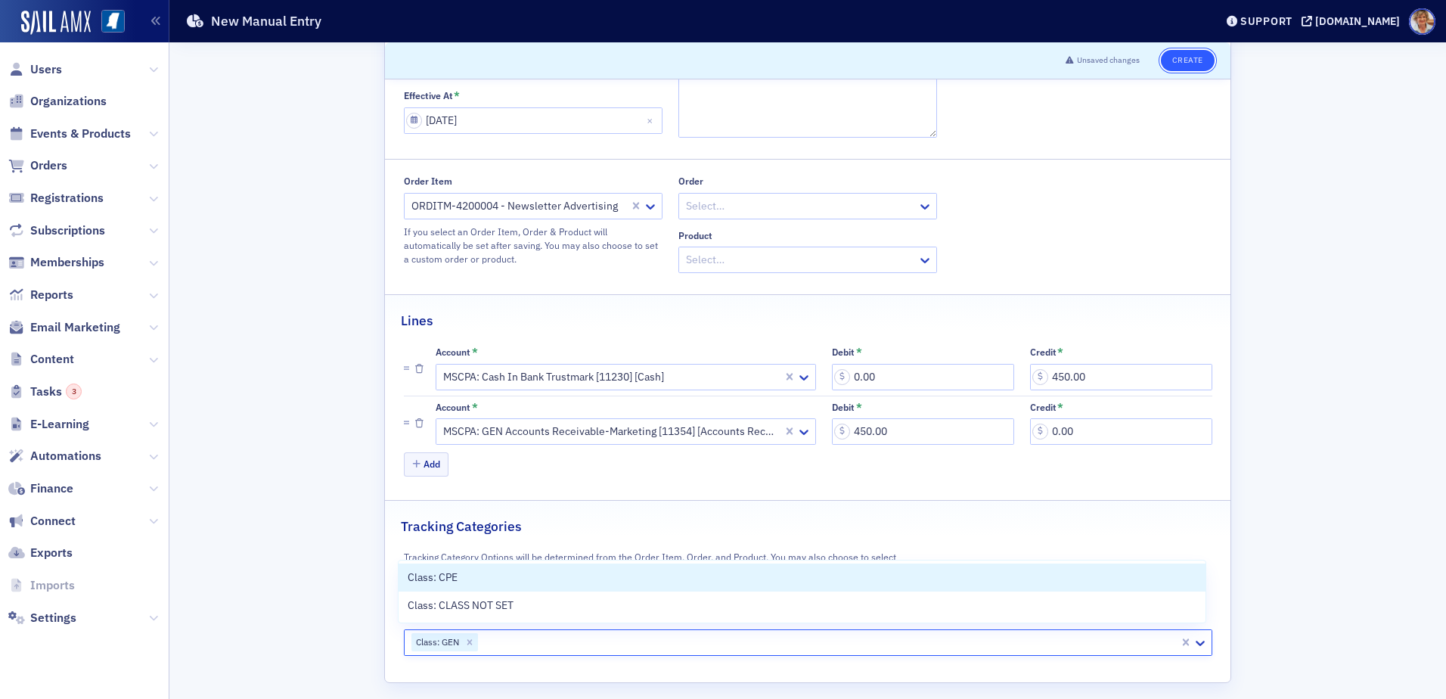
click at [1167, 62] on button "Create" at bounding box center [1188, 60] width 54 height 21
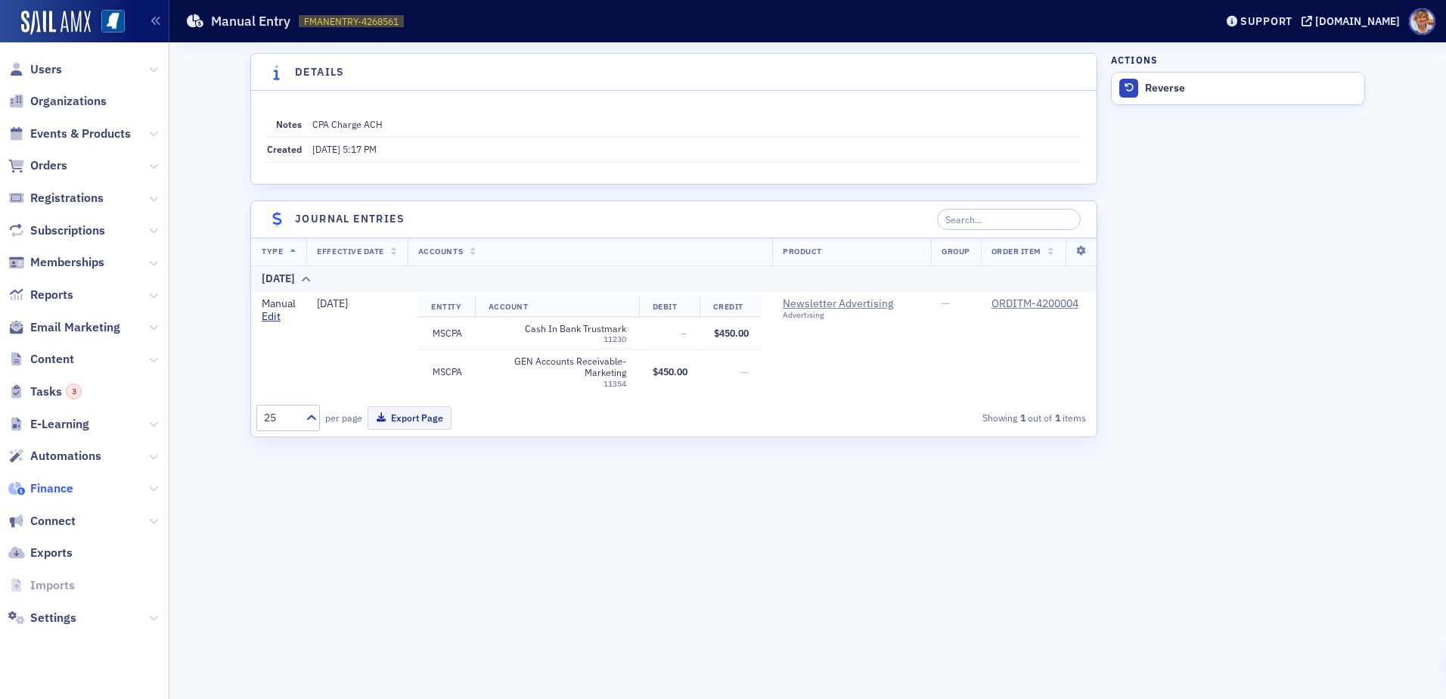
click at [67, 484] on span "Finance" at bounding box center [51, 488] width 43 height 17
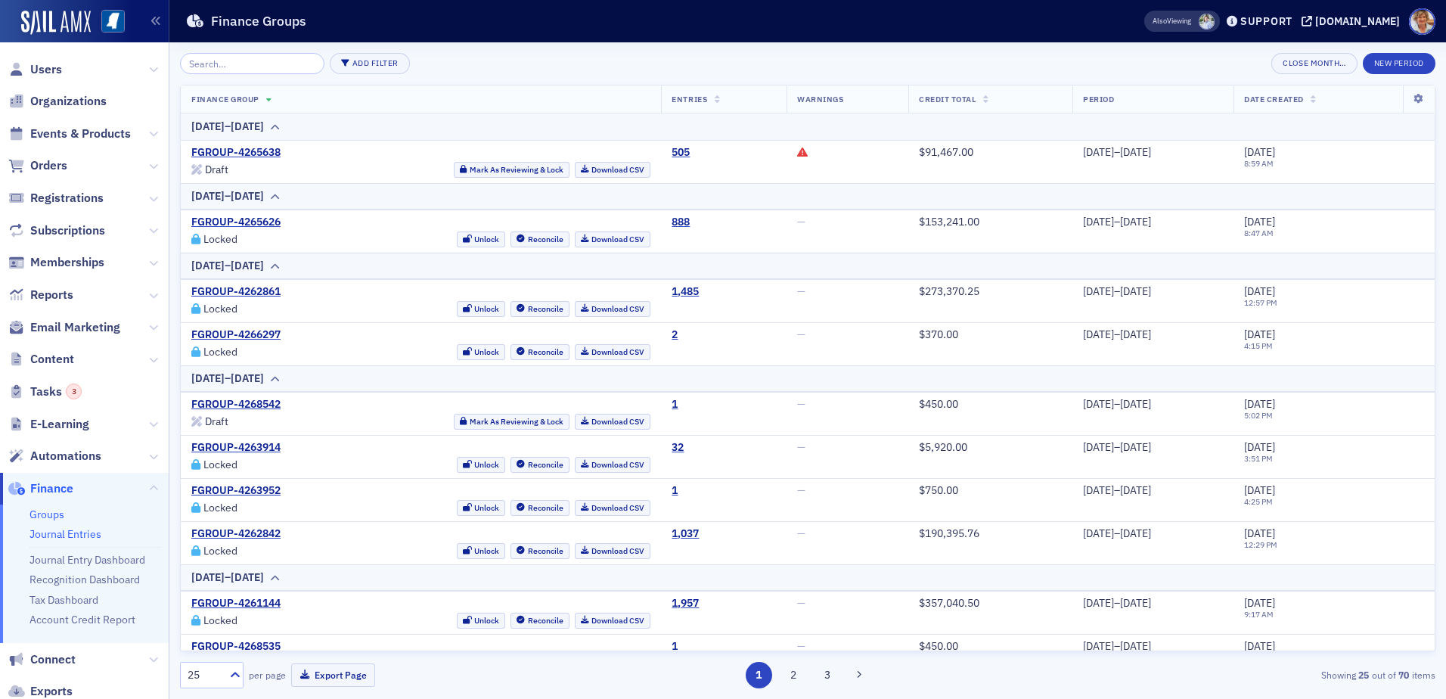
click at [57, 539] on link "Journal Entries" at bounding box center [65, 534] width 72 height 14
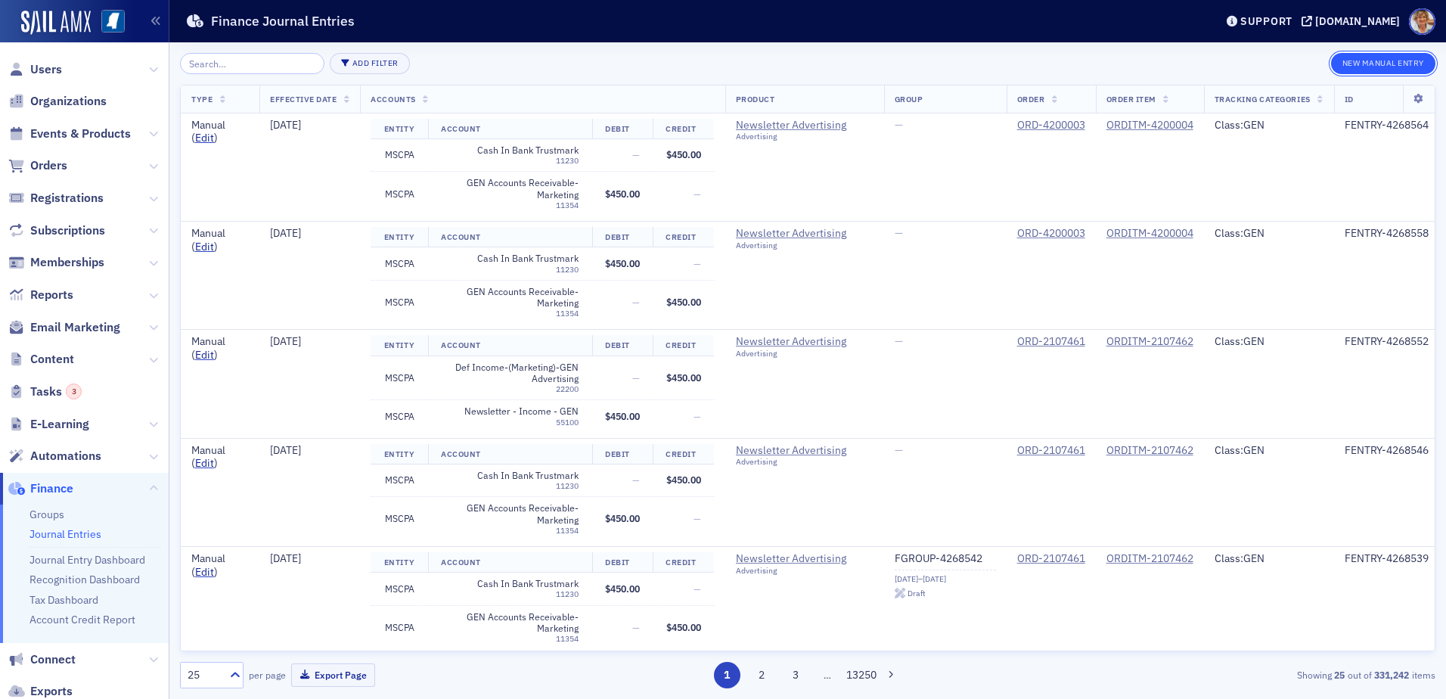
click at [1375, 66] on button "New Manual Entry" at bounding box center [1383, 63] width 104 height 21
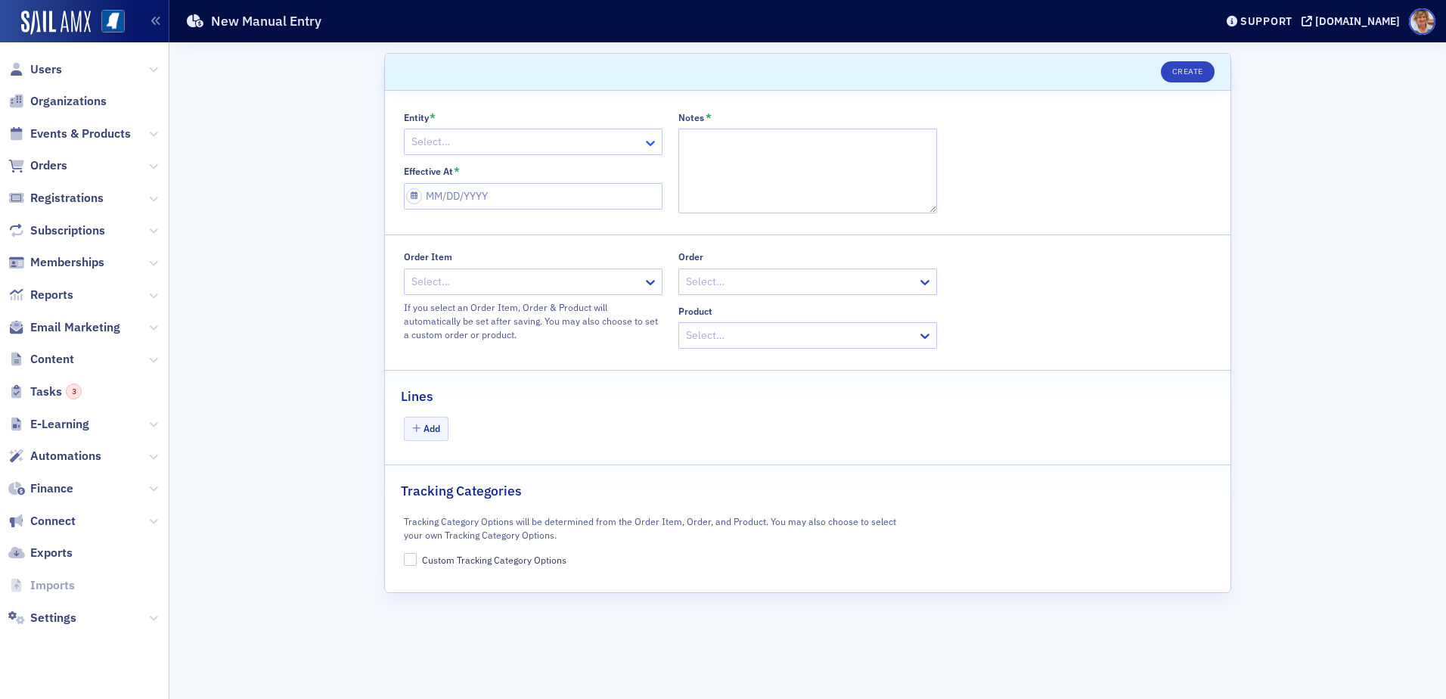
click at [650, 137] on icon at bounding box center [650, 142] width 15 height 15
click at [431, 198] on span "MSCPA" at bounding box center [430, 203] width 33 height 16
select select "8"
select select "2025"
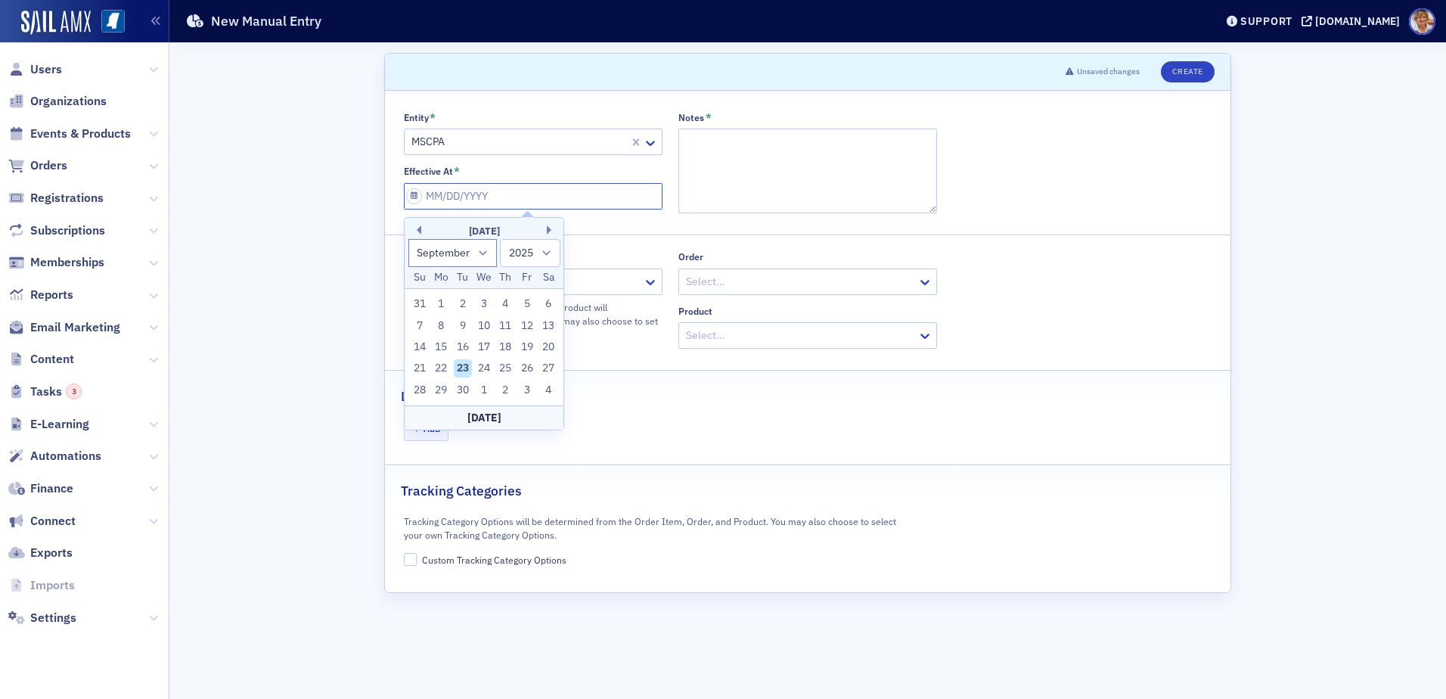
click at [514, 202] on input "Effective At *" at bounding box center [533, 196] width 259 height 26
click at [420, 230] on button "Previous Month" at bounding box center [416, 229] width 9 height 9
select select "7"
click at [514, 347] on div "14" at bounding box center [506, 347] width 18 height 18
type input "[DATE]"
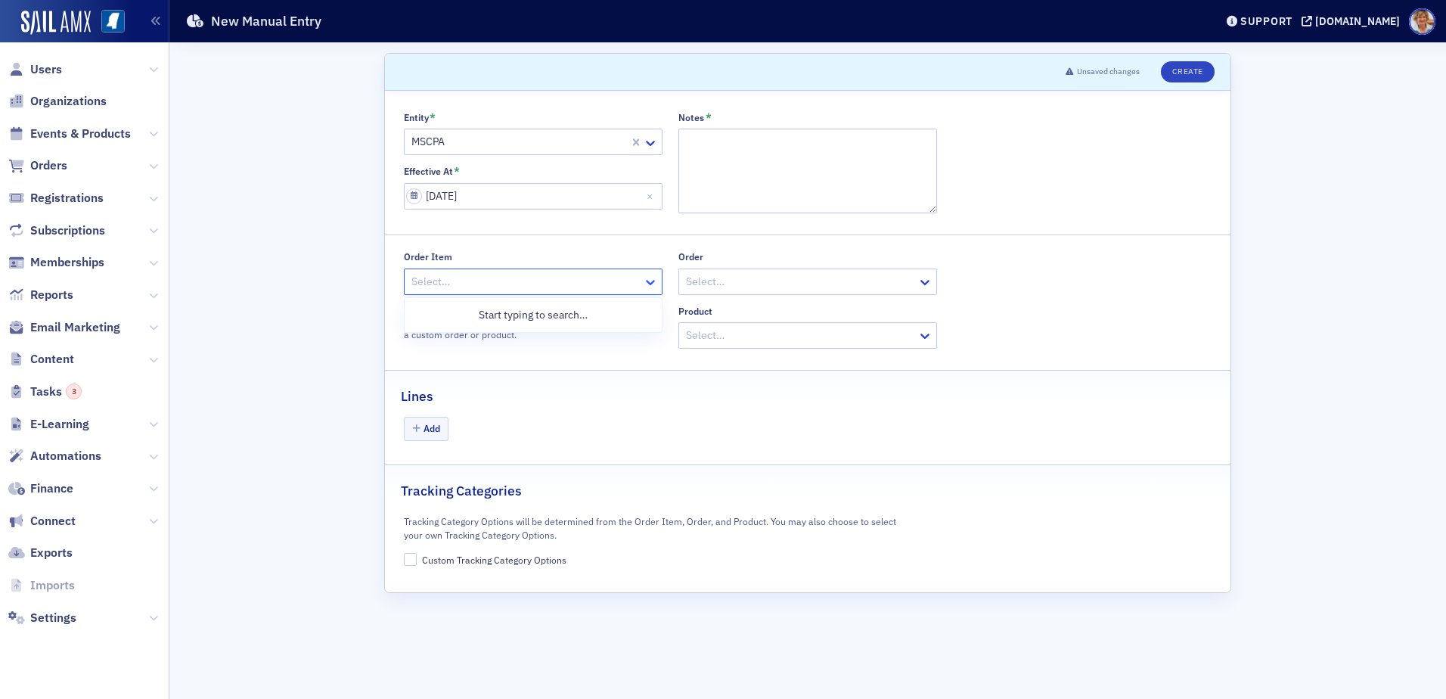
click at [646, 280] on icon at bounding box center [650, 282] width 15 height 15
type input "4"
type input "4244428"
click at [434, 427] on button "Add" at bounding box center [426, 428] width 45 height 23
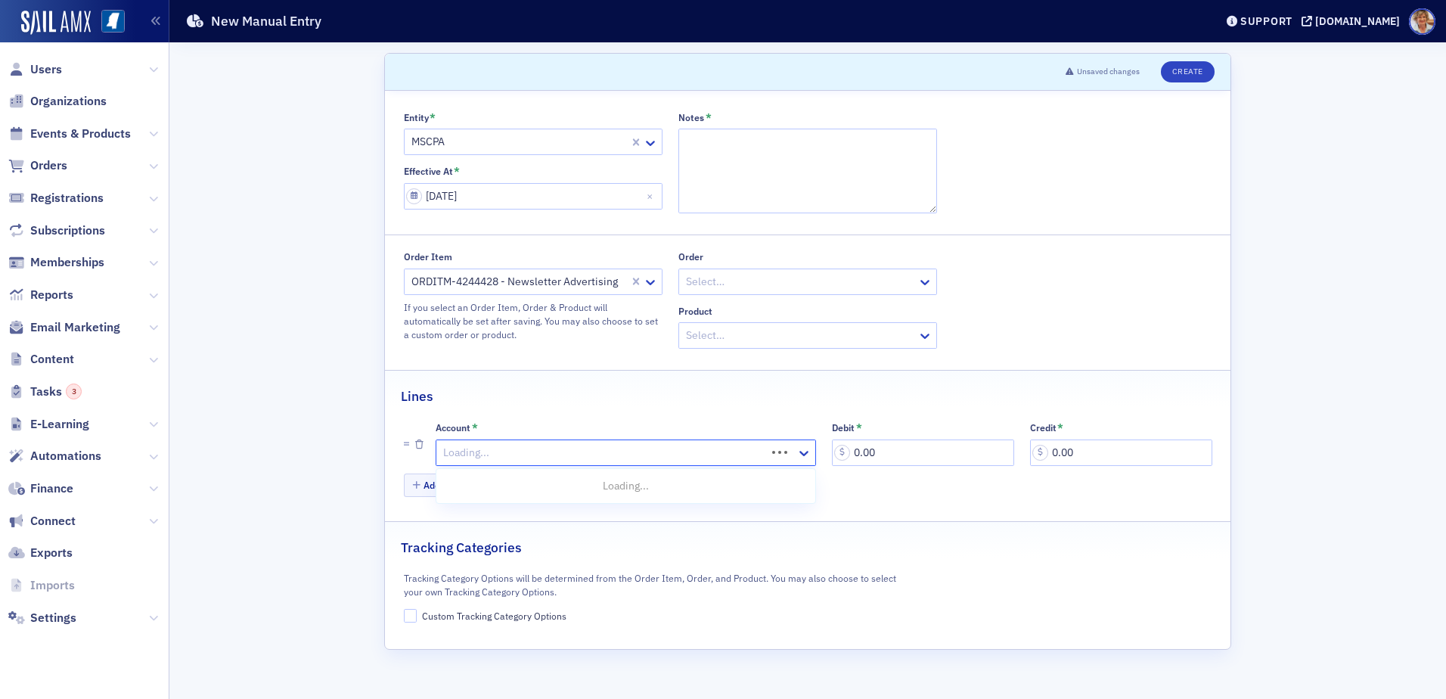
click at [718, 445] on div at bounding box center [603, 452] width 323 height 19
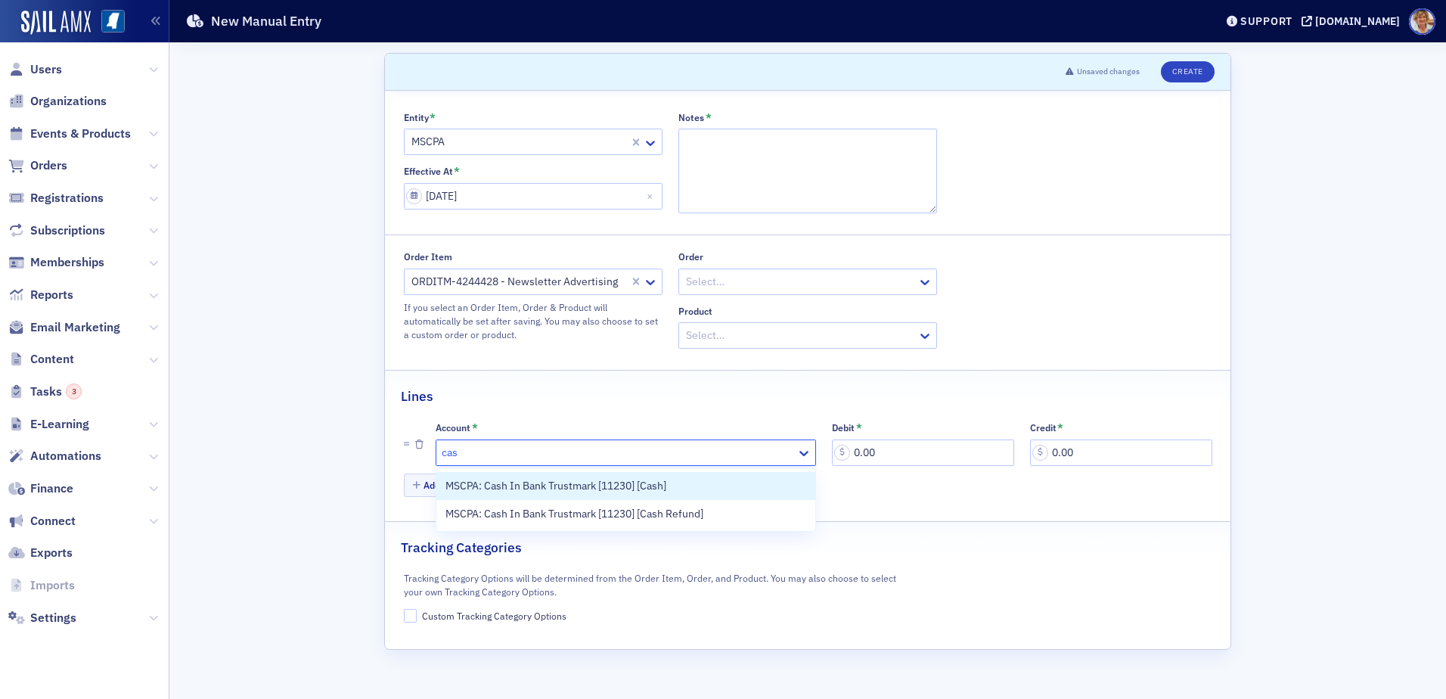
type input "cash"
click at [641, 485] on span "MSCPA: Cash In Bank Trustmark [11230] [Cash]" at bounding box center [555, 486] width 221 height 16
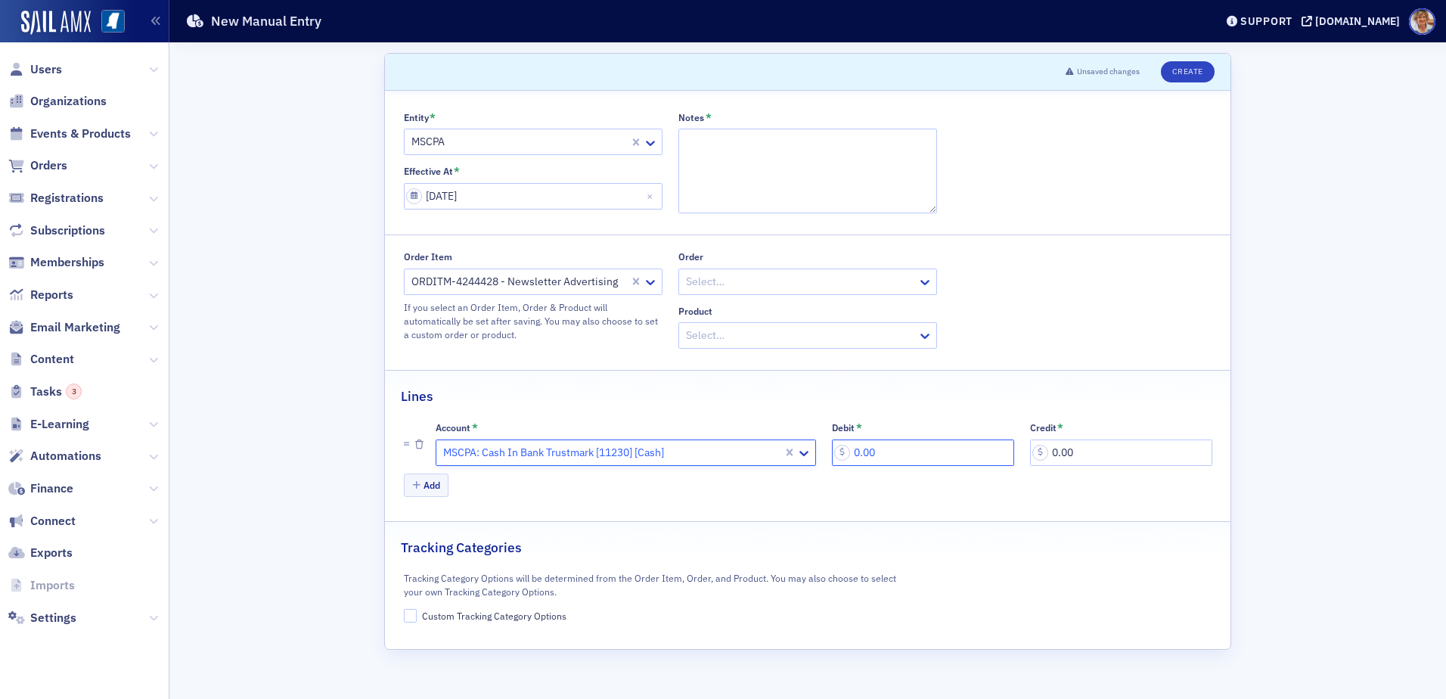
click at [908, 446] on input "0.00" at bounding box center [923, 452] width 182 height 26
type input "450.00"
click at [428, 487] on button "Add" at bounding box center [426, 484] width 45 height 23
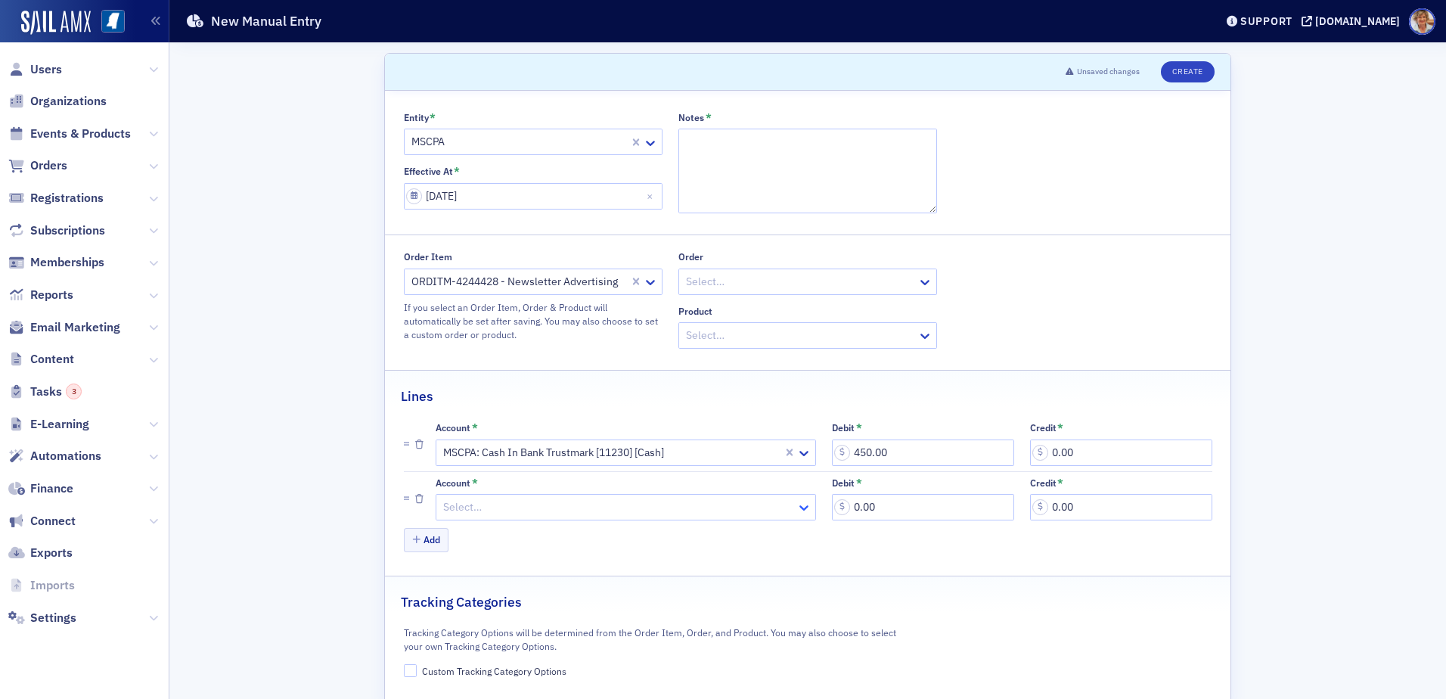
click at [802, 510] on icon at bounding box center [803, 507] width 15 height 15
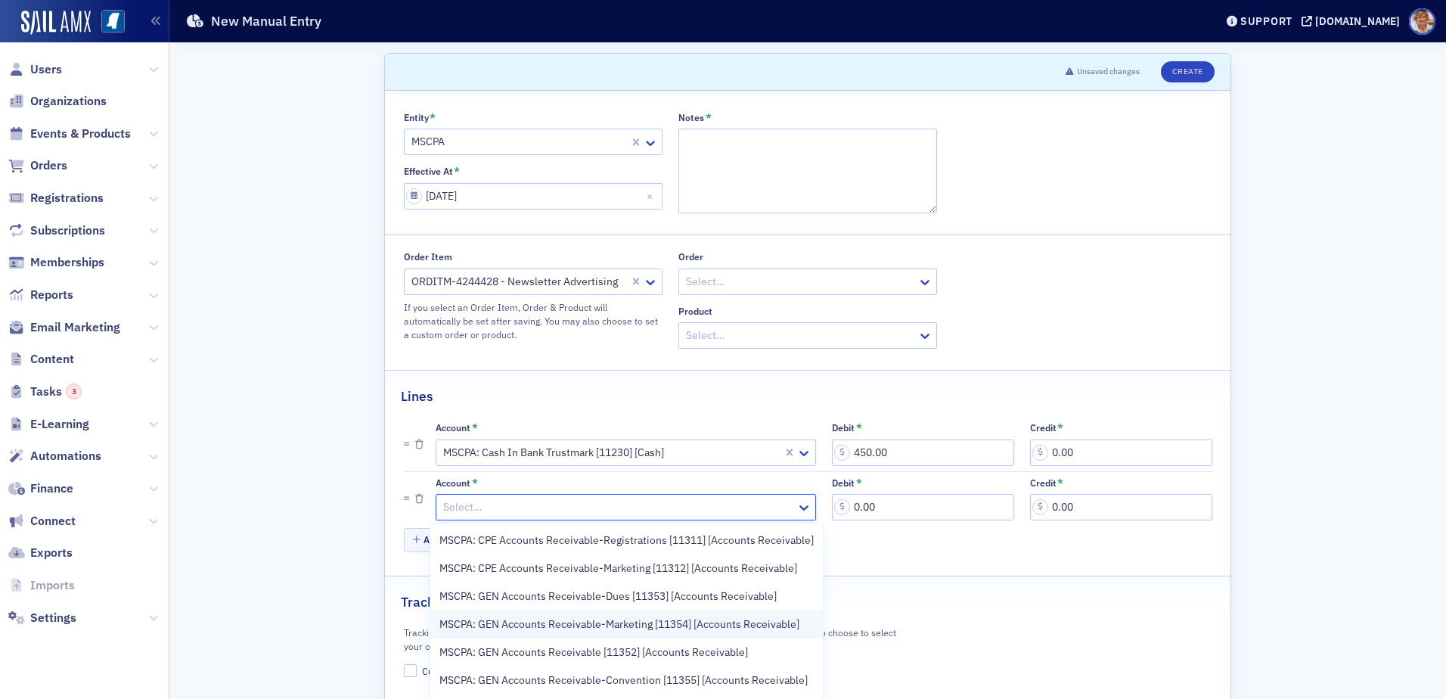
click at [619, 620] on span "MSCPA: GEN Accounts Receivable-Marketing [11354] [Accounts Receivable]" at bounding box center [619, 624] width 360 height 16
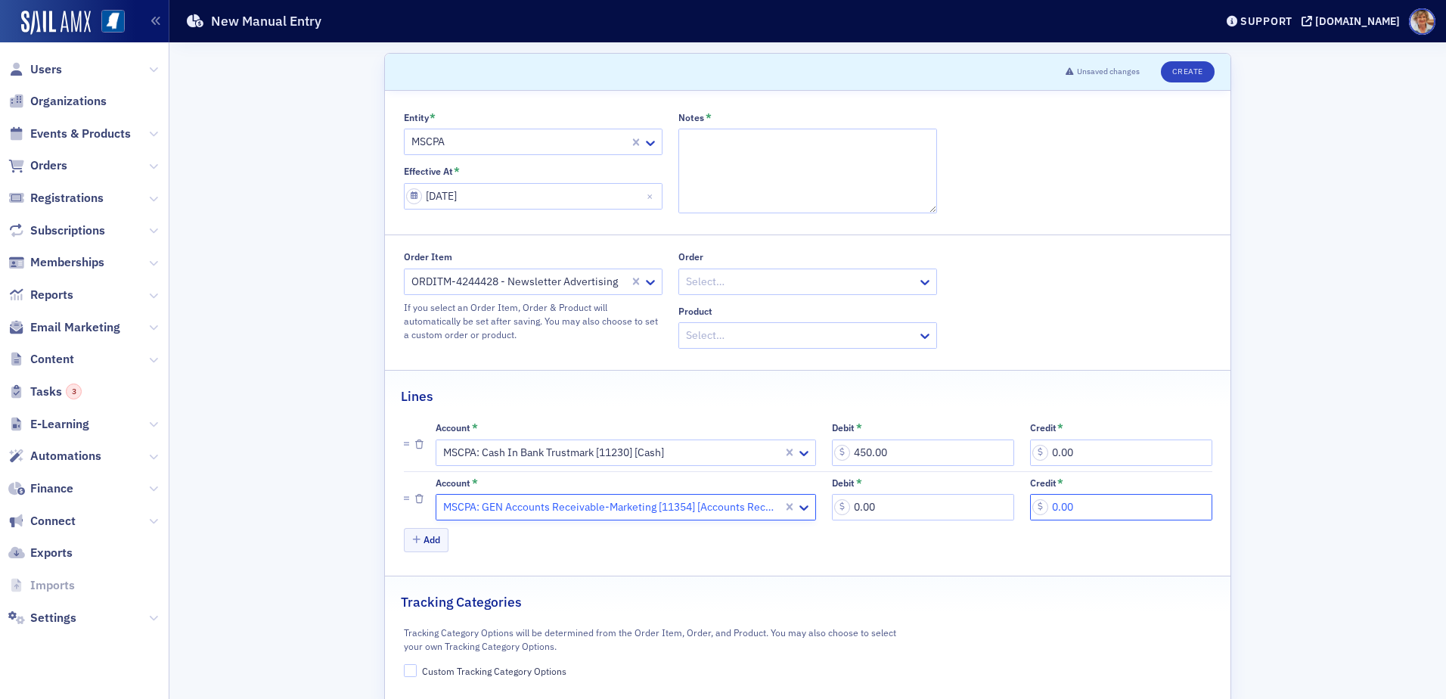
click at [1087, 507] on input "0.00" at bounding box center [1121, 507] width 182 height 26
type input "450.00"
click at [406, 671] on input "Custom Tracking Category Options" at bounding box center [411, 671] width 14 height 14
checkbox input "true"
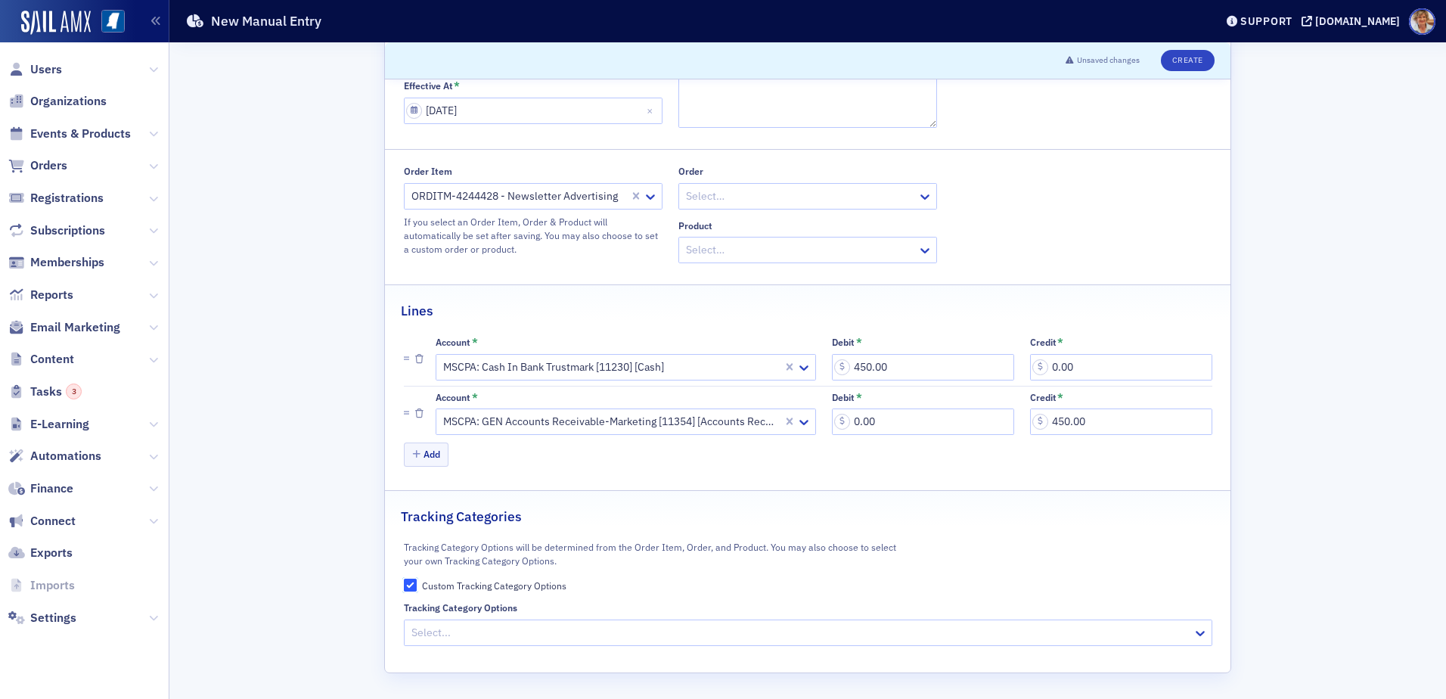
scroll to position [86, 0]
click at [437, 630] on div at bounding box center [800, 631] width 781 height 19
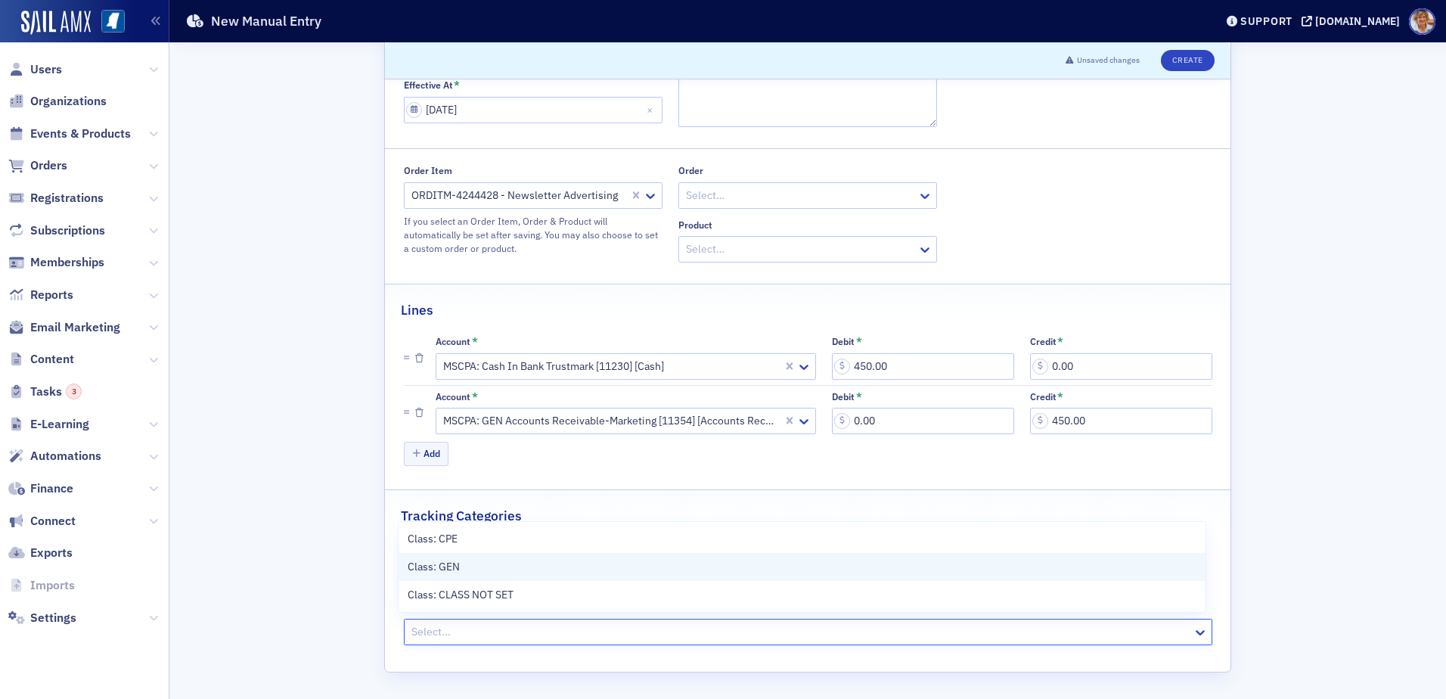
click at [430, 566] on span "Class: GEN" at bounding box center [434, 567] width 52 height 16
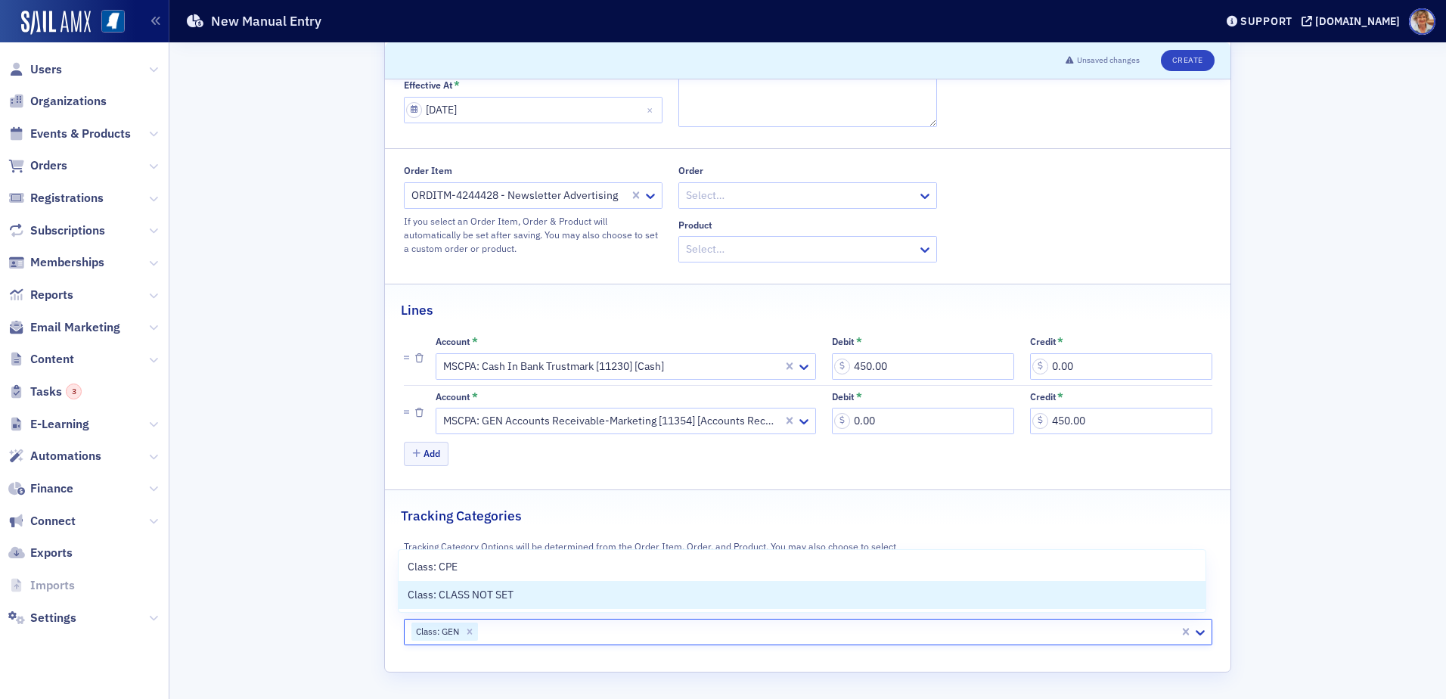
scroll to position [0, 0]
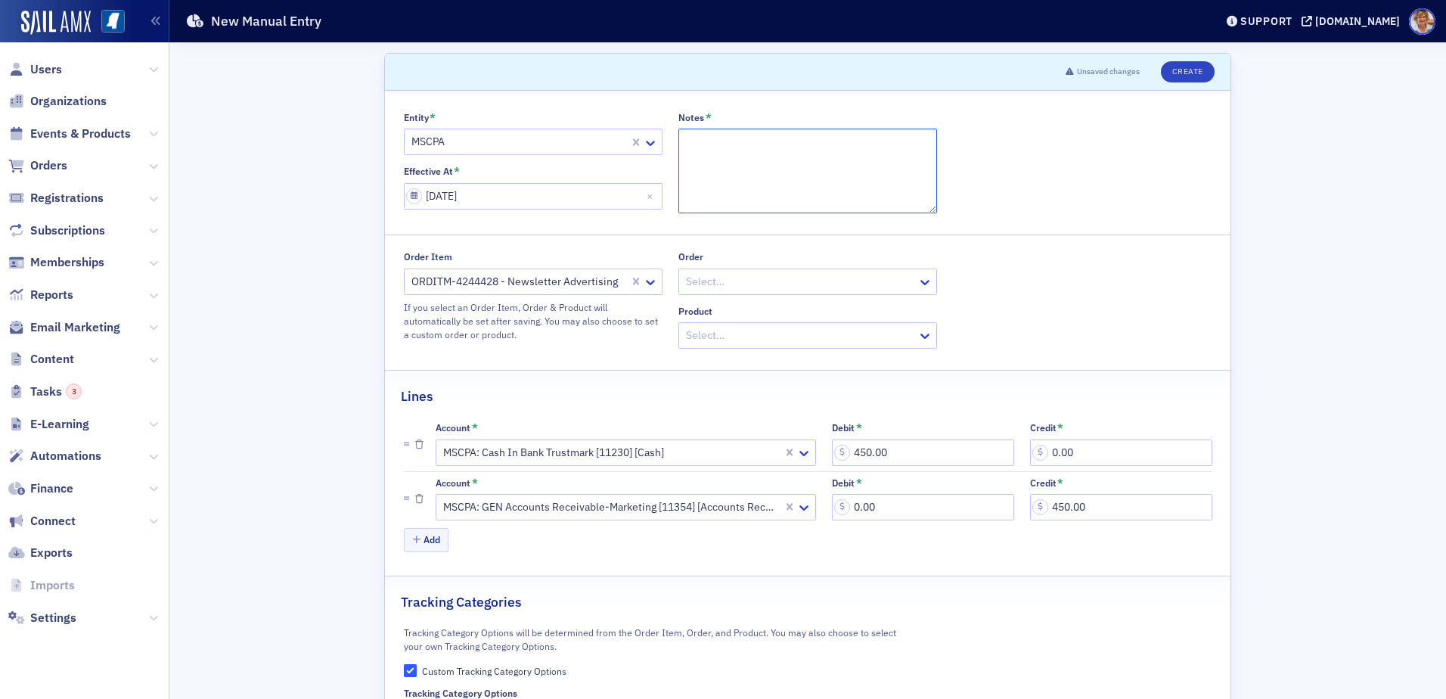
click at [752, 143] on textarea "Notes *" at bounding box center [807, 171] width 259 height 85
type textarea "CPA Charge ACH"
click at [1189, 78] on button "Create" at bounding box center [1188, 71] width 54 height 21
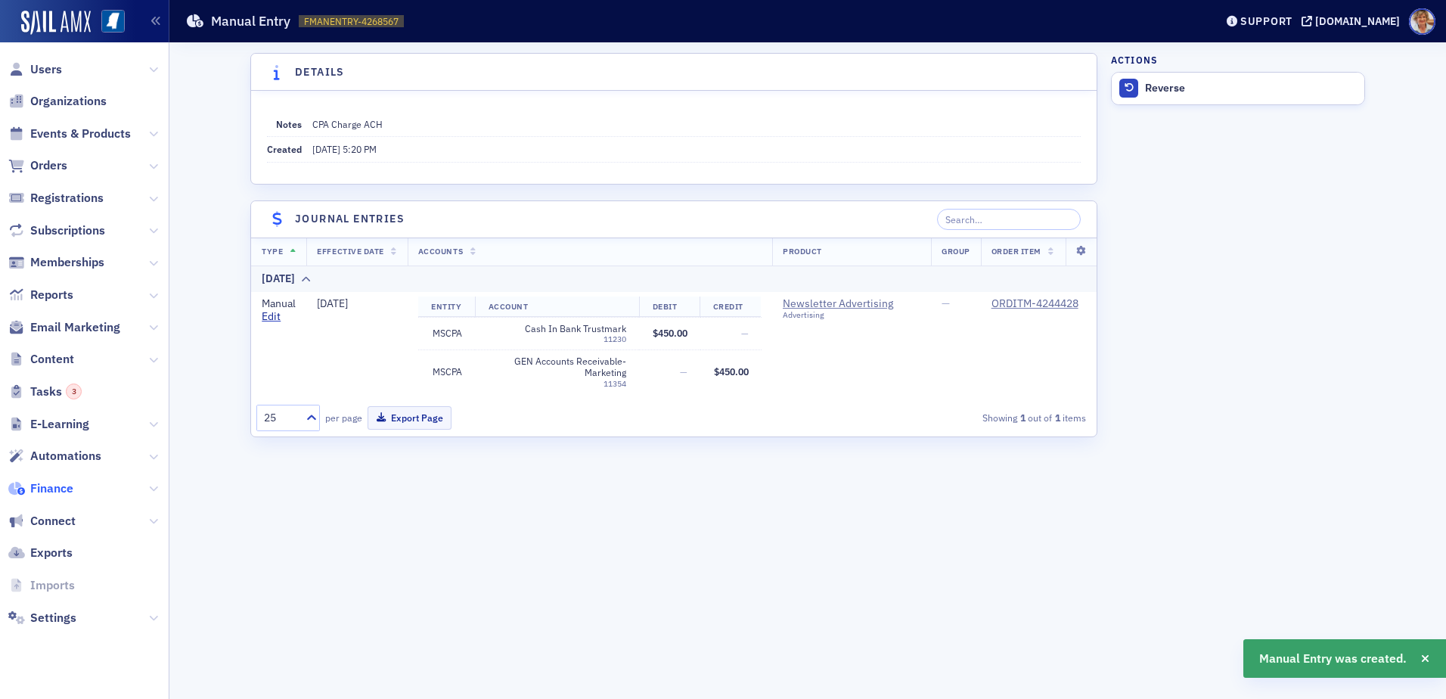
click at [54, 491] on span "Finance" at bounding box center [51, 488] width 43 height 17
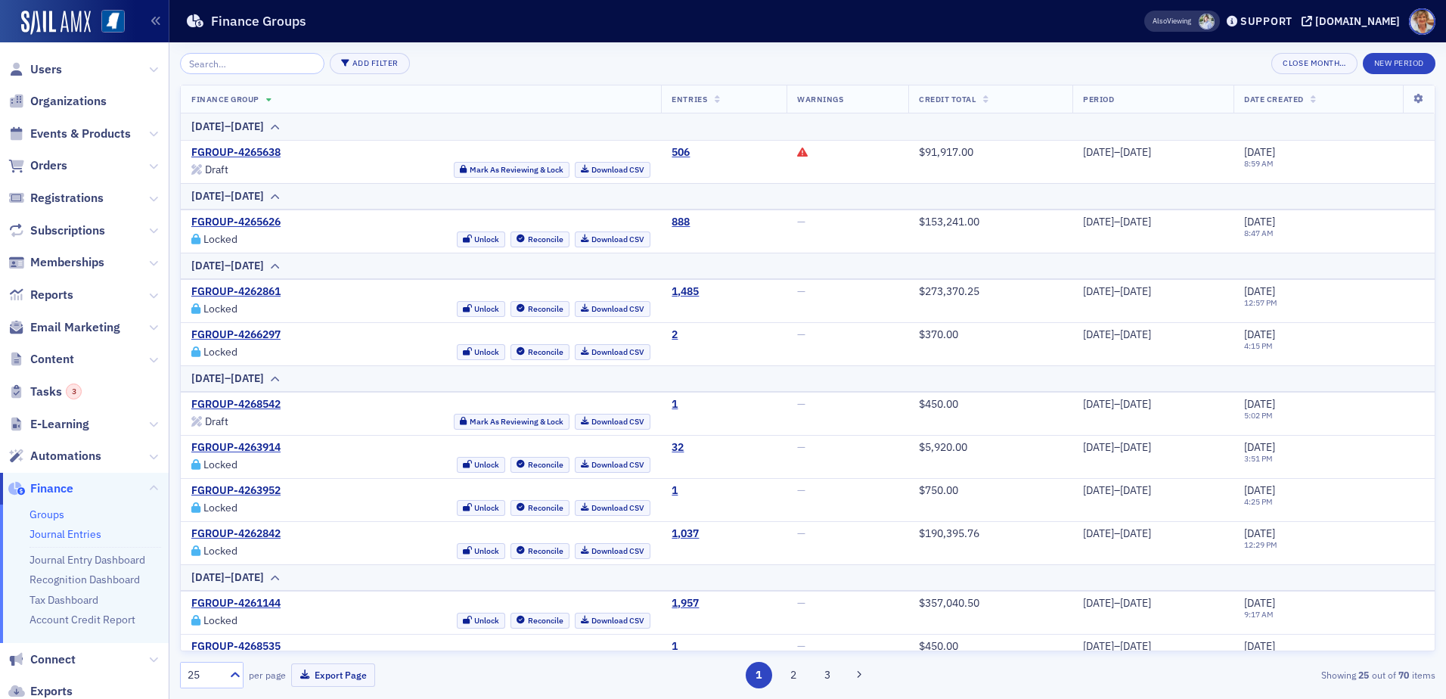
click at [51, 535] on link "Journal Entries" at bounding box center [65, 534] width 72 height 14
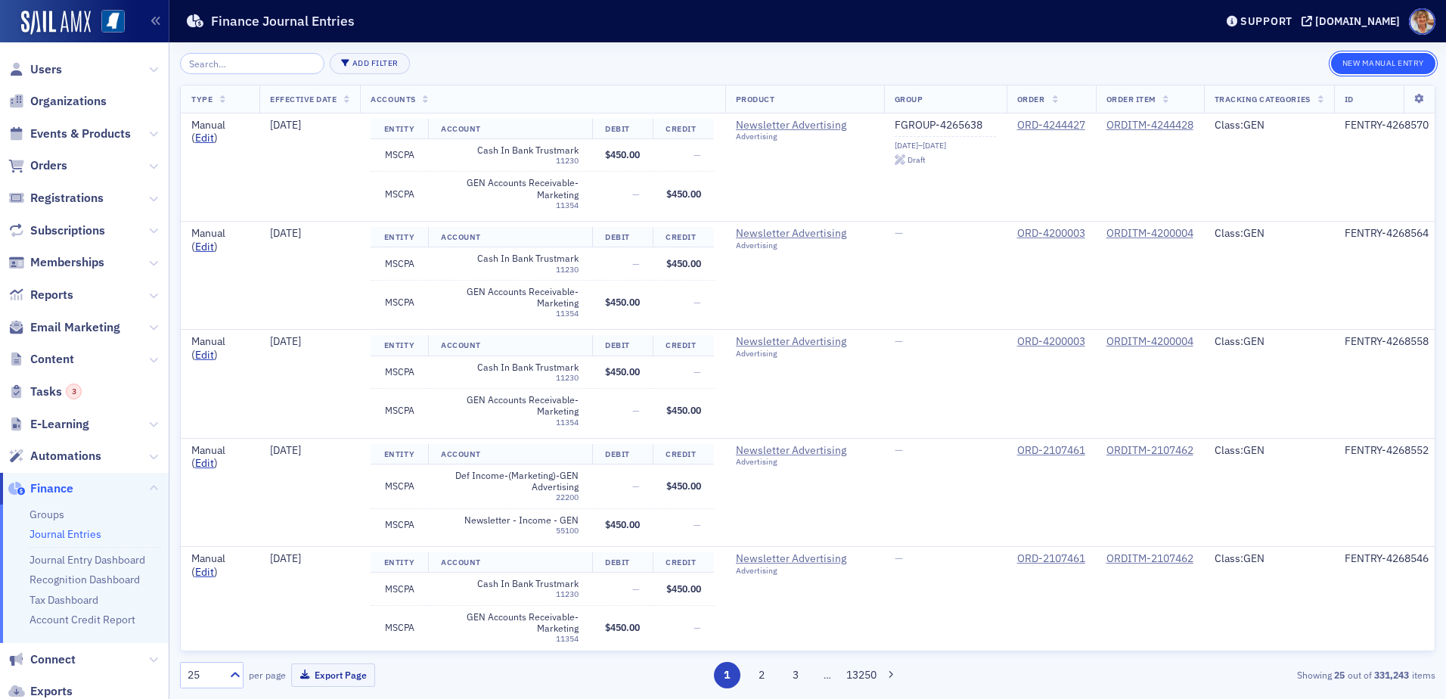
click at [1361, 64] on button "New Manual Entry" at bounding box center [1383, 63] width 104 height 21
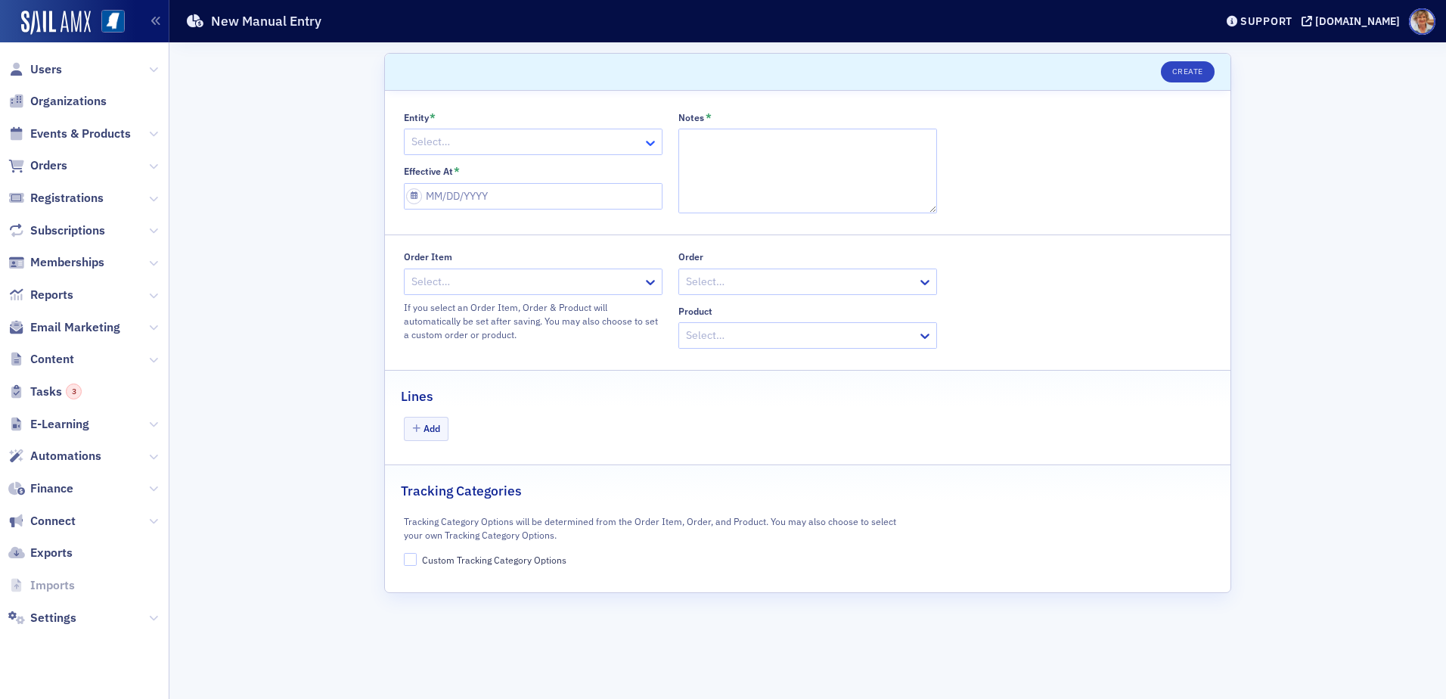
click at [649, 144] on icon at bounding box center [650, 143] width 9 height 5
click at [474, 199] on div "MSCPA" at bounding box center [533, 203] width 239 height 16
click at [753, 138] on textarea "Notes *" at bounding box center [807, 171] width 259 height 85
type textarea "CPA Charge ACH"
click at [588, 197] on input "Effective At *" at bounding box center [533, 196] width 259 height 26
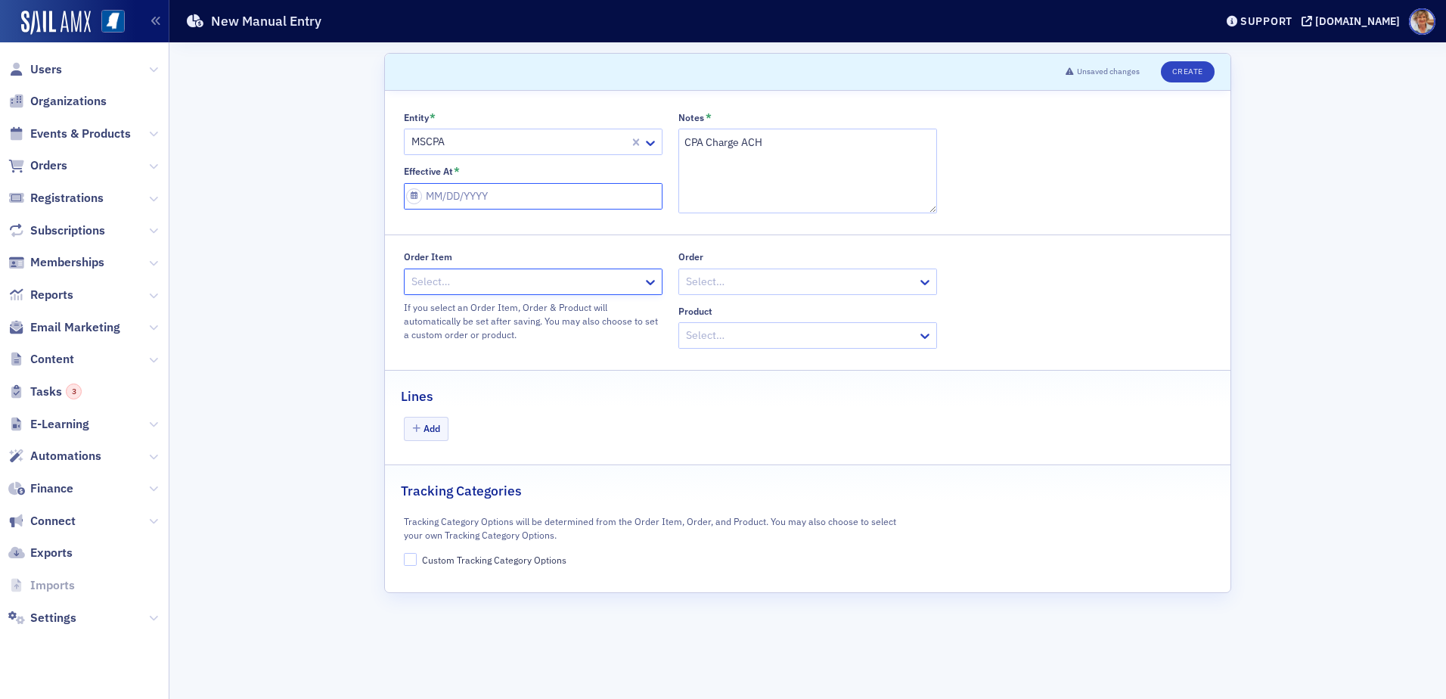
select select "8"
select select "2025"
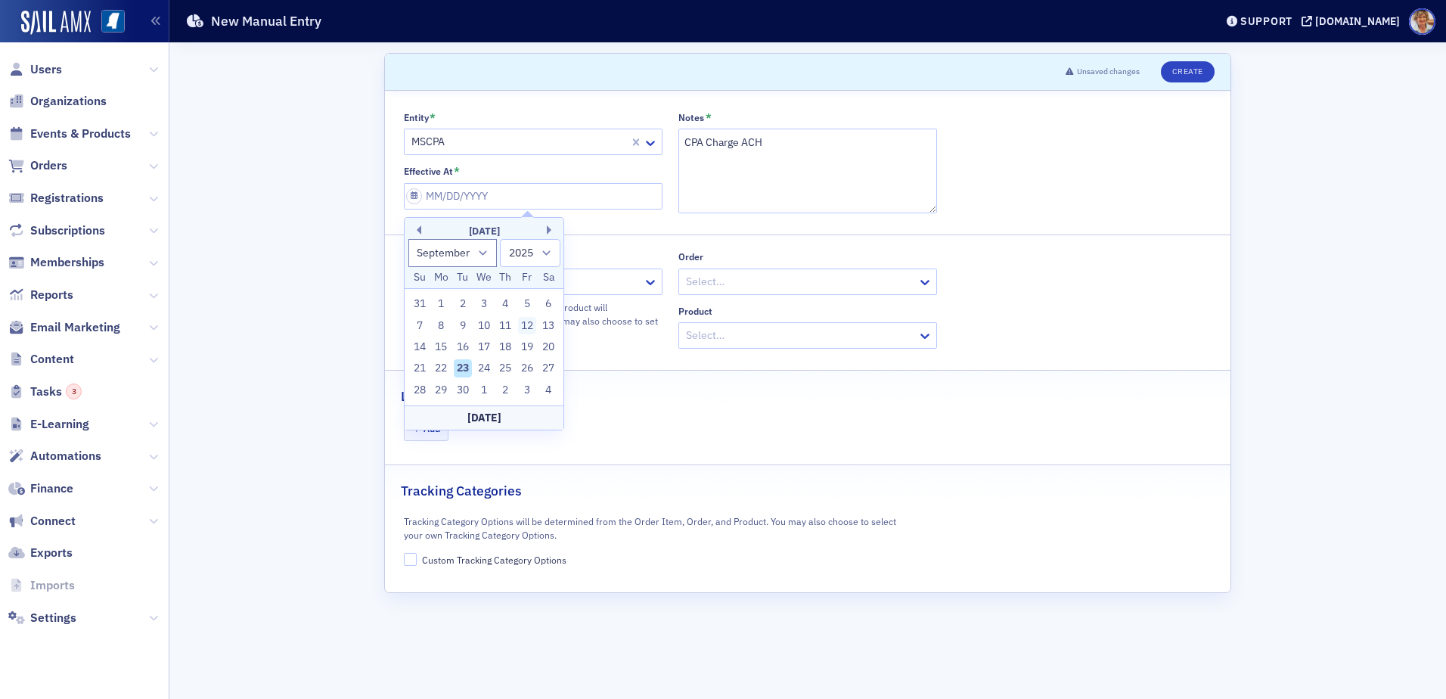
click at [529, 327] on div "12" at bounding box center [527, 326] width 18 height 18
type input "[DATE]"
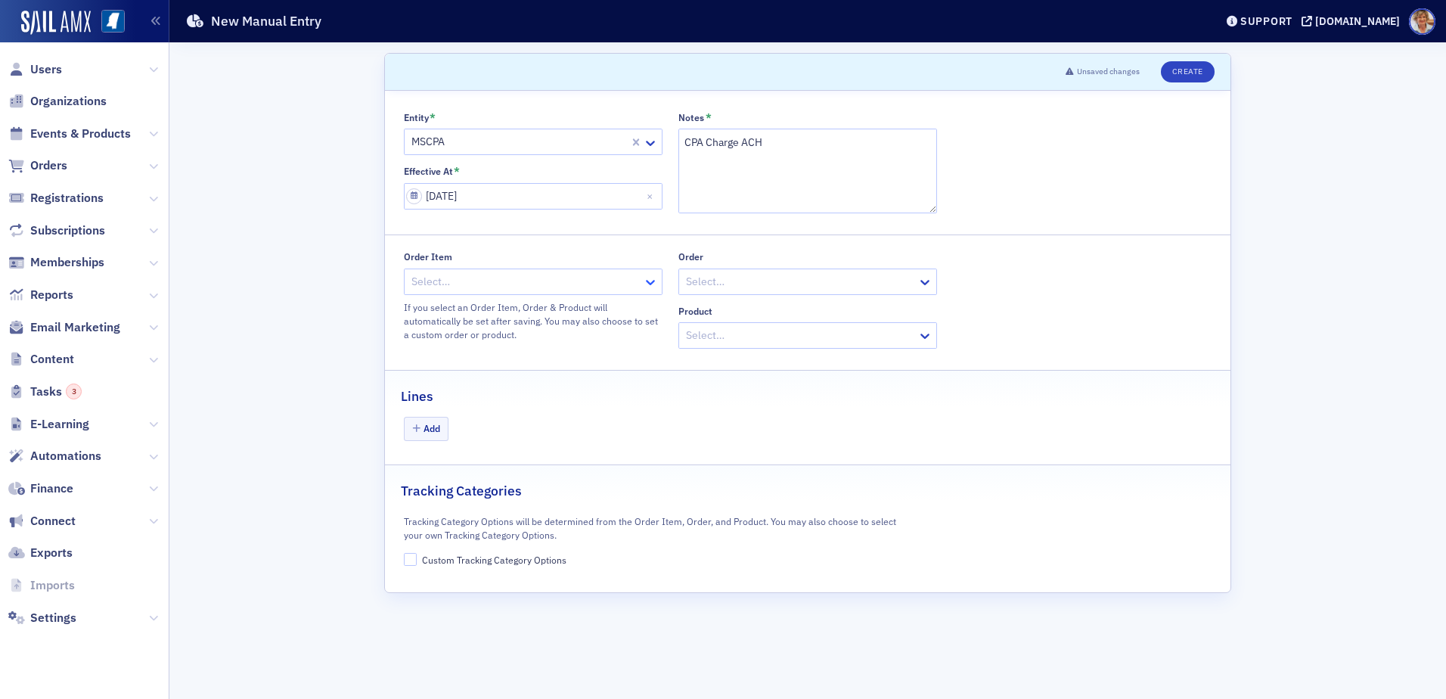
click at [654, 283] on icon at bounding box center [650, 282] width 15 height 15
click at [559, 278] on div at bounding box center [525, 281] width 231 height 19
type input "4244428"
click at [424, 426] on button "Add" at bounding box center [426, 428] width 45 height 23
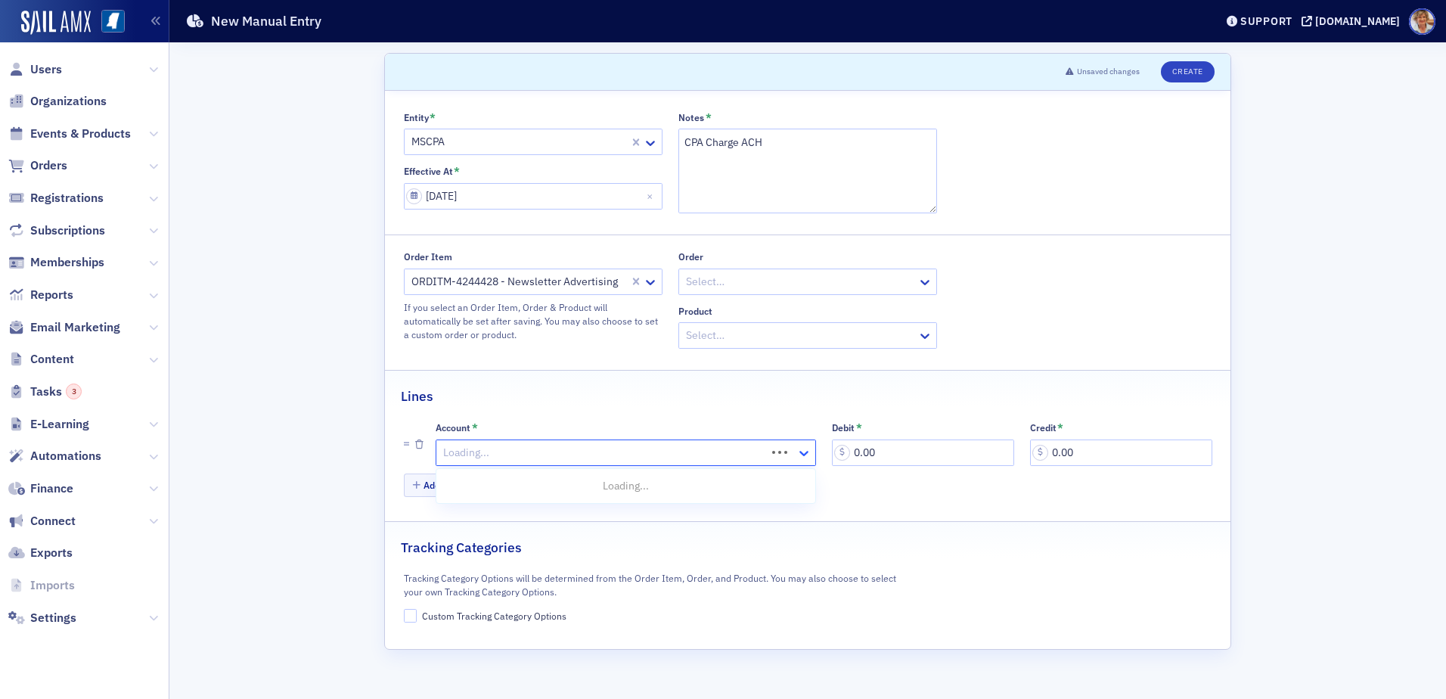
click at [802, 453] on icon at bounding box center [803, 453] width 9 height 5
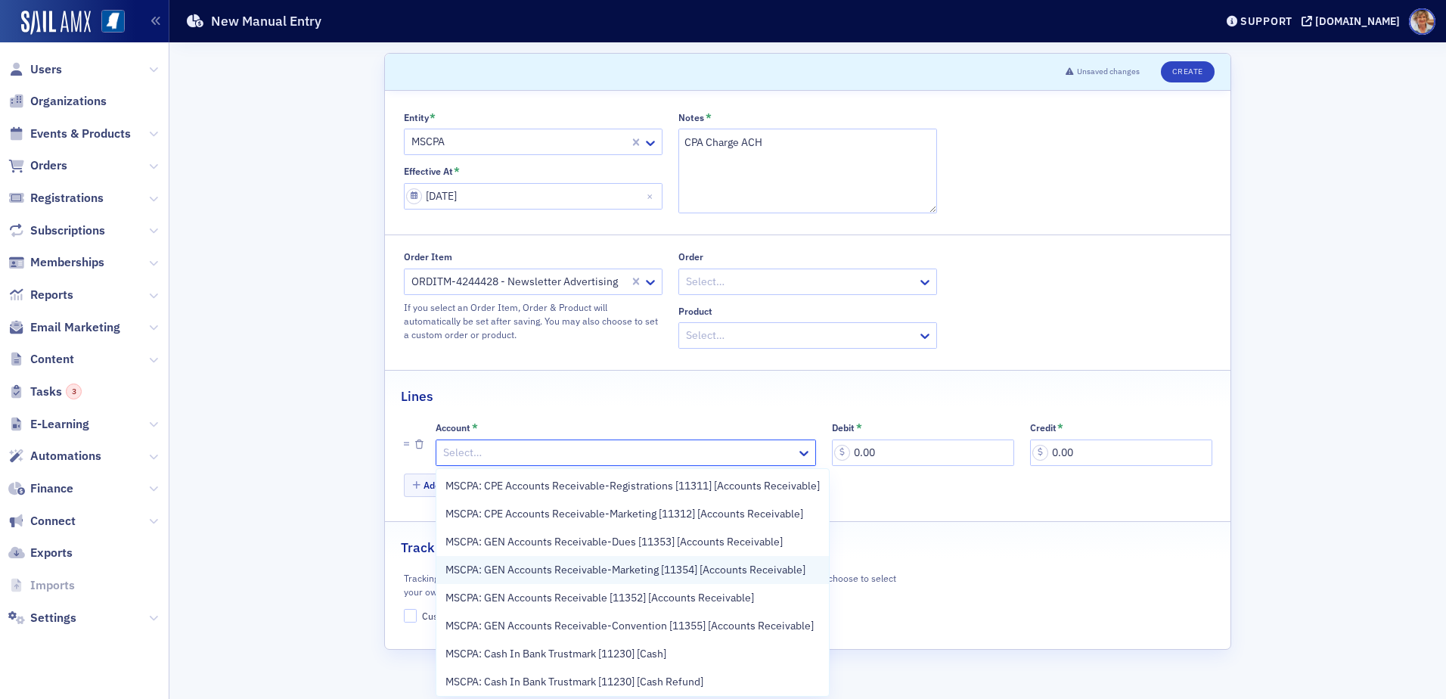
click at [640, 566] on span "MSCPA: GEN Accounts Receivable-Marketing [11354] [Accounts Receivable]" at bounding box center [625, 570] width 360 height 16
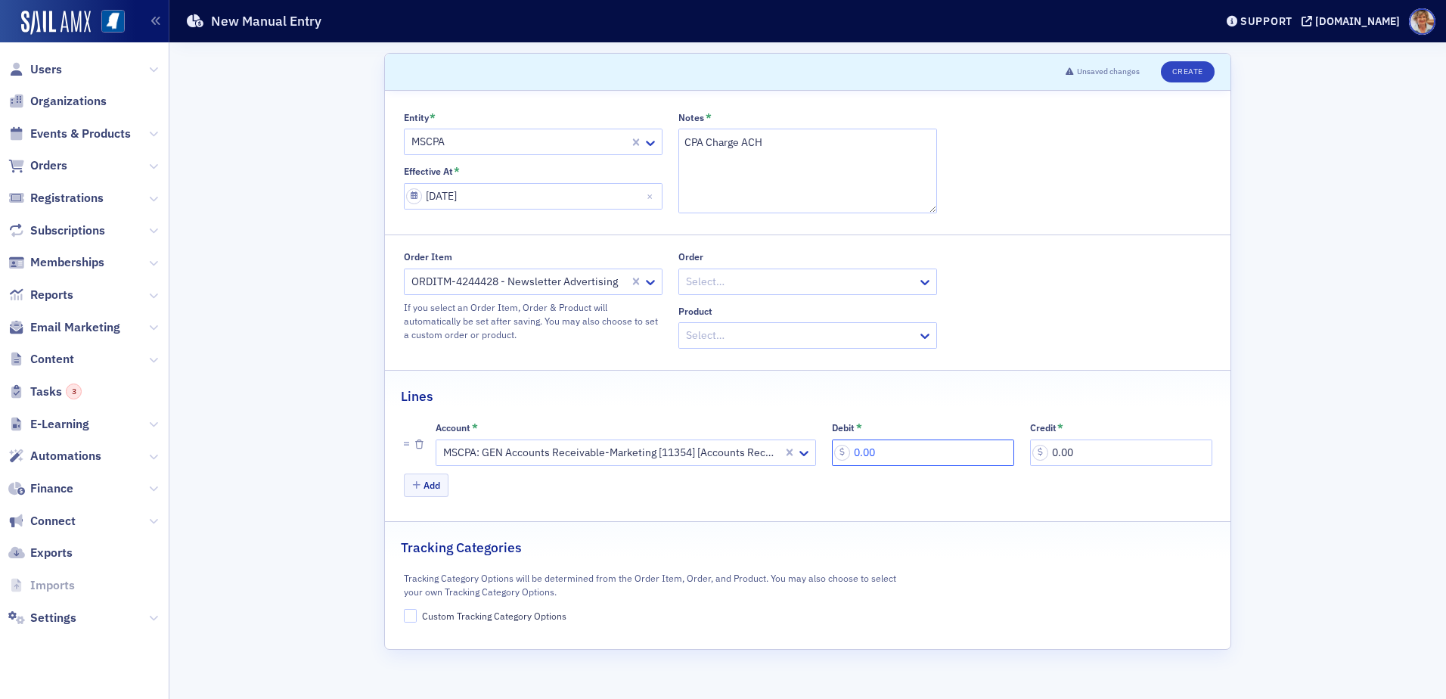
click at [898, 453] on input "0.00" at bounding box center [923, 452] width 182 height 26
click at [889, 458] on input "0.00" at bounding box center [923, 452] width 182 height 26
type input "450.00"
click at [414, 486] on icon "button" at bounding box center [416, 485] width 8 height 9
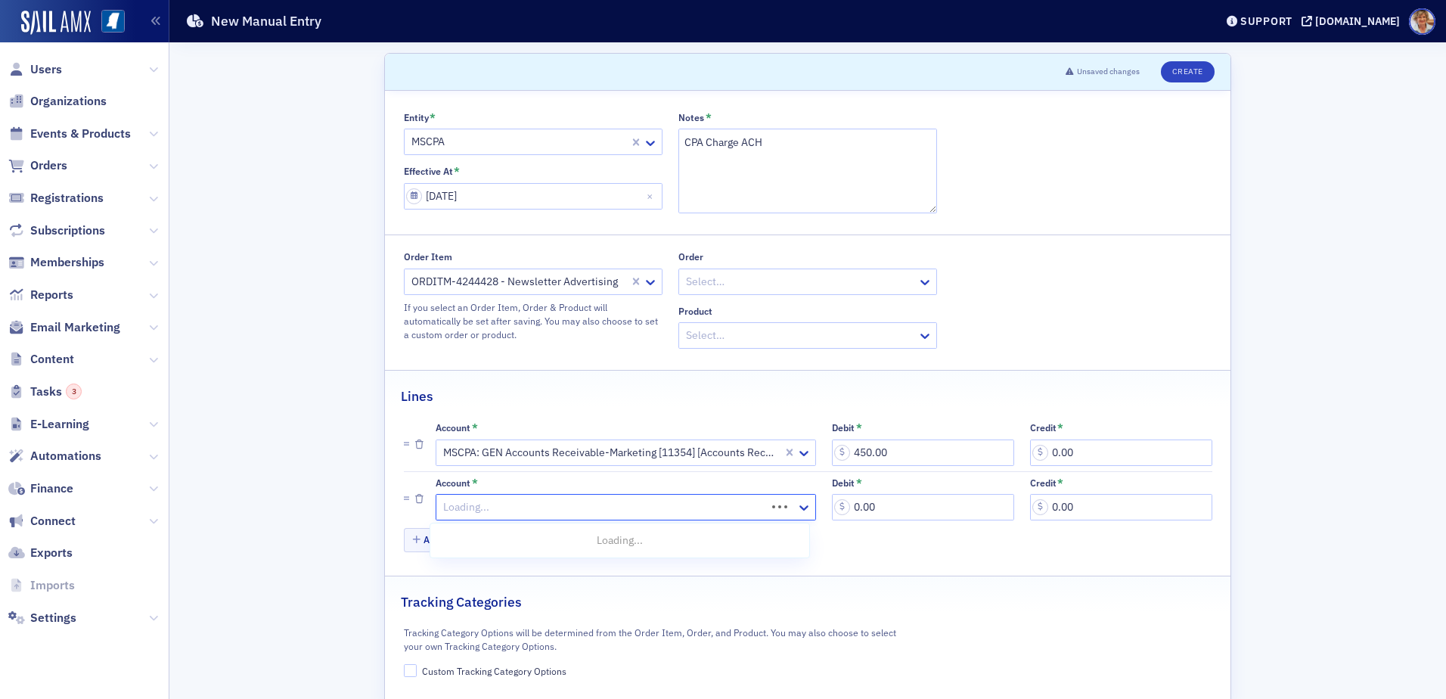
click at [468, 501] on div at bounding box center [603, 507] width 323 height 19
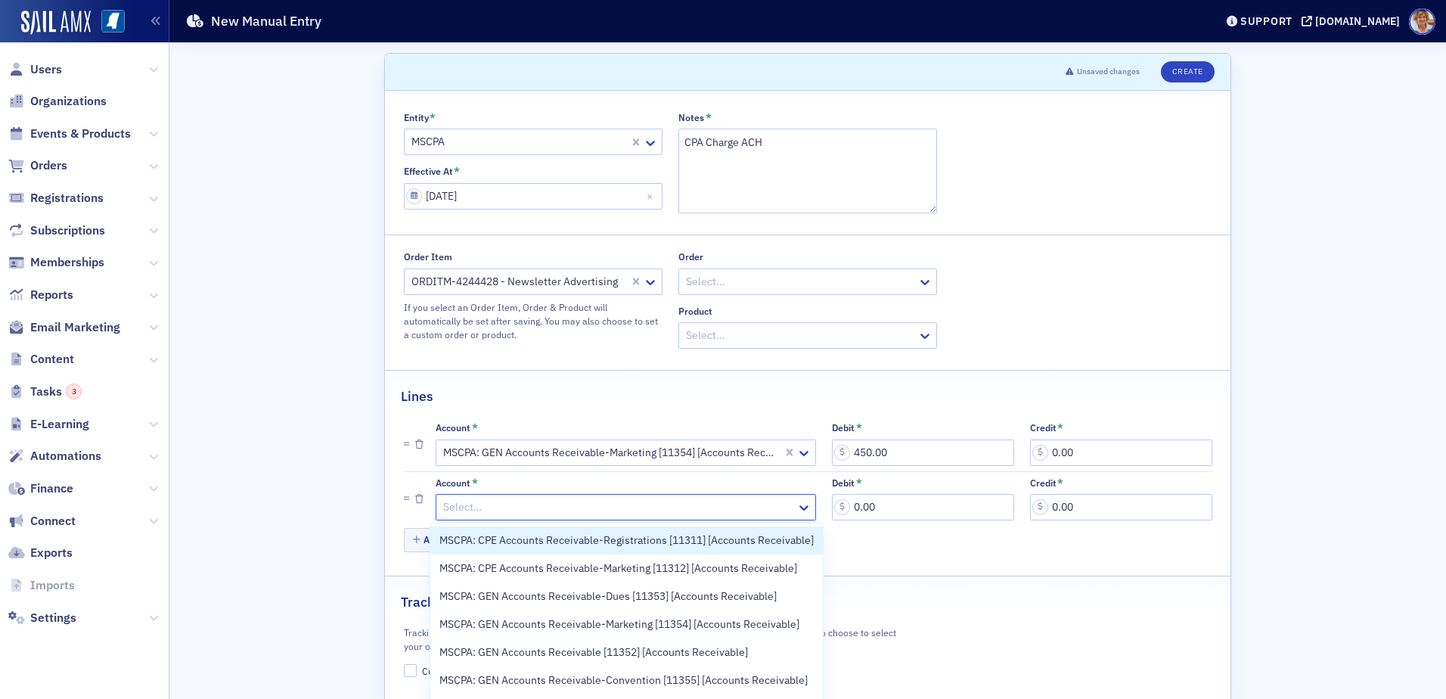
type input "x"
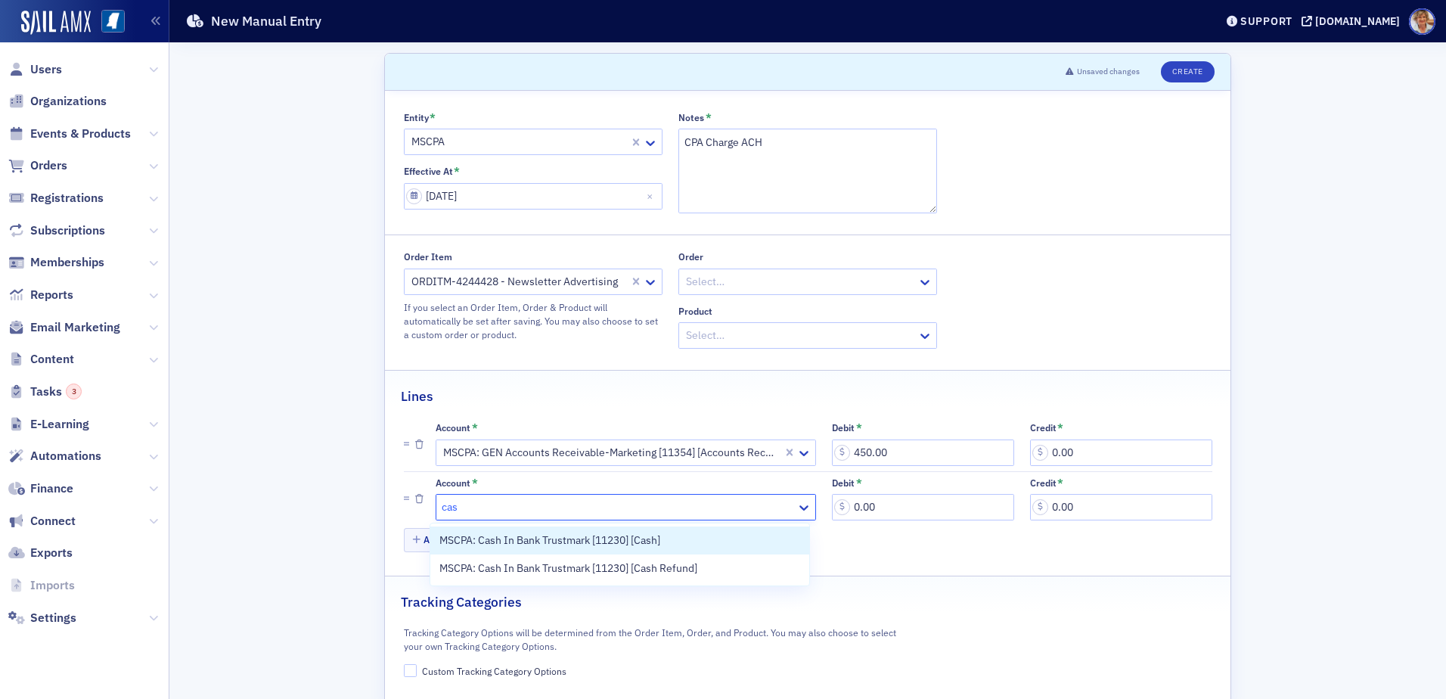
type input "cash"
click at [492, 539] on span "MSCPA: Cash In Bank Trustmark [11230] [Cash]" at bounding box center [549, 540] width 221 height 16
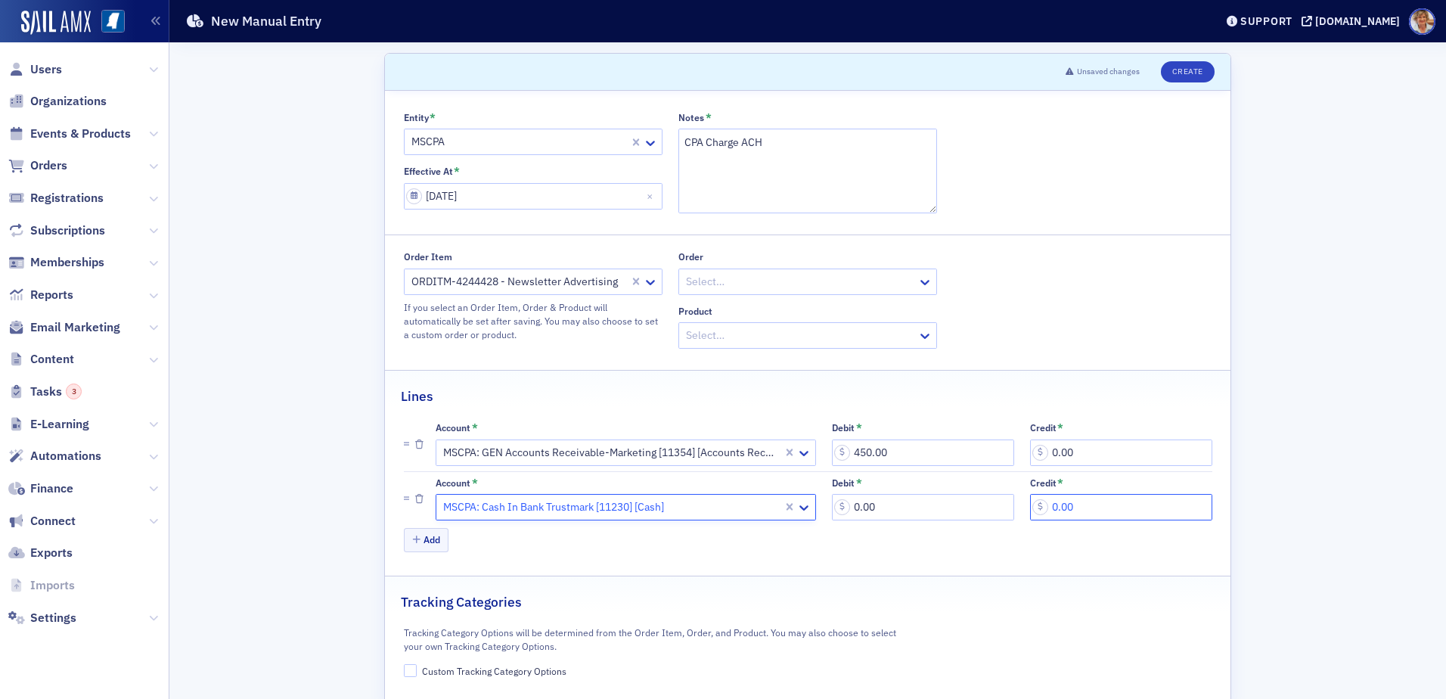
click at [1070, 507] on input "0.00" at bounding box center [1121, 507] width 182 height 26
type input "450.00"
click at [407, 675] on input "Custom Tracking Category Options" at bounding box center [411, 671] width 14 height 14
checkbox input "true"
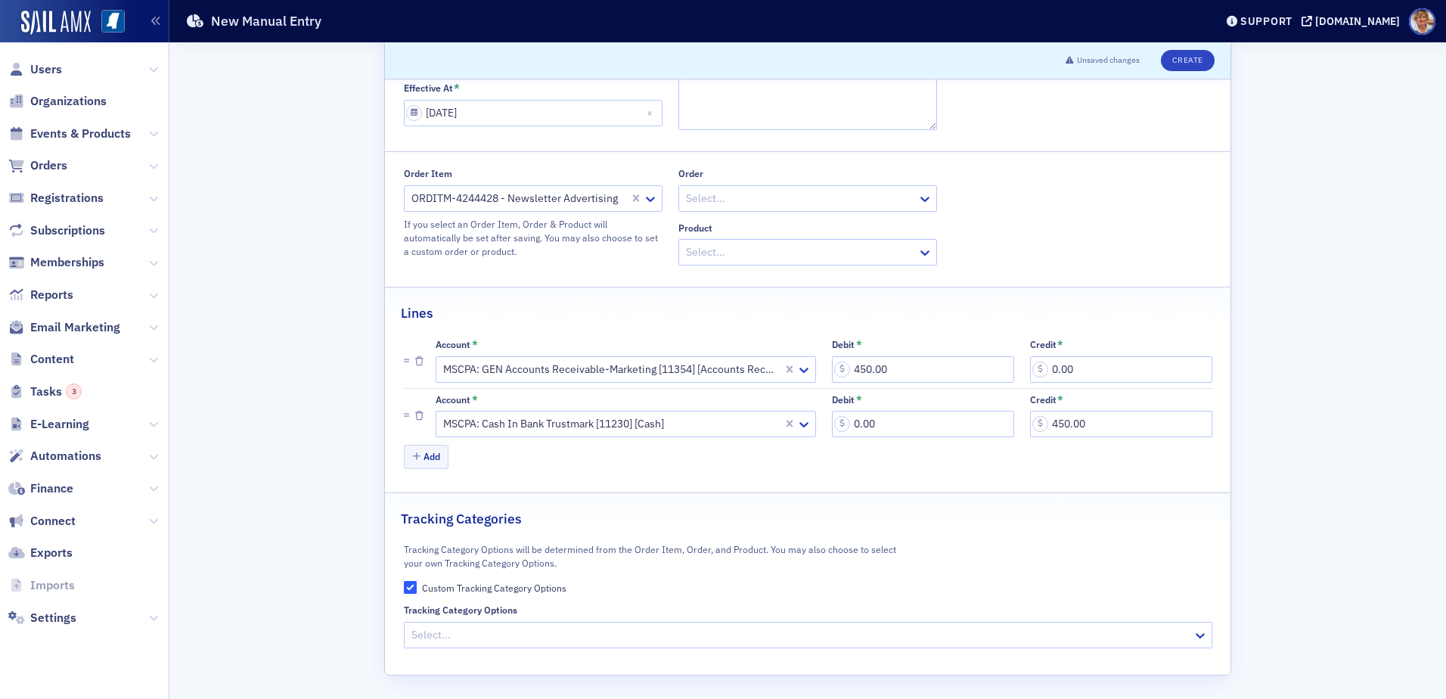
scroll to position [86, 0]
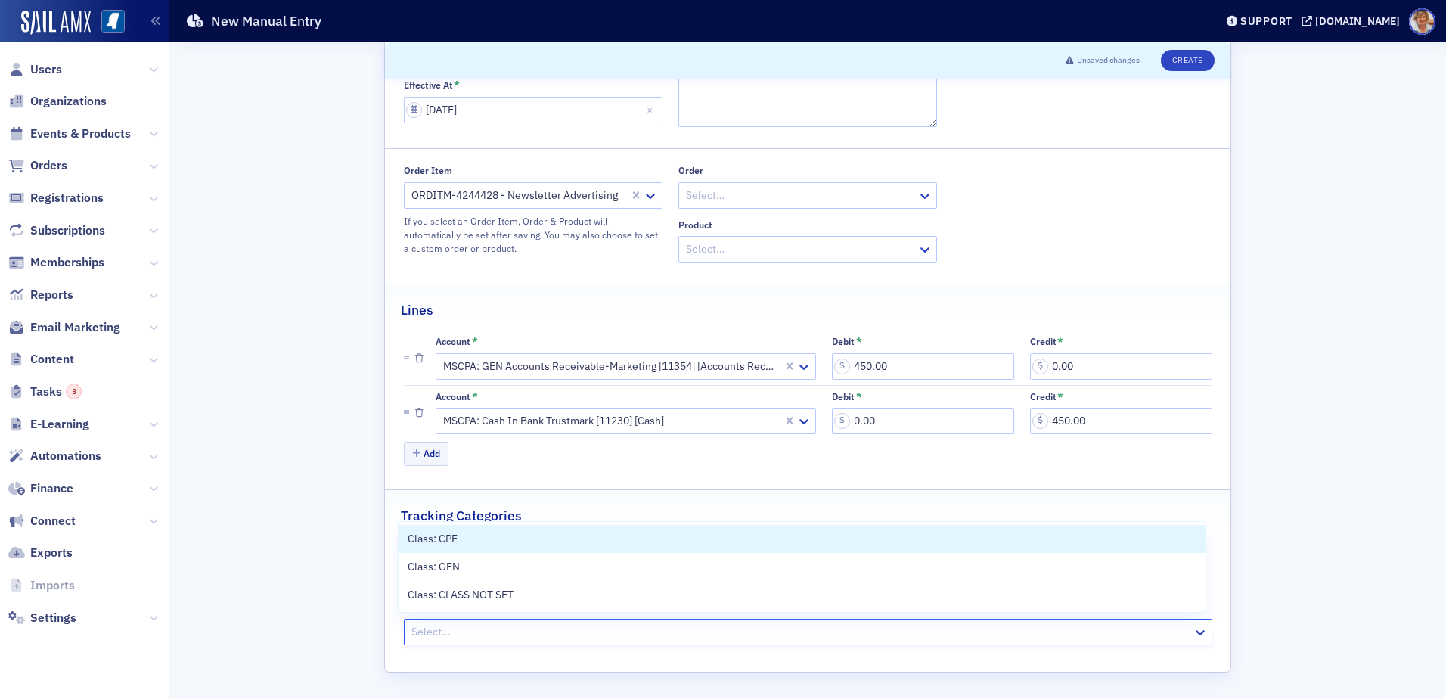
click at [436, 639] on div at bounding box center [800, 631] width 781 height 19
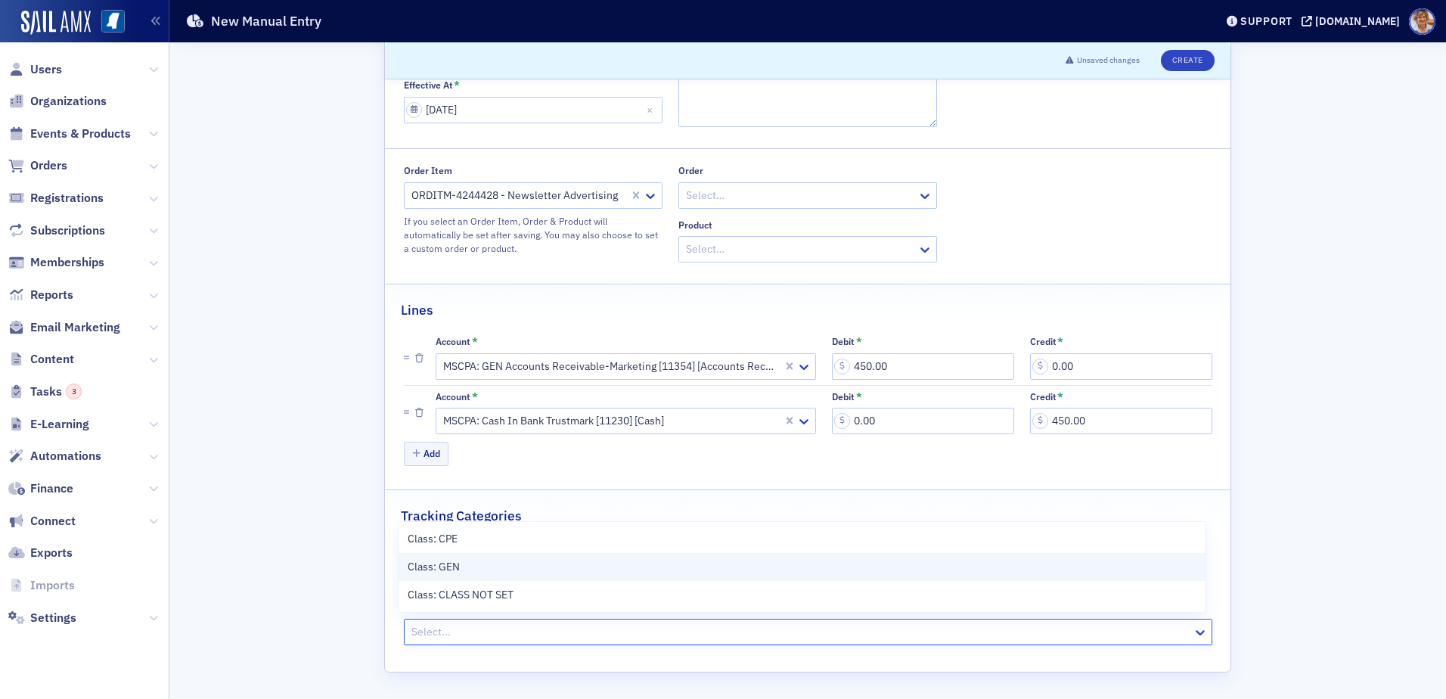
click at [423, 563] on span "Class: GEN" at bounding box center [434, 567] width 52 height 16
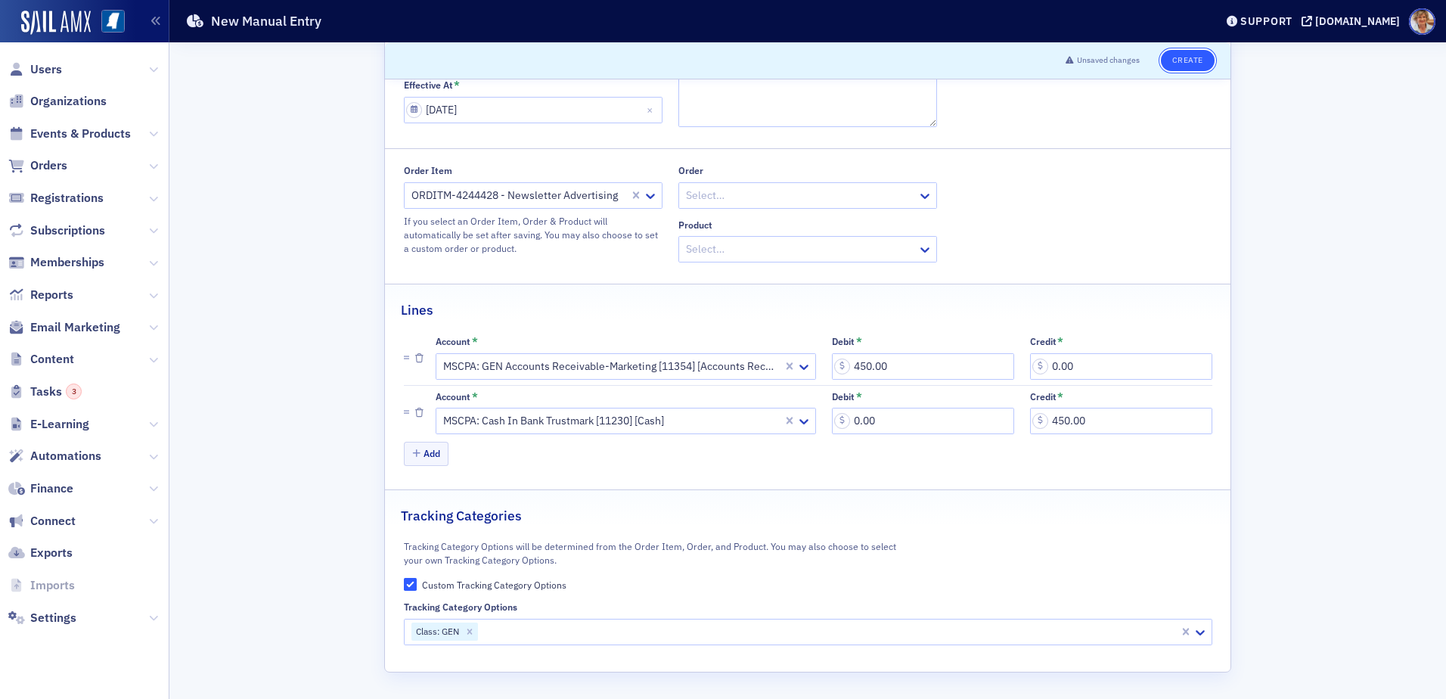
click at [1188, 56] on button "Create" at bounding box center [1188, 60] width 54 height 21
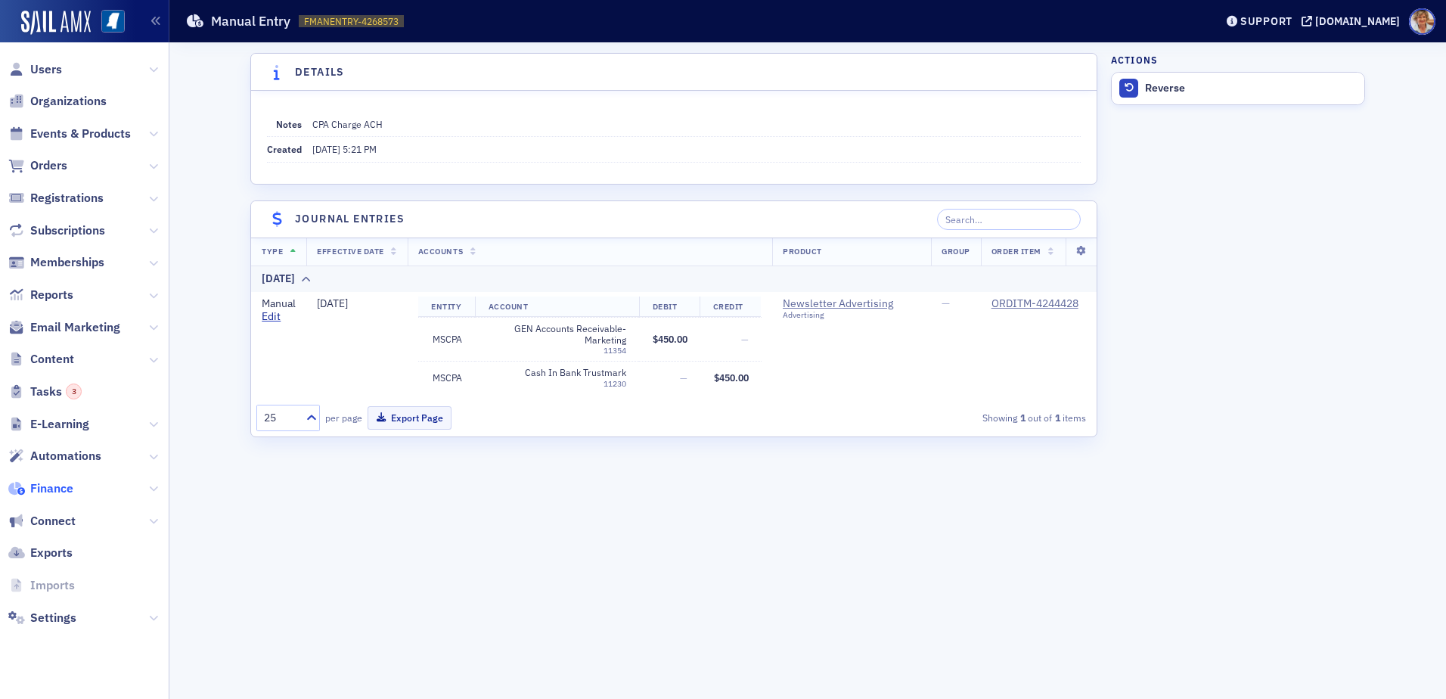
click at [68, 491] on span "Finance" at bounding box center [51, 488] width 43 height 17
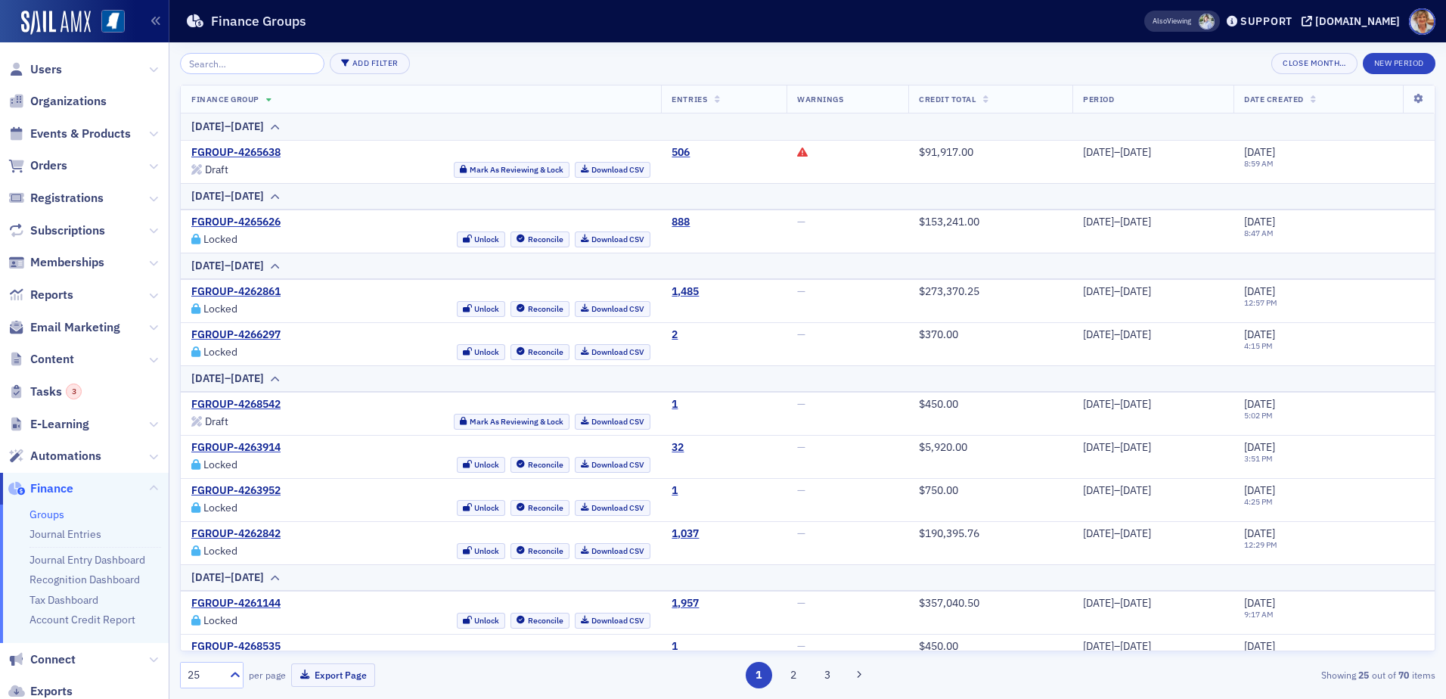
click at [57, 514] on link "Groups" at bounding box center [46, 514] width 35 height 14
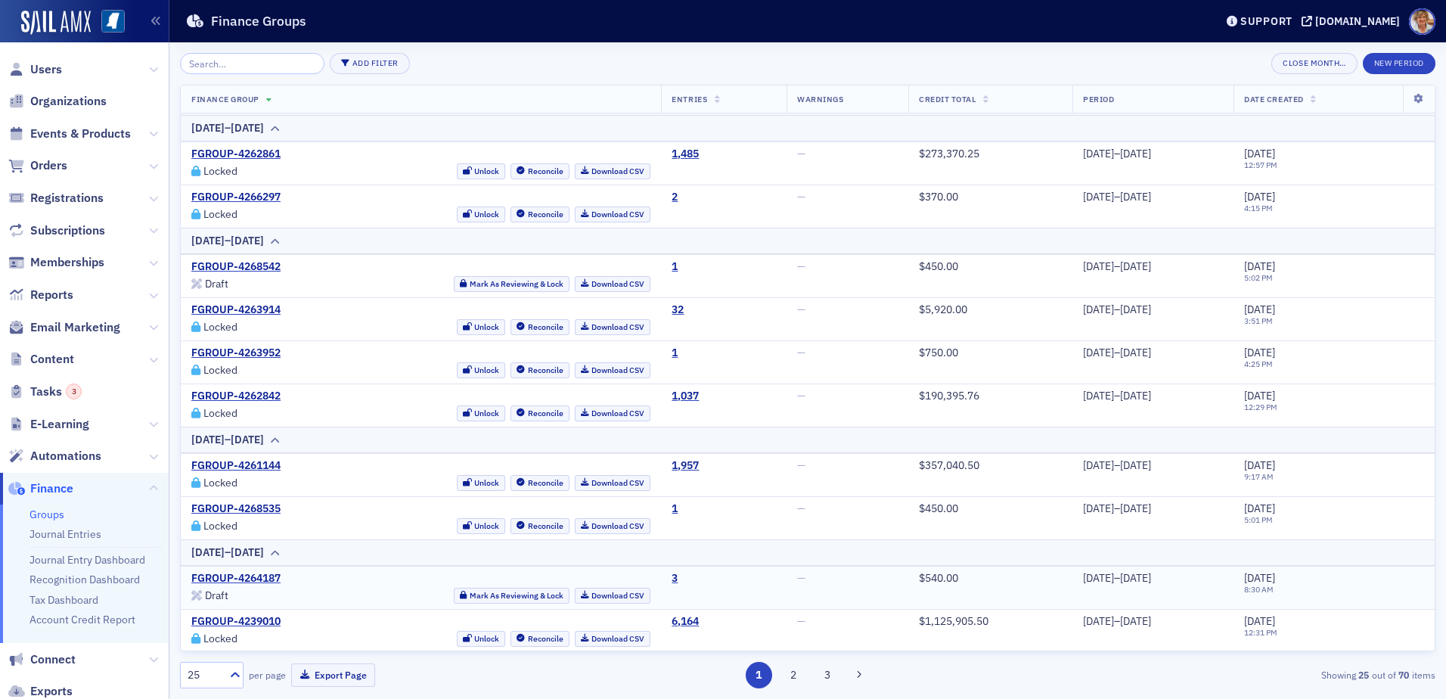
scroll to position [151, 0]
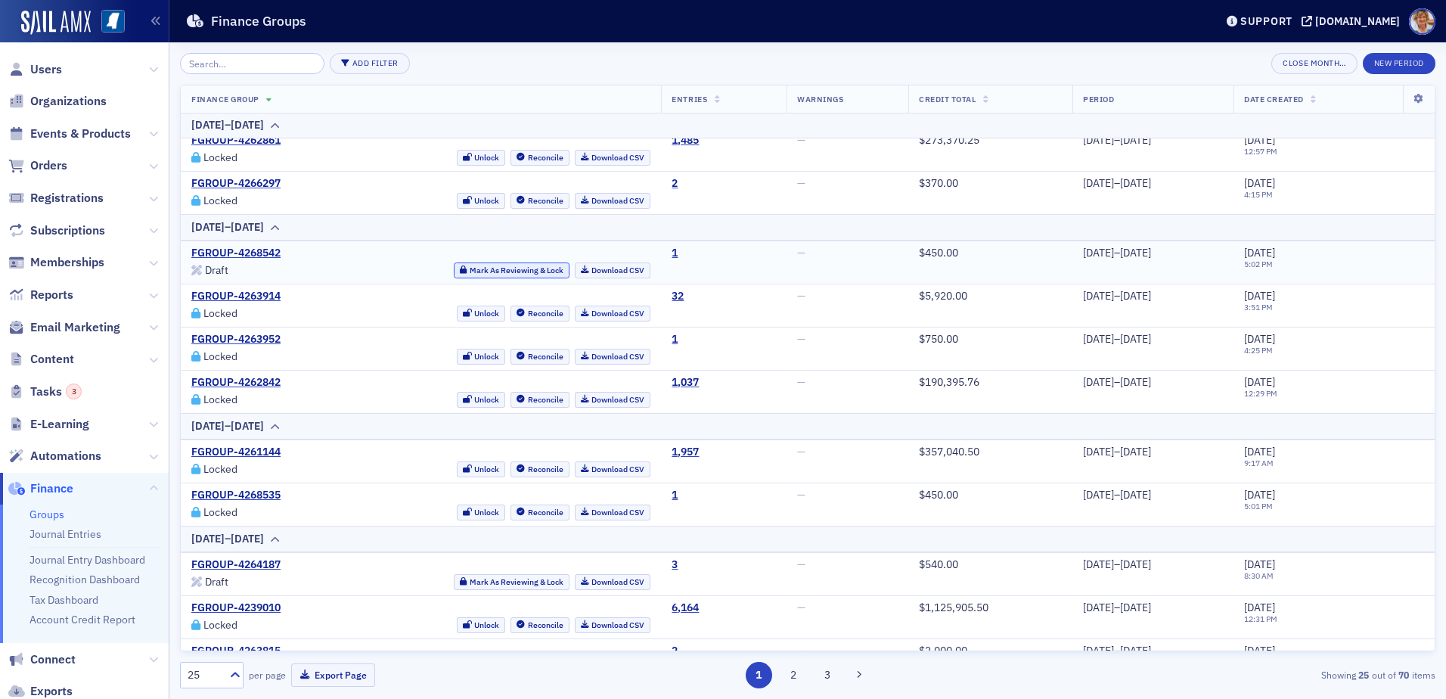
click at [454, 269] on button "Mark As Reviewing & Lock" at bounding box center [512, 270] width 116 height 16
click at [598, 271] on link "Download CSV" at bounding box center [613, 270] width 76 height 16
click at [48, 516] on link "Groups" at bounding box center [46, 514] width 35 height 14
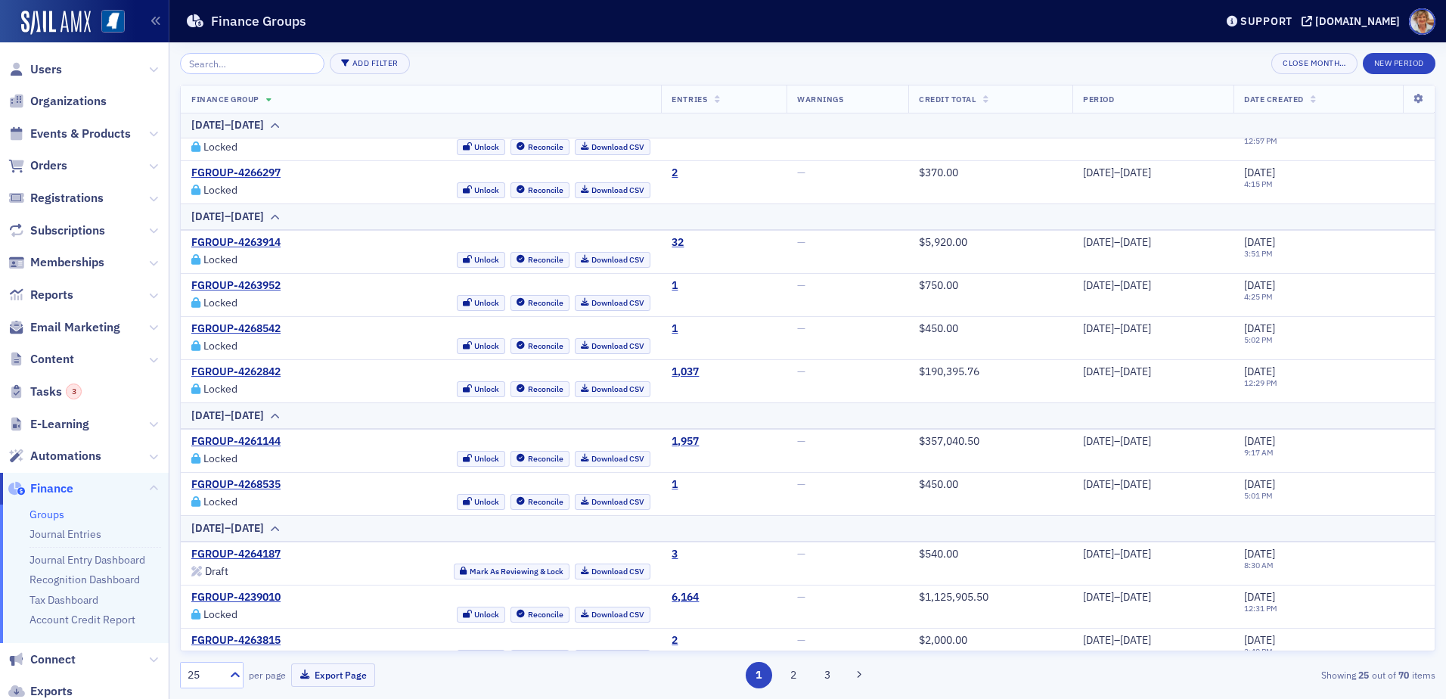
scroll to position [151, 0]
